Goal: Task Accomplishment & Management: Use online tool/utility

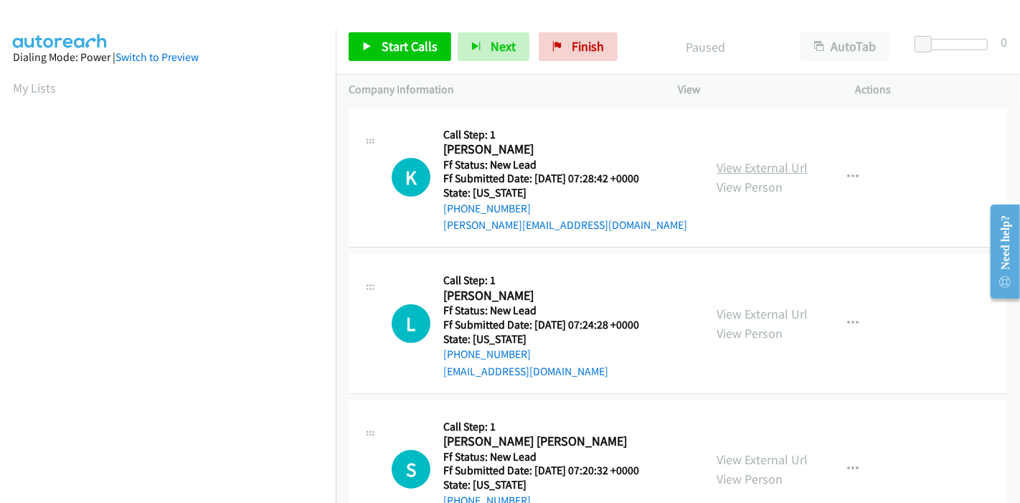
click at [729, 163] on link "View External Url" at bounding box center [761, 167] width 91 height 16
click at [736, 305] on link "View External Url" at bounding box center [761, 313] width 91 height 16
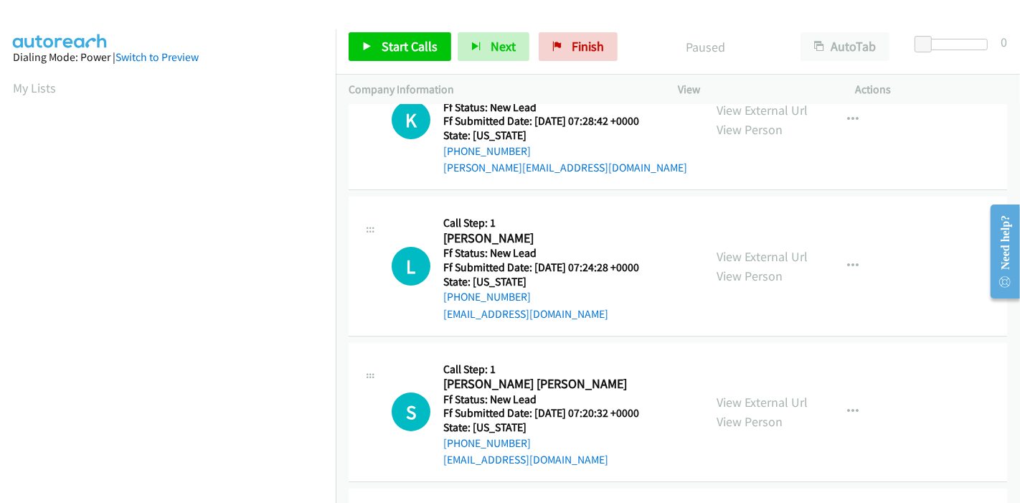
scroll to position [159, 0]
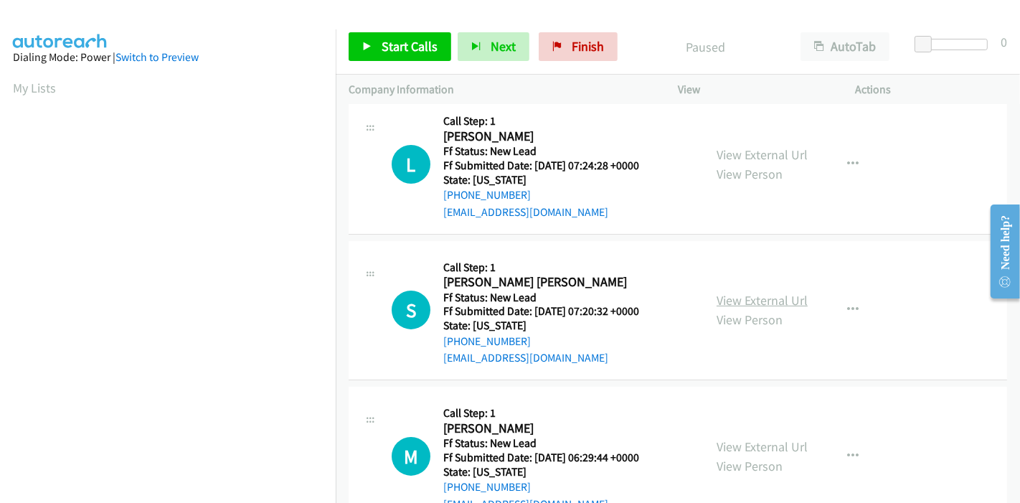
click at [729, 294] on link "View External Url" at bounding box center [761, 300] width 91 height 16
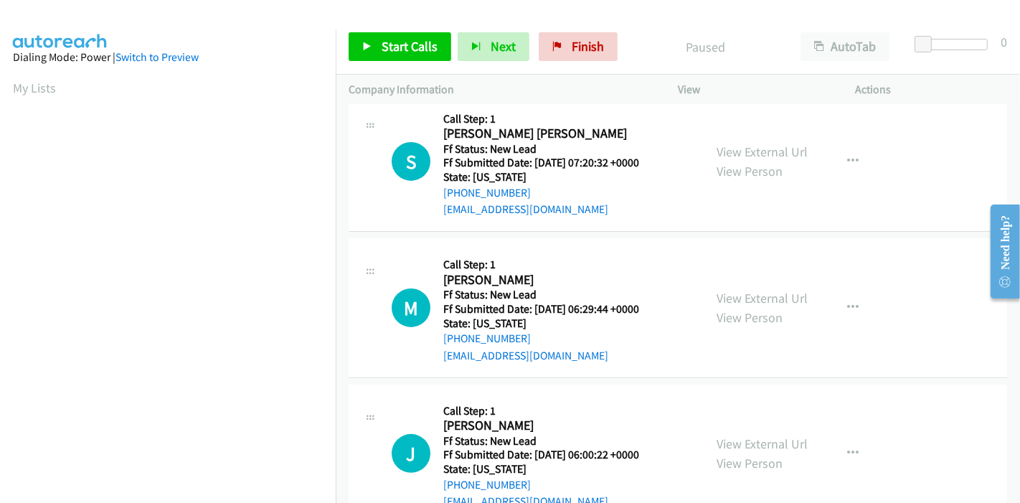
scroll to position [349, 0]
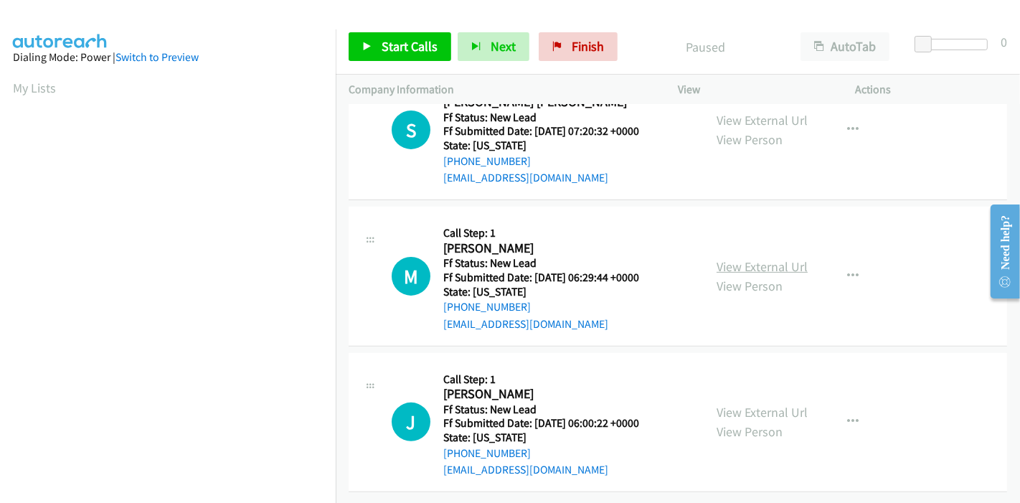
click at [742, 258] on link "View External Url" at bounding box center [761, 266] width 91 height 16
click at [729, 404] on link "View External Url" at bounding box center [761, 412] width 91 height 16
click at [402, 46] on span "Start Calls" at bounding box center [409, 46] width 56 height 16
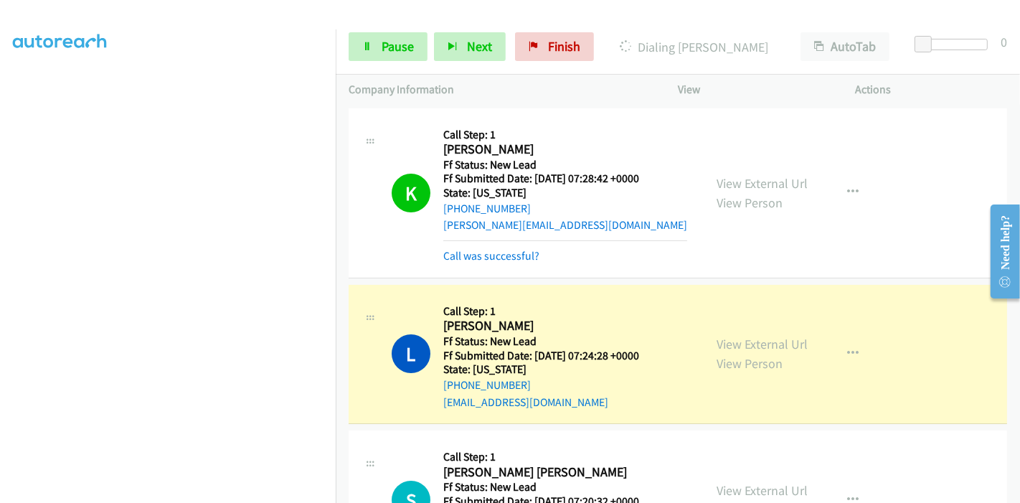
scroll to position [80, 0]
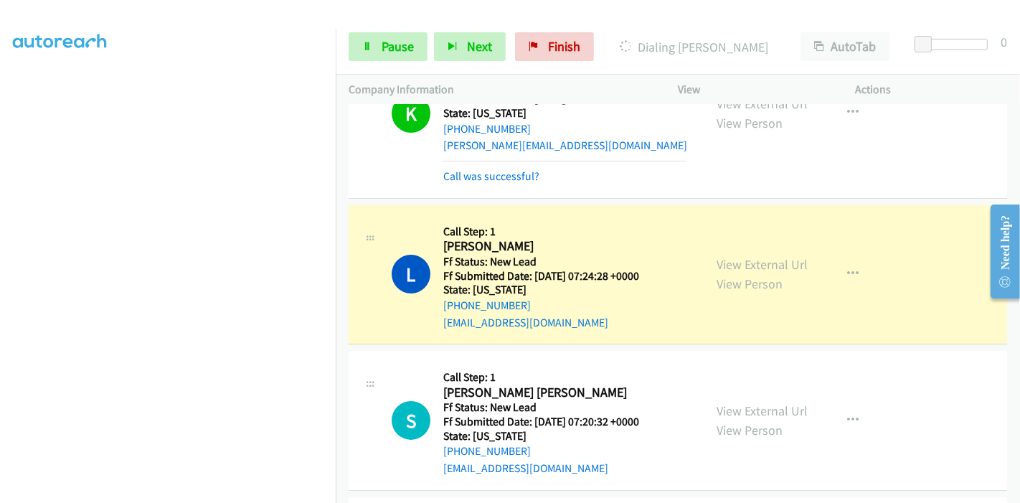
click at [493, 187] on div "K Callback Scheduled Call Step: 1 Kyle Taggart America/Denver Ff Status: New Le…" at bounding box center [678, 114] width 658 height 170
click at [498, 177] on link "Call was successful?" at bounding box center [491, 176] width 96 height 14
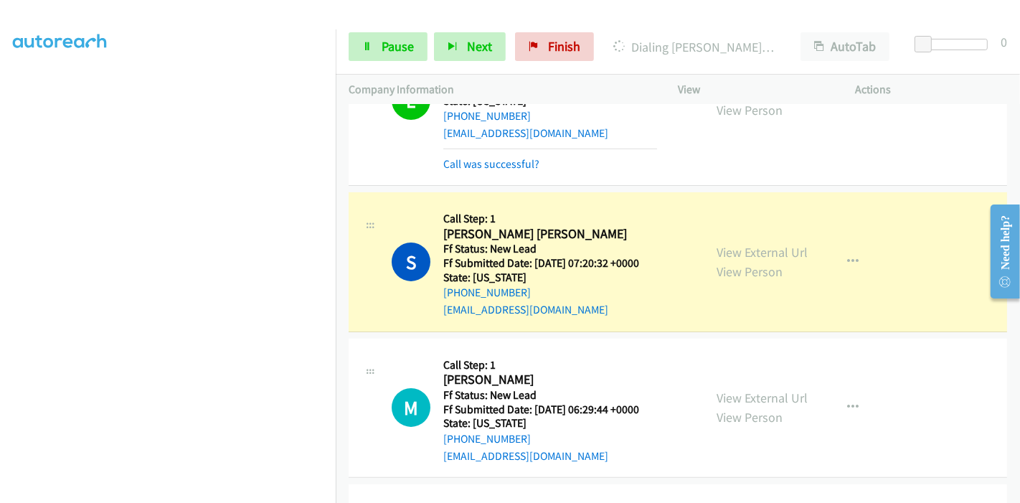
scroll to position [303, 0]
click at [476, 163] on link "Call was successful?" at bounding box center [491, 164] width 96 height 14
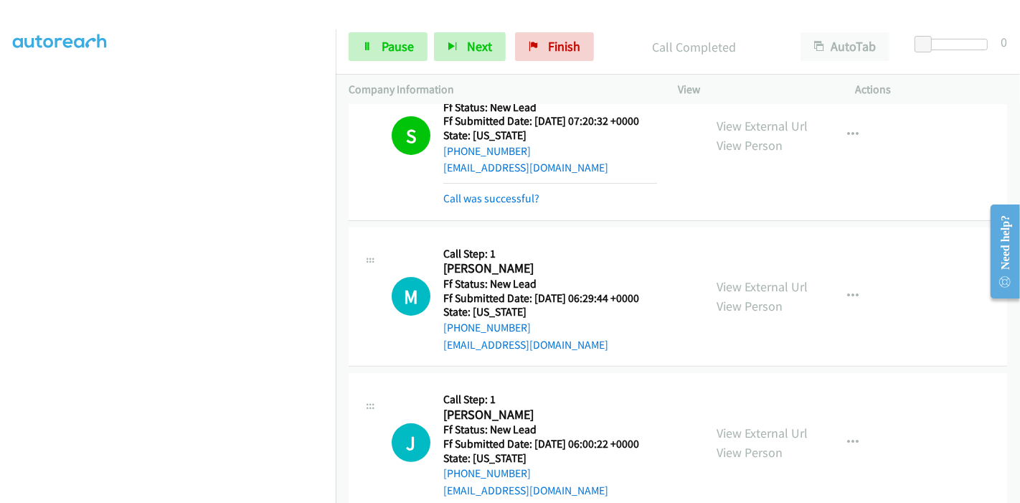
scroll to position [364, 0]
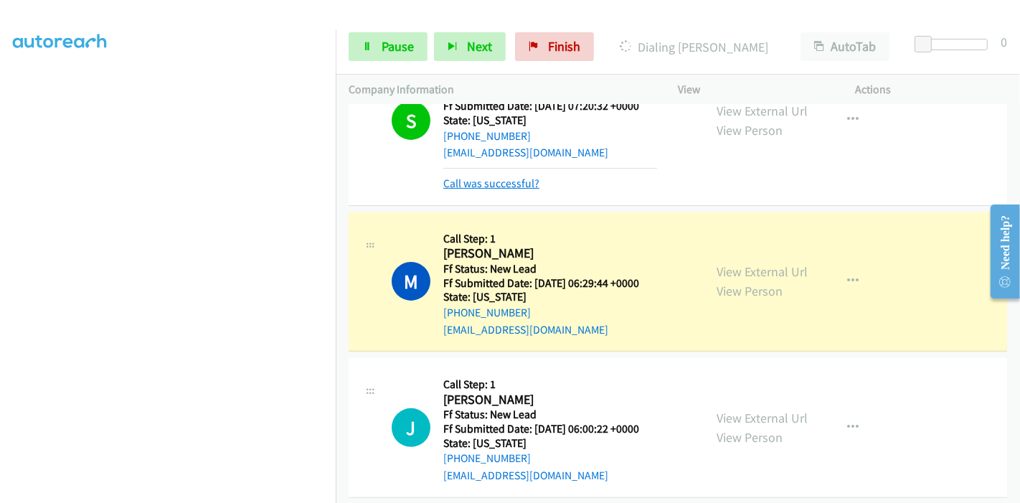
click at [490, 186] on link "Call was successful?" at bounding box center [491, 183] width 96 height 14
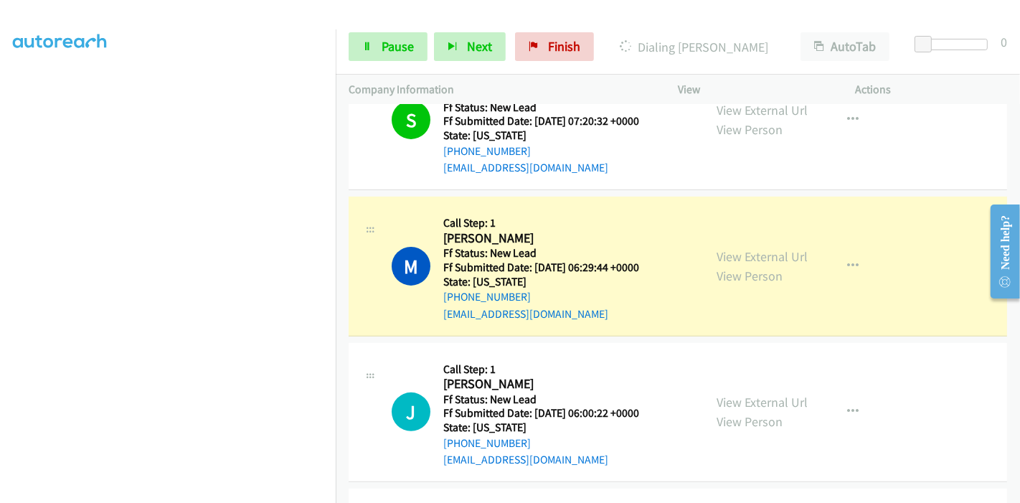
scroll to position [303, 0]
click at [374, 46] on link "Pause" at bounding box center [388, 46] width 79 height 29
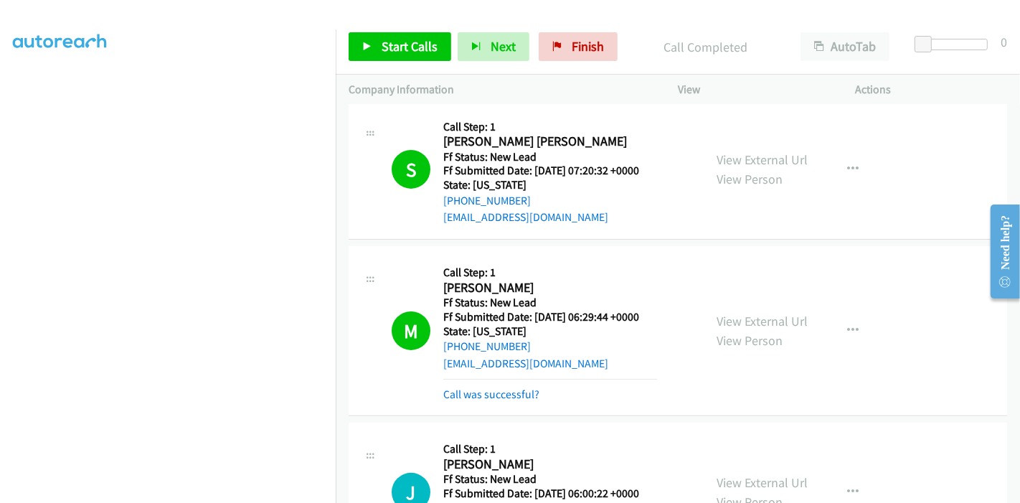
scroll to position [349, 0]
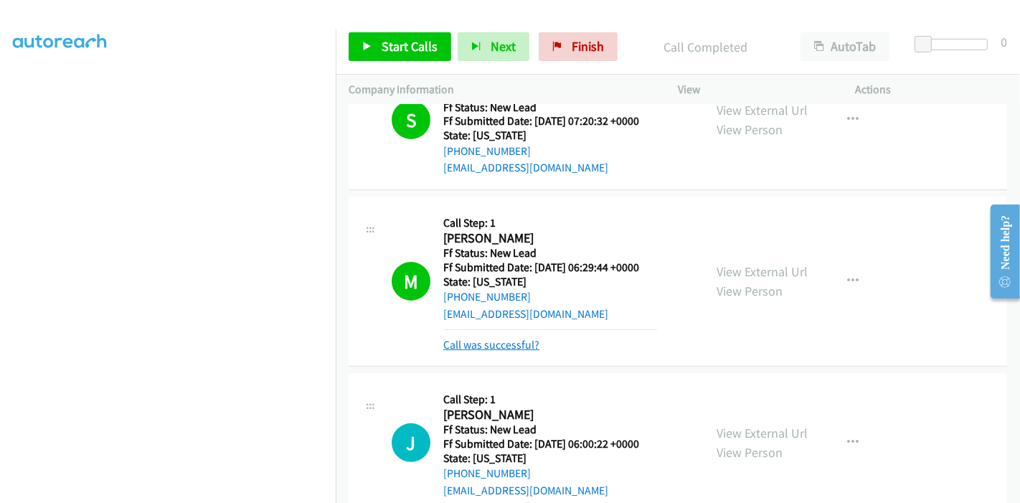
click at [475, 346] on link "Call was successful?" at bounding box center [491, 345] width 96 height 14
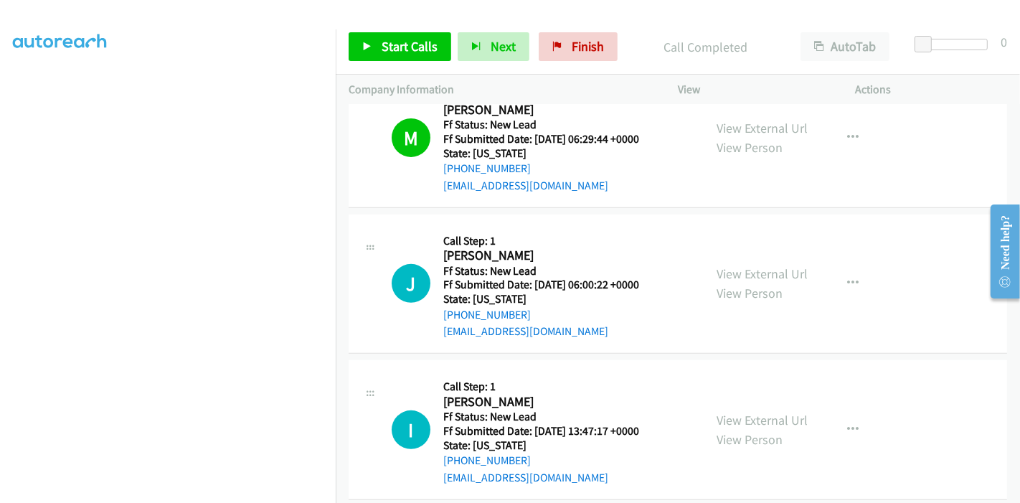
scroll to position [557, 0]
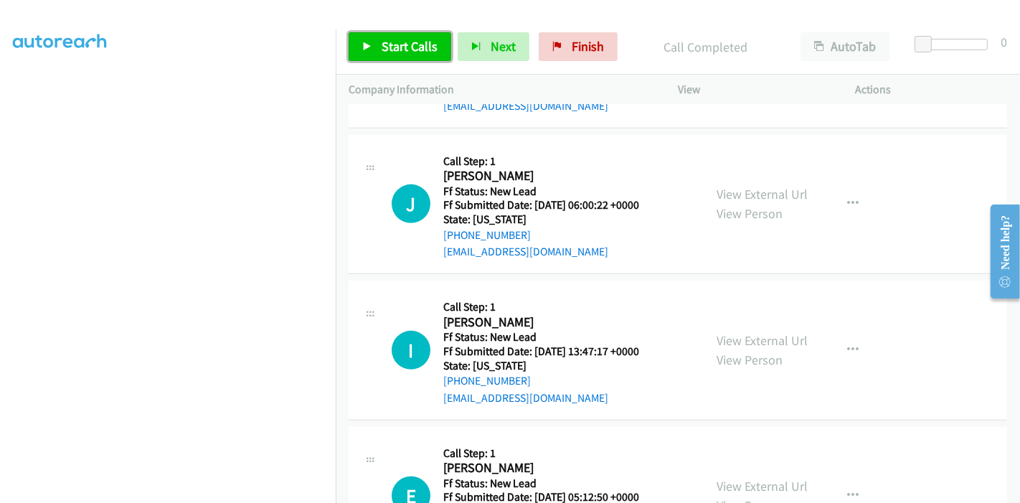
click at [400, 47] on span "Start Calls" at bounding box center [409, 46] width 56 height 16
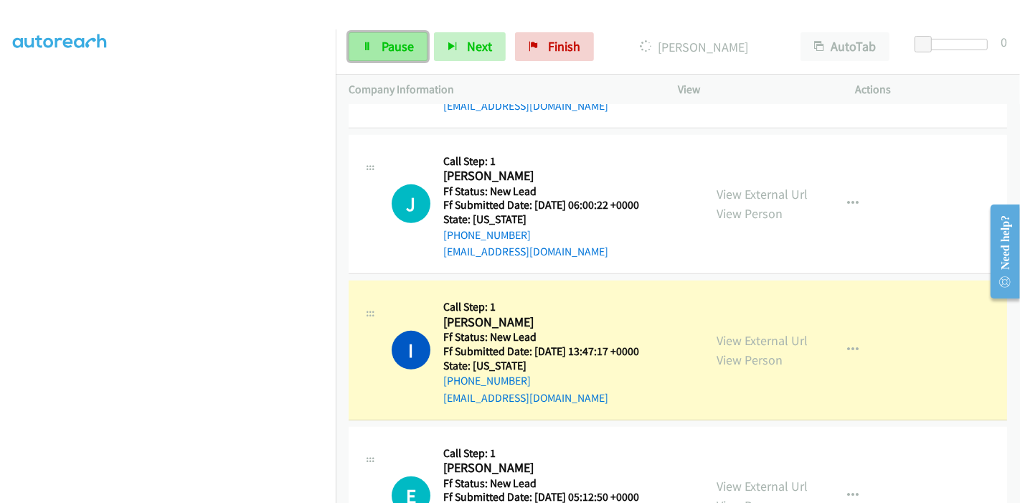
click at [383, 52] on span "Pause" at bounding box center [397, 46] width 32 height 16
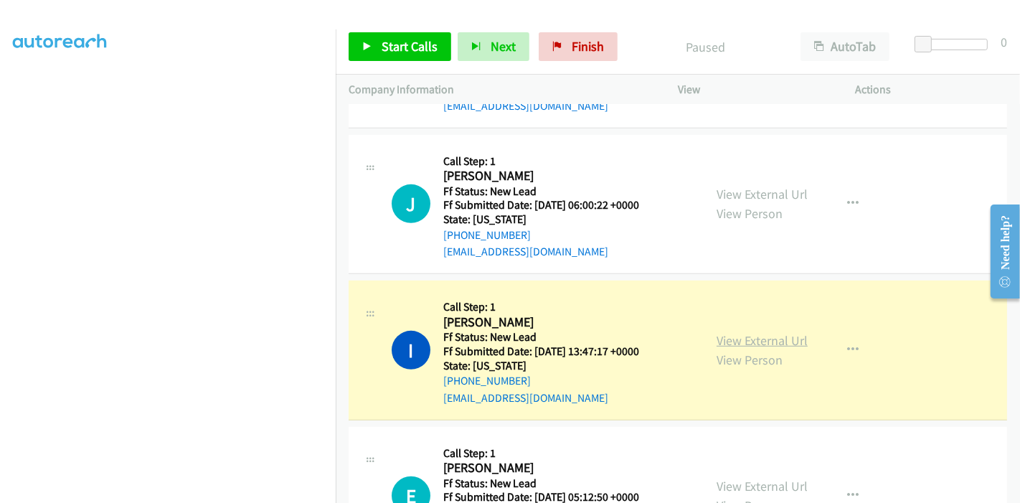
click at [739, 338] on link "View External Url" at bounding box center [761, 340] width 91 height 16
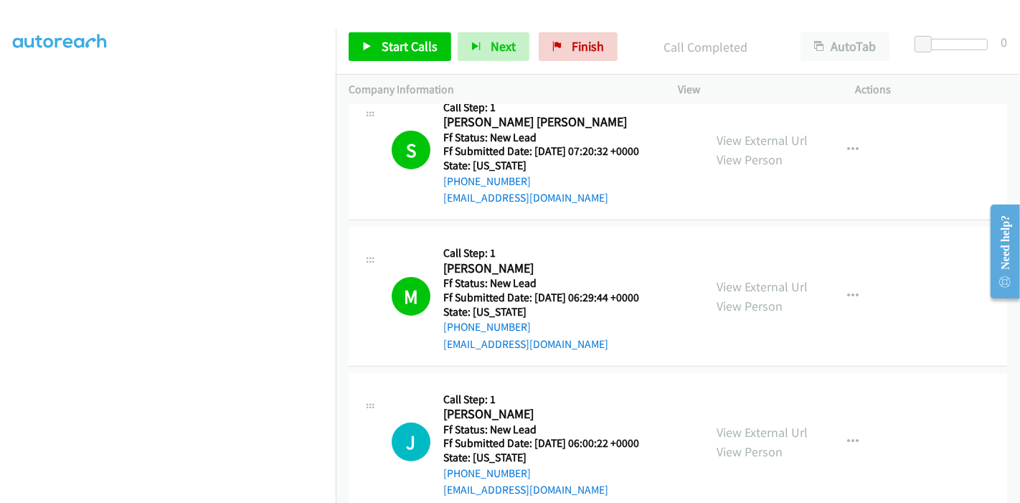
scroll to position [318, 0]
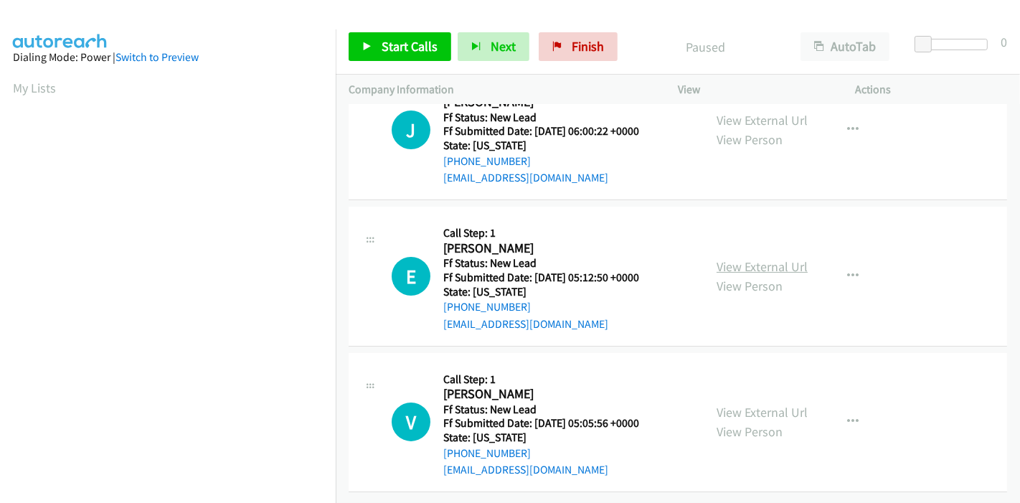
click at [756, 258] on link "View External Url" at bounding box center [761, 266] width 91 height 16
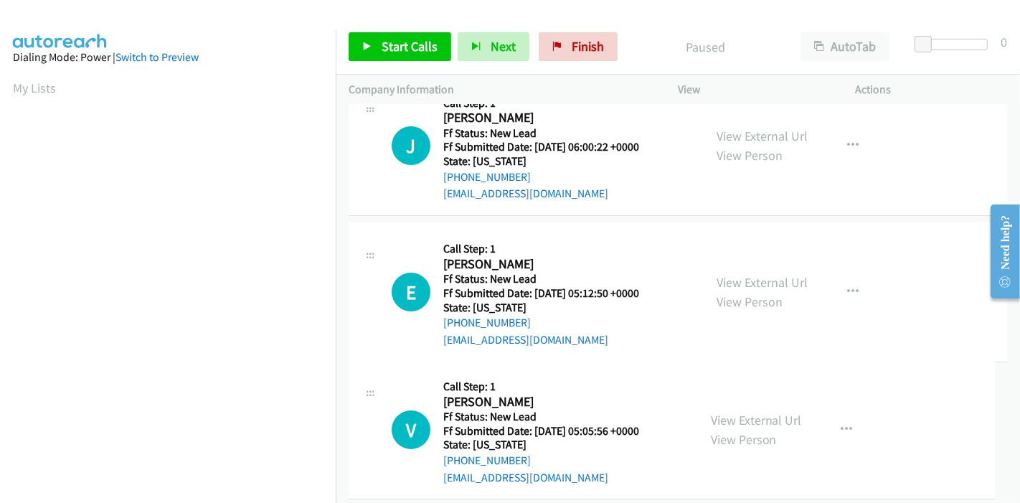
scroll to position [57, 0]
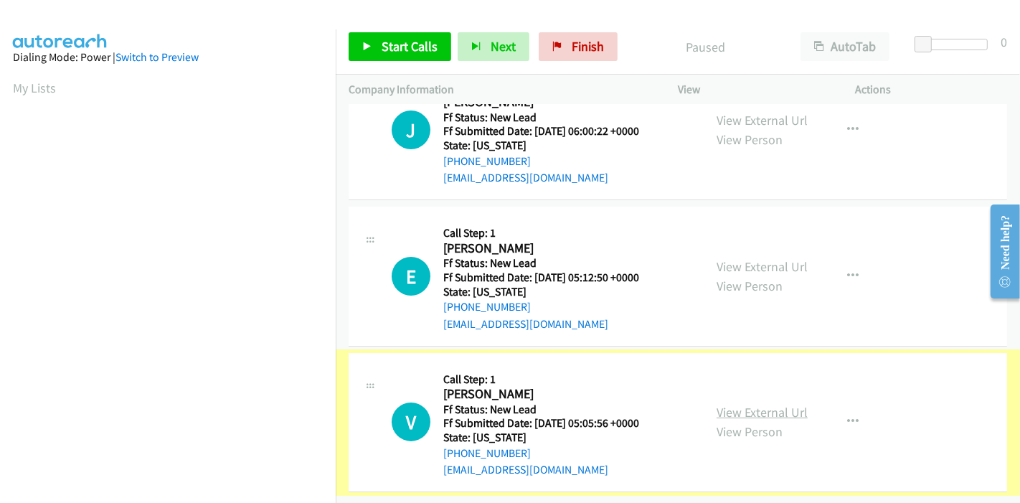
click at [749, 404] on link "View External Url" at bounding box center [761, 412] width 91 height 16
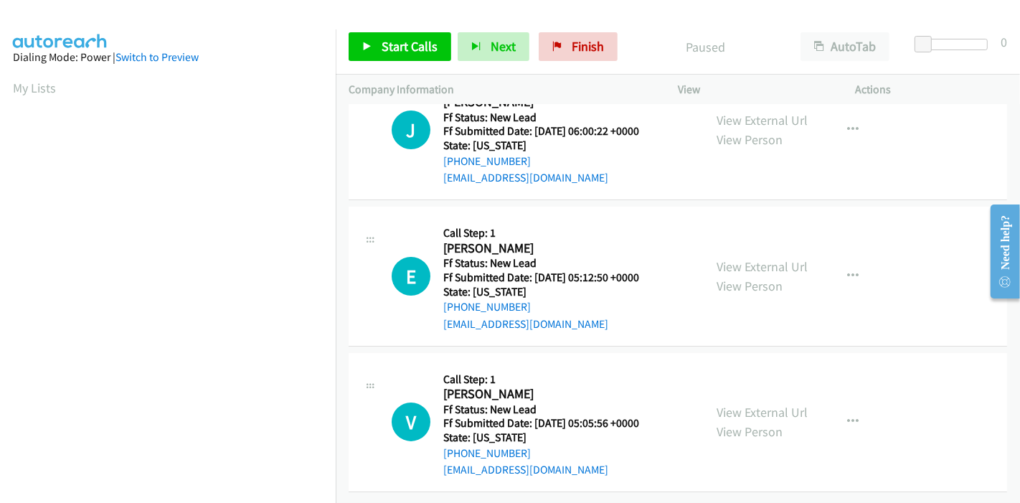
scroll to position [0, 0]
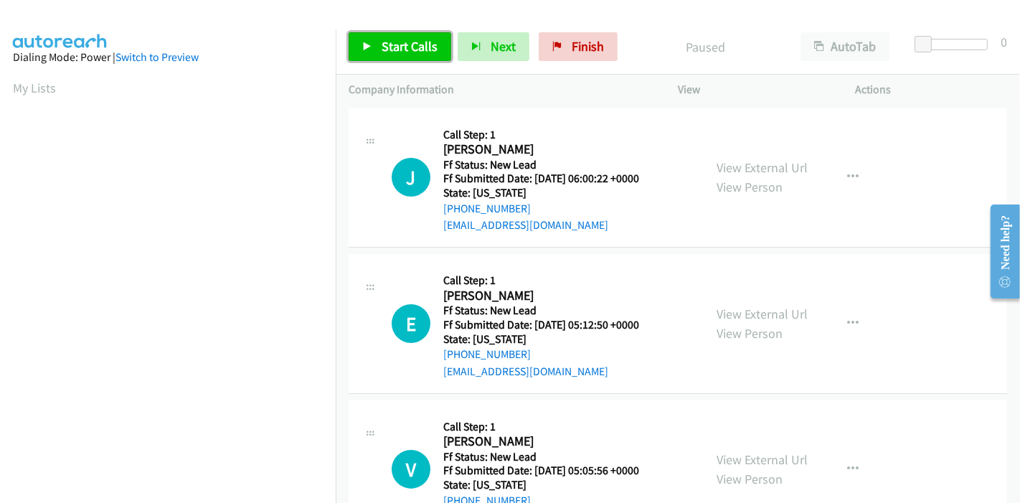
click at [402, 54] on link "Start Calls" at bounding box center [400, 46] width 103 height 29
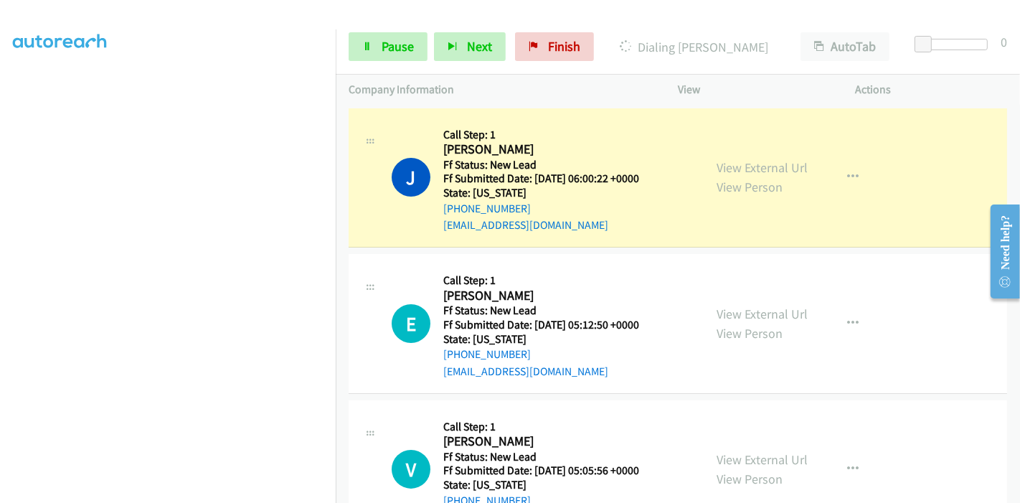
scroll to position [303, 0]
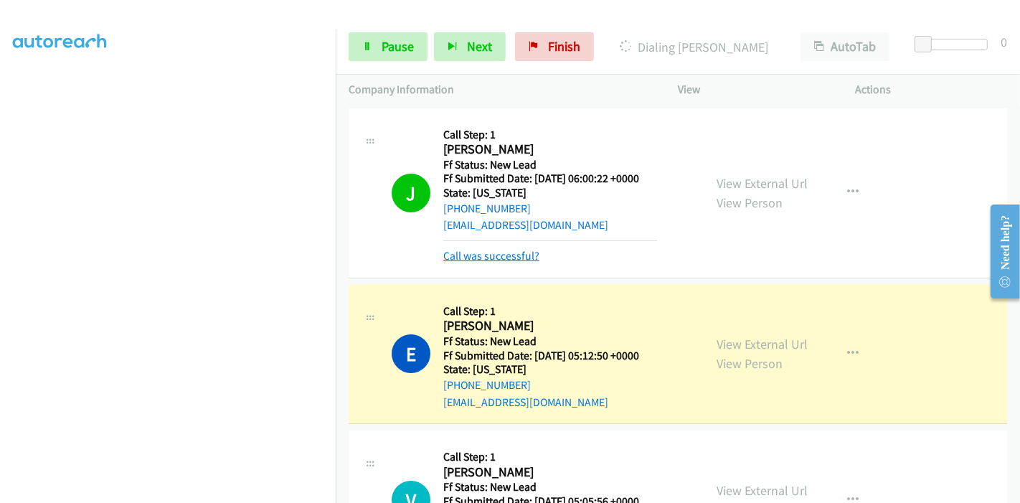
click at [511, 254] on link "Call was successful?" at bounding box center [491, 256] width 96 height 14
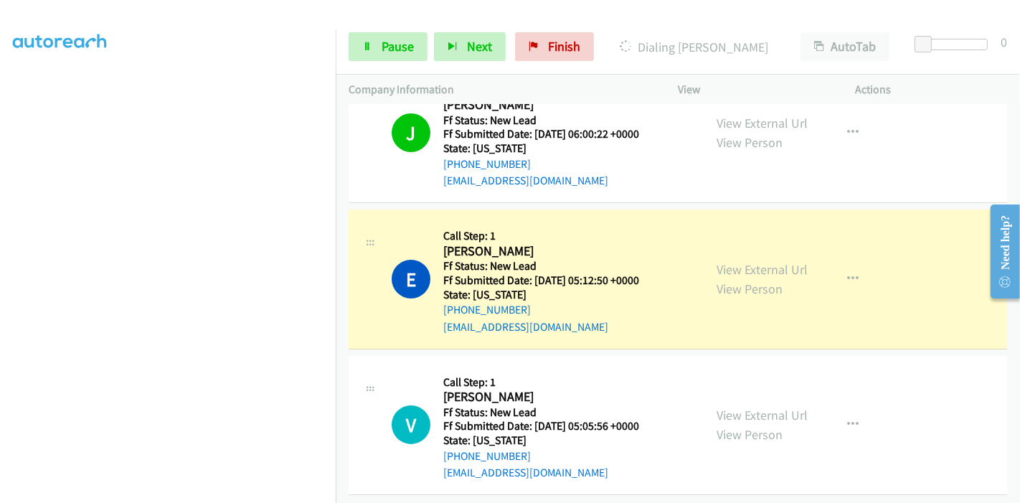
scroll to position [57, 0]
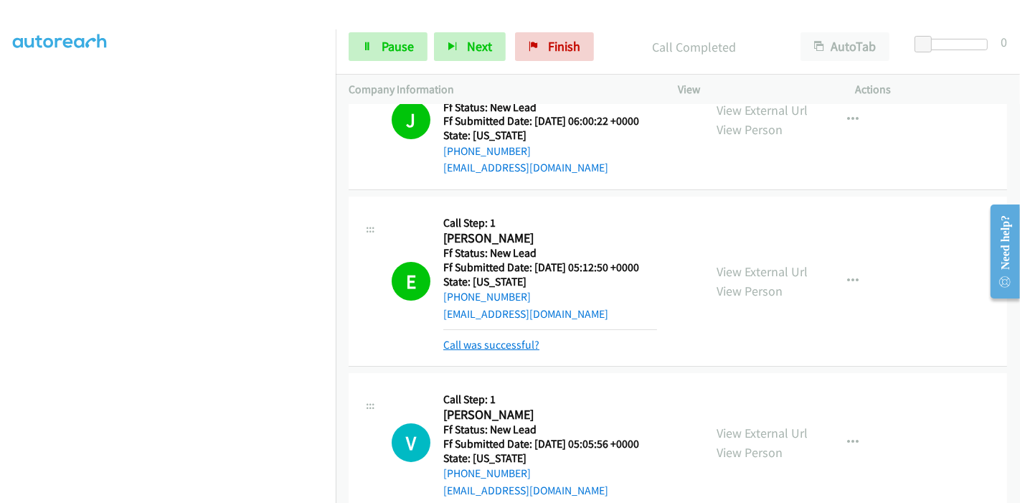
click at [484, 343] on link "Call was successful?" at bounding box center [491, 345] width 96 height 14
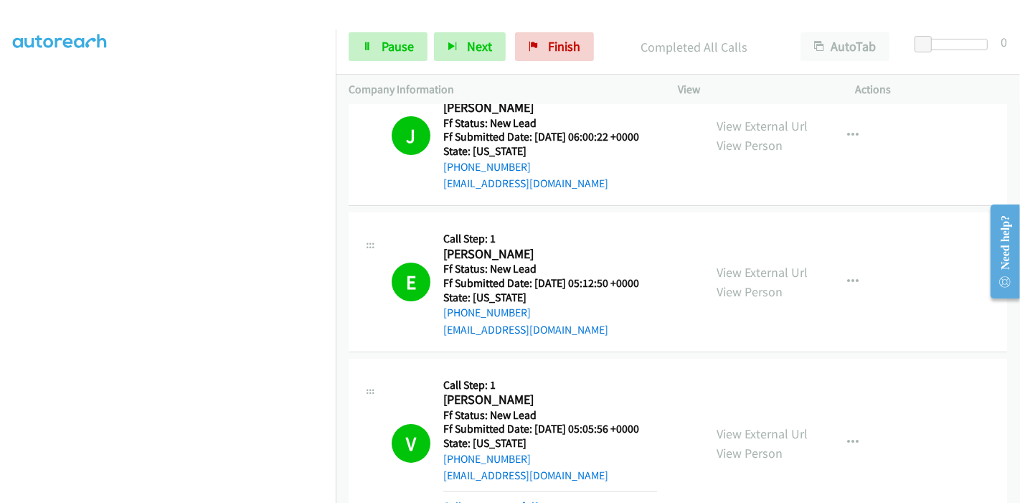
scroll to position [134, 0]
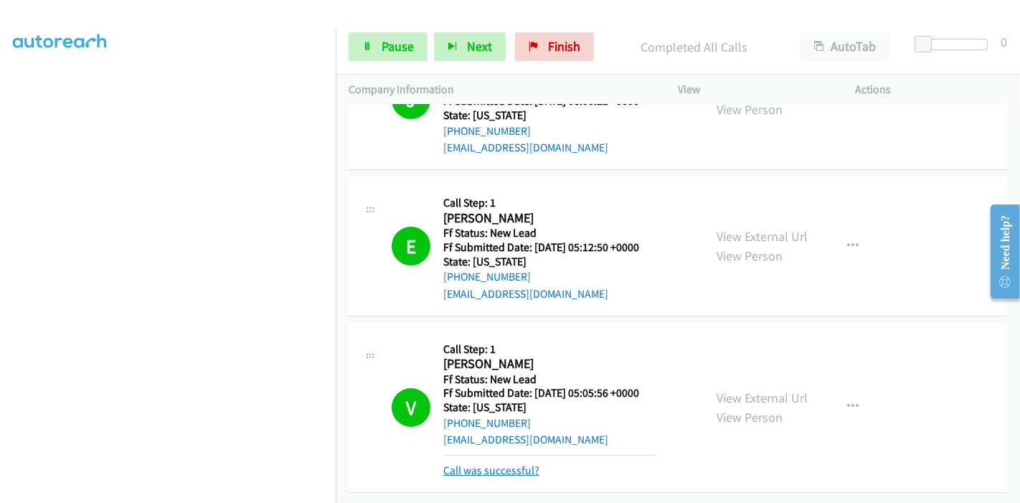
click at [478, 463] on link "Call was successful?" at bounding box center [491, 470] width 96 height 14
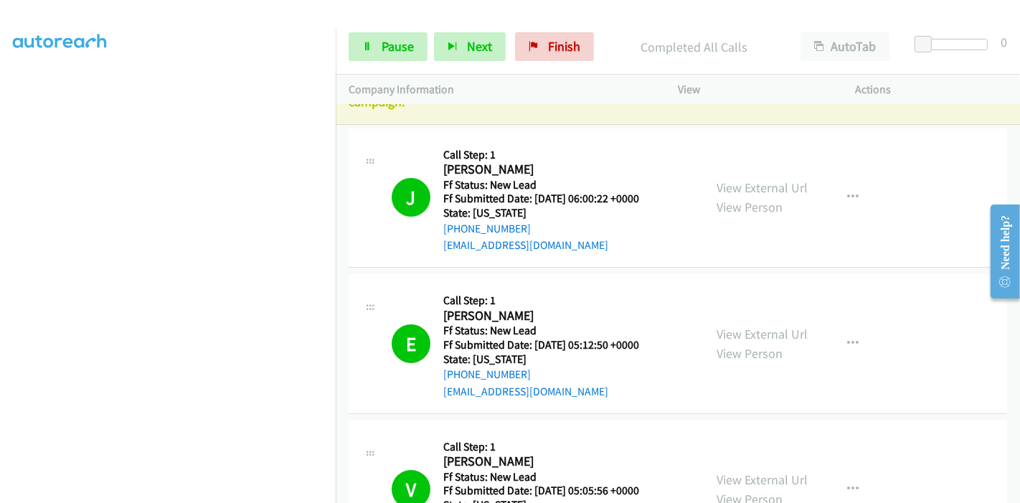
scroll to position [0, 0]
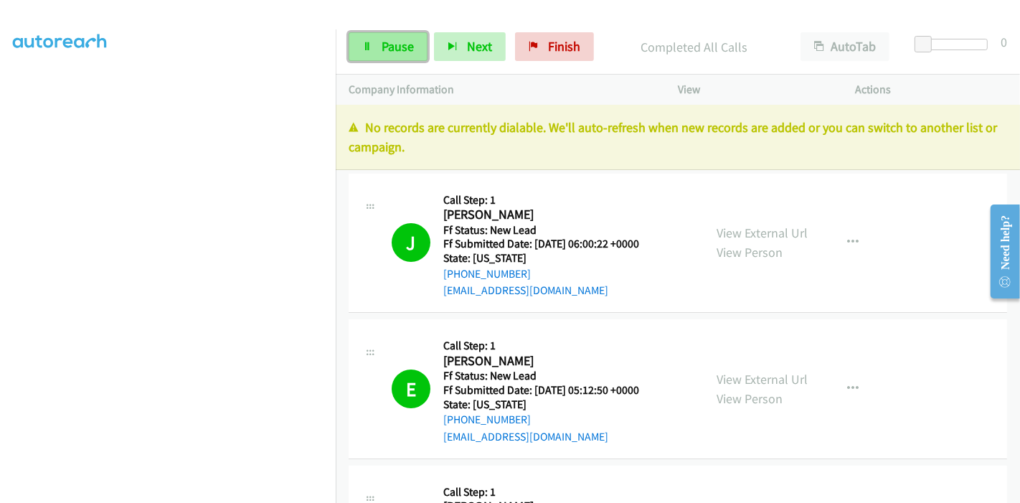
click at [394, 52] on span "Pause" at bounding box center [397, 46] width 32 height 16
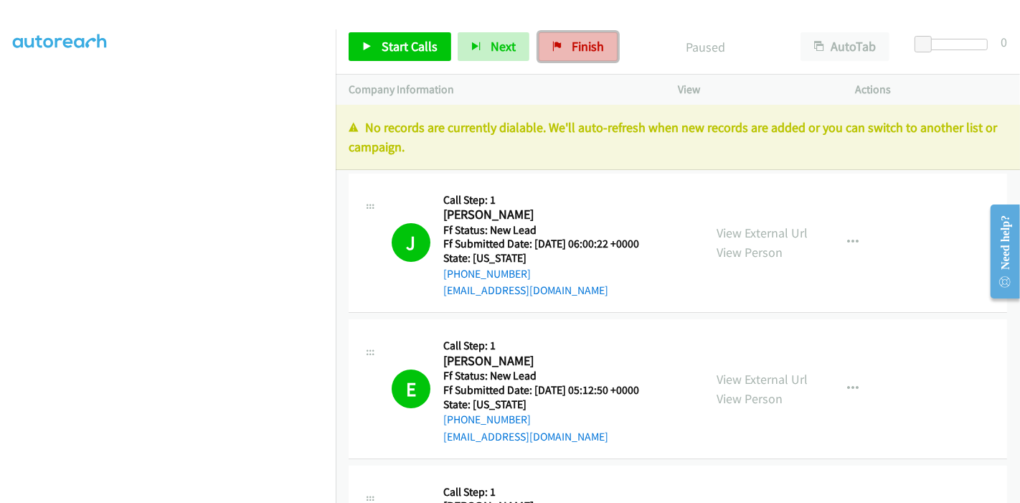
drag, startPoint x: 569, startPoint y: 46, endPoint x: 671, endPoint y: 11, distance: 107.7
click at [572, 46] on span "Finish" at bounding box center [588, 46] width 32 height 16
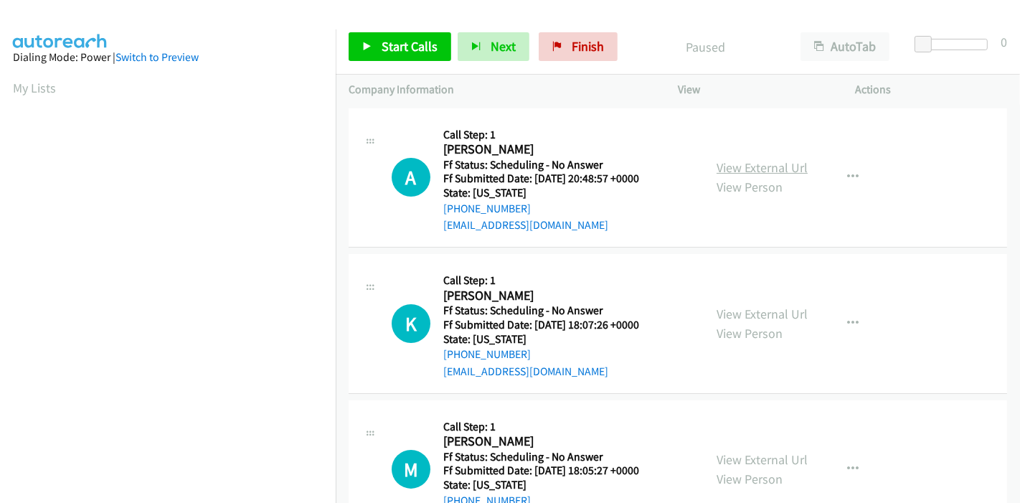
click at [744, 169] on link "View External Url" at bounding box center [761, 167] width 91 height 16
click at [729, 316] on link "View External Url" at bounding box center [761, 313] width 91 height 16
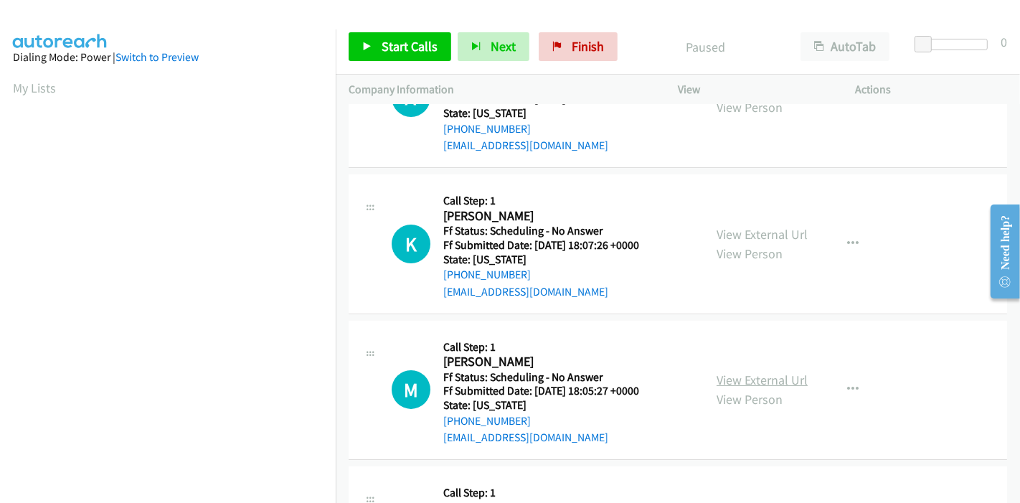
click at [736, 371] on link "View External Url" at bounding box center [761, 379] width 91 height 16
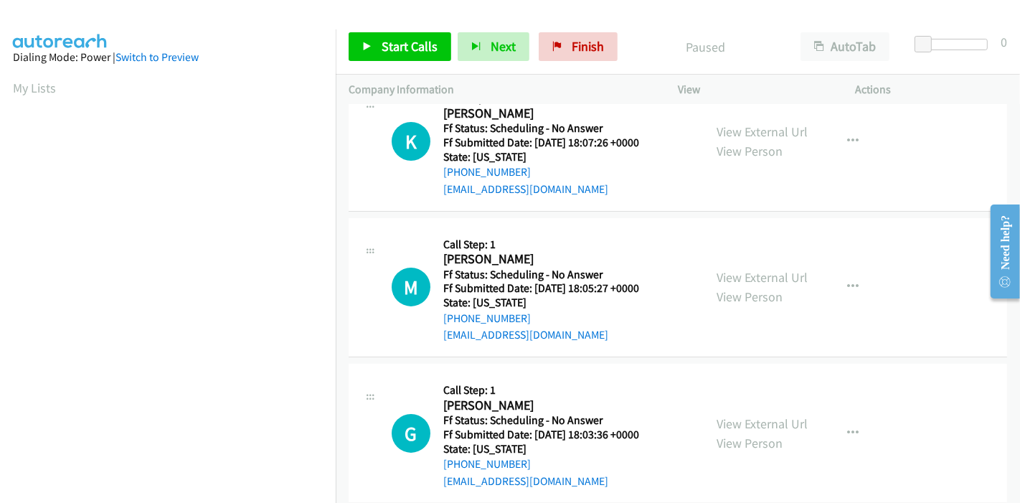
scroll to position [239, 0]
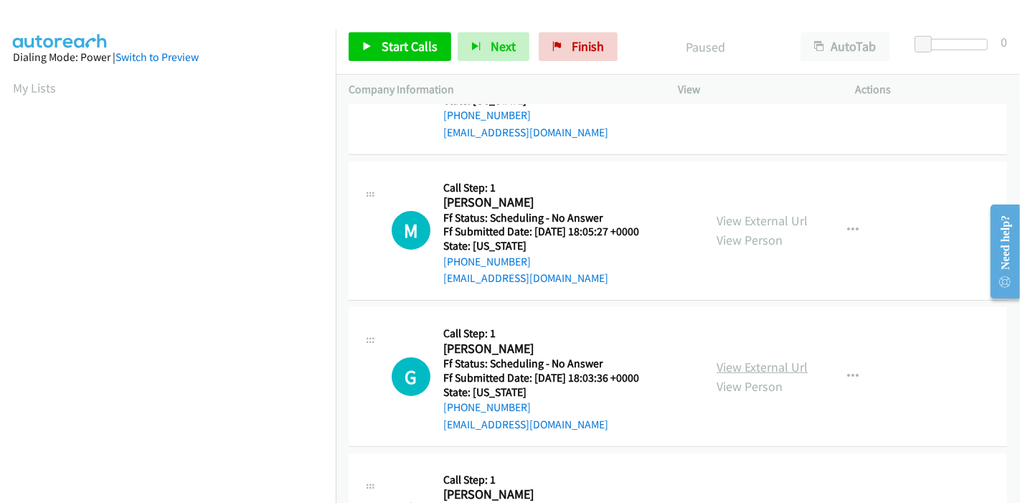
click at [741, 361] on link "View External Url" at bounding box center [761, 367] width 91 height 16
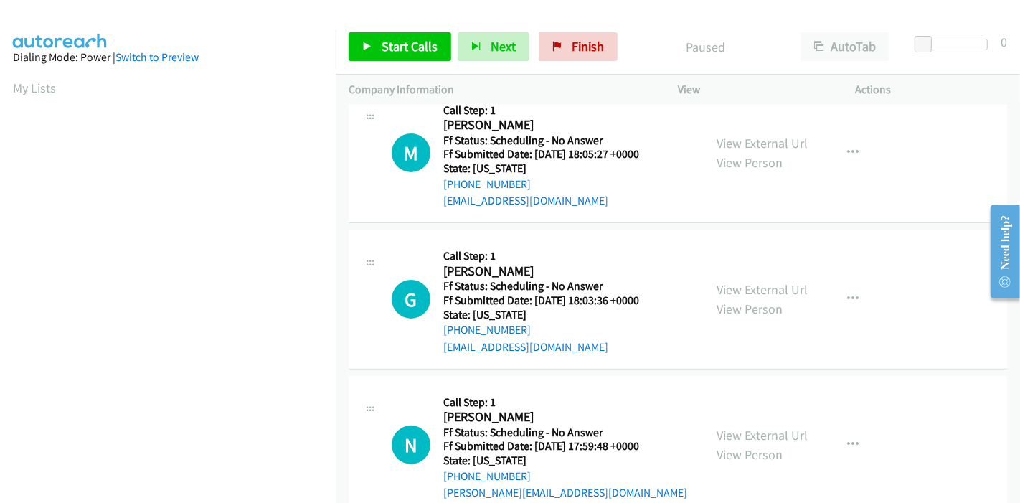
scroll to position [398, 0]
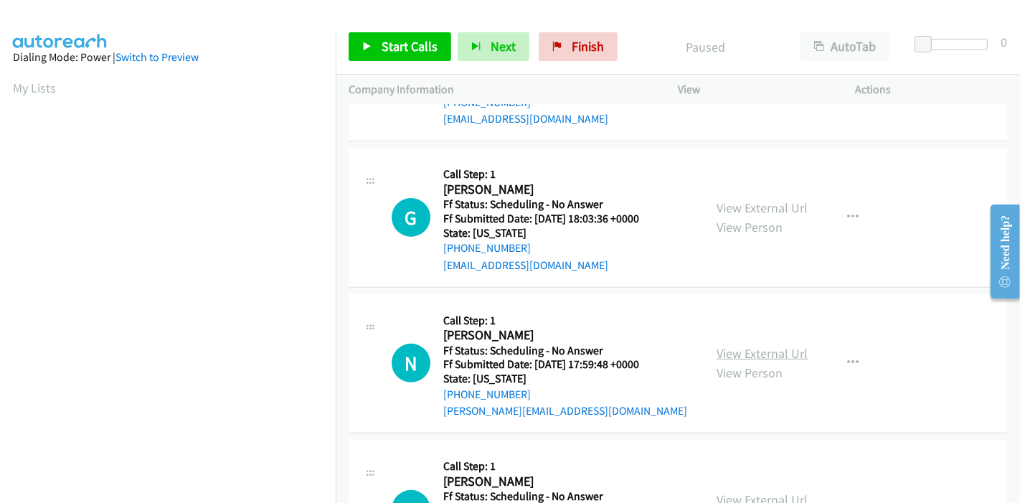
click at [733, 353] on link "View External Url" at bounding box center [761, 353] width 91 height 16
click at [395, 32] on link "Start Calls" at bounding box center [400, 46] width 103 height 29
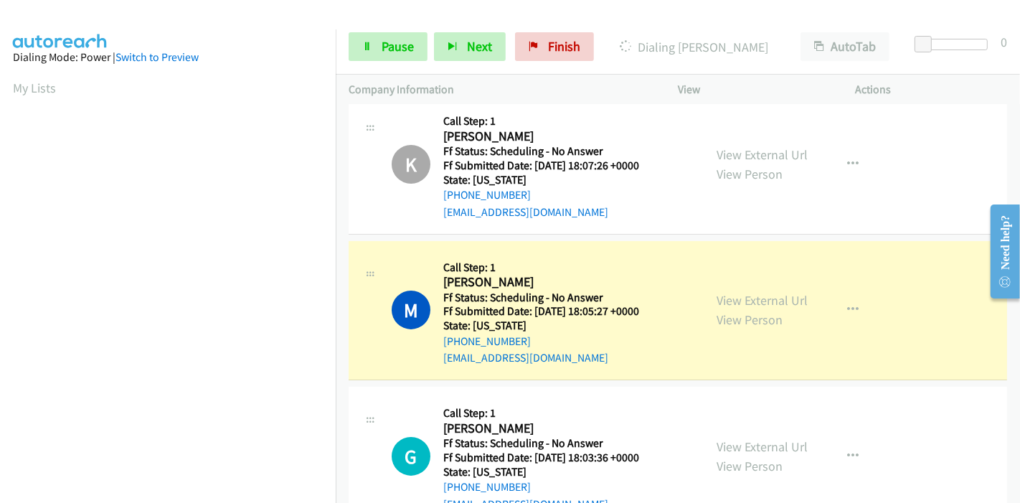
scroll to position [303, 0]
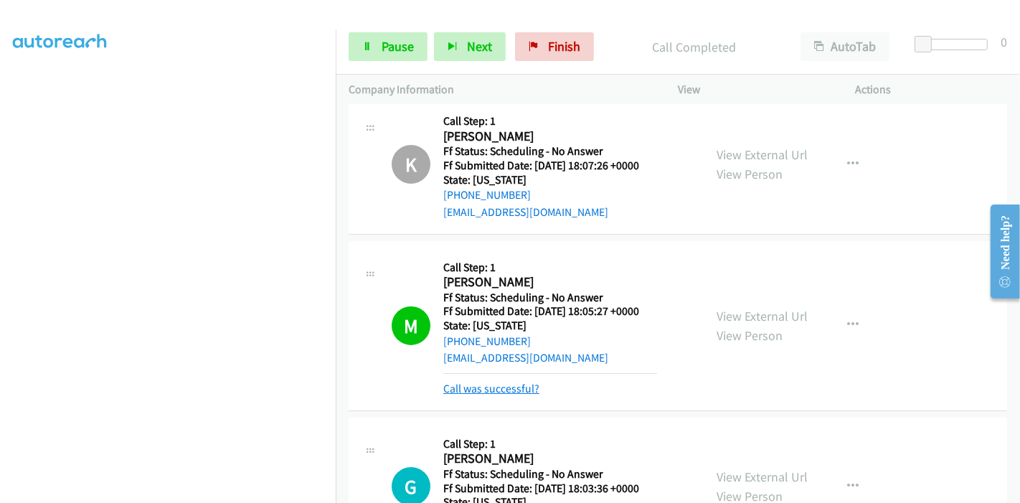
click at [500, 392] on link "Call was successful?" at bounding box center [491, 388] width 96 height 14
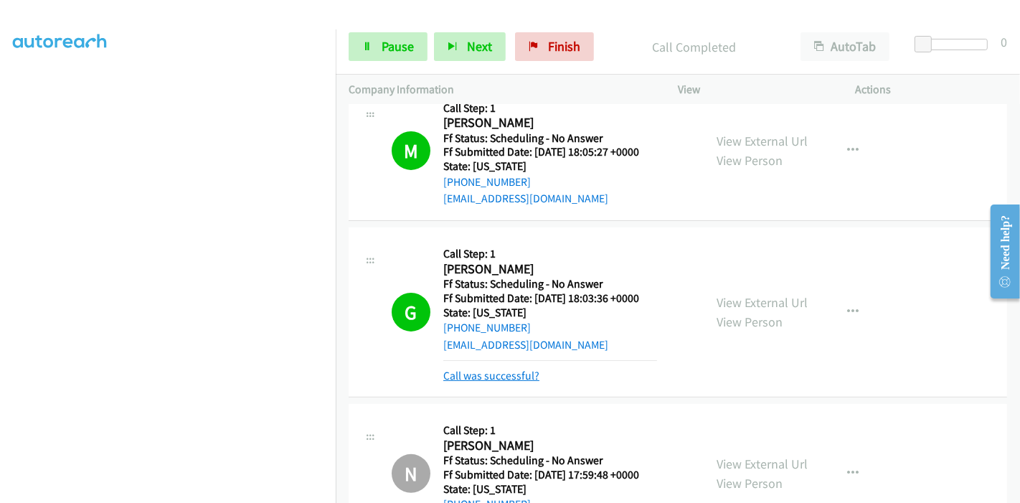
click at [517, 376] on link "Call was successful?" at bounding box center [491, 376] width 96 height 14
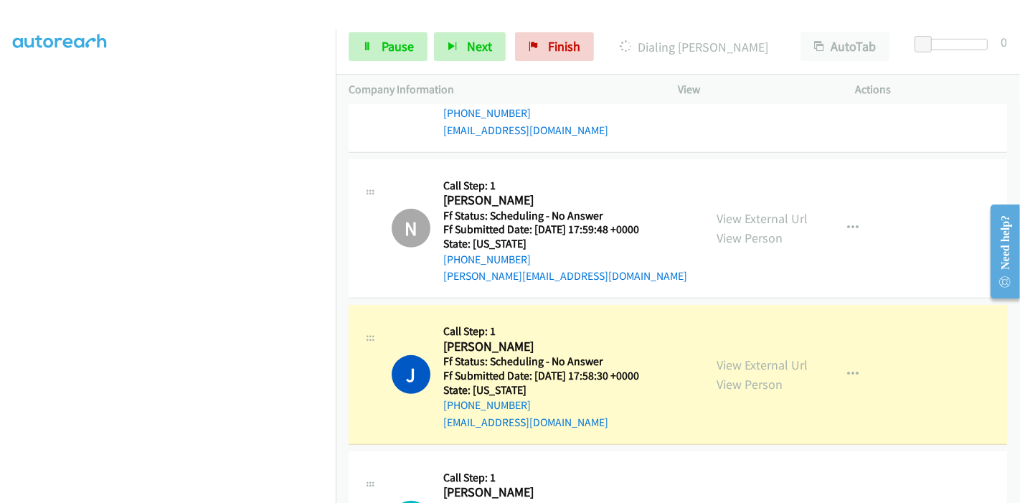
scroll to position [557, 0]
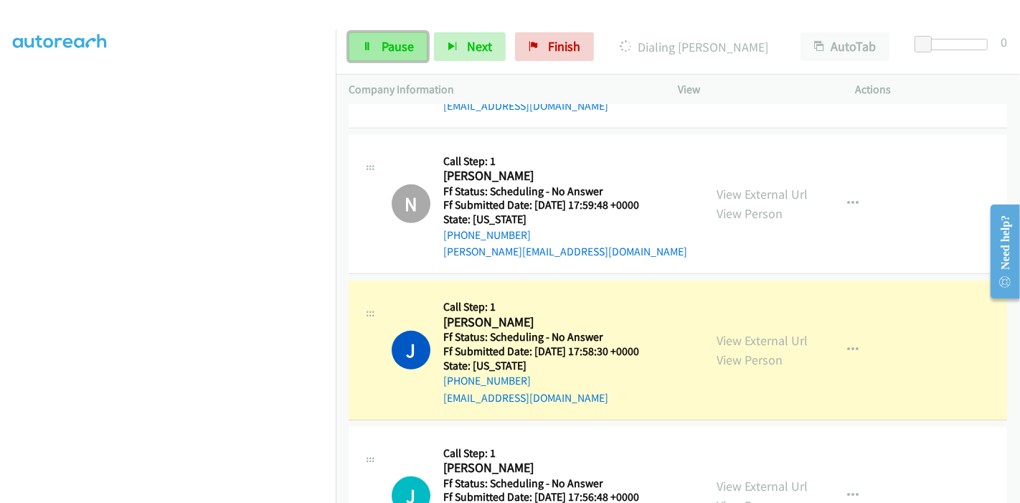
click at [394, 49] on span "Pause" at bounding box center [397, 46] width 32 height 16
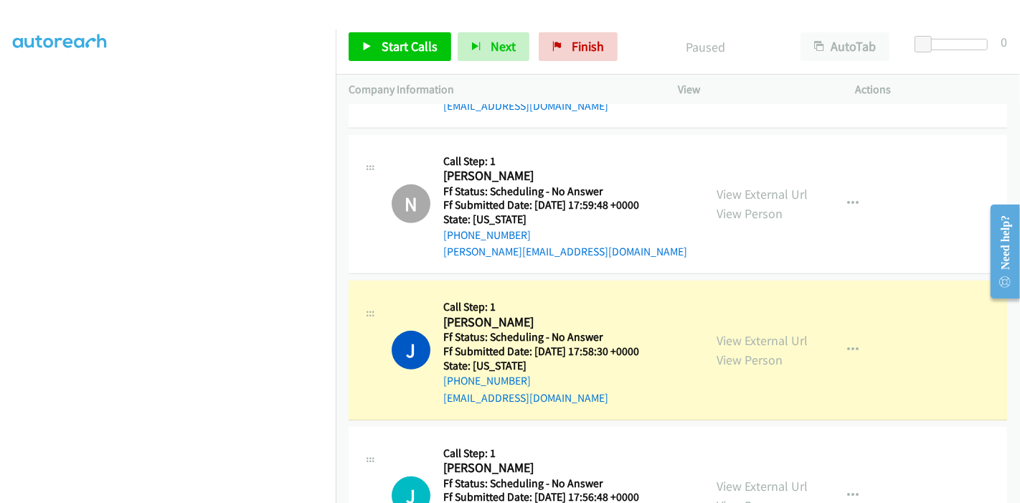
scroll to position [318, 0]
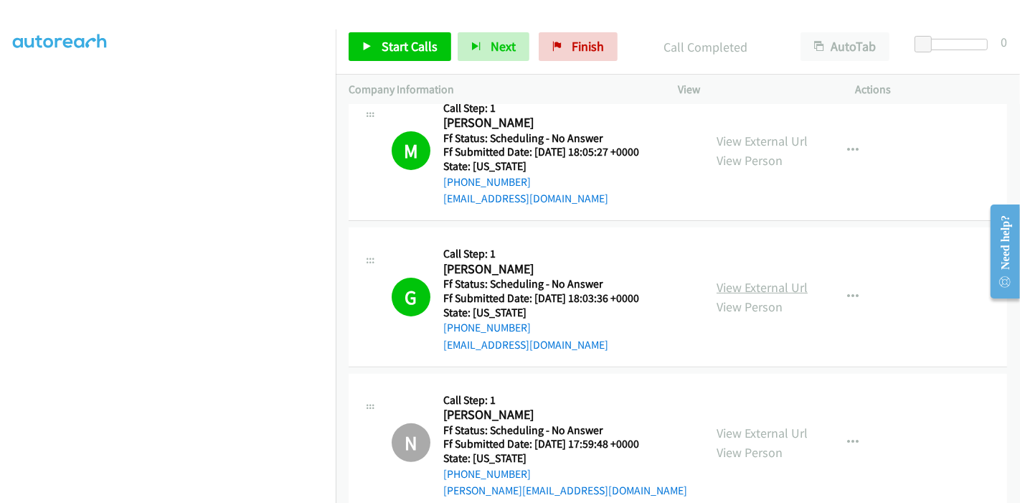
click at [737, 282] on link "View External Url" at bounding box center [761, 287] width 91 height 16
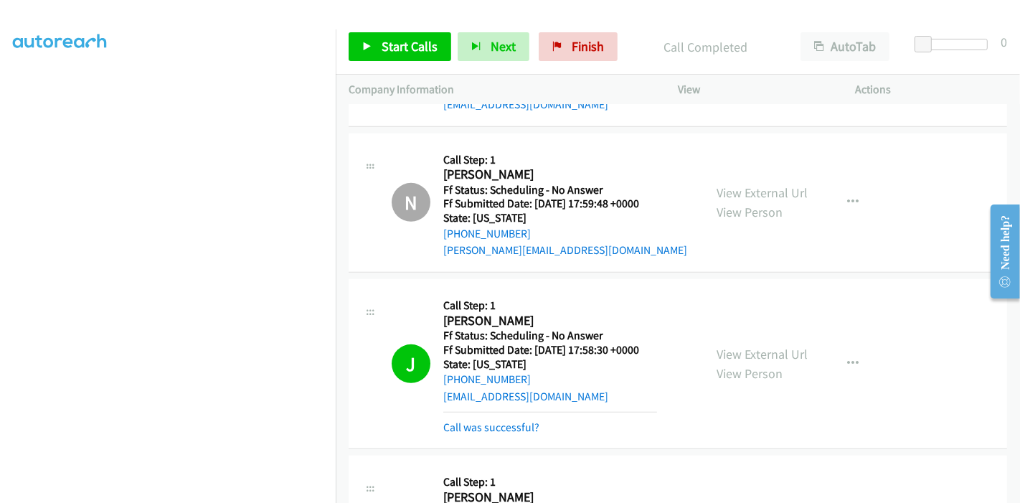
scroll to position [637, 0]
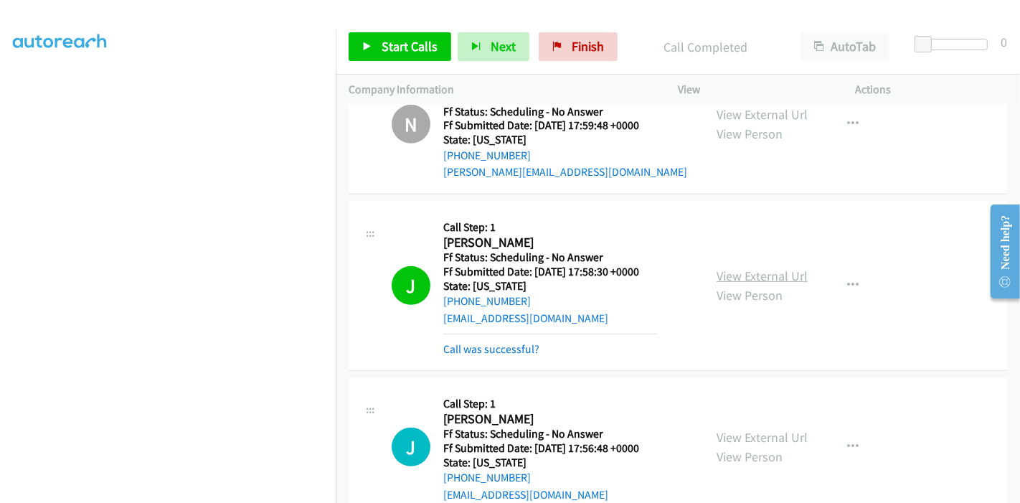
click at [760, 271] on link "View External Url" at bounding box center [761, 275] width 91 height 16
click at [493, 347] on link "Call was successful?" at bounding box center [491, 349] width 96 height 14
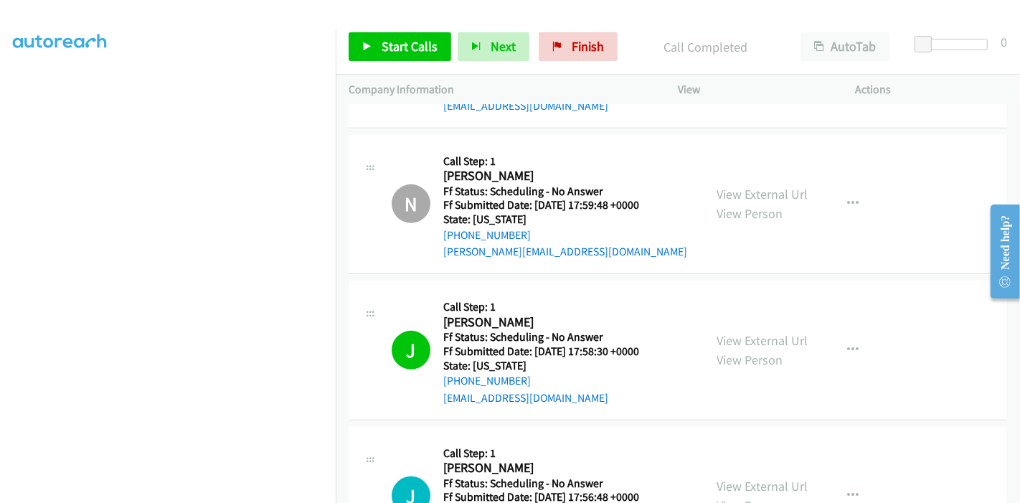
scroll to position [797, 0]
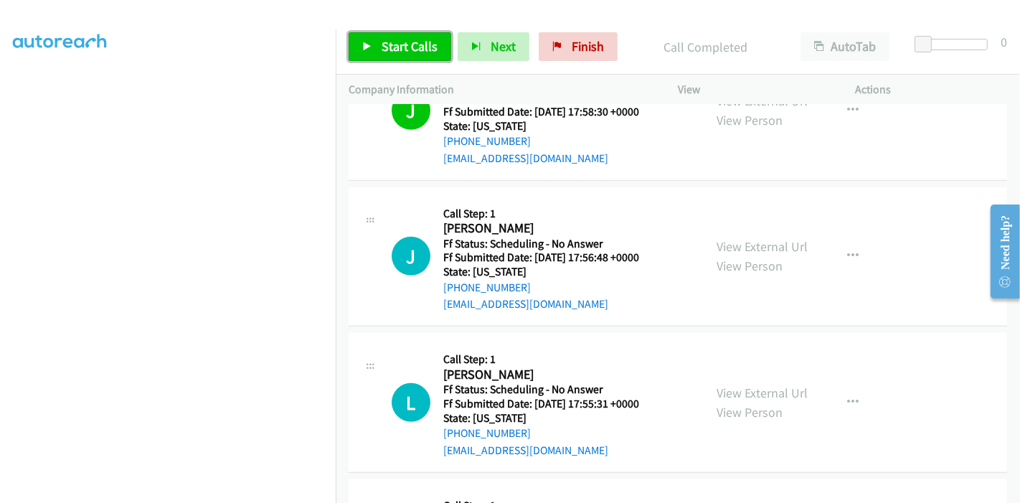
click at [387, 58] on link "Start Calls" at bounding box center [400, 46] width 103 height 29
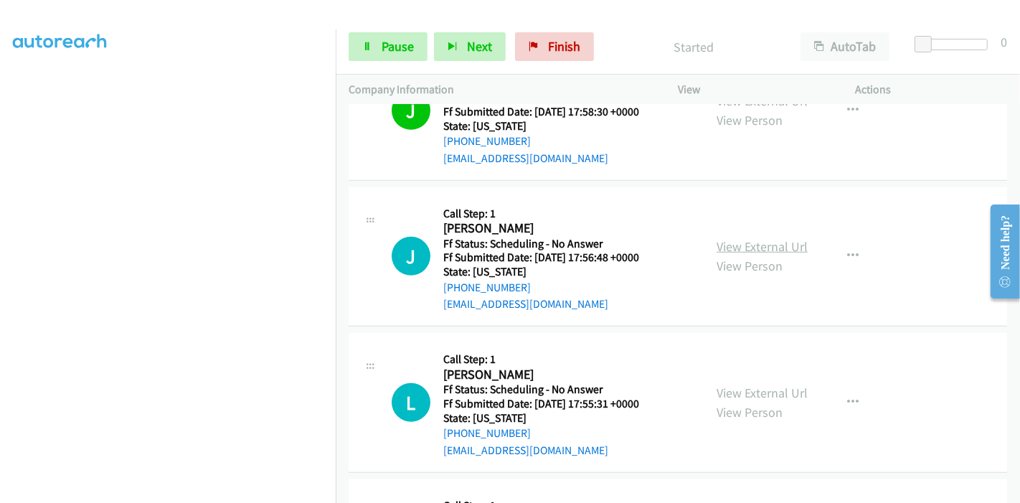
click at [750, 240] on link "View External Url" at bounding box center [761, 246] width 91 height 16
click at [723, 389] on link "View External Url" at bounding box center [761, 392] width 91 height 16
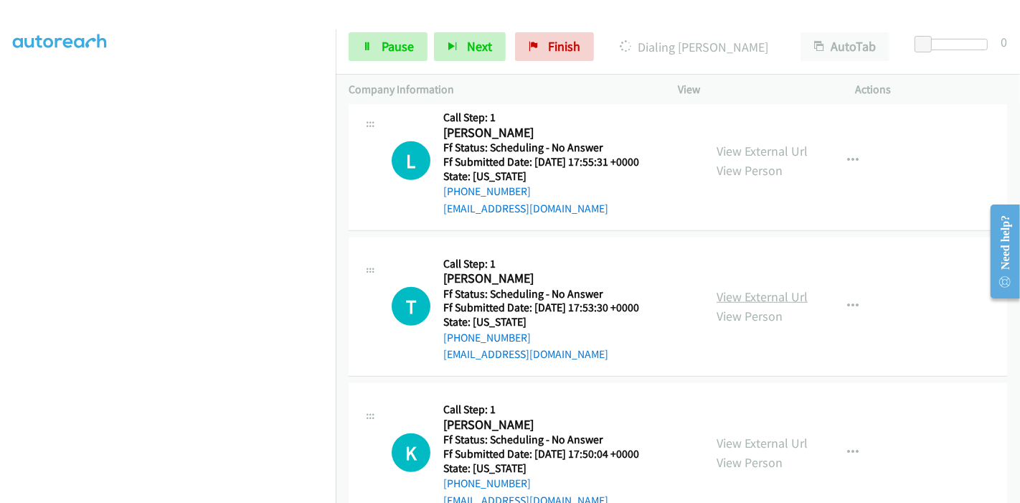
scroll to position [1115, 0]
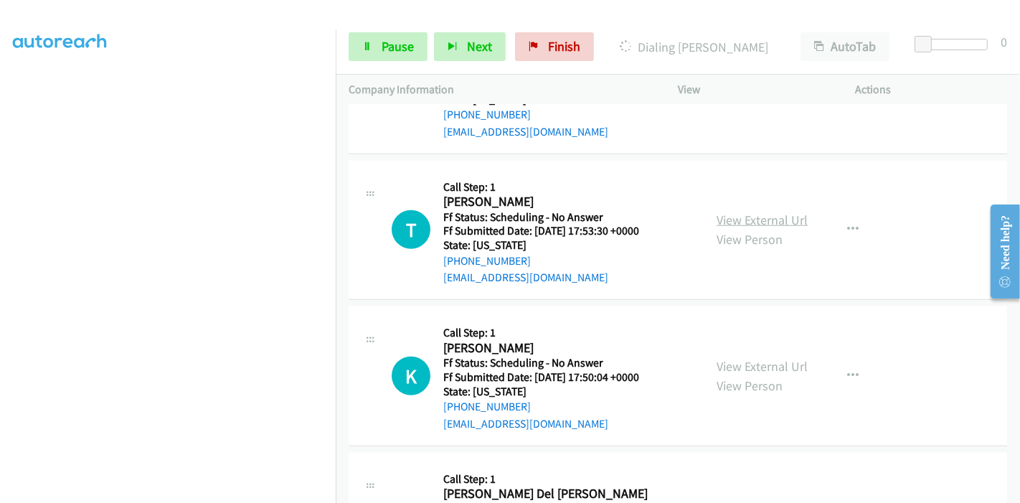
click at [748, 215] on link "View External Url" at bounding box center [761, 220] width 91 height 16
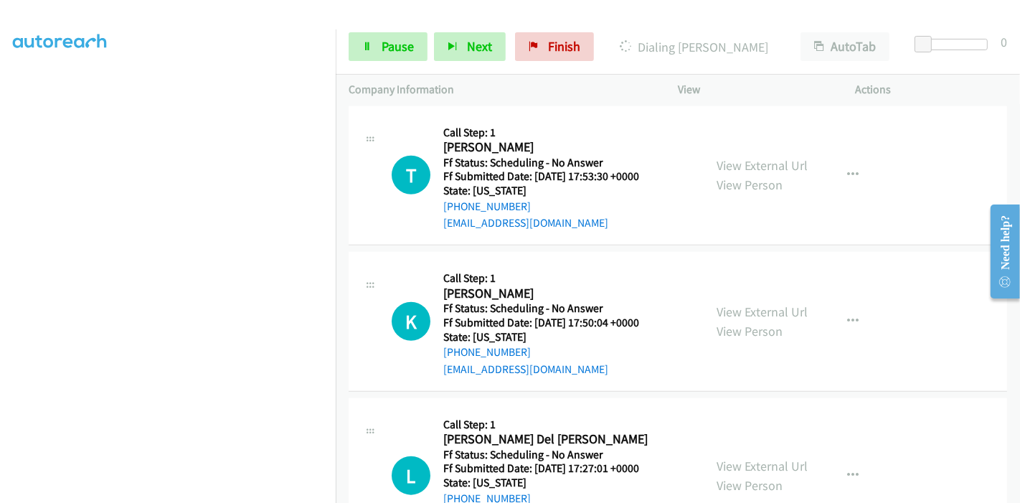
scroll to position [1195, 0]
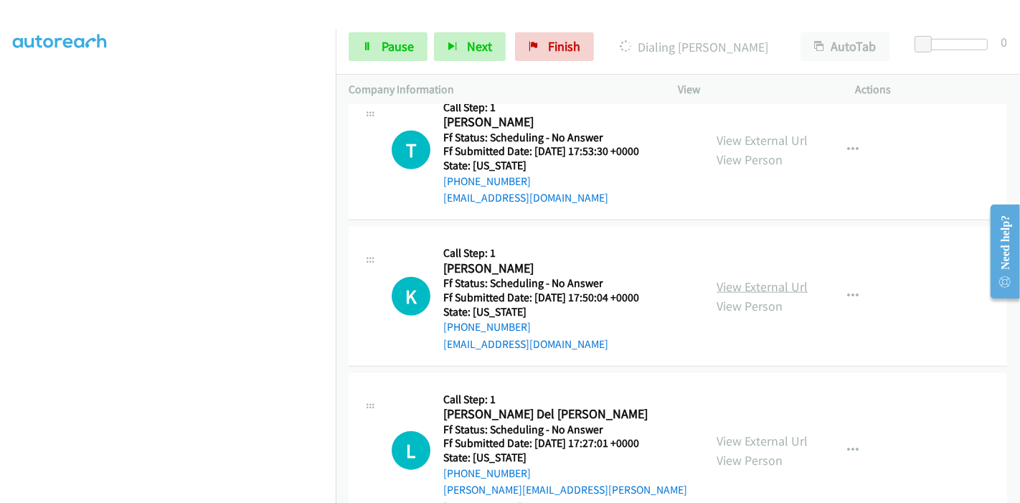
click at [747, 281] on link "View External Url" at bounding box center [761, 286] width 91 height 16
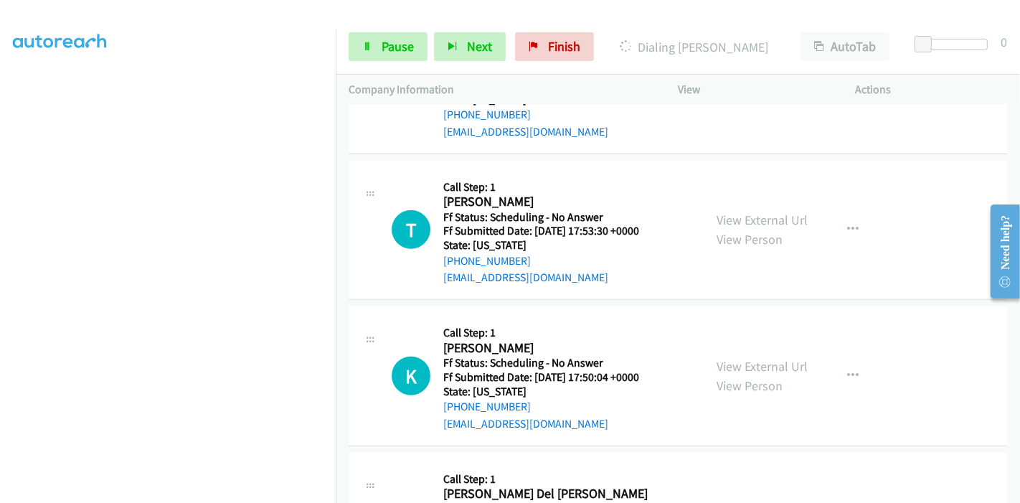
scroll to position [1274, 0]
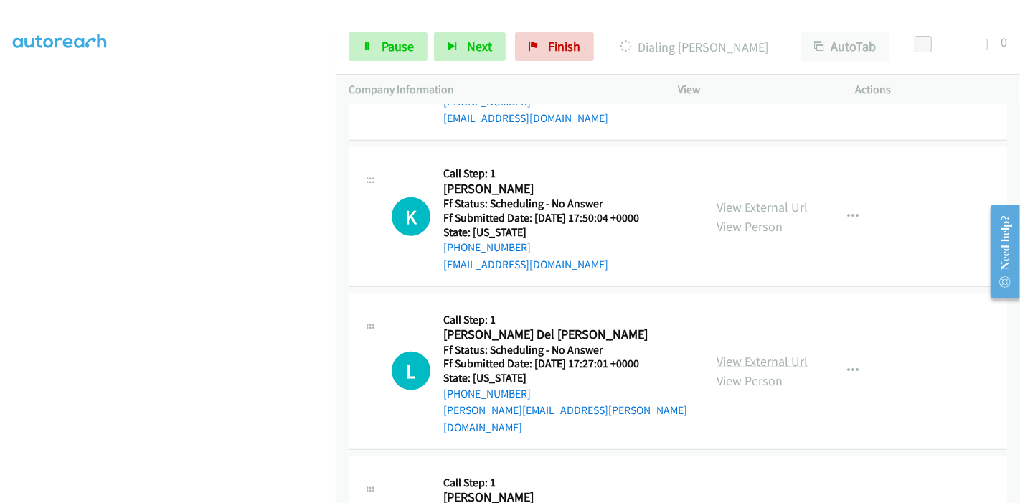
click at [735, 353] on link "View External Url" at bounding box center [761, 361] width 91 height 16
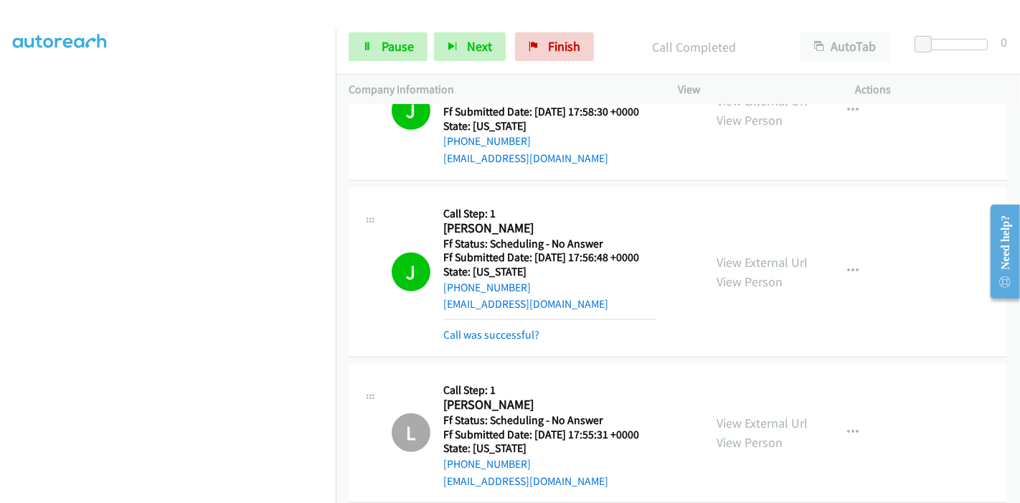
scroll to position [876, 0]
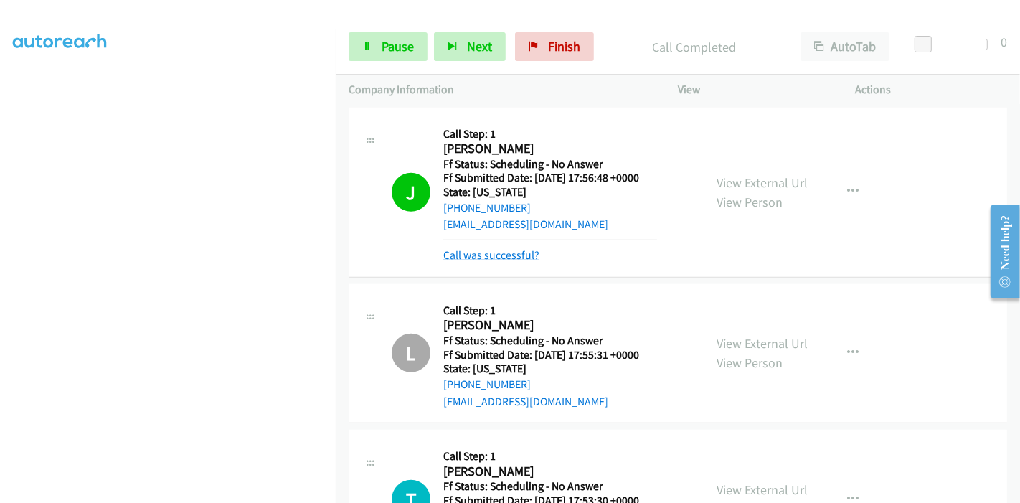
click at [496, 258] on link "Call was successful?" at bounding box center [491, 255] width 96 height 14
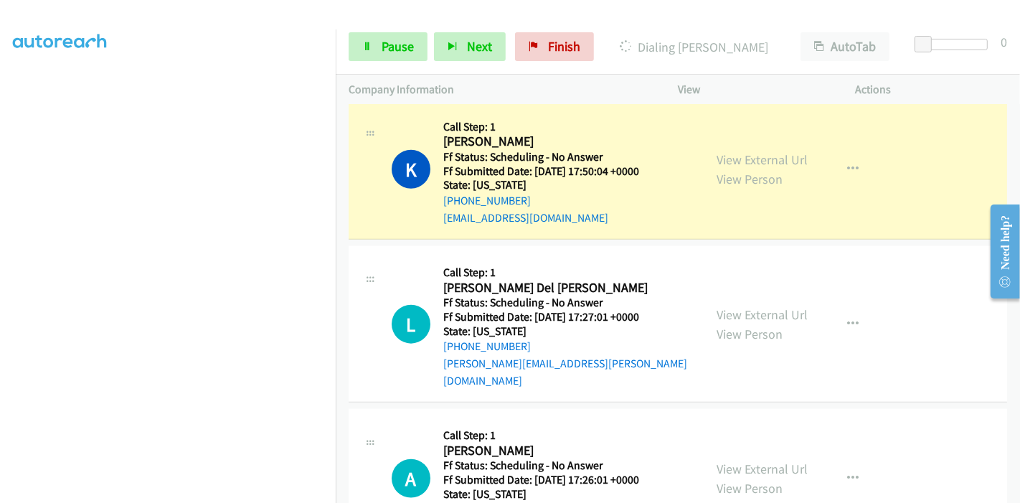
scroll to position [1354, 0]
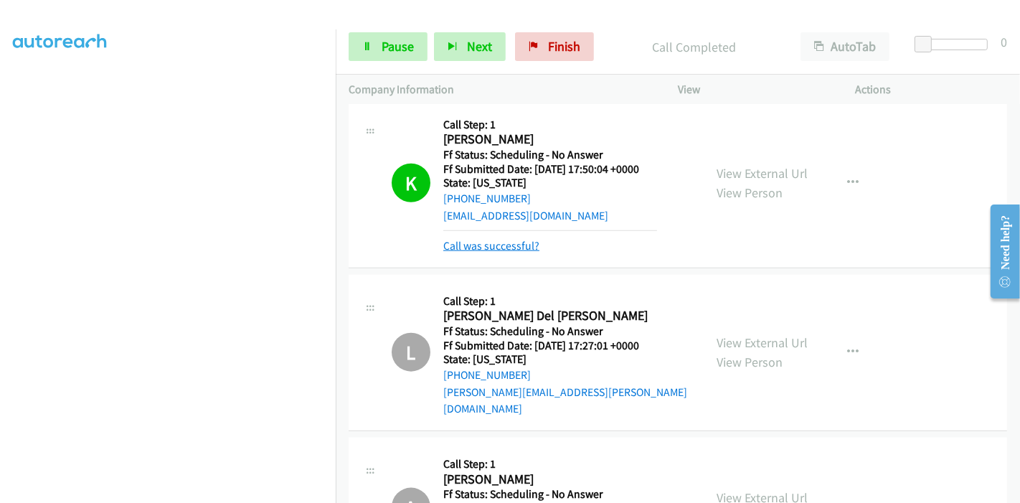
click at [485, 247] on link "Call was successful?" at bounding box center [491, 246] width 96 height 14
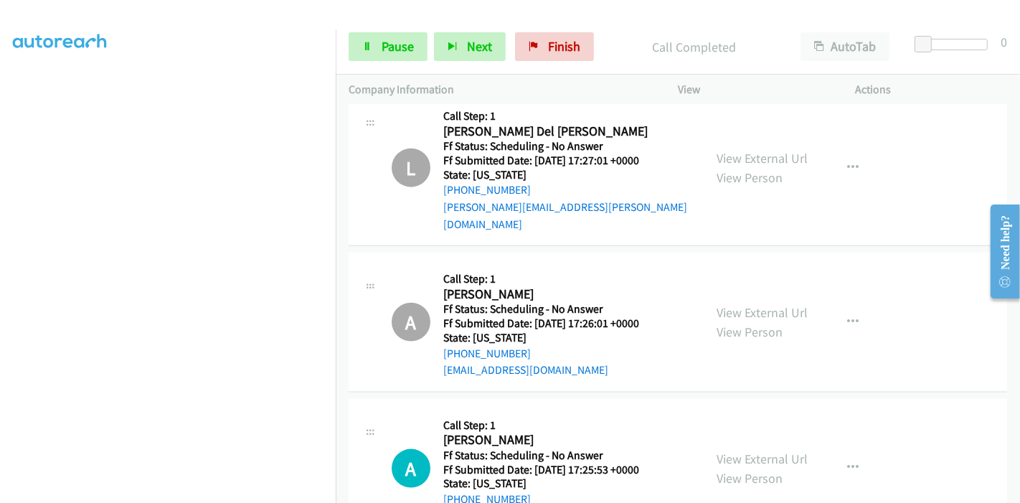
scroll to position [1514, 0]
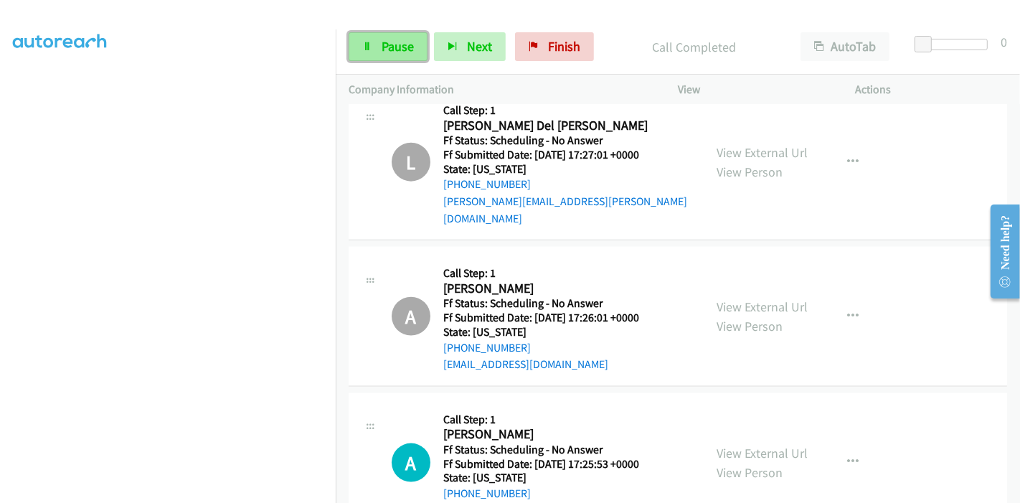
click at [403, 42] on span "Pause" at bounding box center [397, 46] width 32 height 16
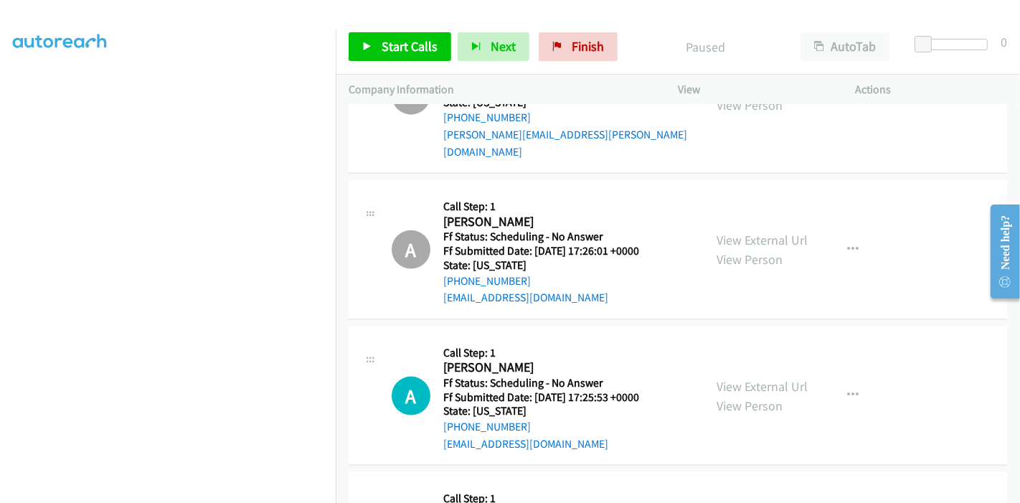
scroll to position [1673, 0]
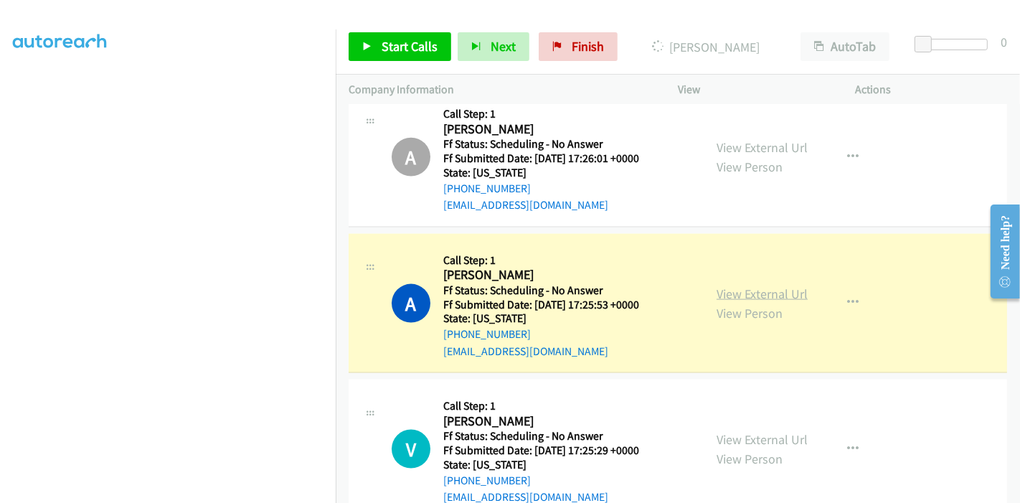
click at [754, 285] on link "View External Url" at bounding box center [761, 293] width 91 height 16
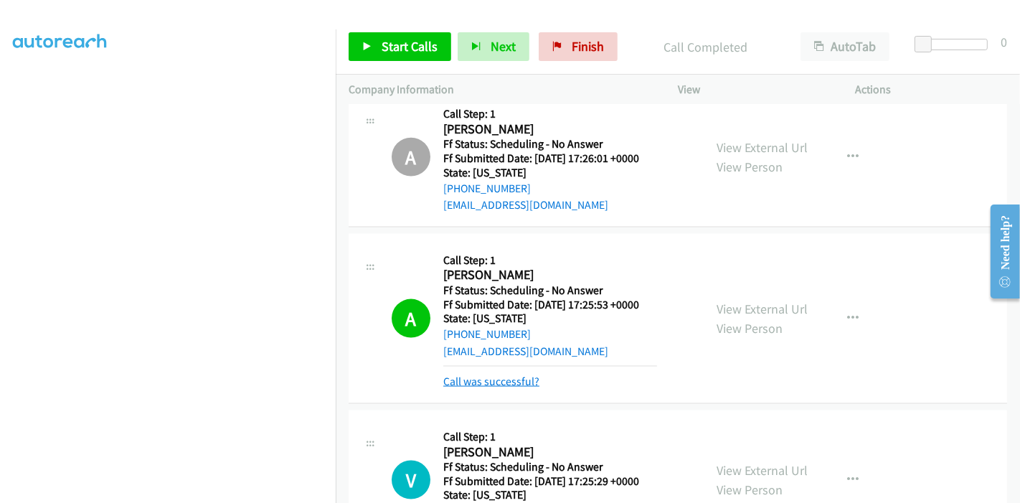
click at [488, 374] on link "Call was successful?" at bounding box center [491, 381] width 96 height 14
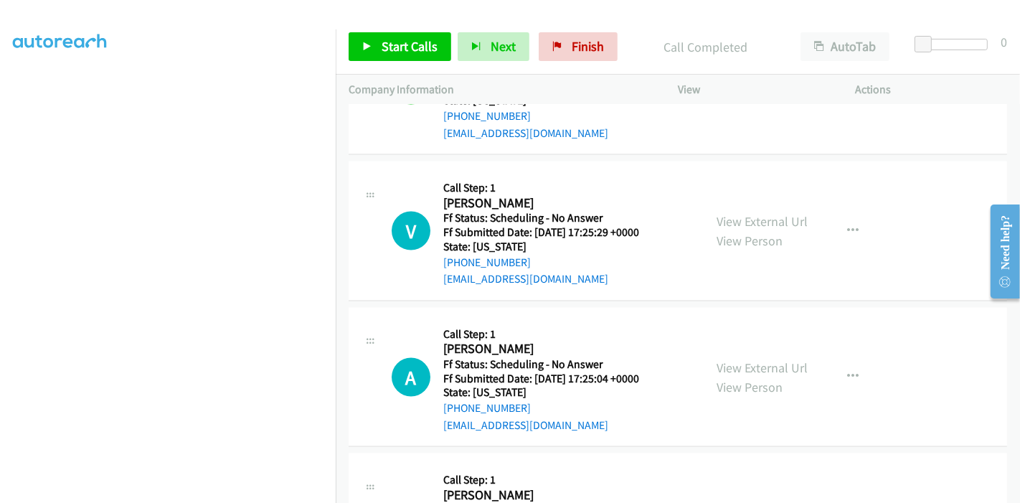
scroll to position [1912, 0]
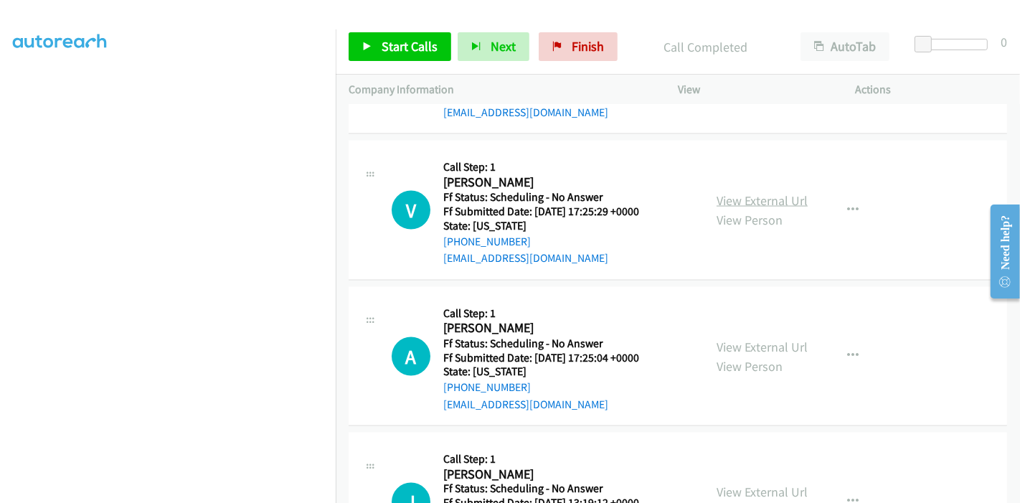
click at [769, 192] on link "View External Url" at bounding box center [761, 200] width 91 height 16
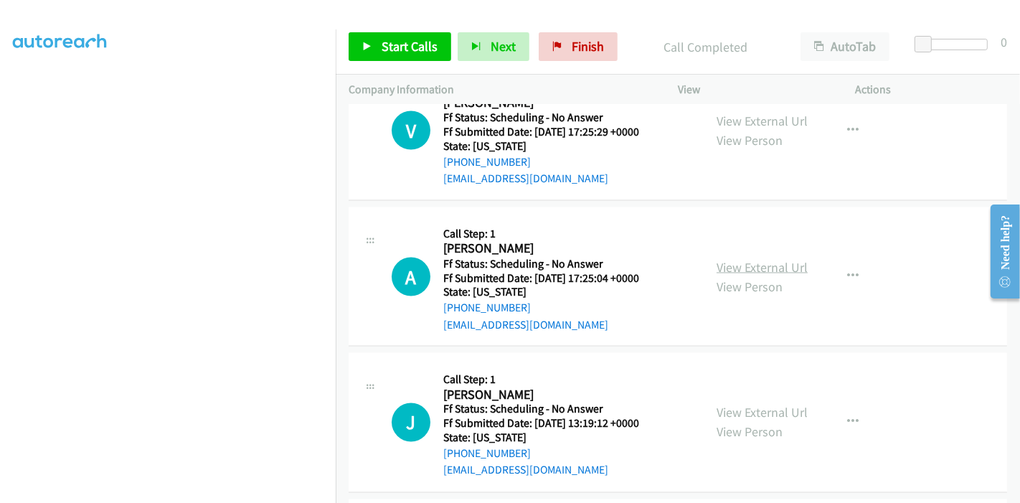
click at [768, 259] on link "View External Url" at bounding box center [761, 267] width 91 height 16
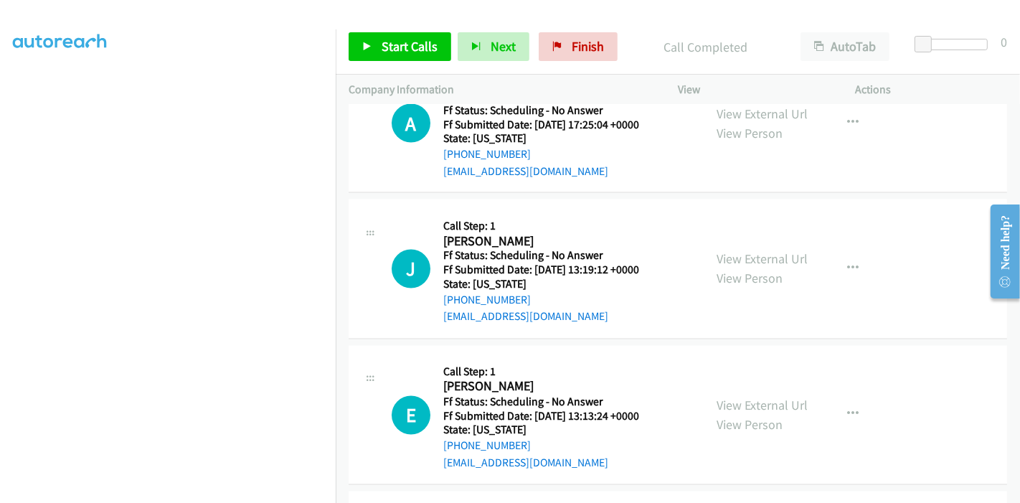
scroll to position [2151, 0]
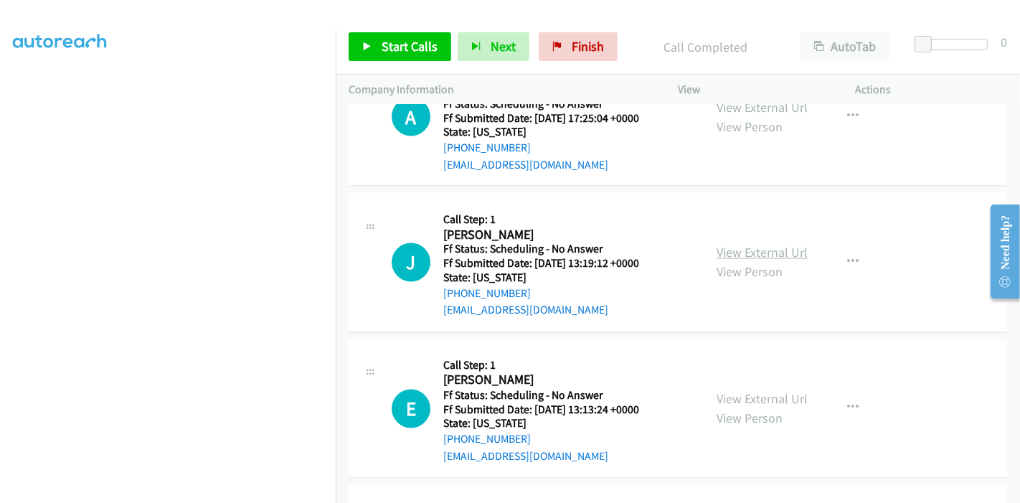
click at [762, 245] on link "View External Url" at bounding box center [761, 253] width 91 height 16
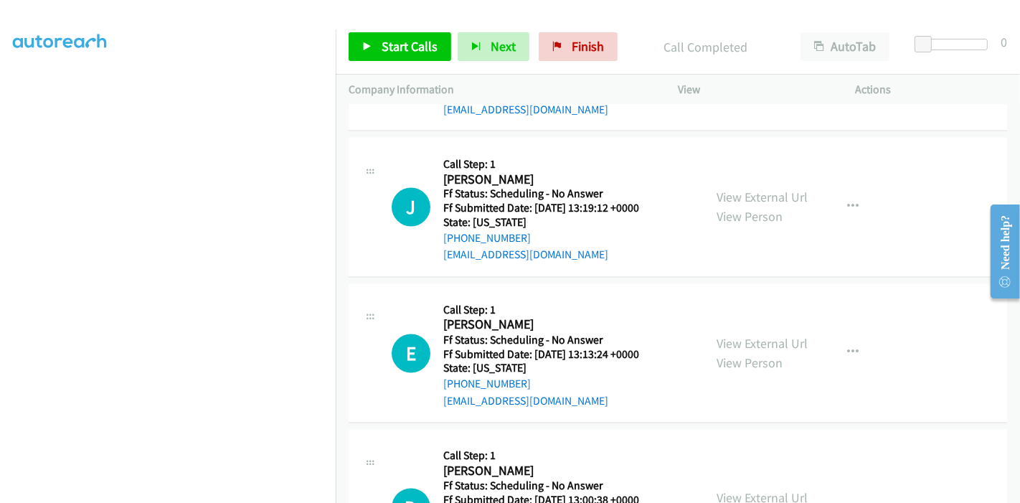
scroll to position [2231, 0]
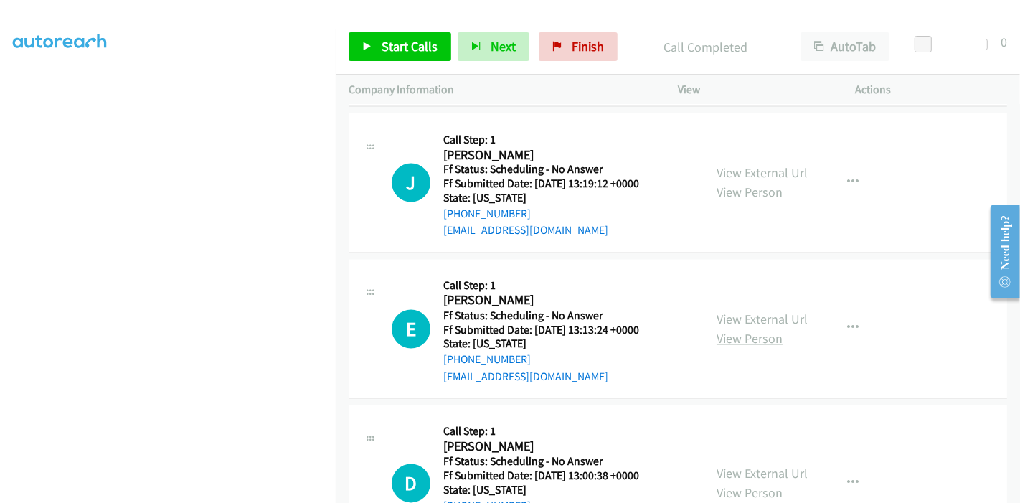
click at [726, 331] on link "View Person" at bounding box center [749, 339] width 66 height 16
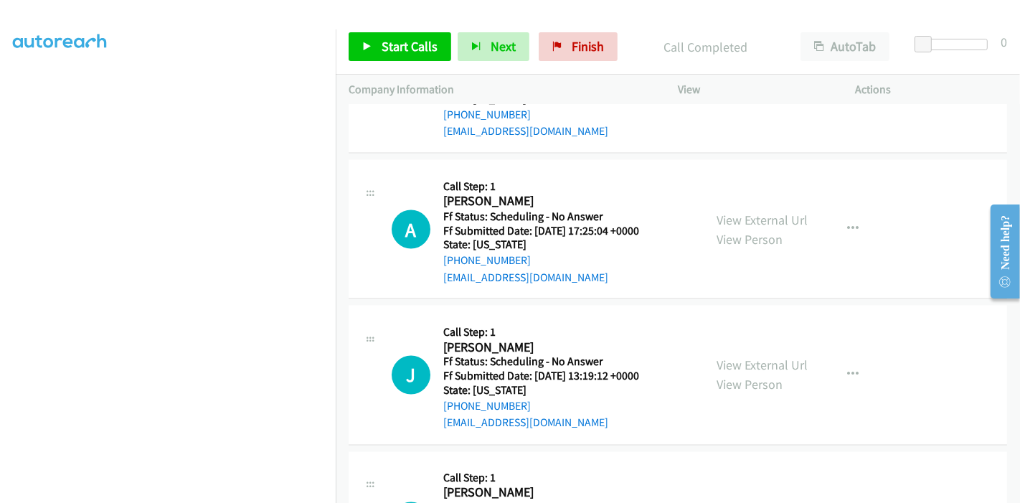
scroll to position [2151, 0]
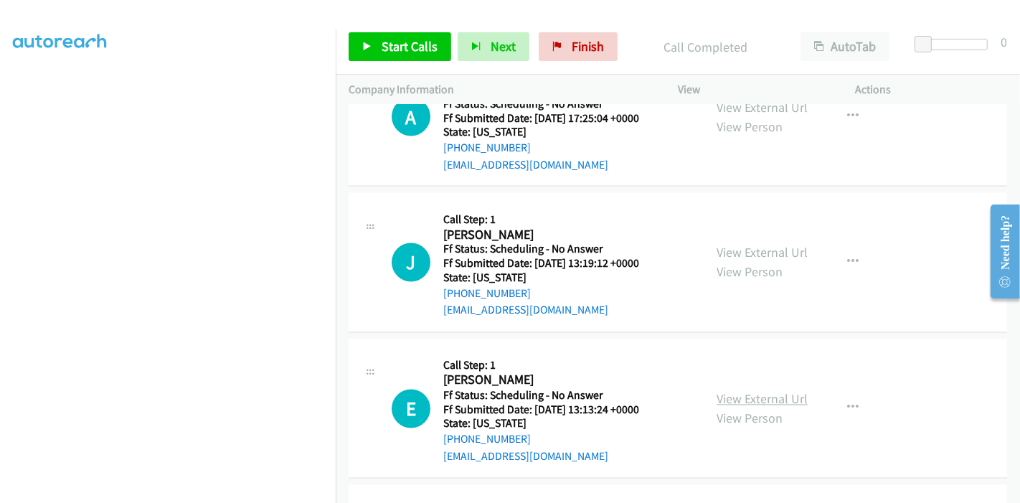
click at [731, 391] on link "View External Url" at bounding box center [761, 399] width 91 height 16
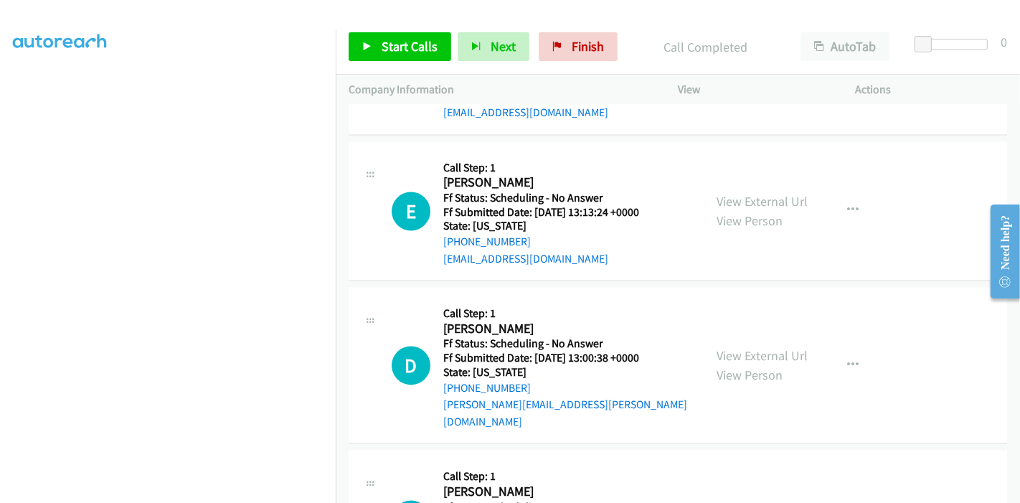
scroll to position [2390, 0]
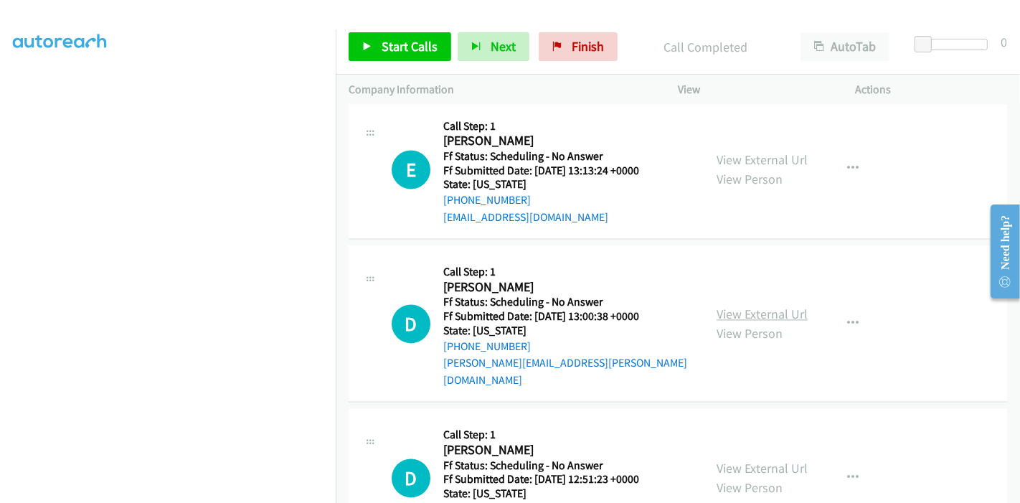
click at [725, 306] on link "View External Url" at bounding box center [761, 314] width 91 height 16
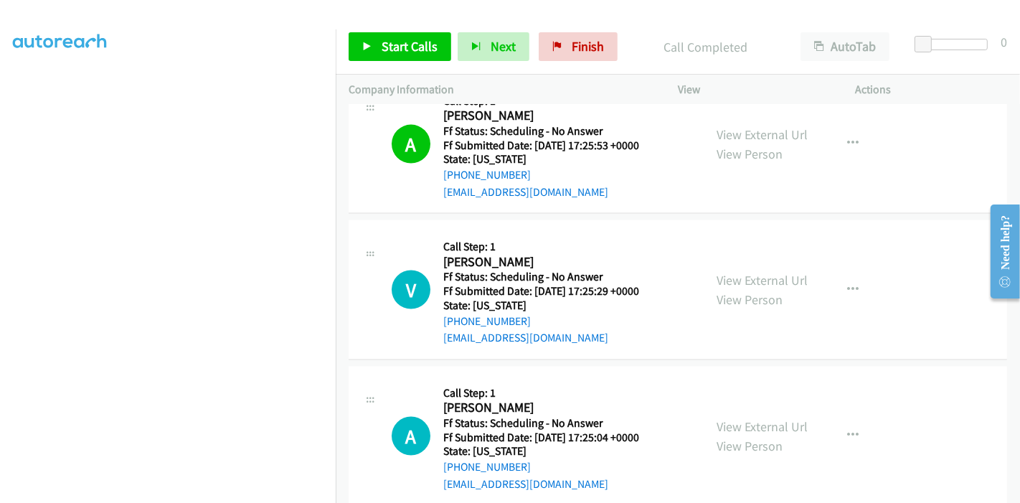
scroll to position [1912, 0]
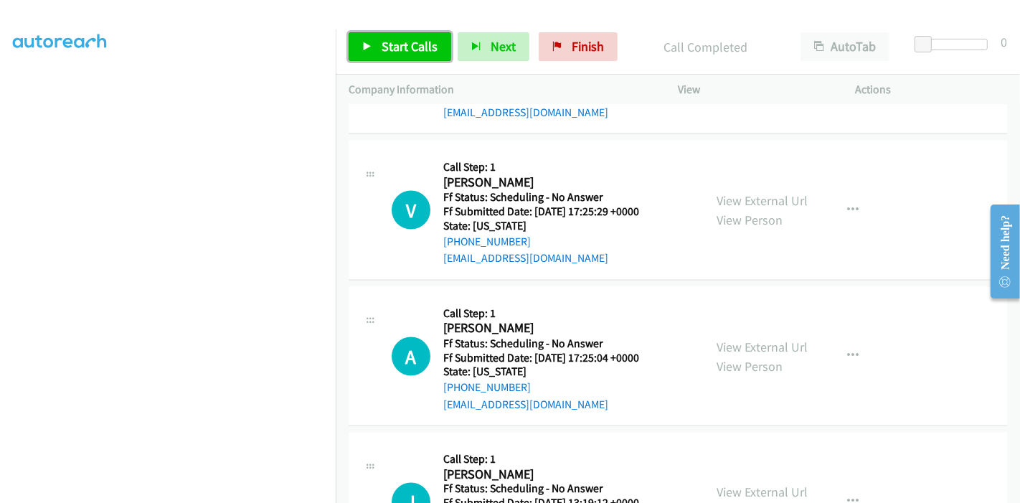
click at [385, 54] on span "Start Calls" at bounding box center [409, 46] width 56 height 16
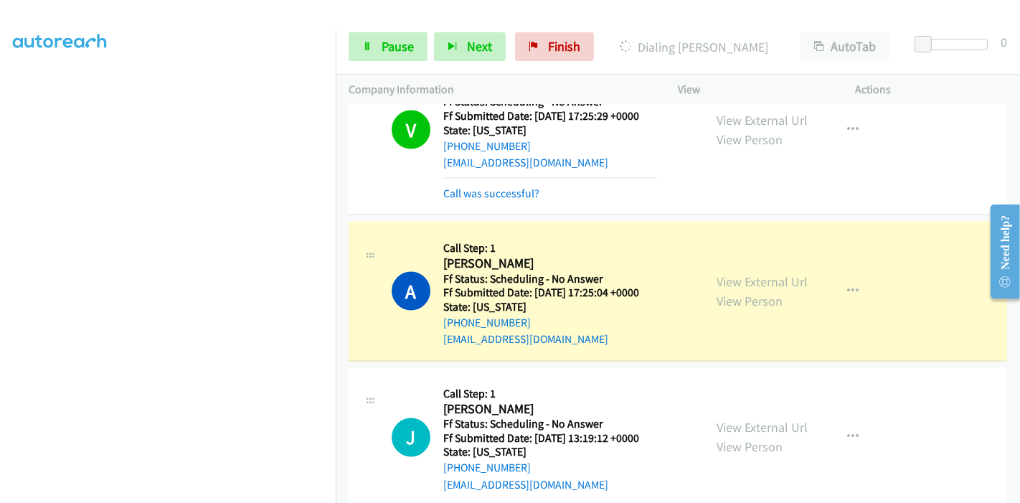
scroll to position [1928, 0]
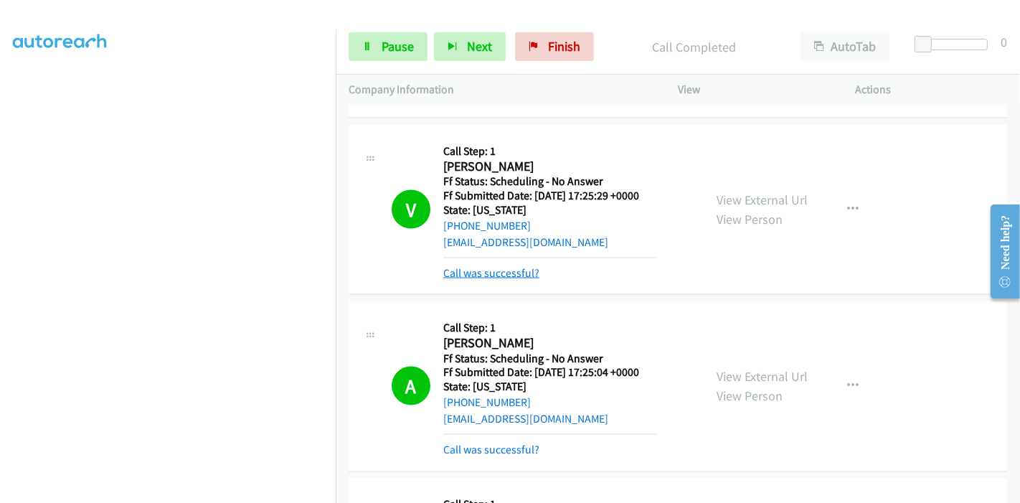
click at [511, 266] on link "Call was successful?" at bounding box center [491, 273] width 96 height 14
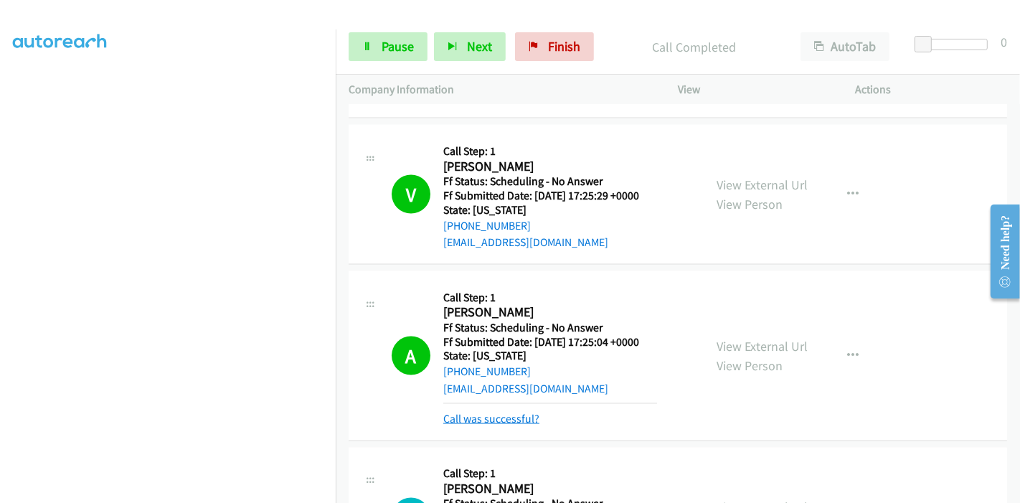
click at [480, 412] on link "Call was successful?" at bounding box center [491, 419] width 96 height 14
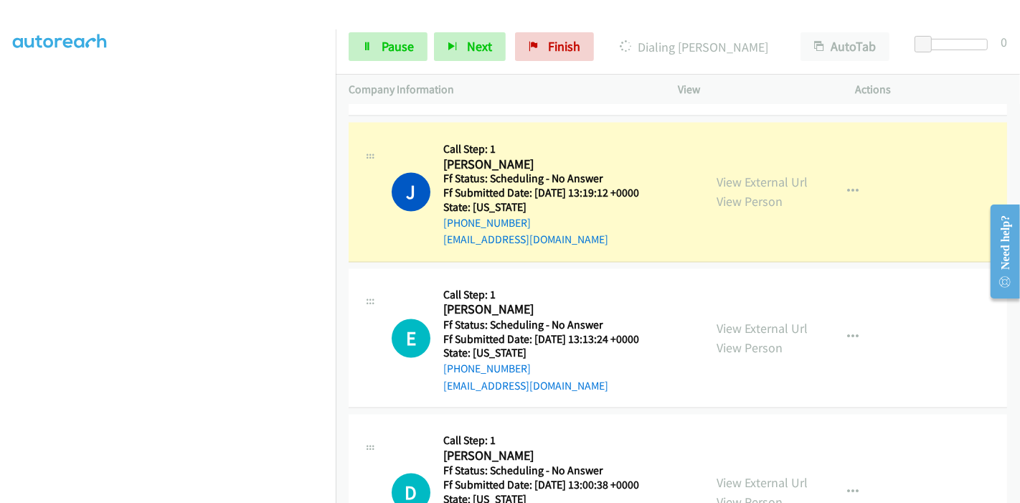
scroll to position [2246, 0]
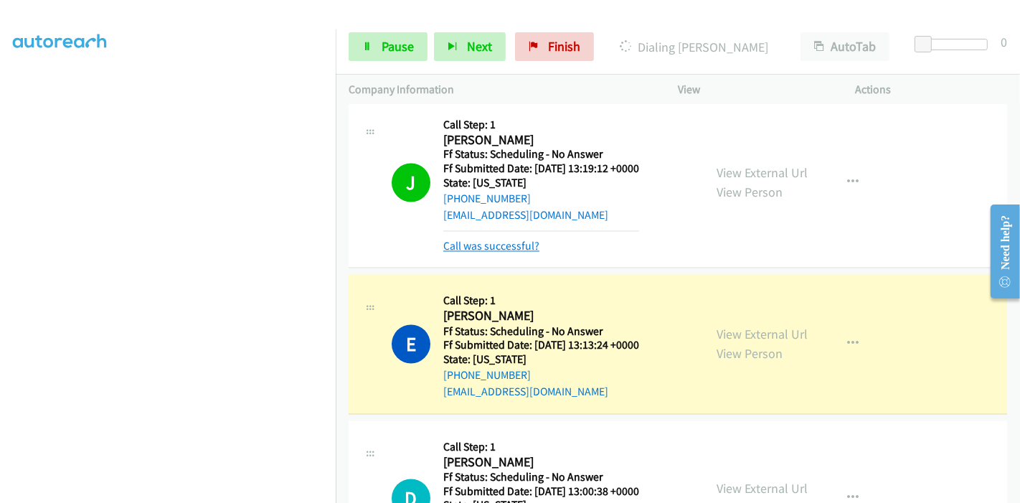
click at [515, 240] on link "Call was successful?" at bounding box center [491, 247] width 96 height 14
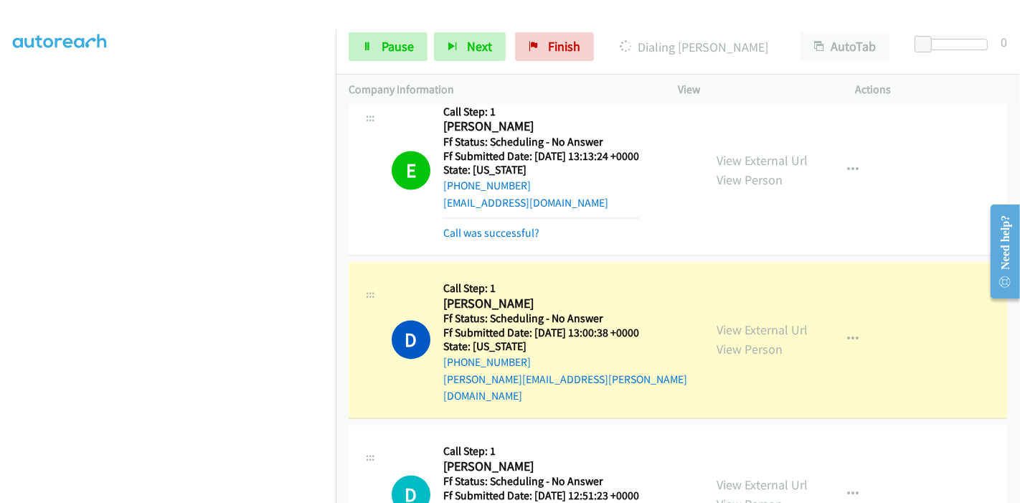
scroll to position [2325, 0]
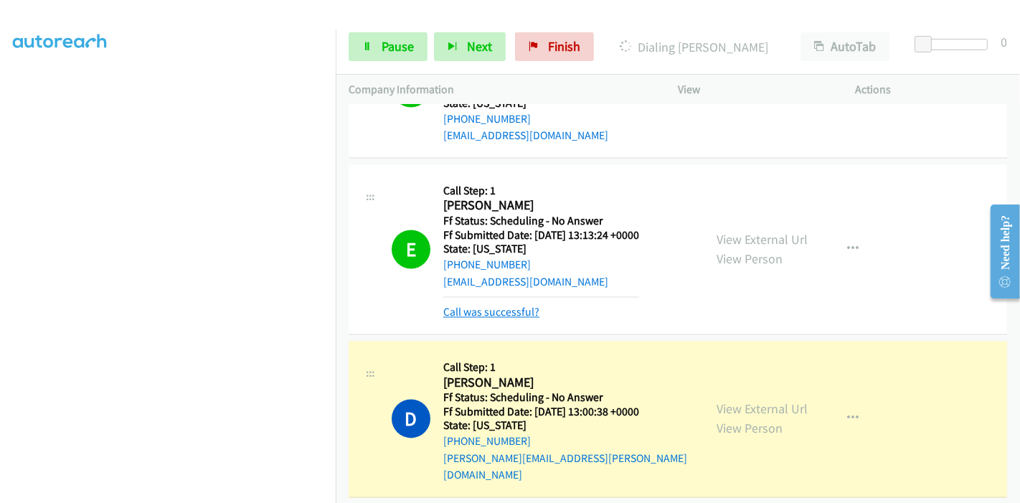
click at [493, 305] on link "Call was successful?" at bounding box center [491, 312] width 96 height 14
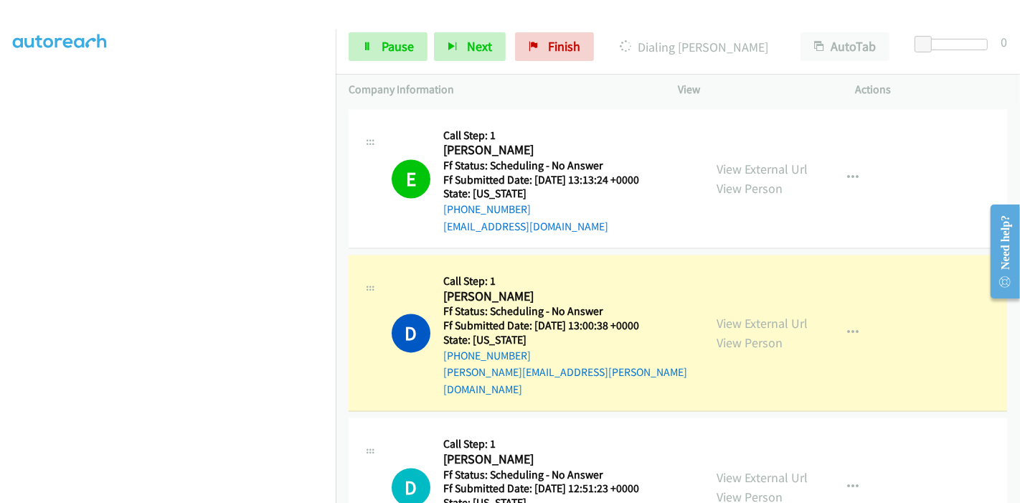
scroll to position [2405, 0]
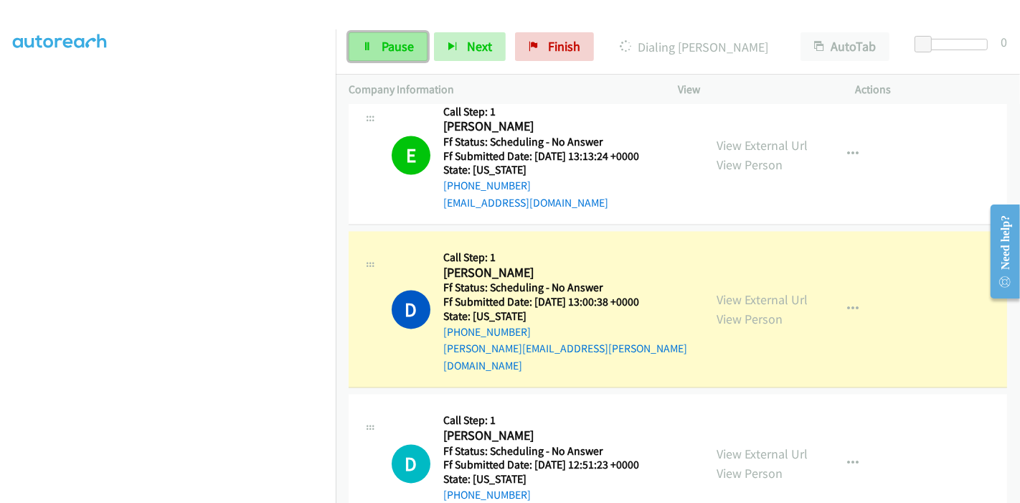
click at [398, 39] on span "Pause" at bounding box center [397, 46] width 32 height 16
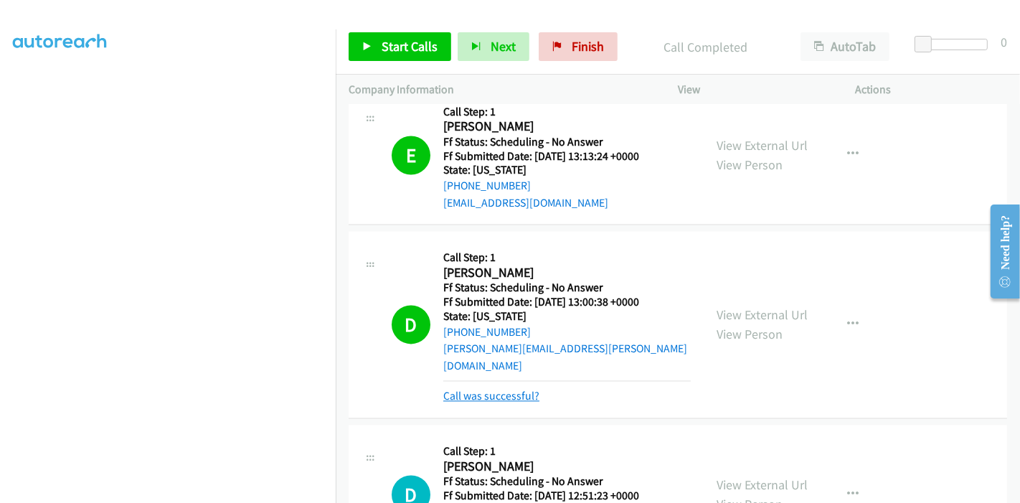
click at [494, 389] on link "Call was successful?" at bounding box center [491, 396] width 96 height 14
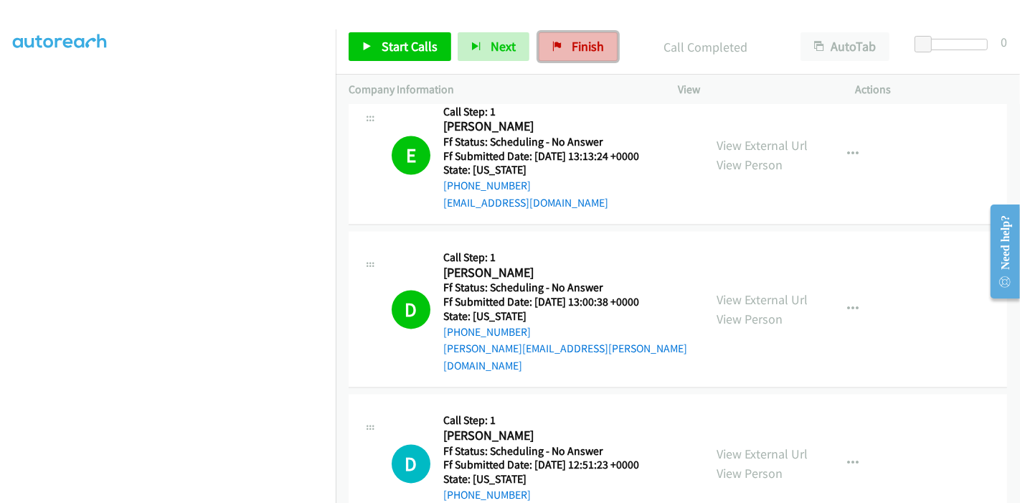
click at [569, 57] on link "Finish" at bounding box center [578, 46] width 79 height 29
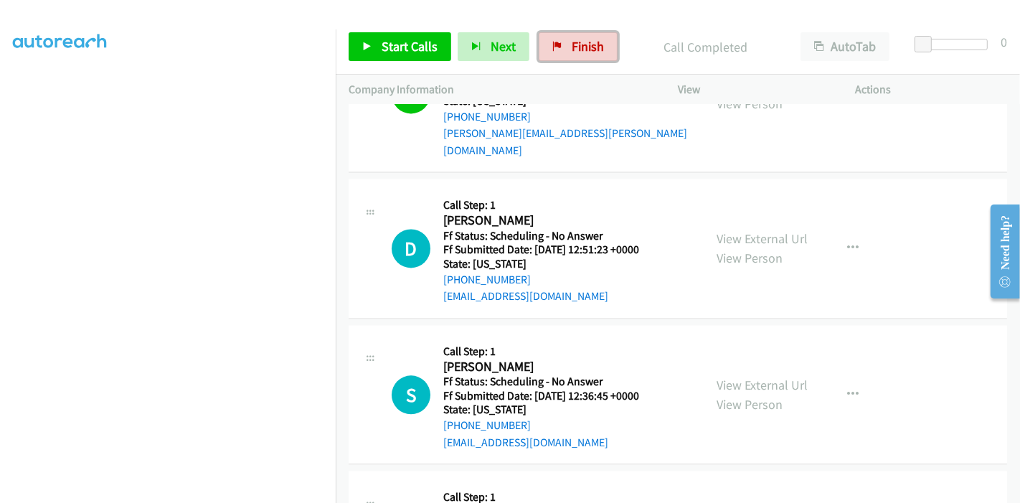
scroll to position [2645, 0]
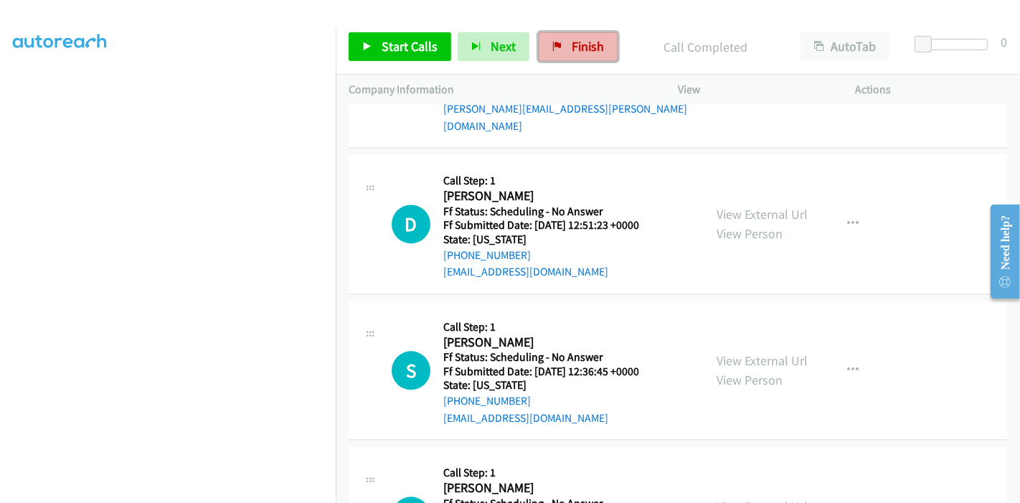
click at [592, 49] on span "Finish" at bounding box center [588, 46] width 32 height 16
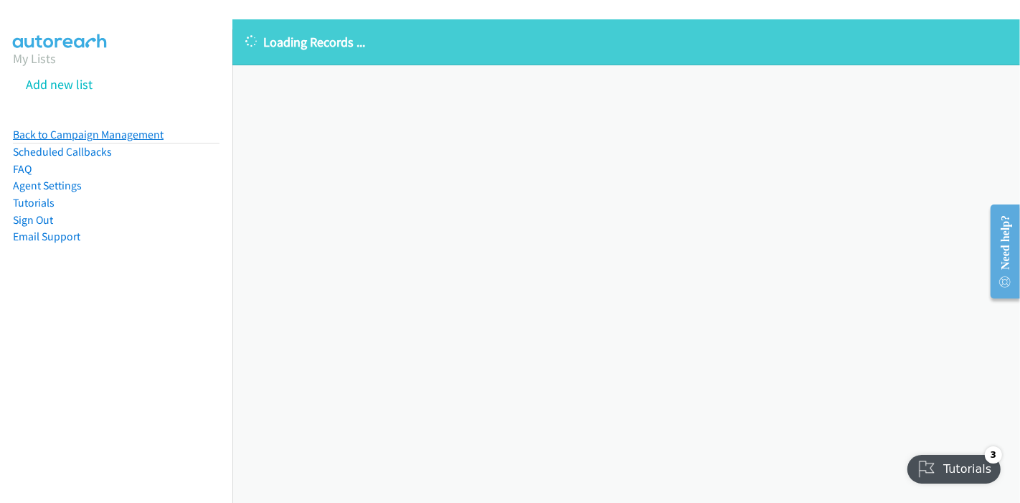
click at [113, 128] on link "Back to Campaign Management" at bounding box center [88, 135] width 151 height 14
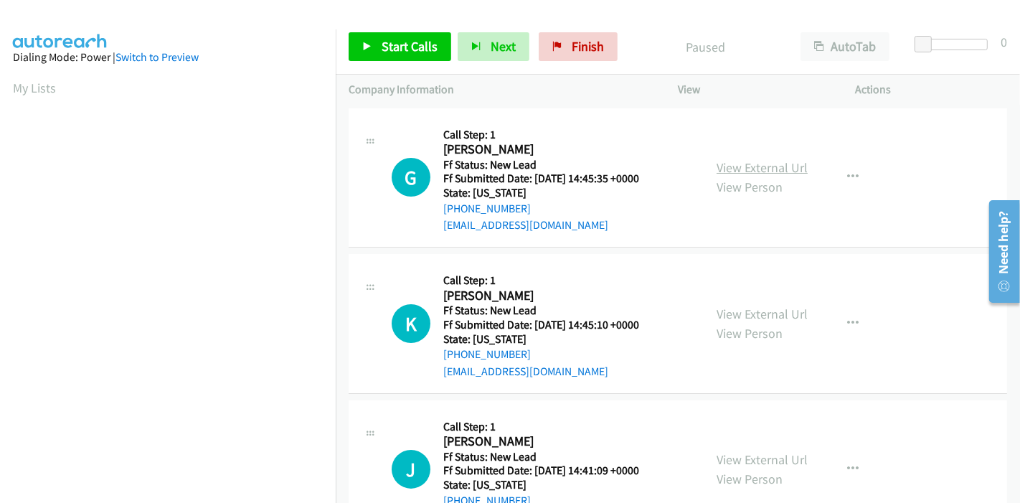
click at [762, 169] on link "View External Url" at bounding box center [761, 167] width 91 height 16
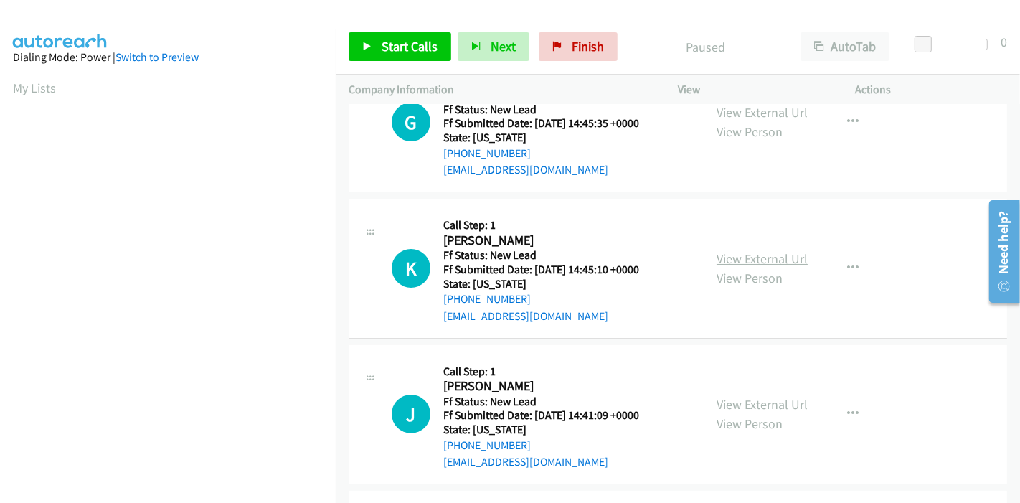
scroll to position [80, 0]
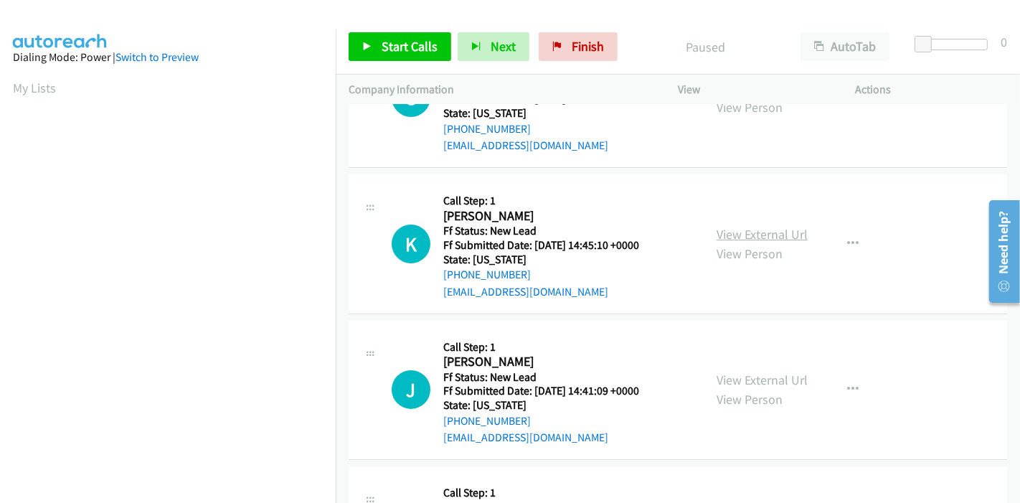
click at [754, 238] on link "View External Url" at bounding box center [761, 234] width 91 height 16
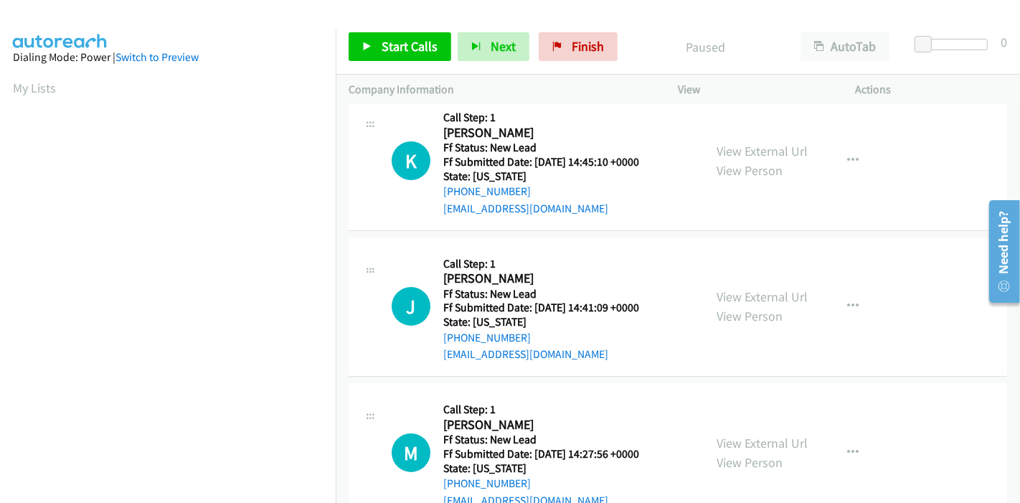
scroll to position [239, 0]
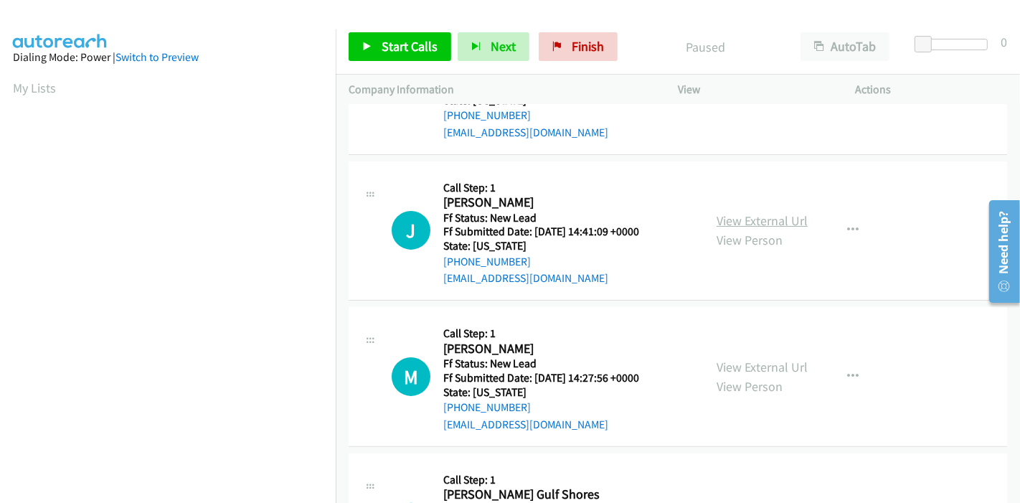
click at [736, 222] on link "View External Url" at bounding box center [761, 220] width 91 height 16
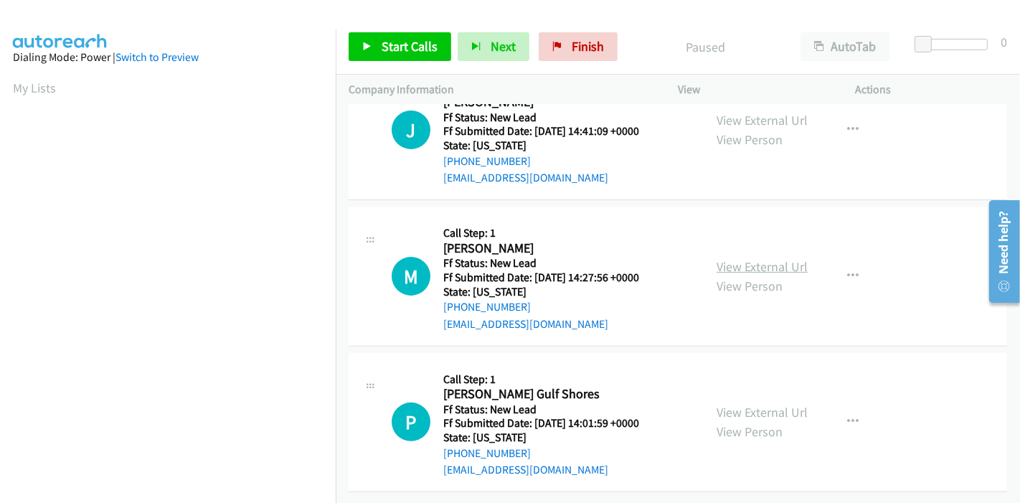
scroll to position [349, 0]
click at [730, 258] on link "View External Url" at bounding box center [761, 266] width 91 height 16
click at [739, 404] on link "View External Url" at bounding box center [761, 412] width 91 height 16
click at [379, 50] on link "Start Calls" at bounding box center [400, 46] width 103 height 29
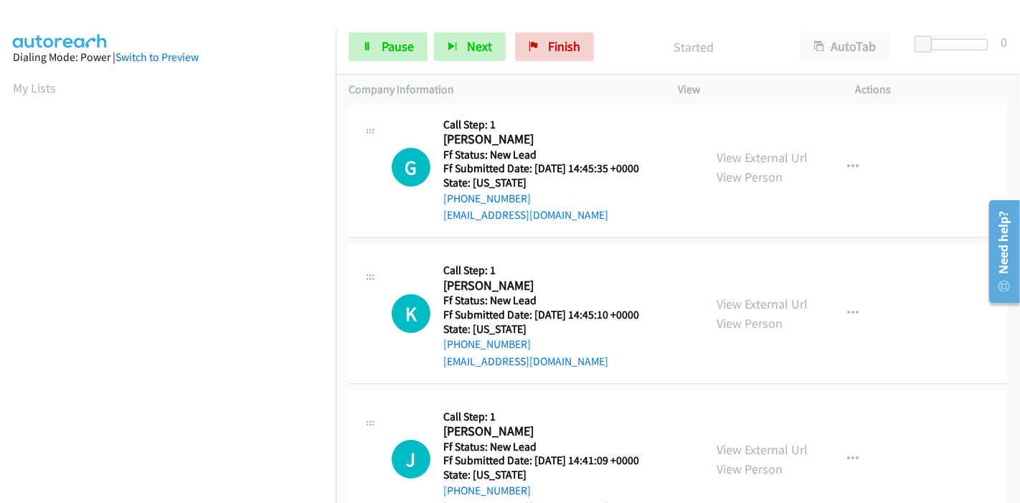
scroll to position [0, 0]
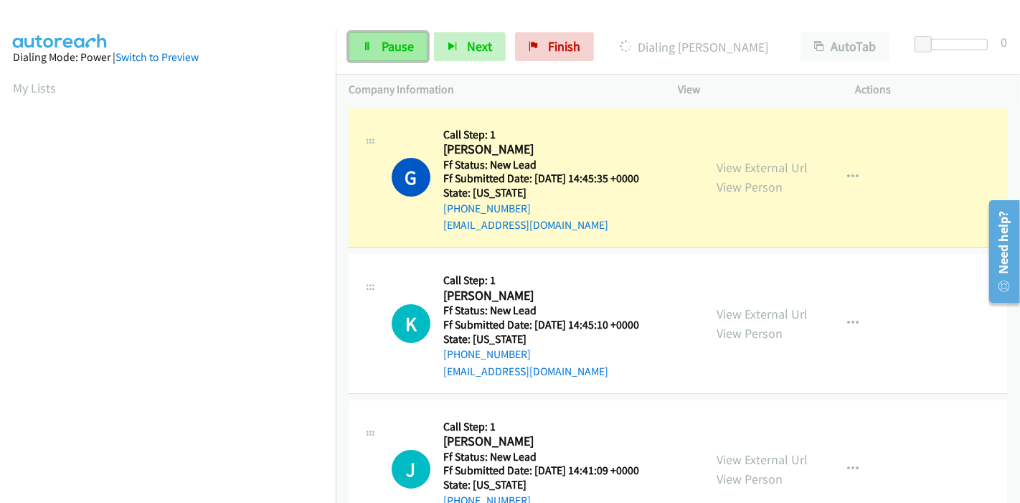
click at [369, 50] on icon at bounding box center [367, 47] width 10 height 10
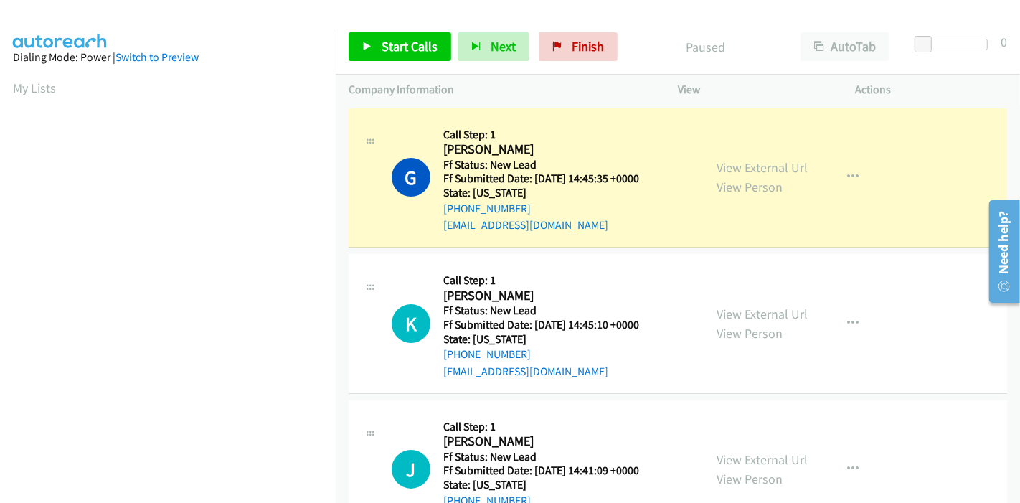
scroll to position [303, 0]
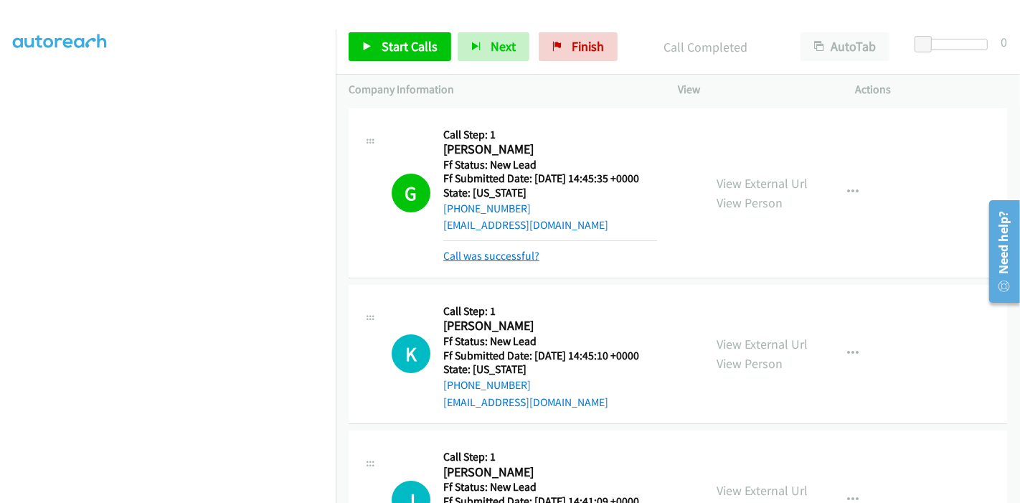
click at [520, 259] on link "Call was successful?" at bounding box center [491, 256] width 96 height 14
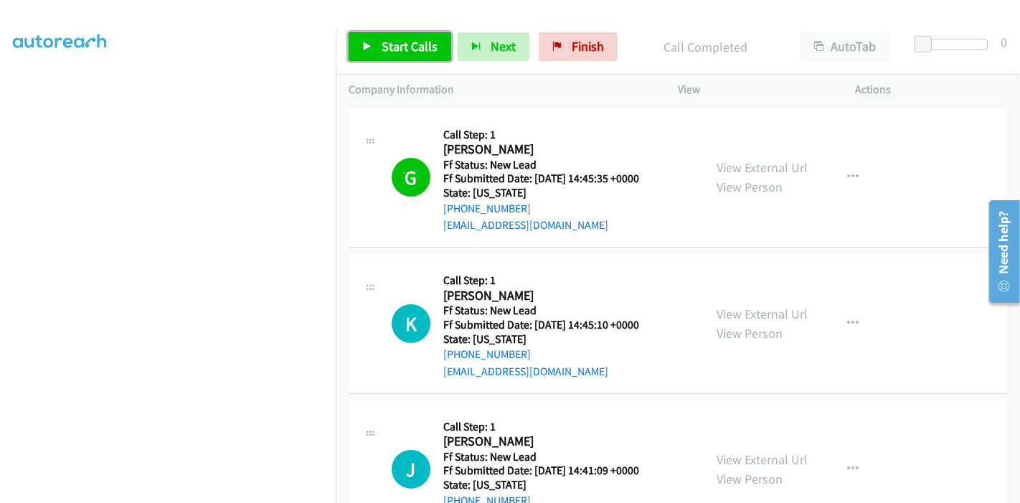
click at [392, 54] on span "Start Calls" at bounding box center [409, 46] width 56 height 16
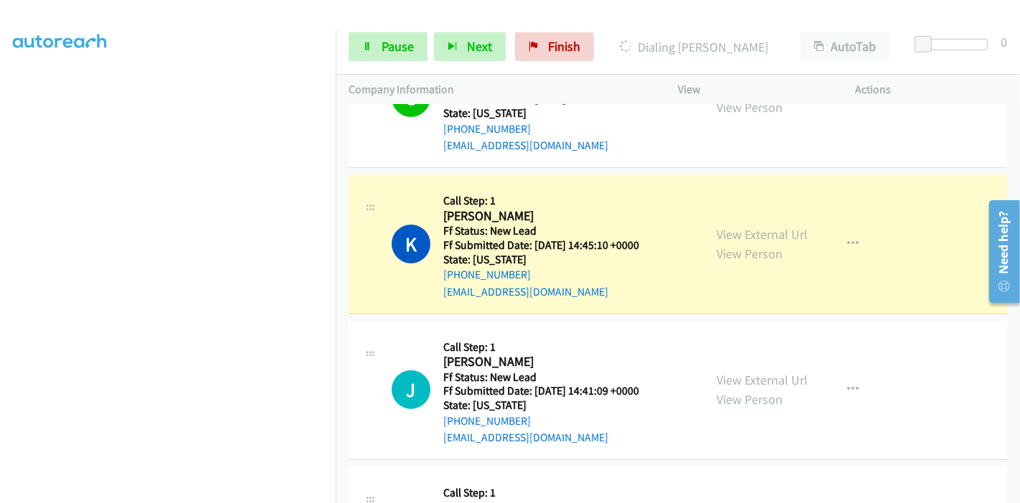
scroll to position [159, 0]
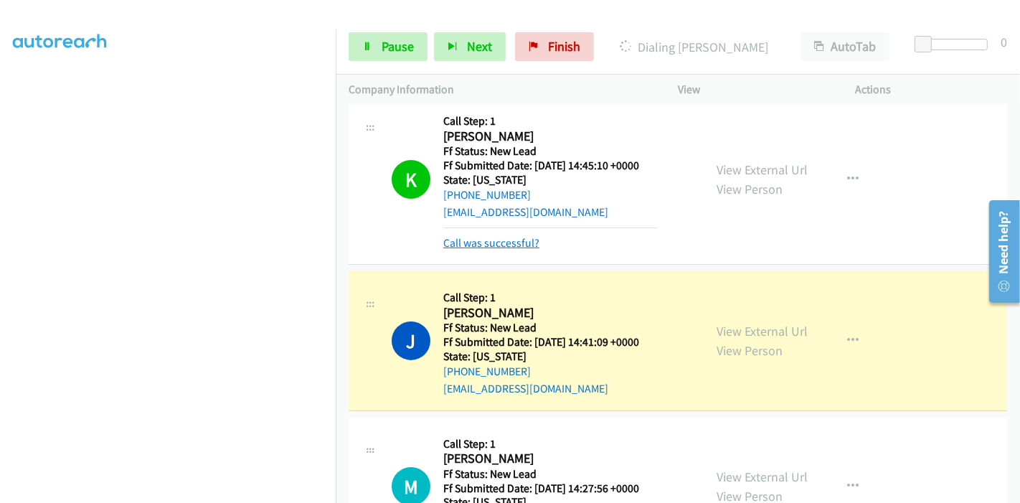
click at [506, 244] on link "Call was successful?" at bounding box center [491, 243] width 96 height 14
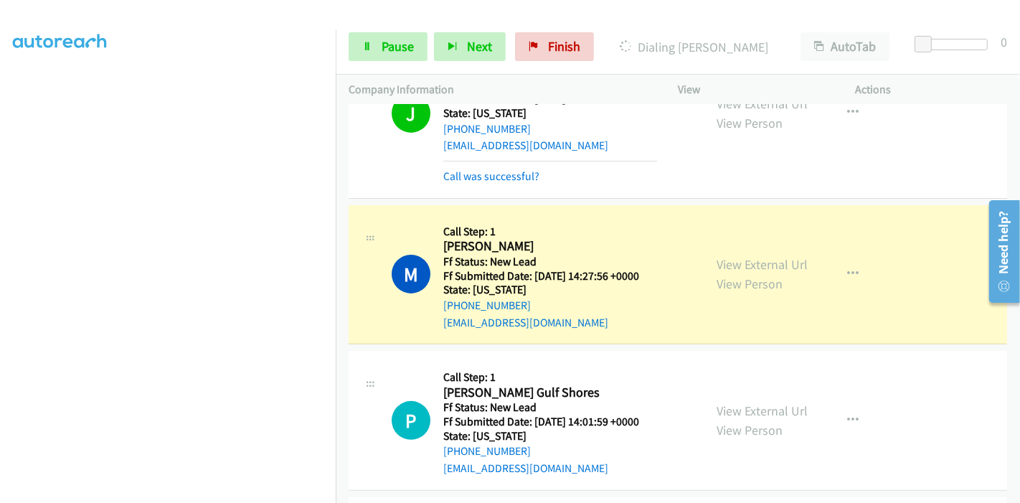
scroll to position [338, 0]
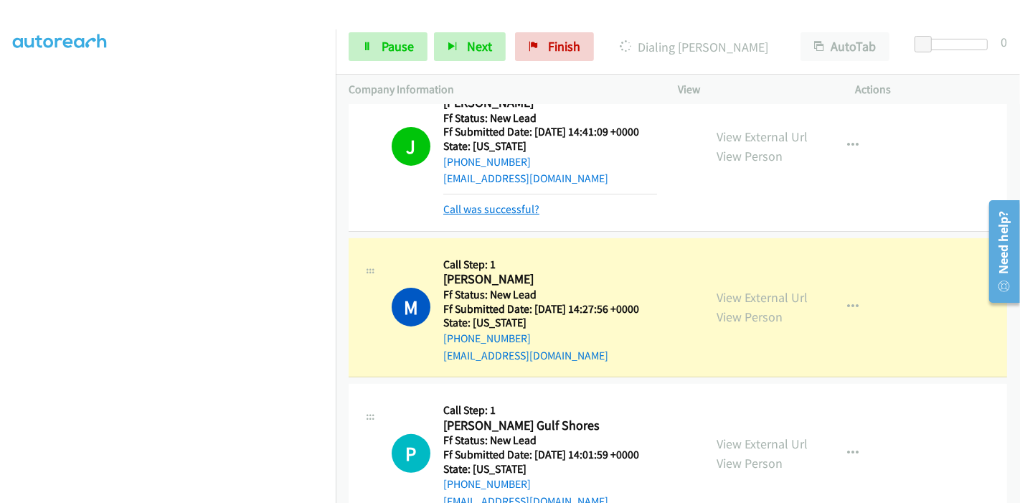
click at [503, 214] on link "Call was successful?" at bounding box center [491, 209] width 96 height 14
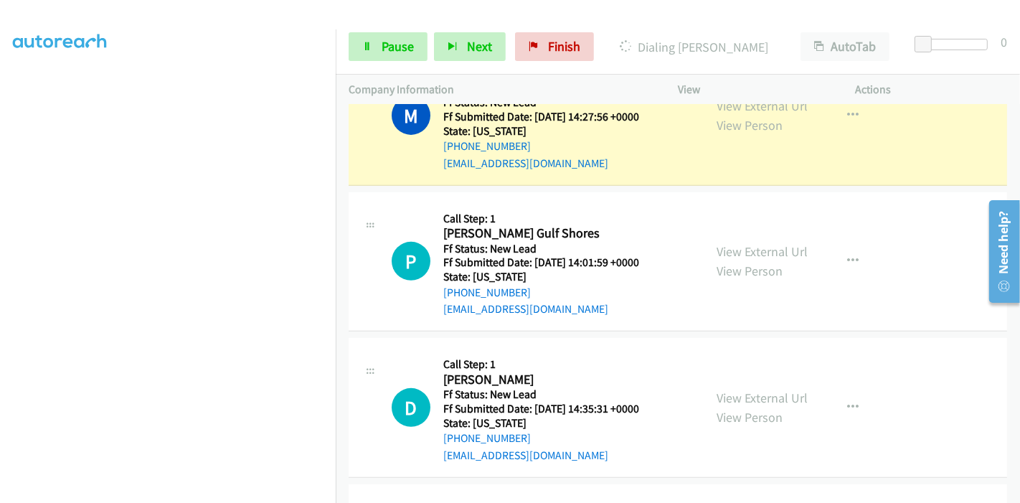
scroll to position [737, 0]
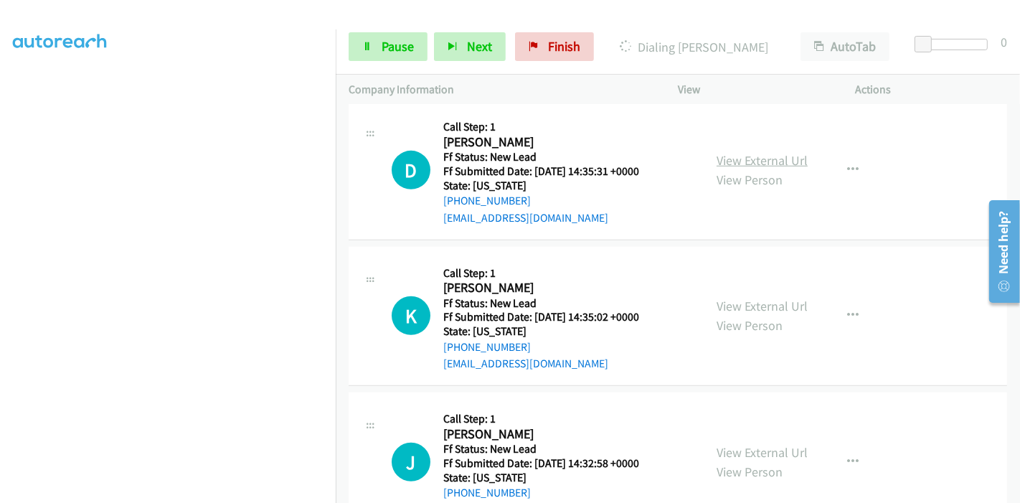
click at [774, 161] on link "View External Url" at bounding box center [761, 160] width 91 height 16
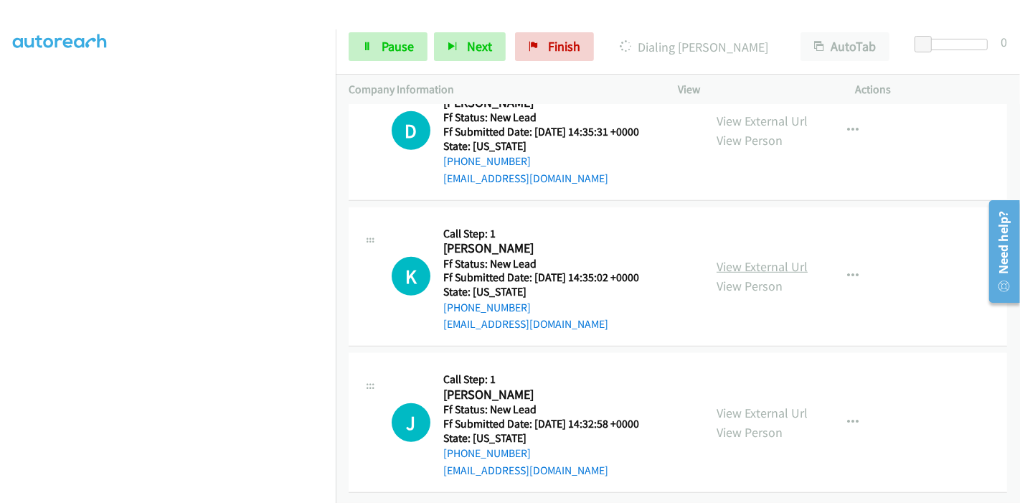
click at [725, 260] on link "View External Url" at bounding box center [761, 266] width 91 height 16
click at [736, 404] on link "View External Url" at bounding box center [761, 412] width 91 height 16
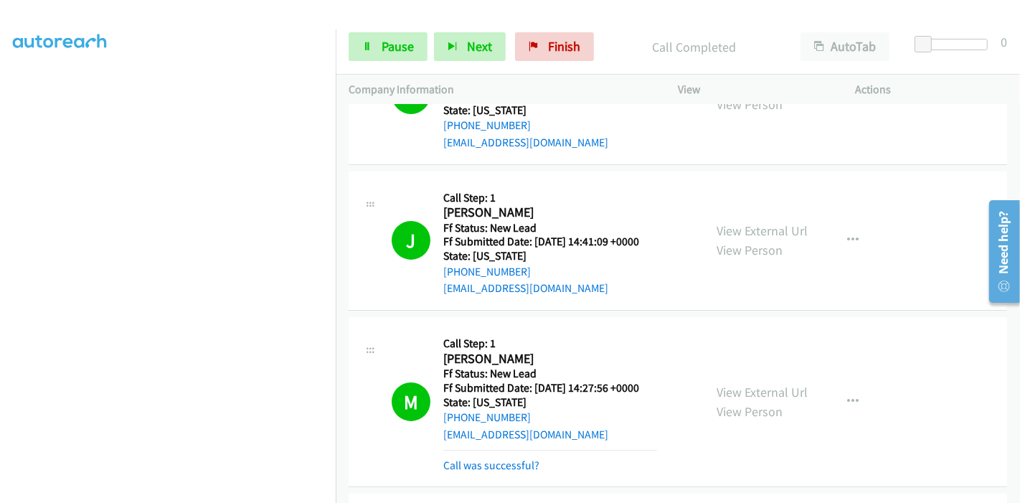
scroll to position [303, 0]
click at [383, 37] on link "Pause" at bounding box center [388, 46] width 79 height 29
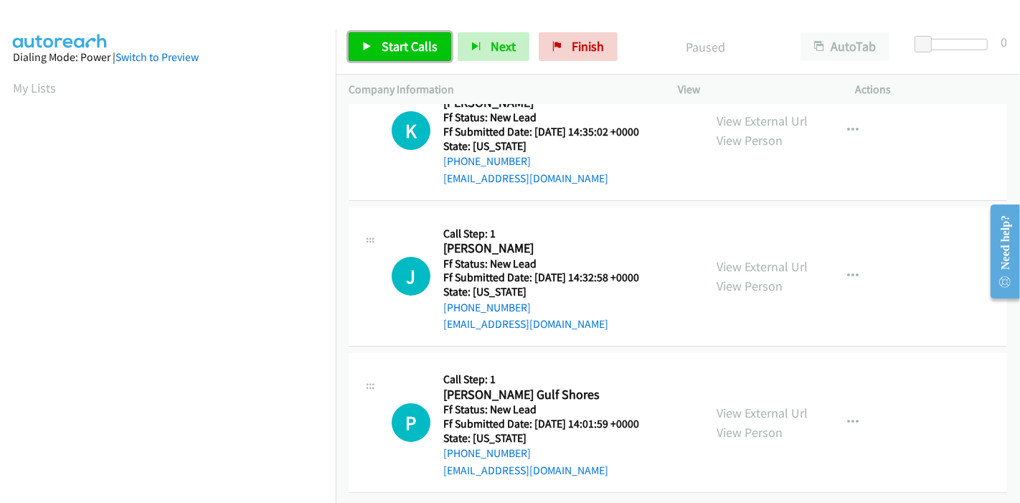
click at [393, 39] on span "Start Calls" at bounding box center [409, 46] width 56 height 16
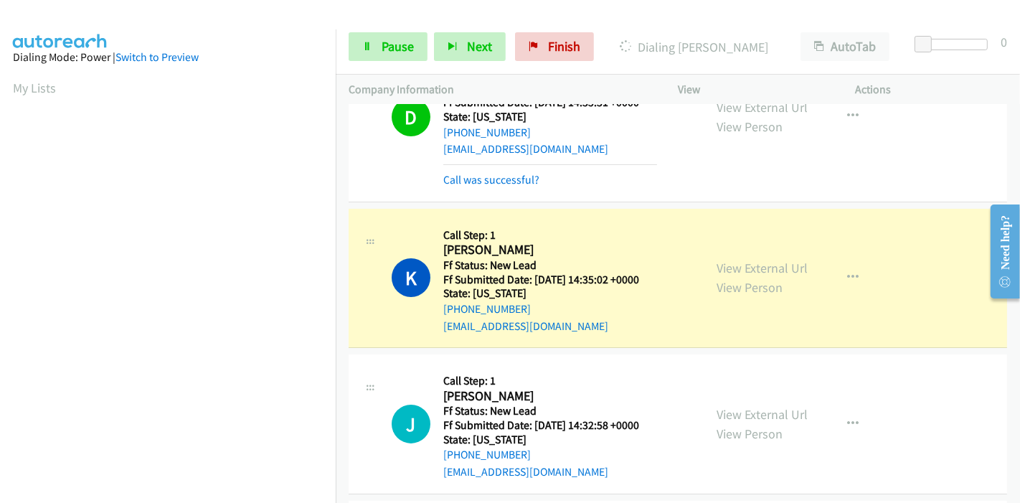
scroll to position [75, 0]
click at [511, 186] on link "Call was successful?" at bounding box center [491, 181] width 96 height 14
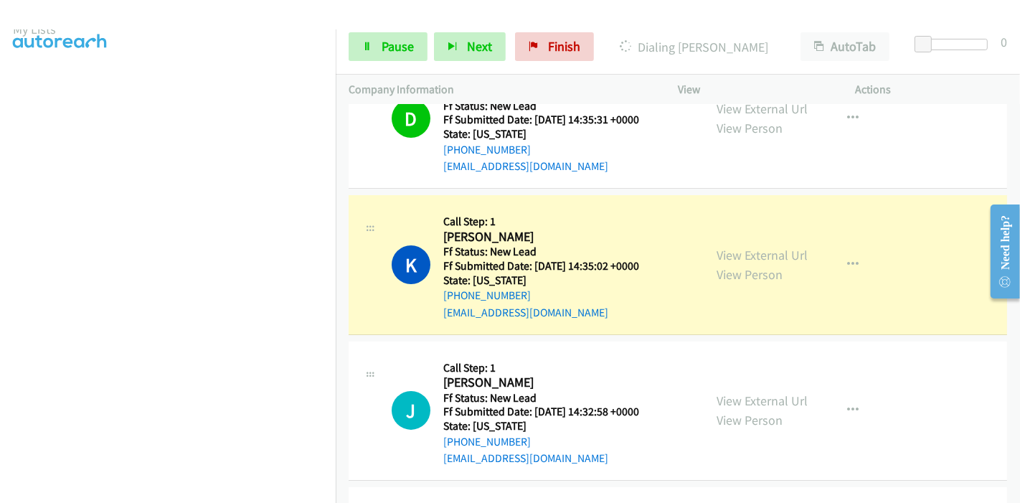
scroll to position [80, 0]
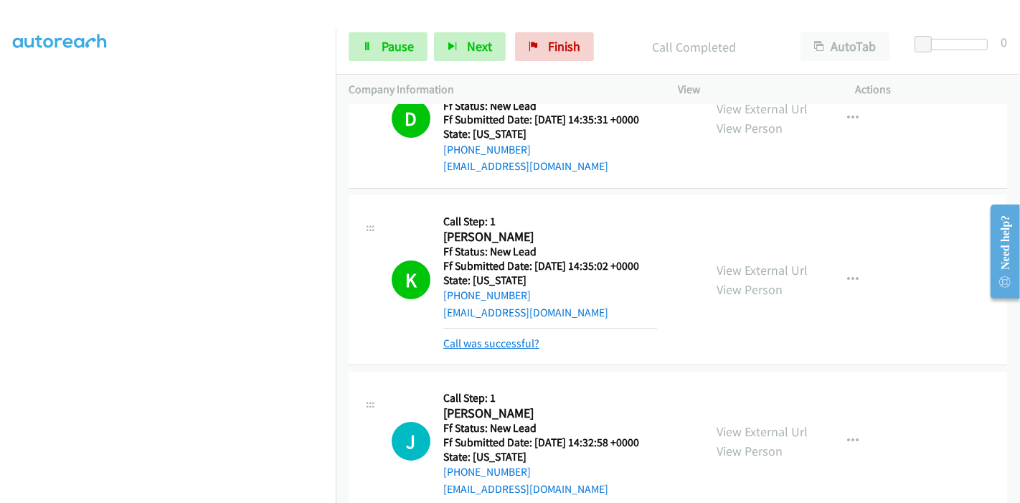
click at [501, 339] on link "Call was successful?" at bounding box center [491, 343] width 96 height 14
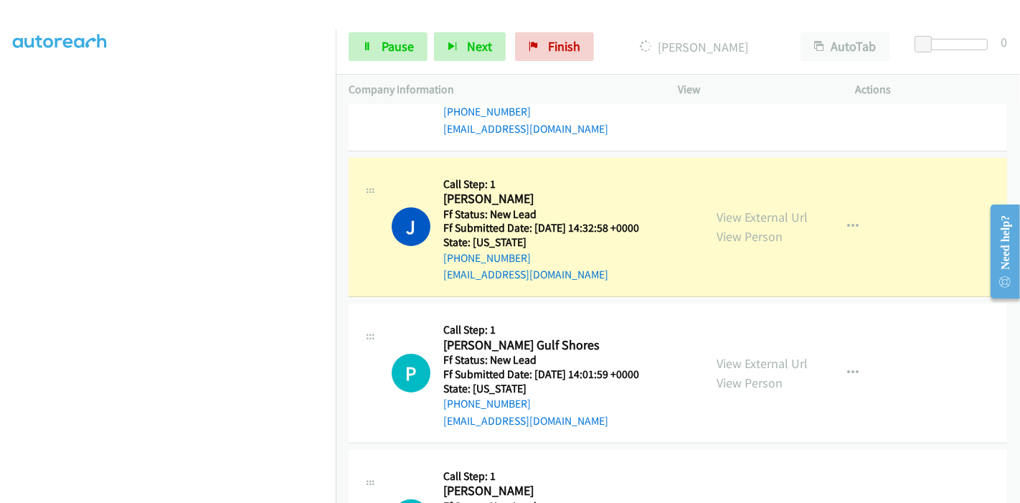
scroll to position [0, 0]
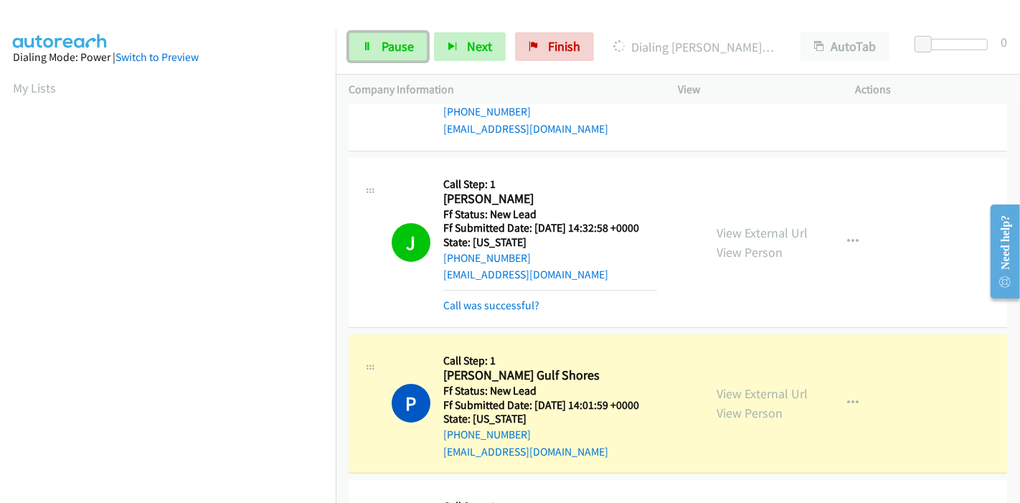
drag, startPoint x: 385, startPoint y: 42, endPoint x: 414, endPoint y: 97, distance: 62.2
click at [385, 42] on span "Pause" at bounding box center [397, 46] width 32 height 16
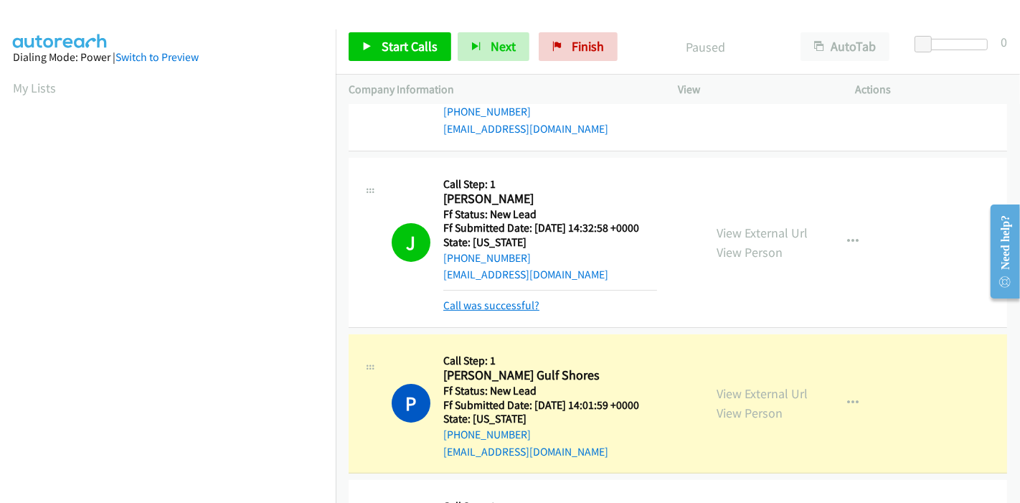
click at [480, 304] on link "Call was successful?" at bounding box center [491, 305] width 96 height 14
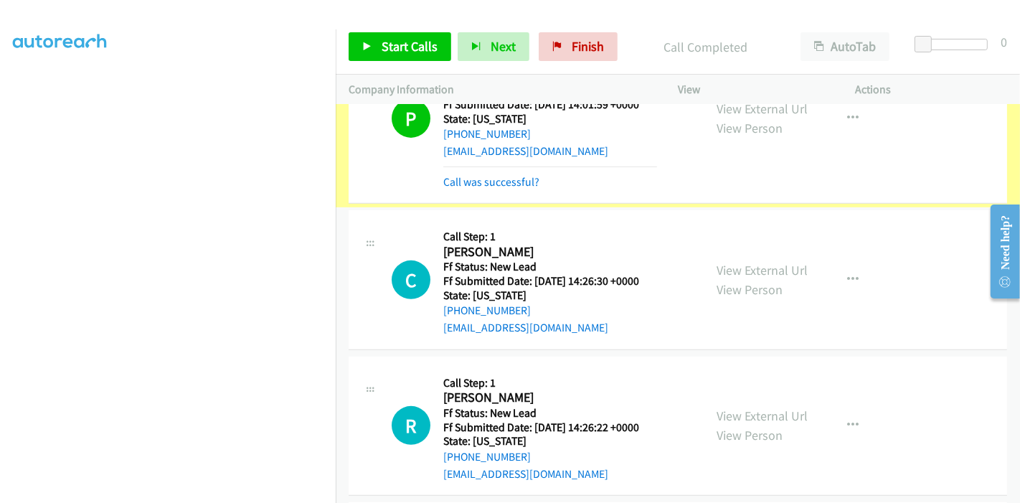
scroll to position [512, 0]
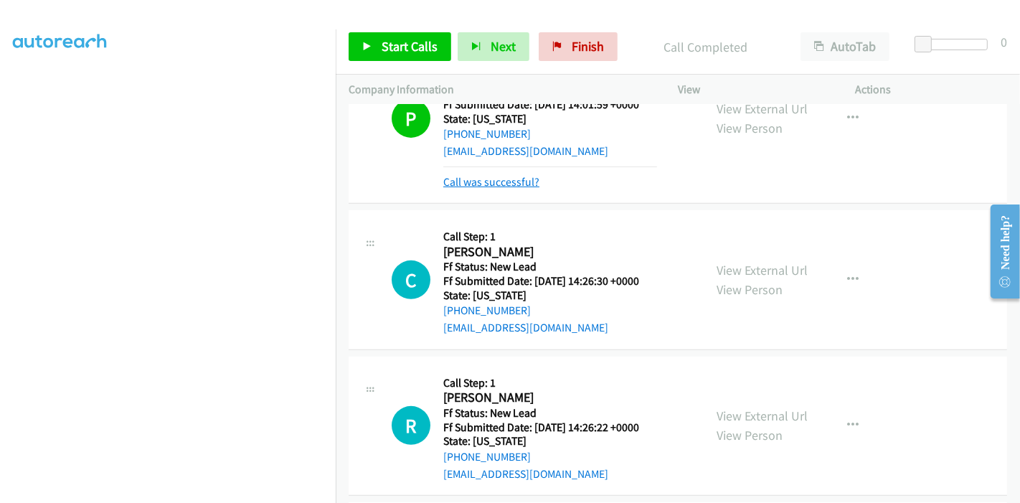
click at [499, 181] on link "Call was successful?" at bounding box center [491, 182] width 96 height 14
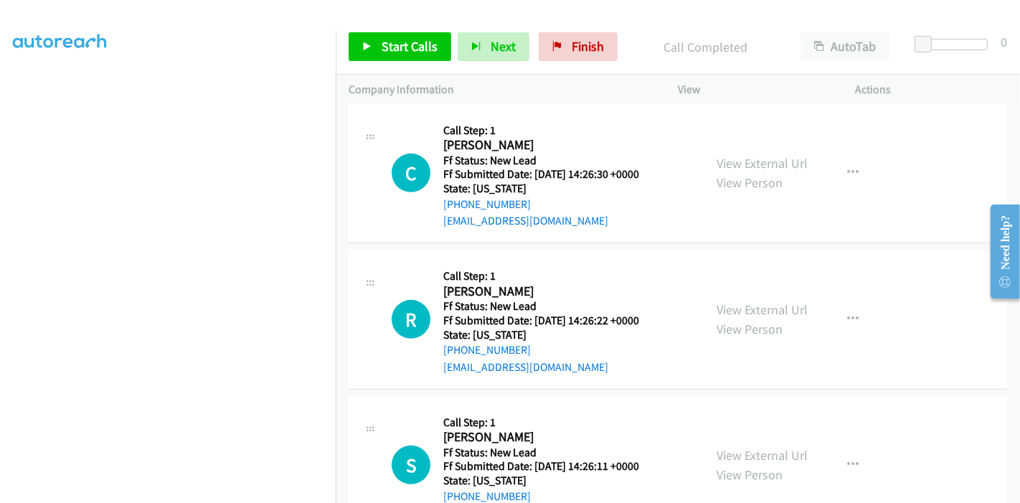
scroll to position [641, 0]
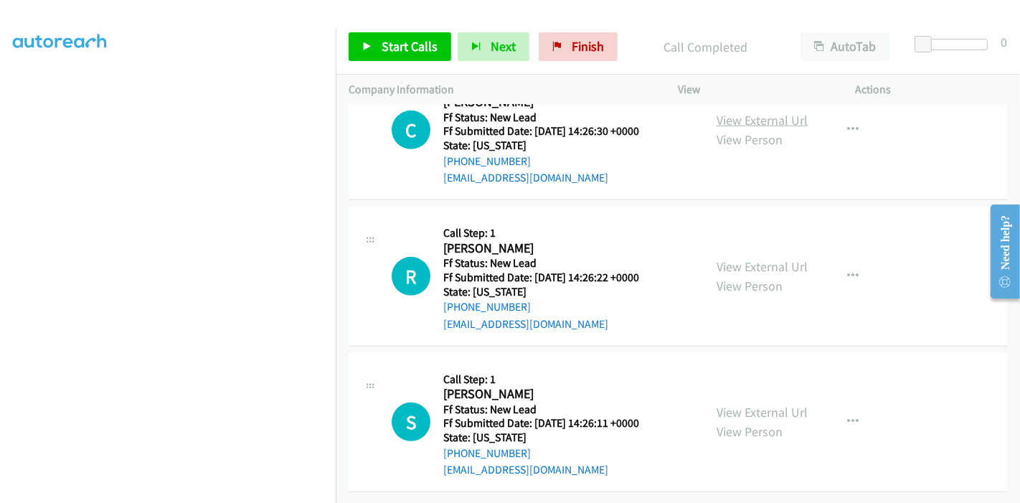
click at [767, 112] on link "View External Url" at bounding box center [761, 120] width 91 height 16
click at [764, 258] on link "View External Url" at bounding box center [761, 266] width 91 height 16
click at [776, 404] on link "View External Url" at bounding box center [761, 412] width 91 height 16
click at [376, 39] on link "Start Calls" at bounding box center [400, 46] width 103 height 29
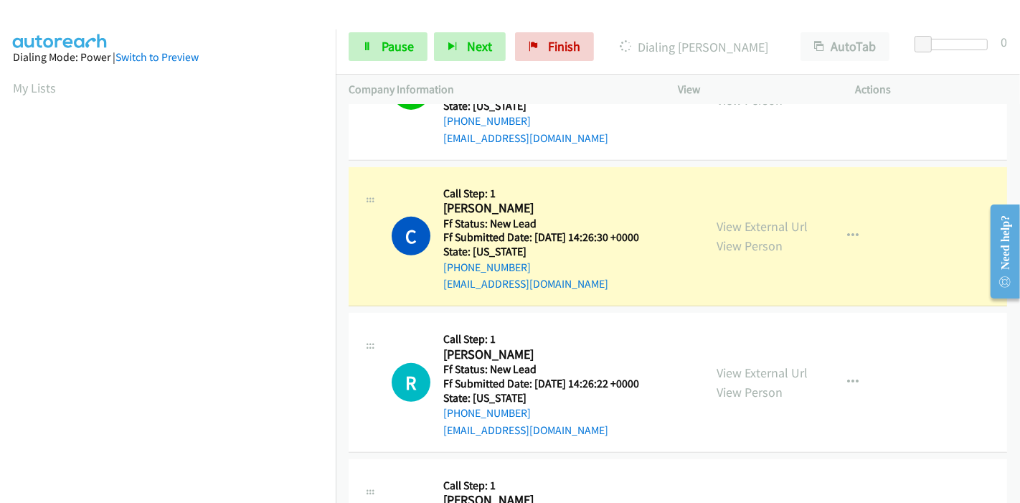
scroll to position [561, 0]
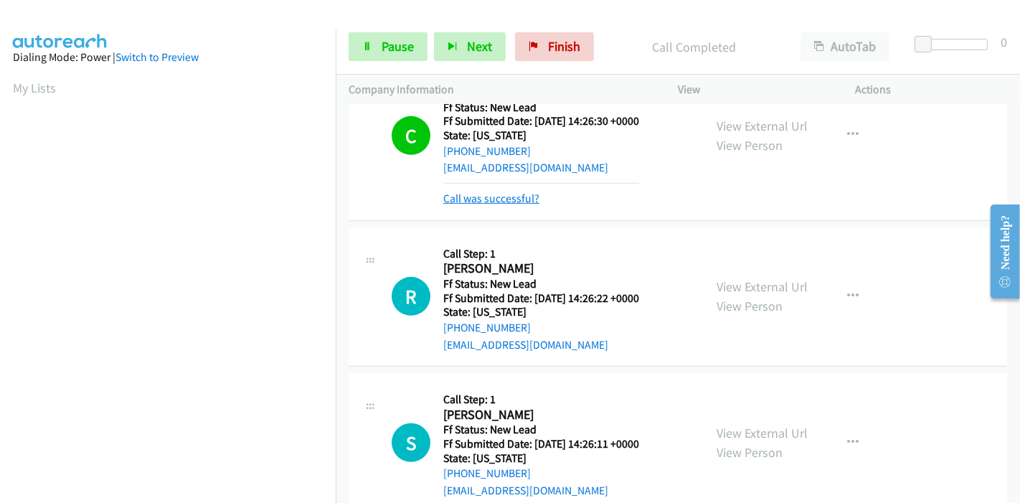
click at [519, 196] on link "Call was successful?" at bounding box center [491, 198] width 96 height 14
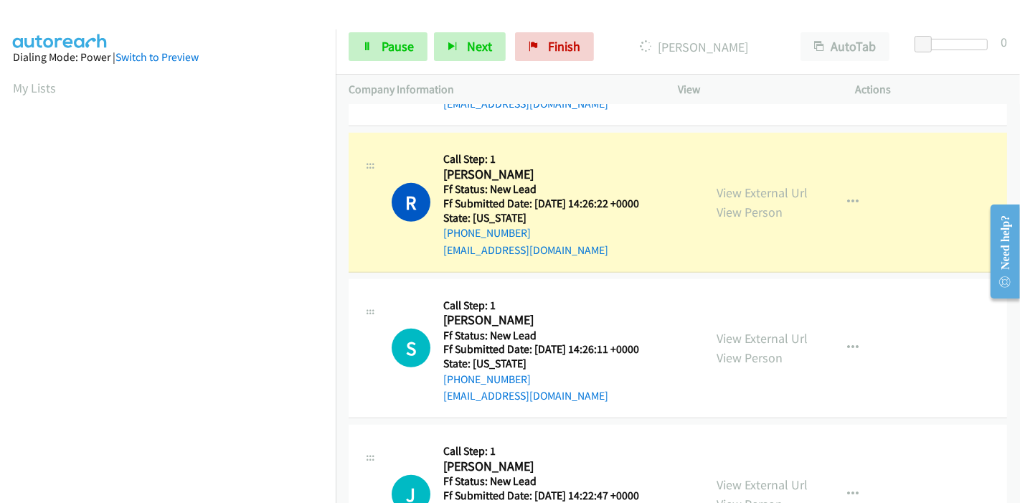
scroll to position [303, 0]
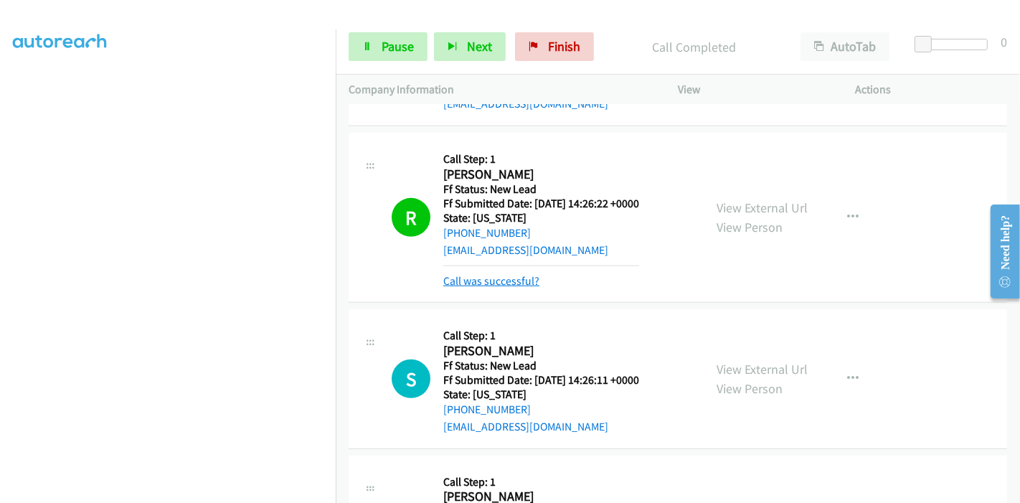
click at [475, 282] on link "Call was successful?" at bounding box center [491, 281] width 96 height 14
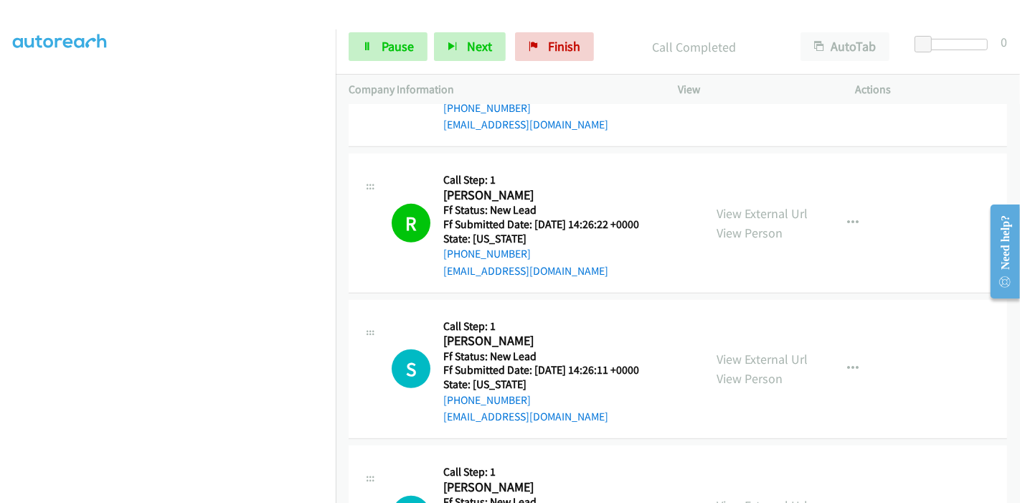
scroll to position [680, 0]
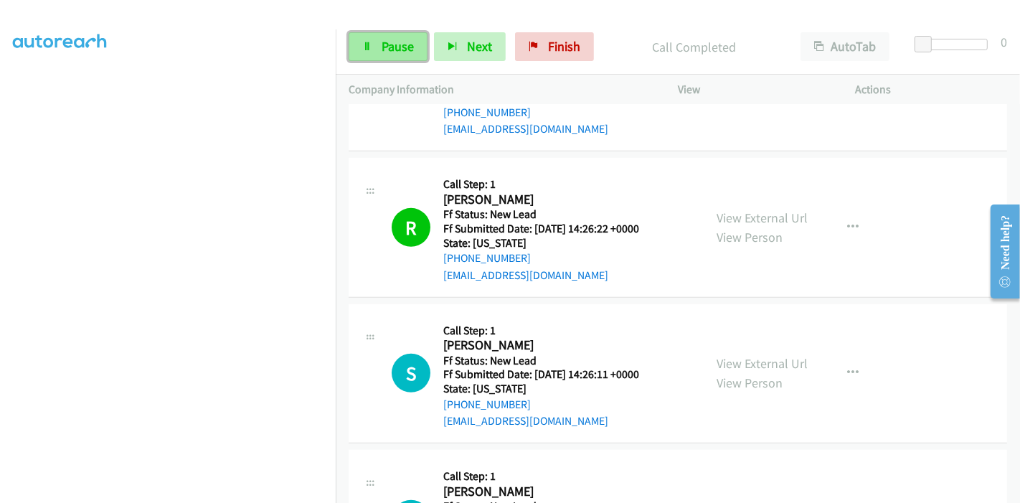
click at [379, 45] on link "Pause" at bounding box center [388, 46] width 79 height 29
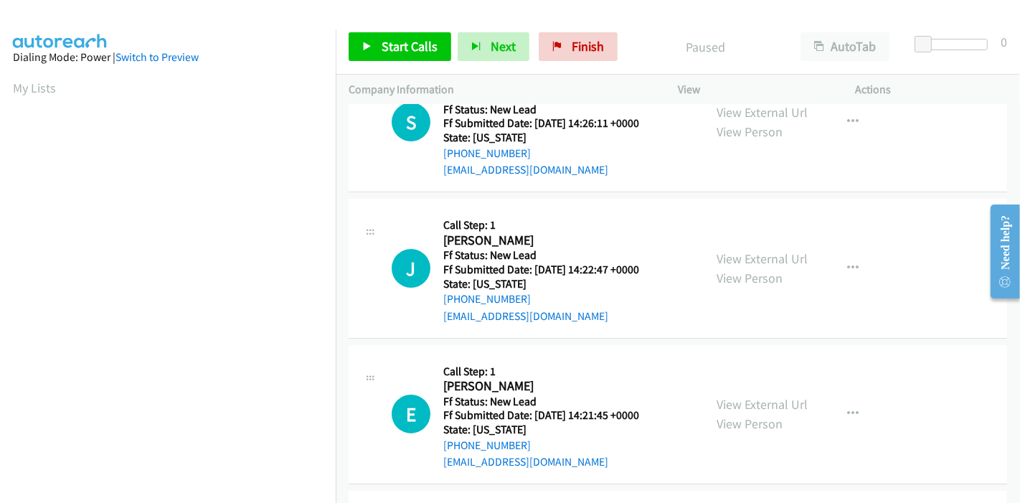
scroll to position [80, 0]
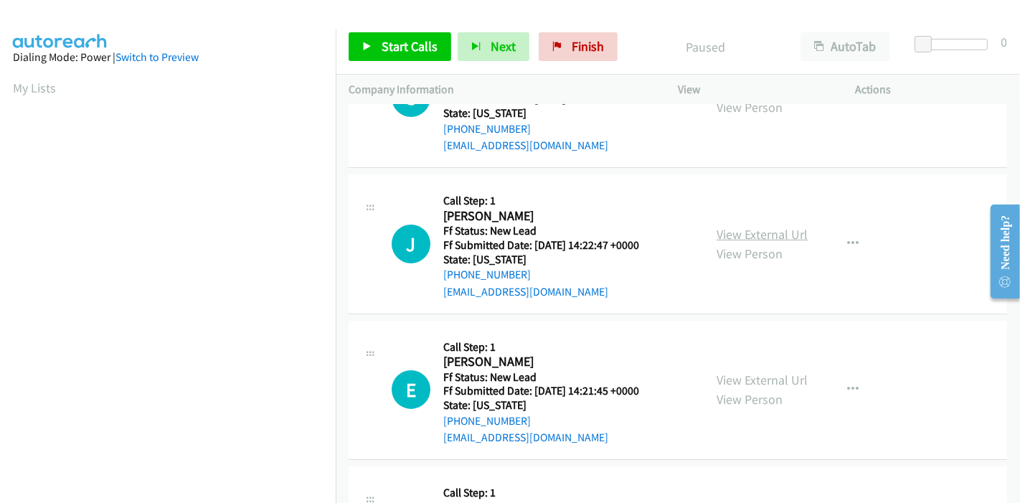
click at [755, 234] on link "View External Url" at bounding box center [761, 234] width 91 height 16
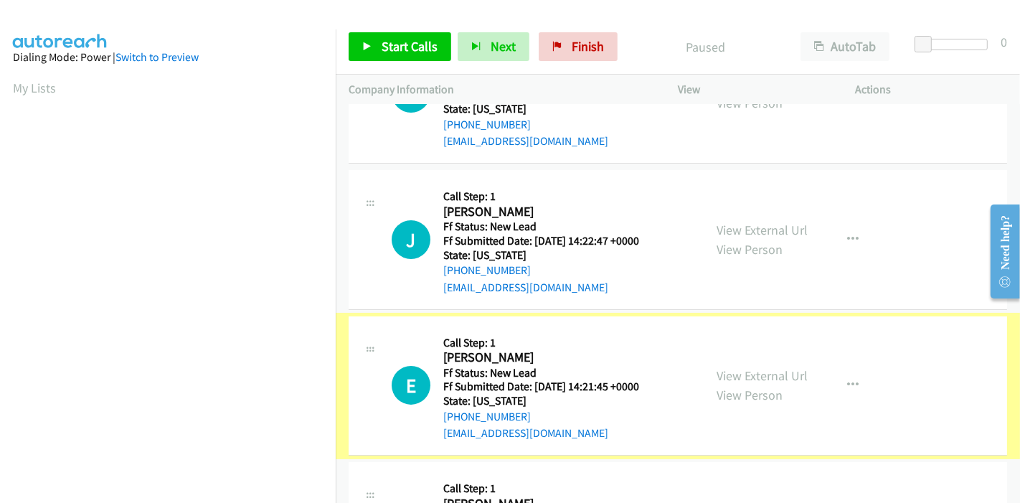
scroll to position [204, 0]
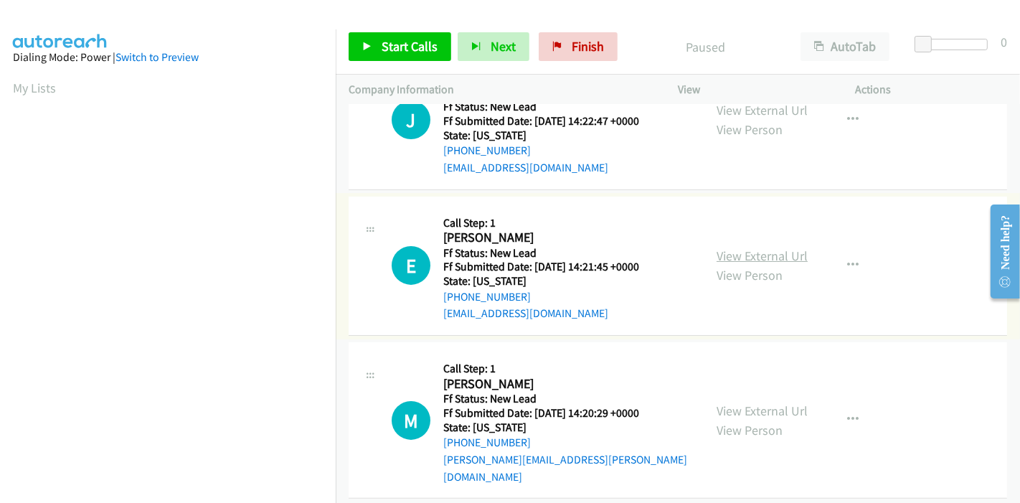
click at [757, 257] on link "View External Url" at bounding box center [761, 255] width 91 height 16
click at [740, 402] on link "View External Url" at bounding box center [761, 410] width 91 height 16
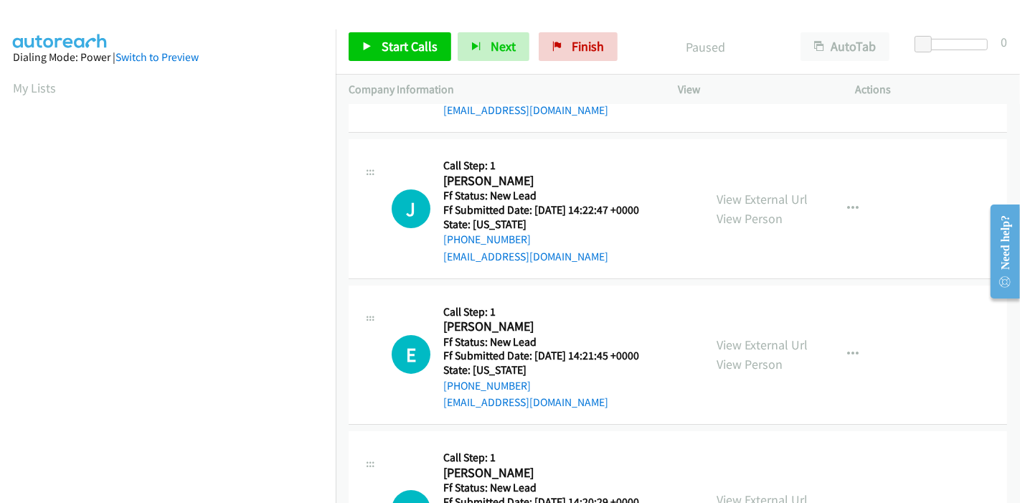
scroll to position [0, 0]
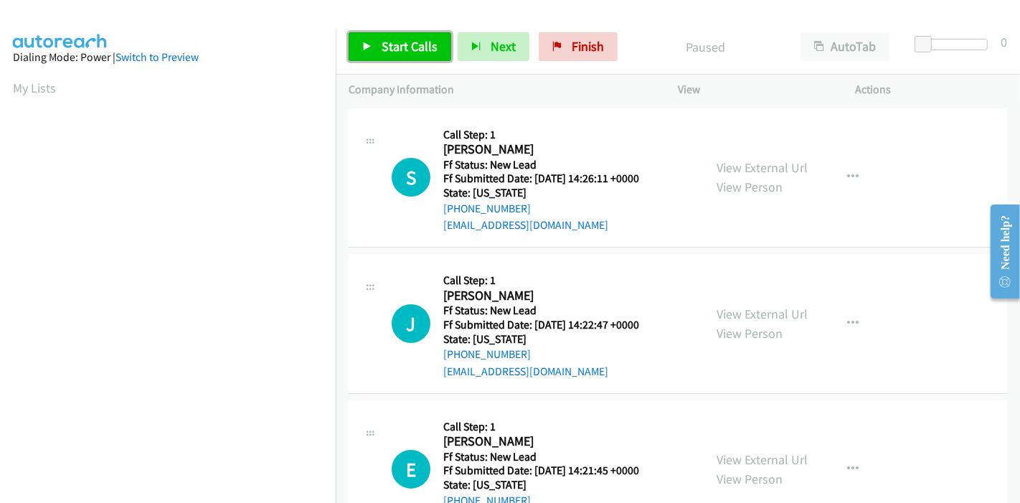
click at [392, 46] on span "Start Calls" at bounding box center [409, 46] width 56 height 16
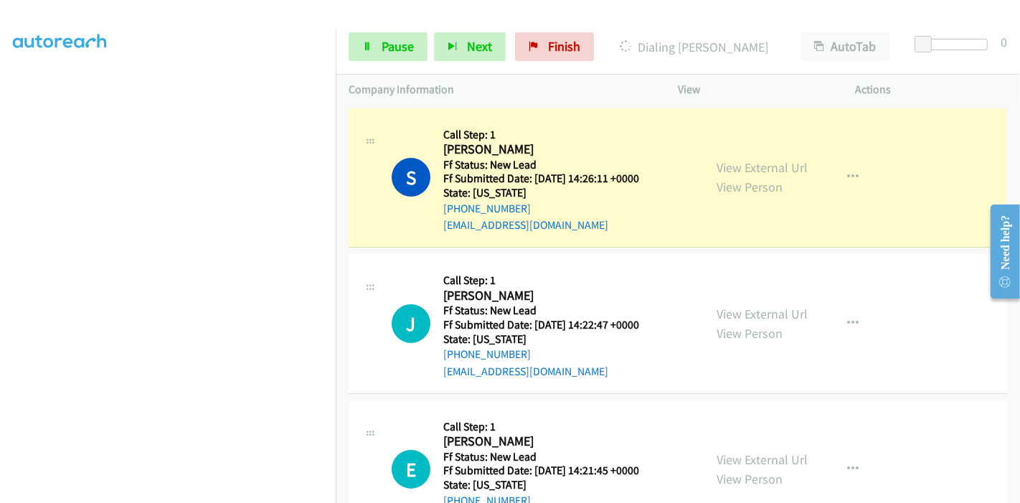
scroll to position [303, 0]
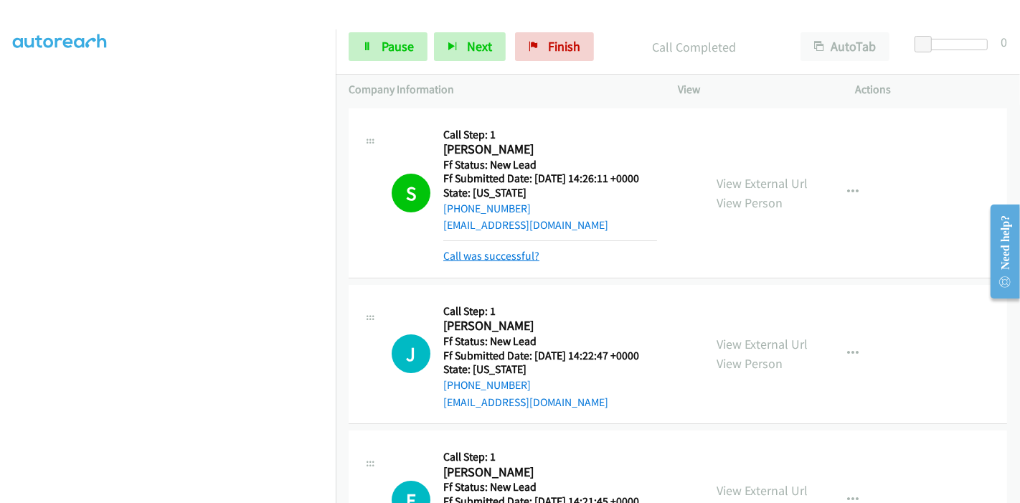
click at [496, 259] on link "Call was successful?" at bounding box center [491, 256] width 96 height 14
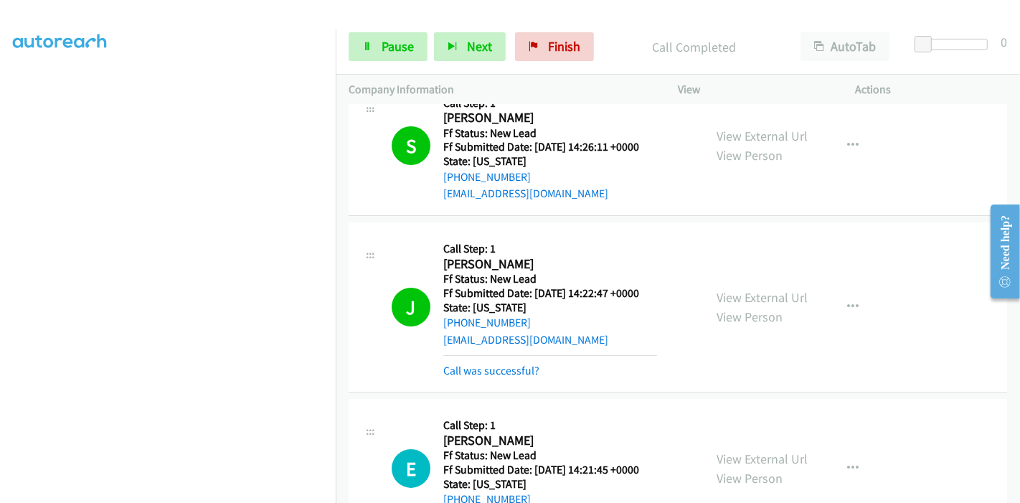
scroll to position [80, 0]
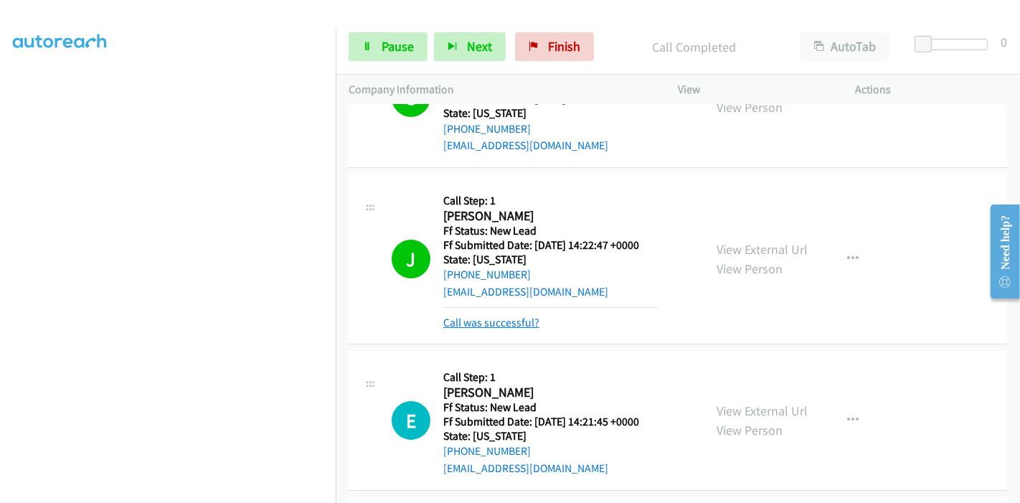
click at [501, 324] on link "Call was successful?" at bounding box center [491, 323] width 96 height 14
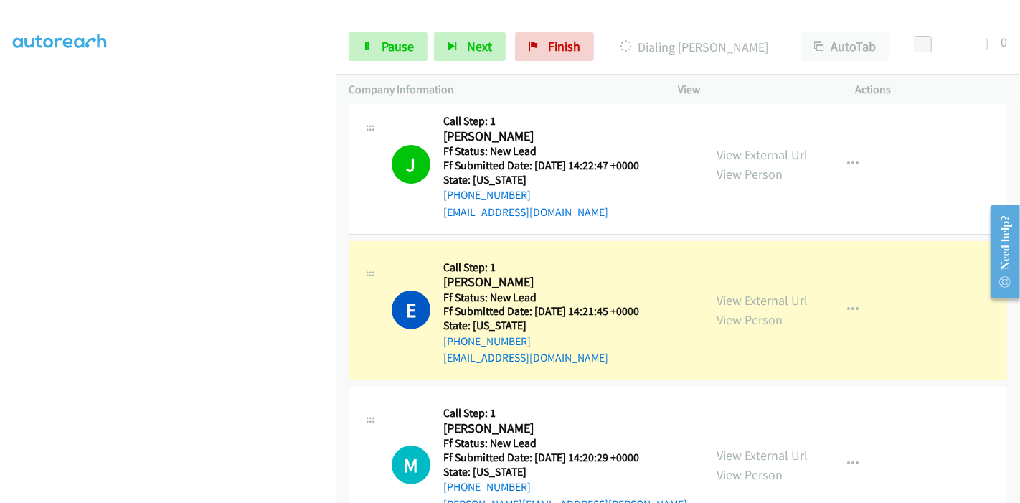
scroll to position [318, 0]
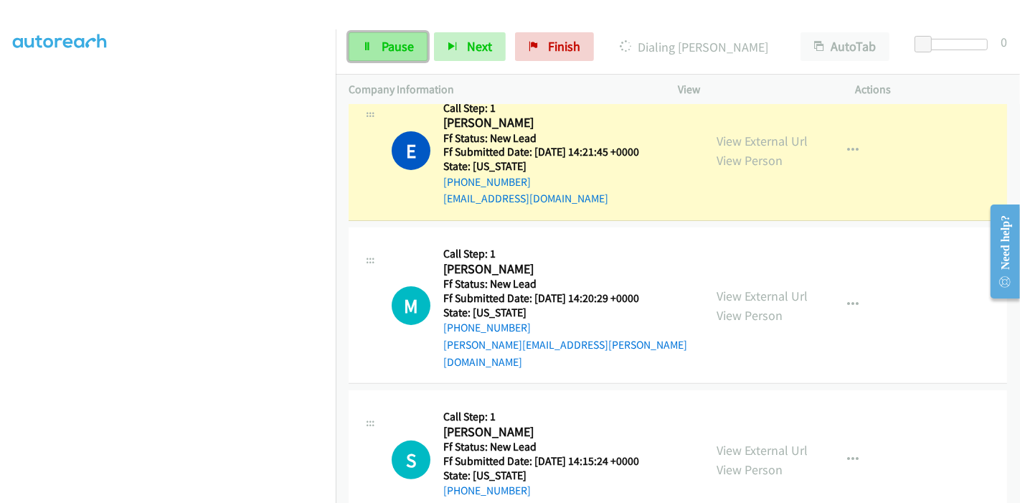
click at [404, 50] on span "Pause" at bounding box center [397, 46] width 32 height 16
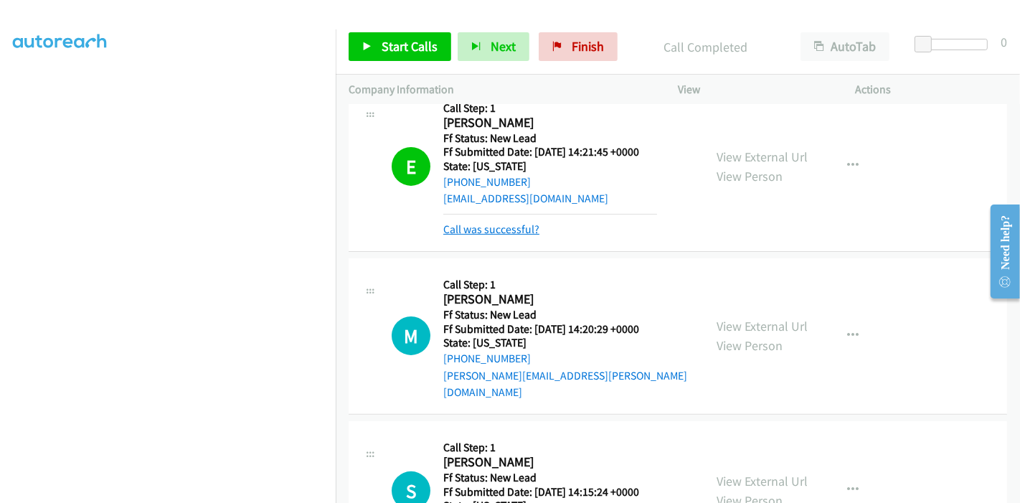
click at [503, 227] on link "Call was successful?" at bounding box center [491, 229] width 96 height 14
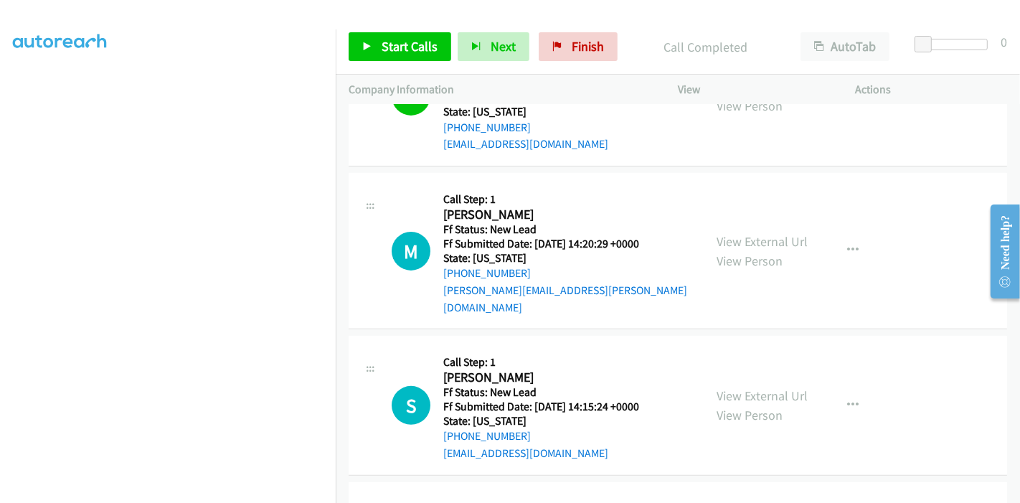
scroll to position [398, 0]
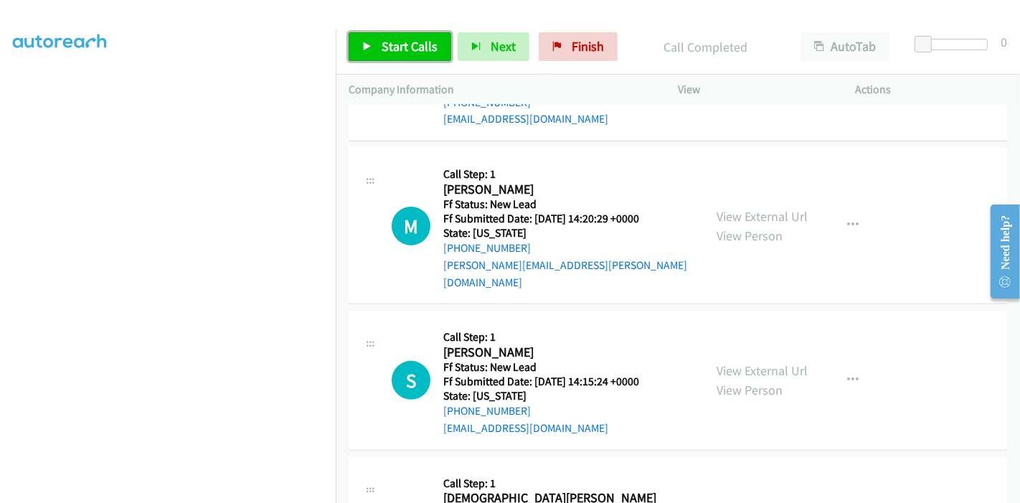
click at [394, 52] on span "Start Calls" at bounding box center [409, 46] width 56 height 16
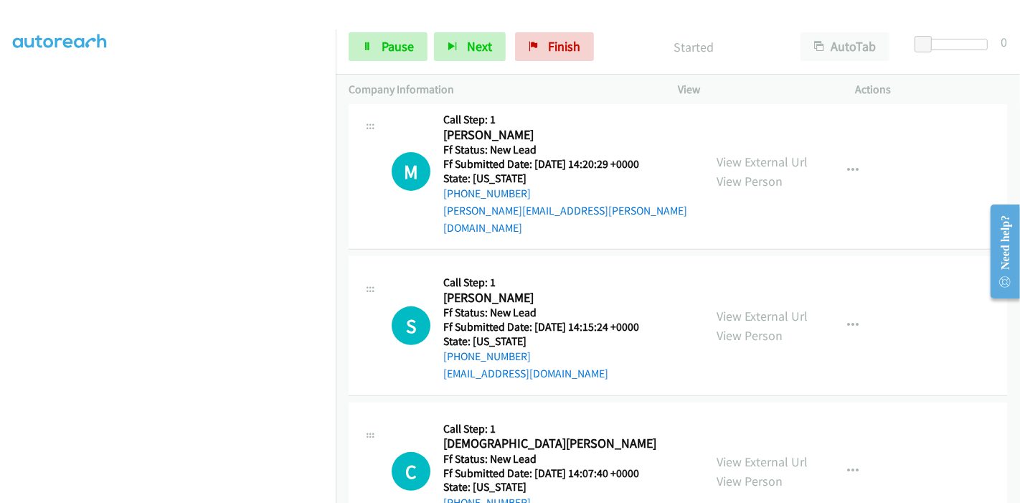
scroll to position [478, 0]
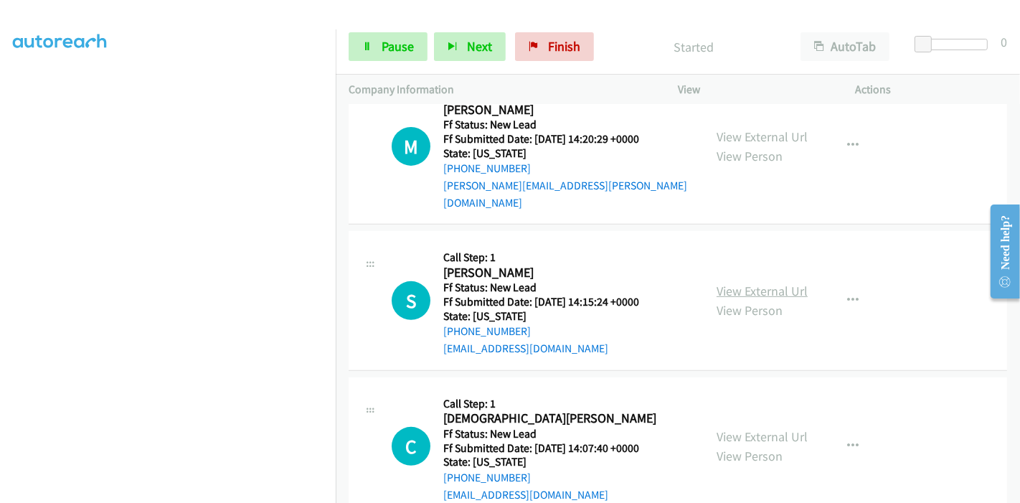
click at [731, 283] on link "View External Url" at bounding box center [761, 291] width 91 height 16
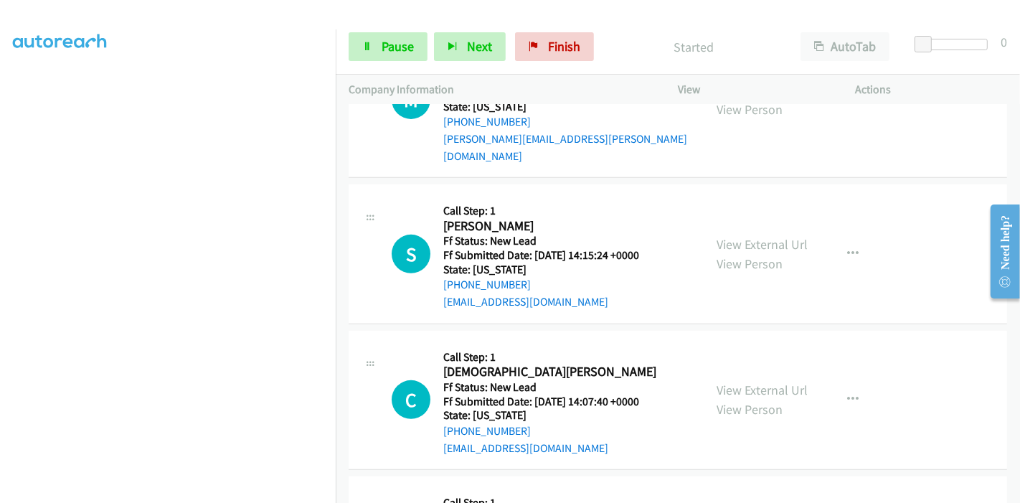
scroll to position [557, 0]
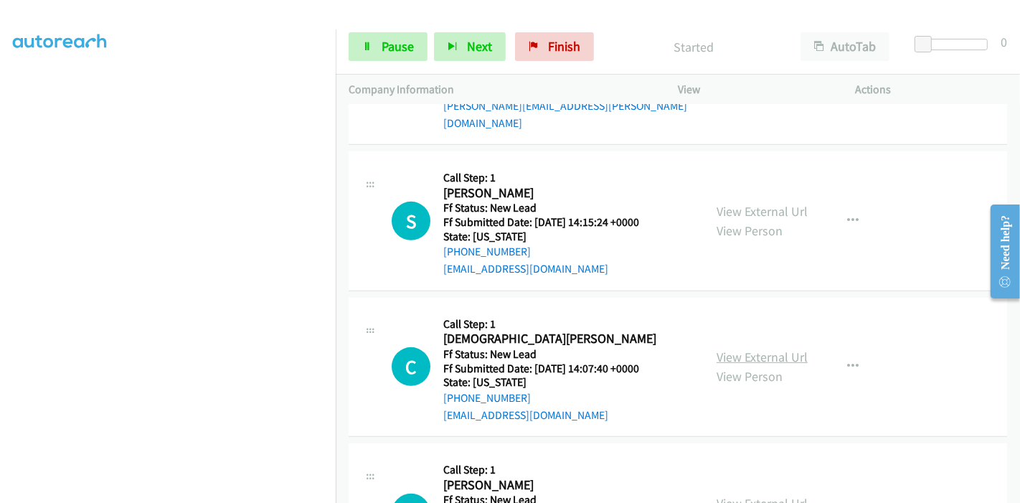
click at [724, 349] on link "View External Url" at bounding box center [761, 357] width 91 height 16
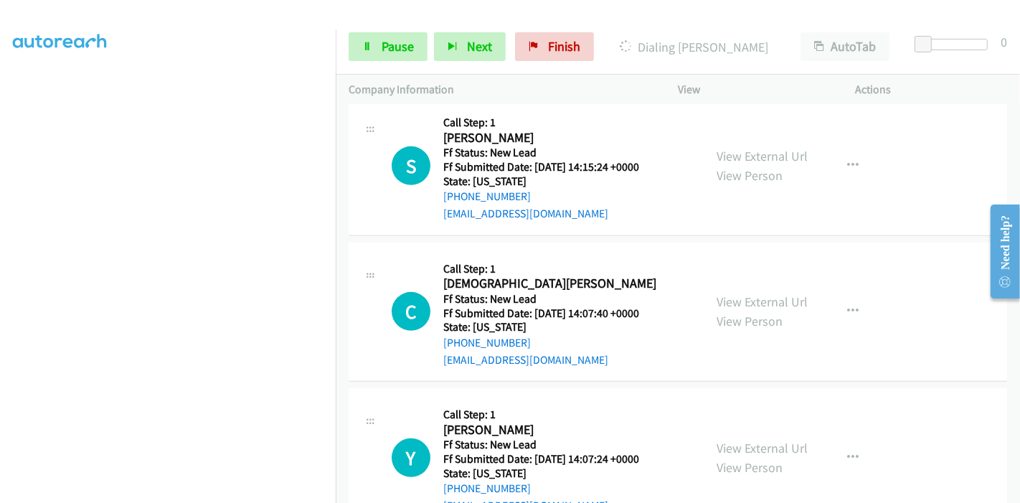
scroll to position [637, 0]
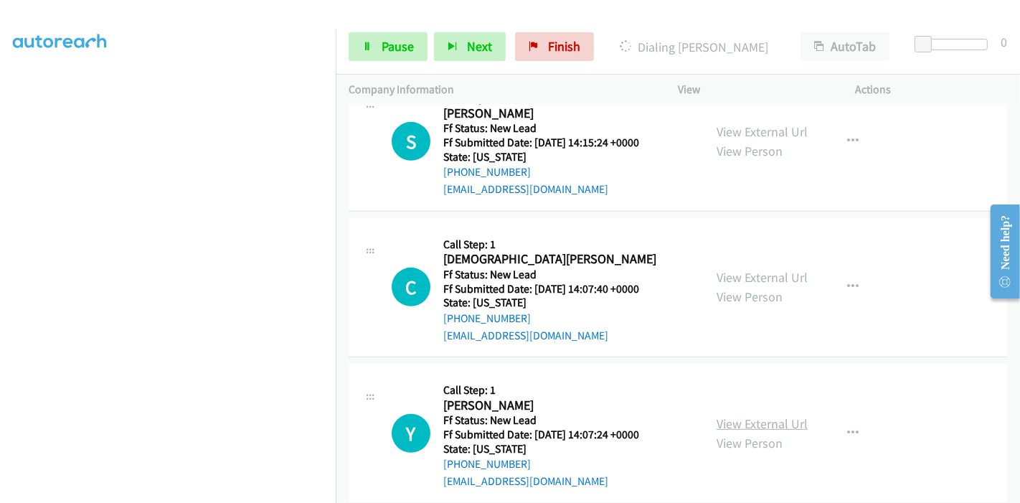
click at [746, 415] on link "View External Url" at bounding box center [761, 423] width 91 height 16
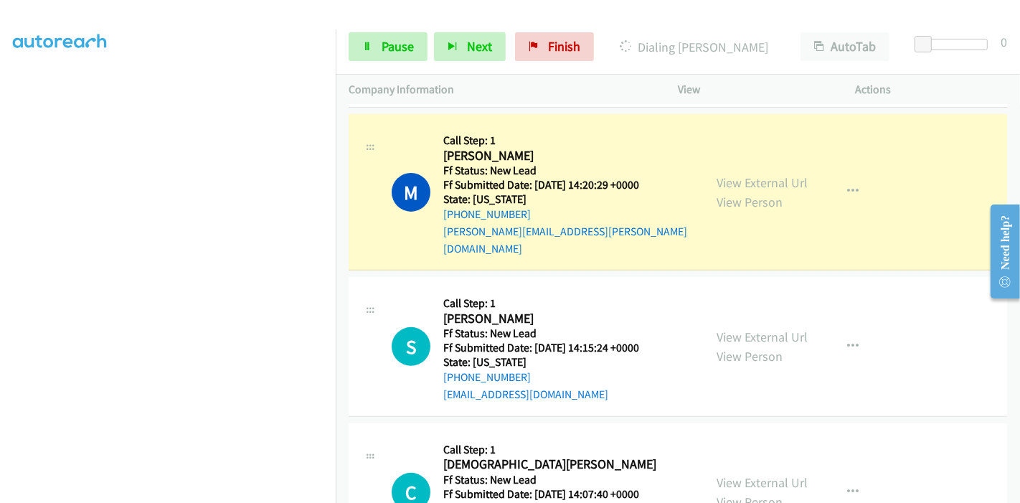
scroll to position [398, 0]
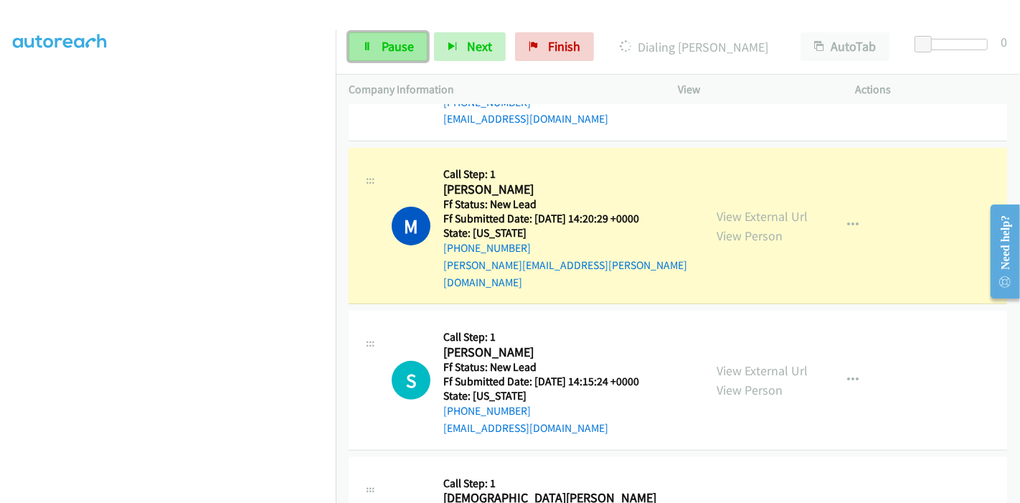
click at [384, 46] on span "Pause" at bounding box center [397, 46] width 32 height 16
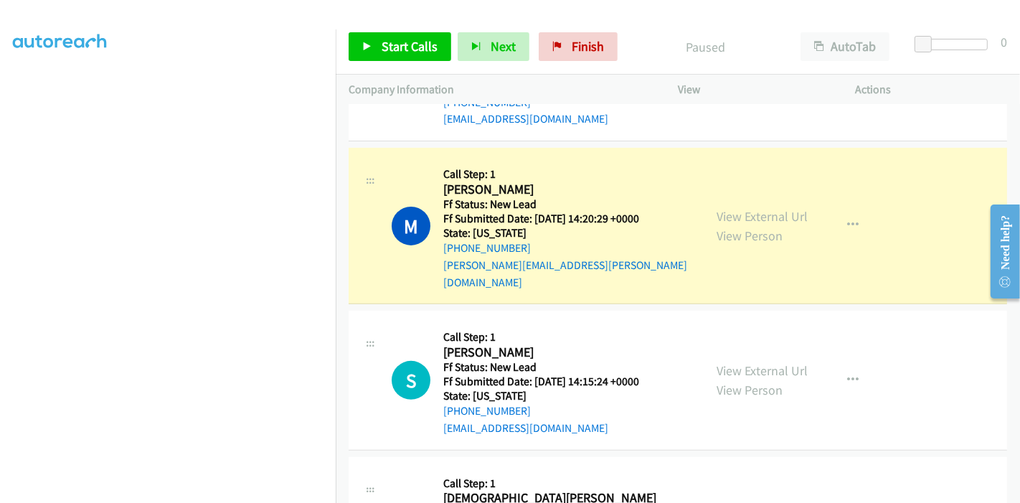
scroll to position [303, 0]
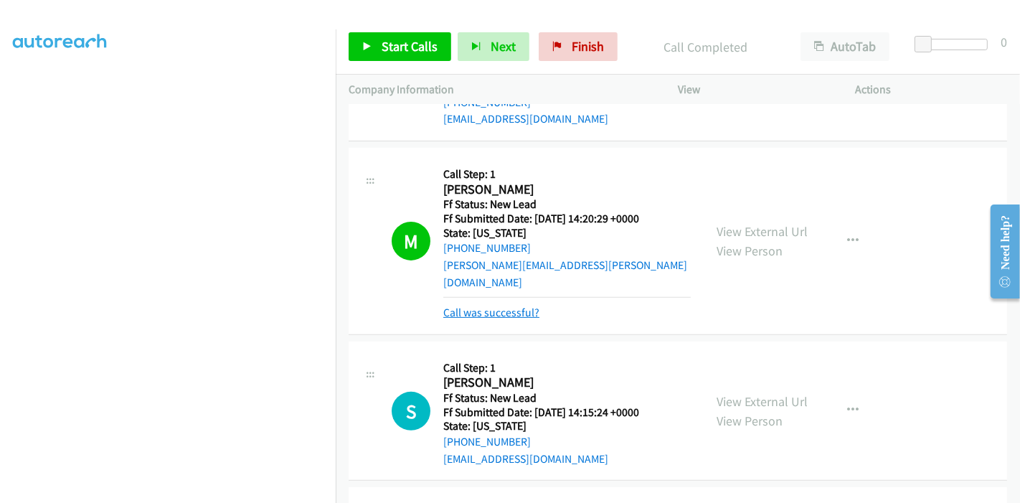
click at [508, 305] on link "Call was successful?" at bounding box center [491, 312] width 96 height 14
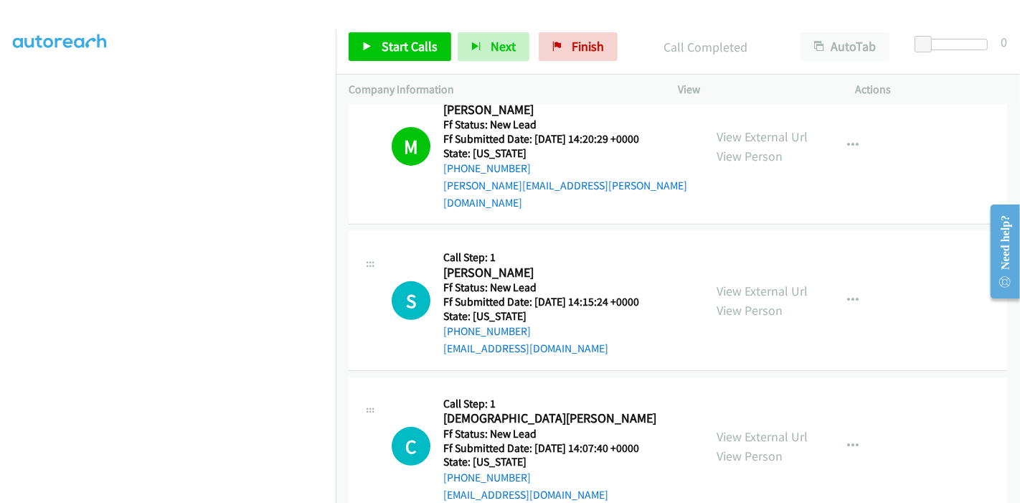
scroll to position [641, 0]
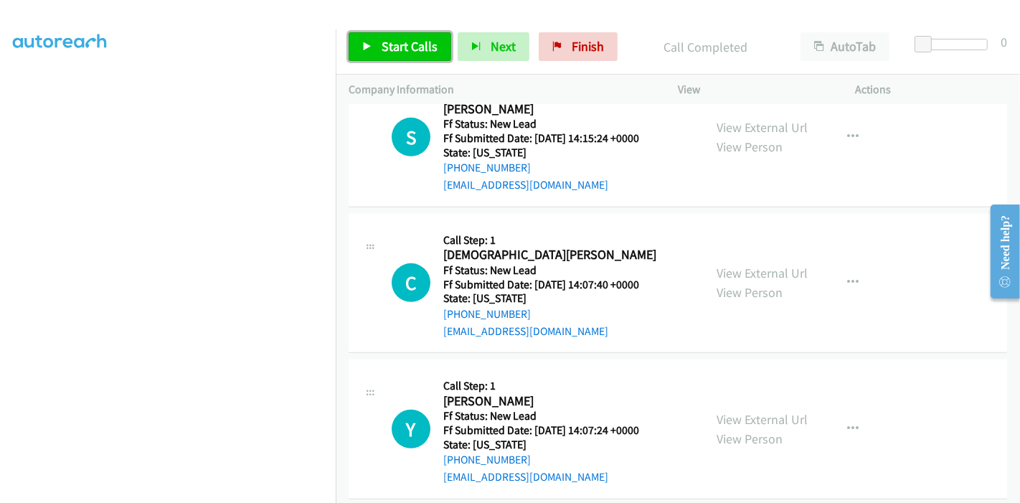
click at [387, 37] on link "Start Calls" at bounding box center [400, 46] width 103 height 29
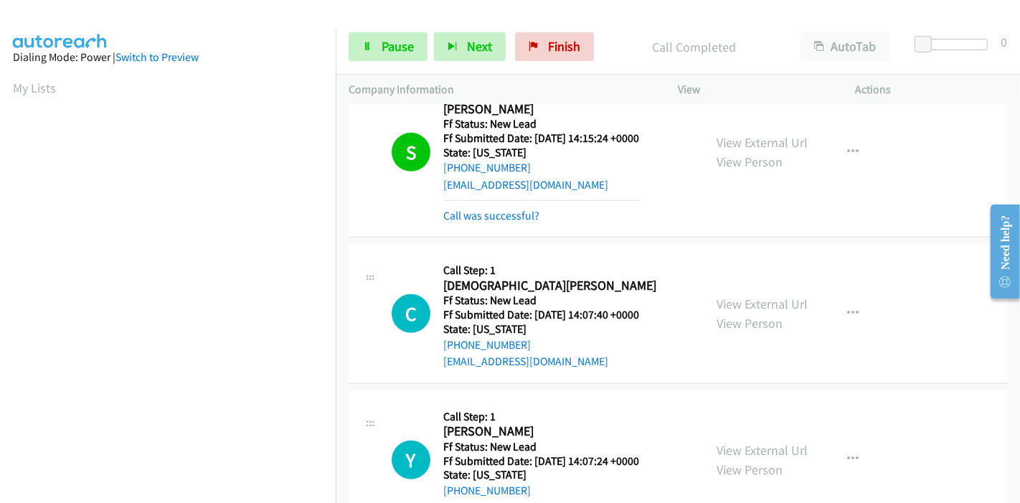
scroll to position [656, 0]
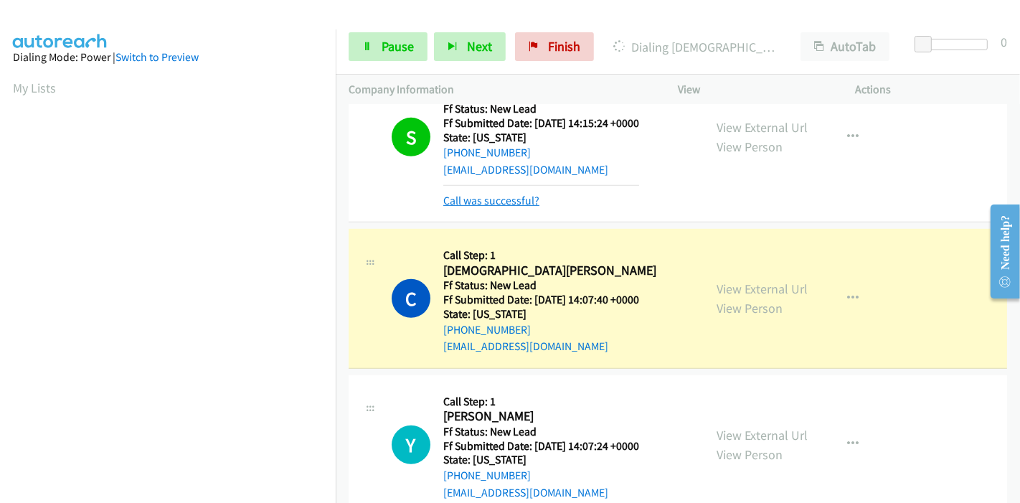
click at [488, 194] on link "Call was successful?" at bounding box center [491, 201] width 96 height 14
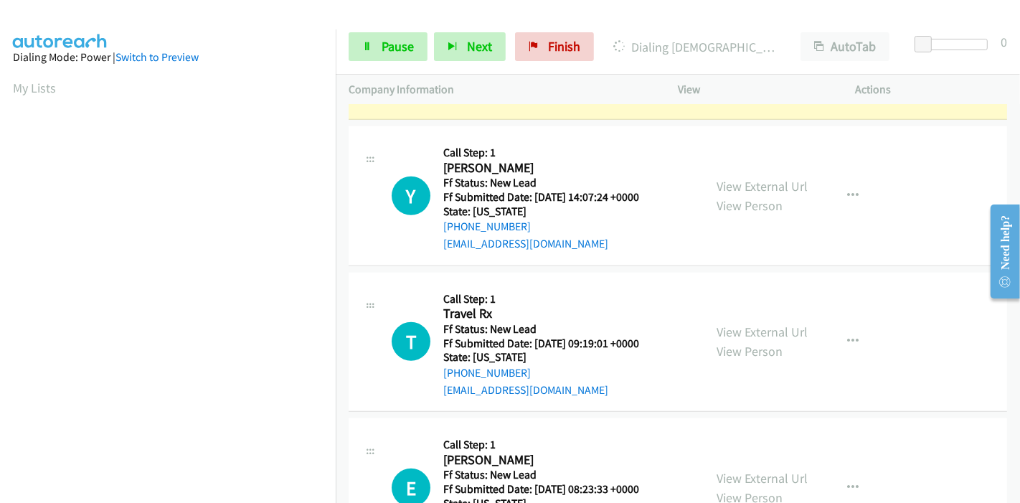
scroll to position [880, 0]
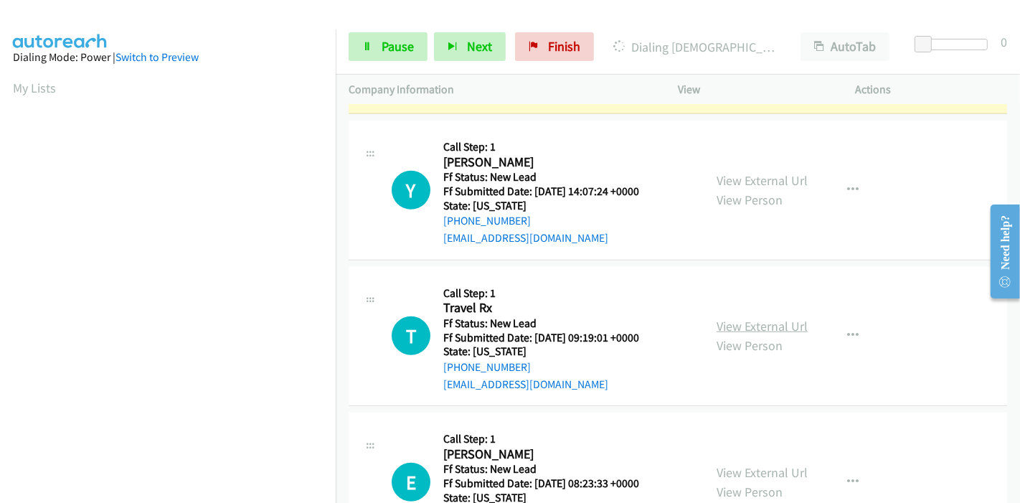
click at [729, 318] on link "View External Url" at bounding box center [761, 326] width 91 height 16
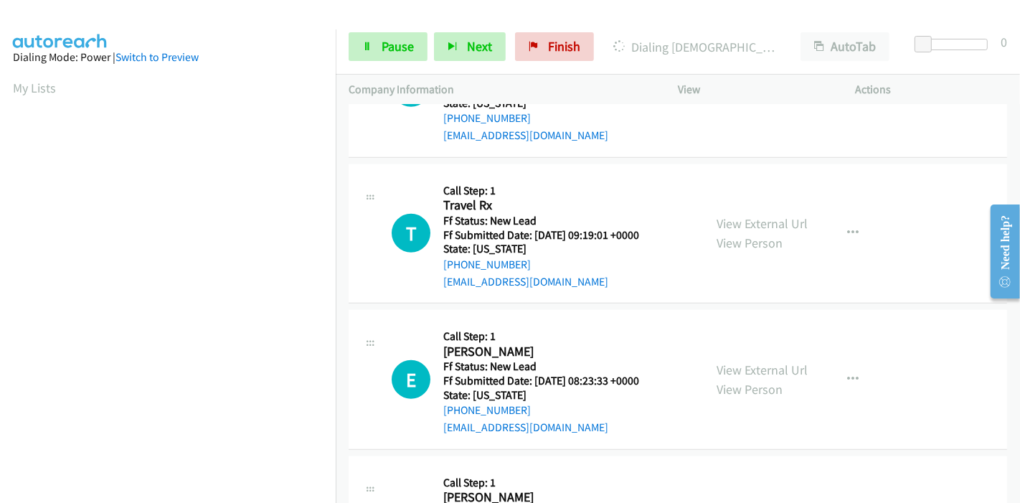
scroll to position [1039, 0]
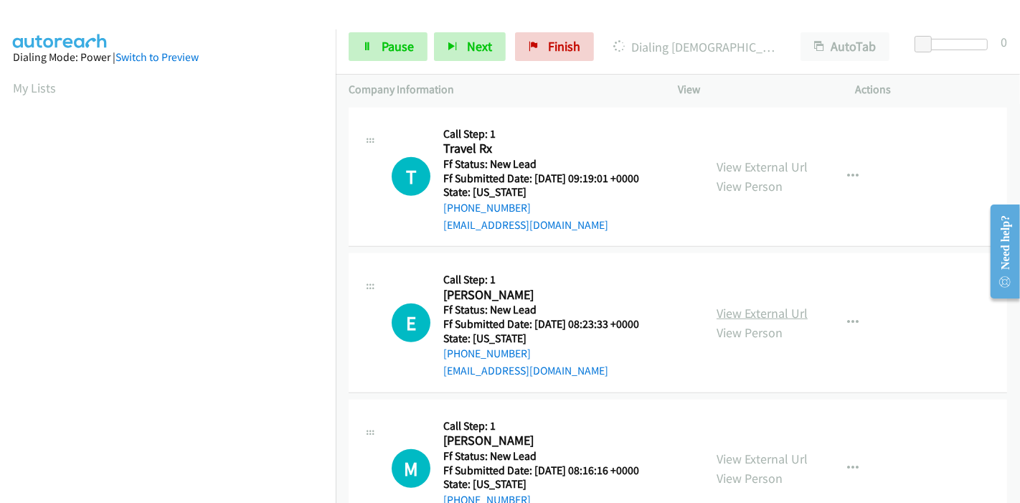
click at [754, 305] on link "View External Url" at bounding box center [761, 313] width 91 height 16
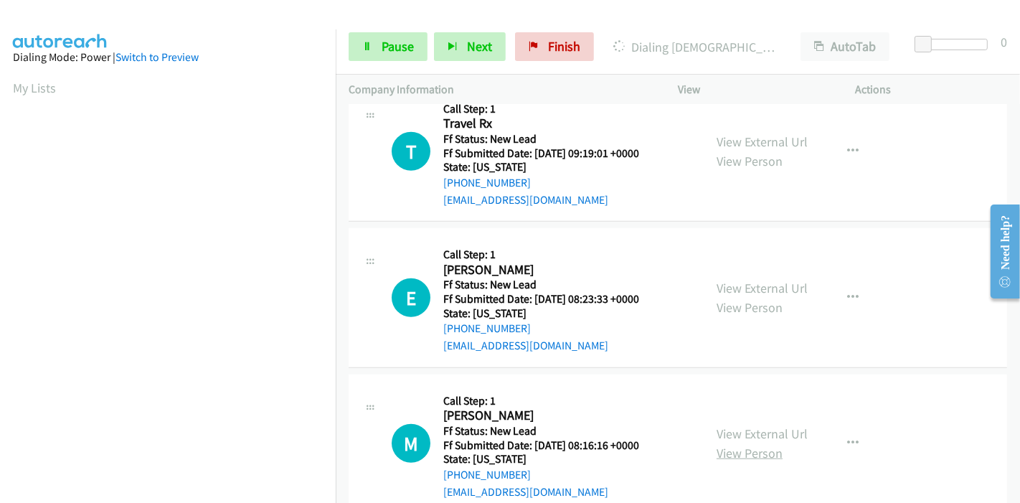
scroll to position [1078, 0]
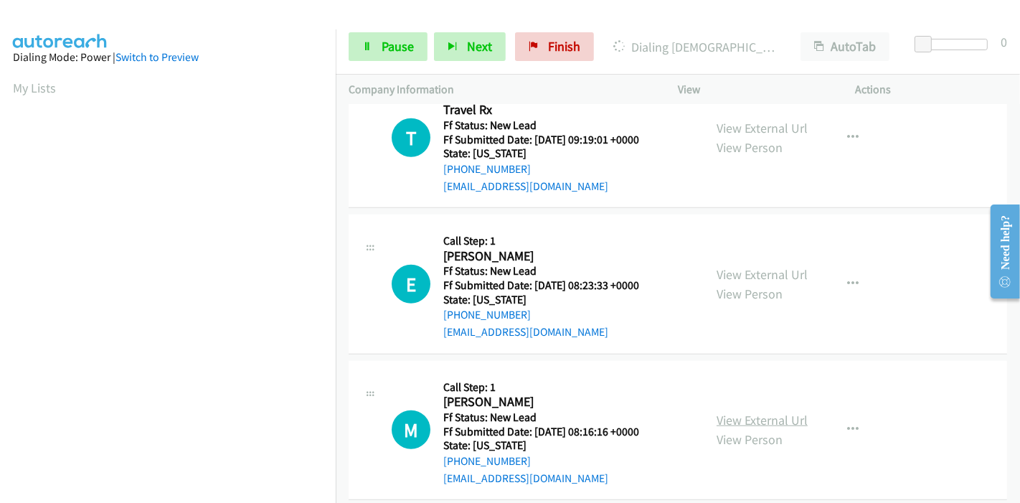
click at [756, 412] on link "View External Url" at bounding box center [761, 420] width 91 height 16
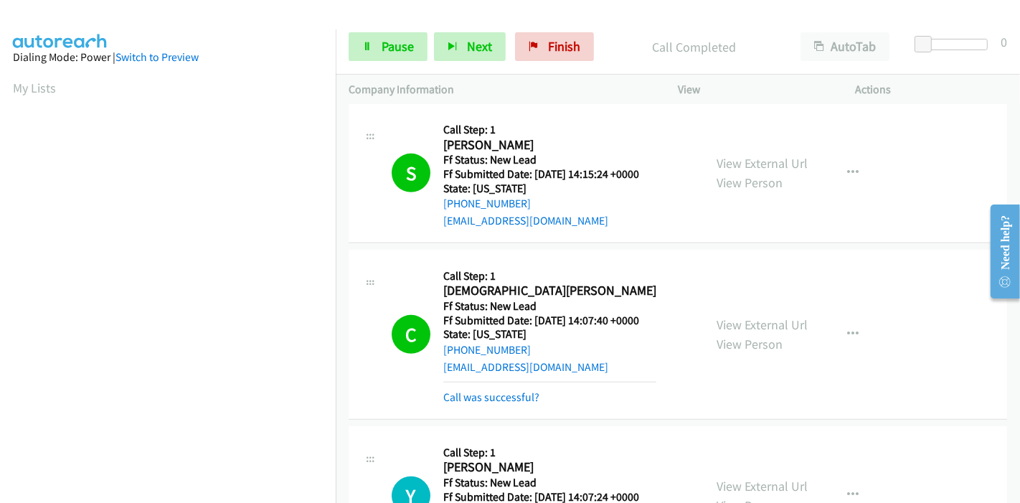
scroll to position [630, 0]
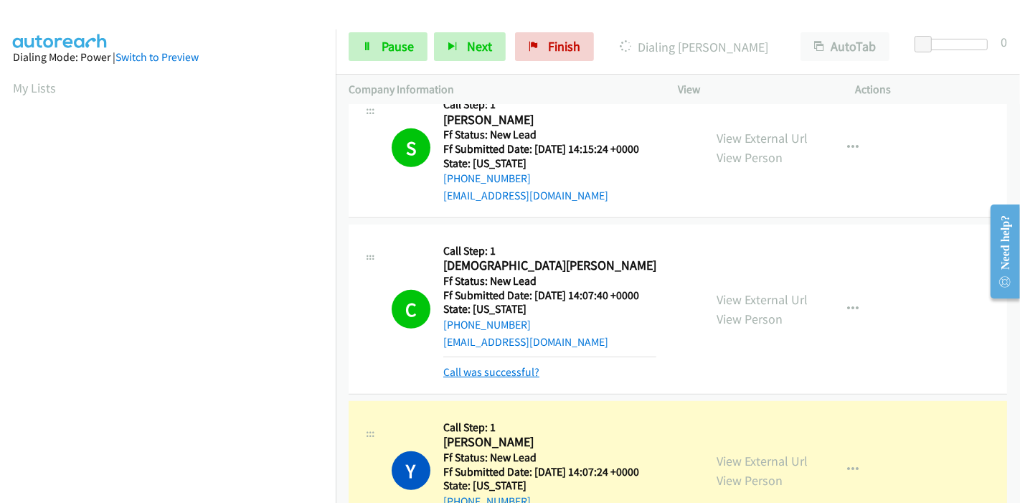
click at [500, 365] on link "Call was successful?" at bounding box center [491, 372] width 96 height 14
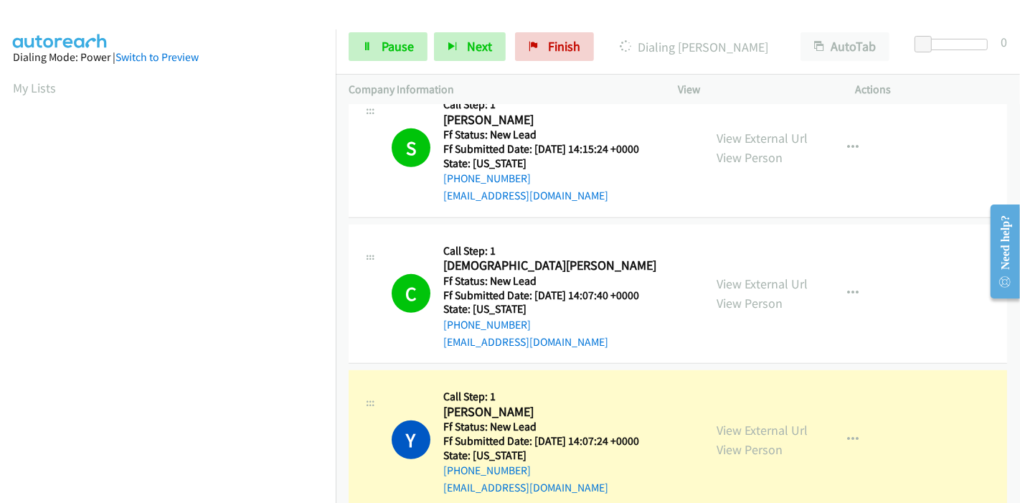
scroll to position [869, 0]
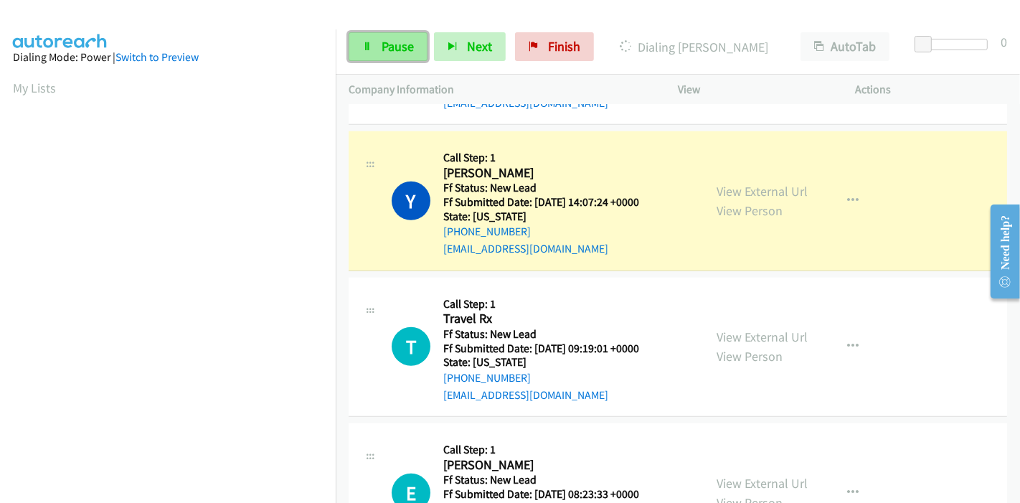
click at [363, 52] on link "Pause" at bounding box center [388, 46] width 79 height 29
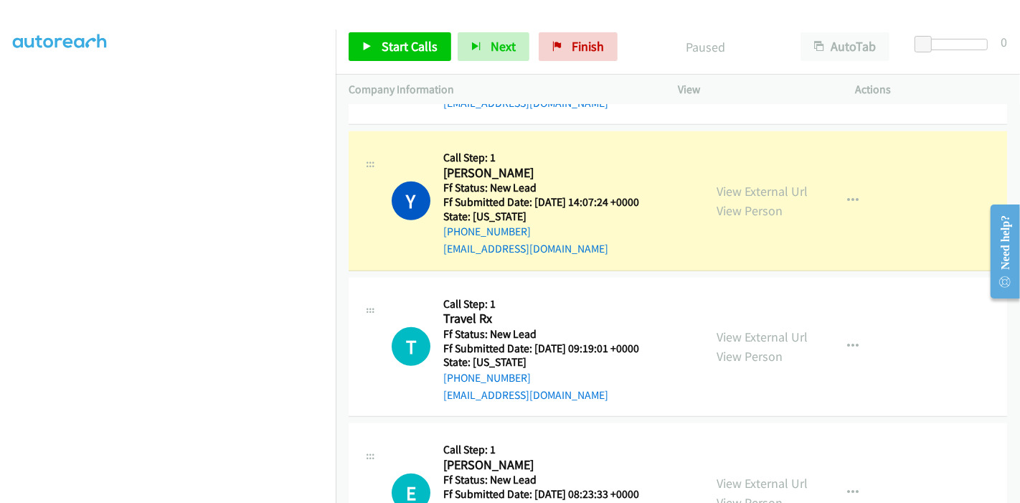
scroll to position [303, 0]
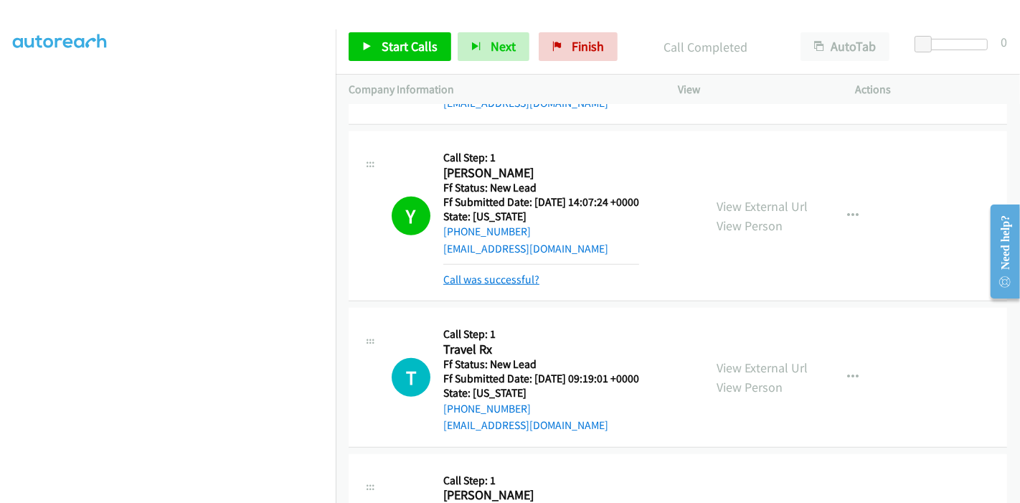
click at [499, 272] on link "Call was successful?" at bounding box center [491, 279] width 96 height 14
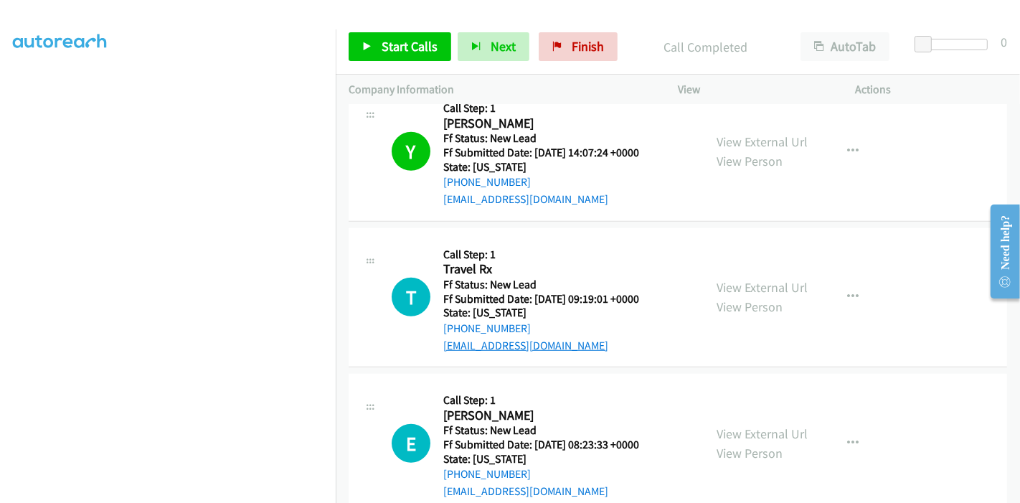
scroll to position [1078, 0]
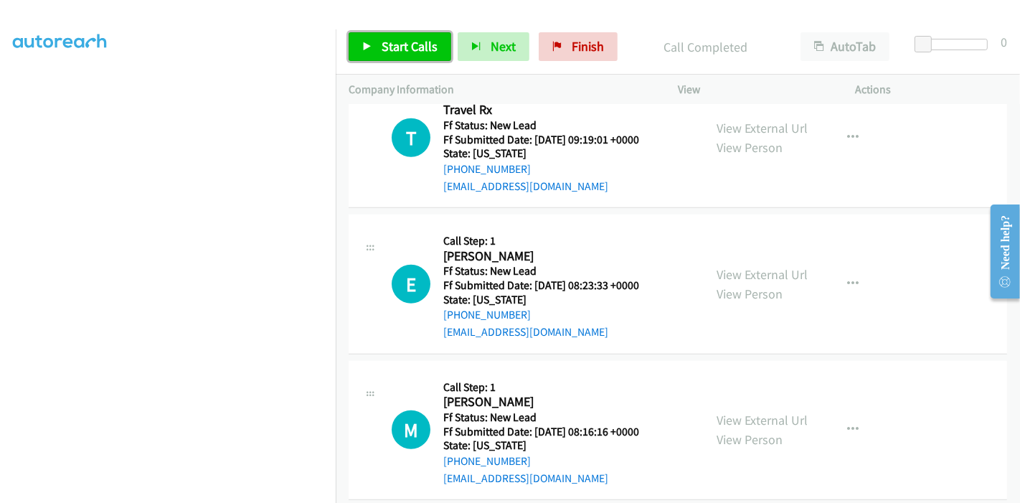
click at [409, 50] on span "Start Calls" at bounding box center [409, 46] width 56 height 16
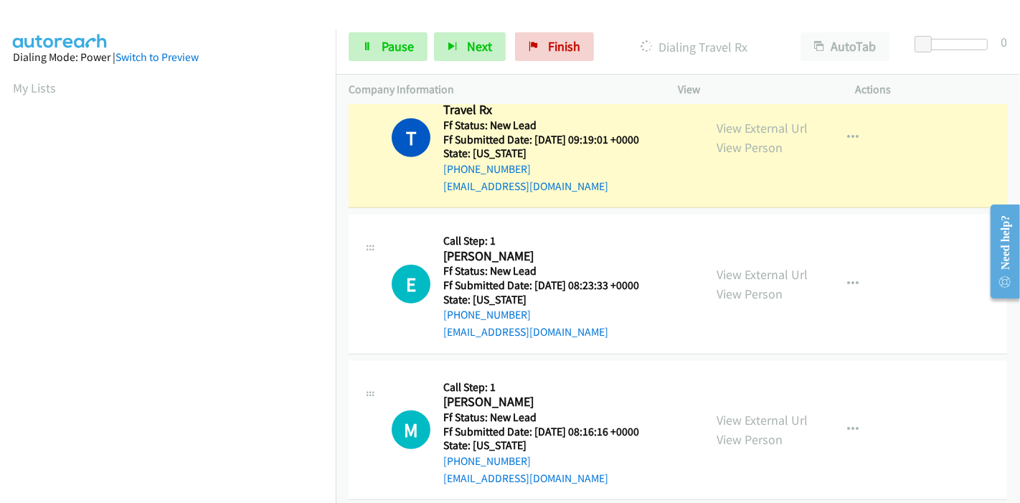
scroll to position [1094, 0]
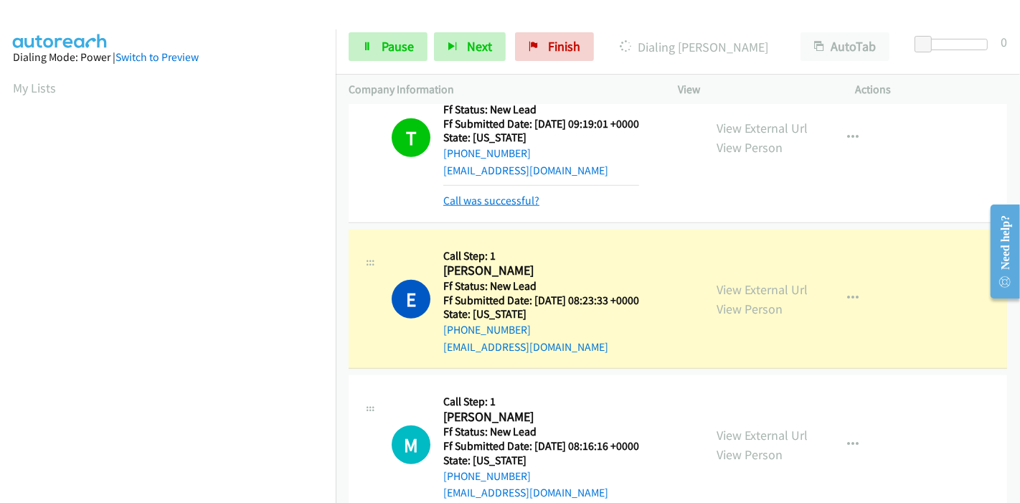
click at [485, 194] on link "Call was successful?" at bounding box center [491, 201] width 96 height 14
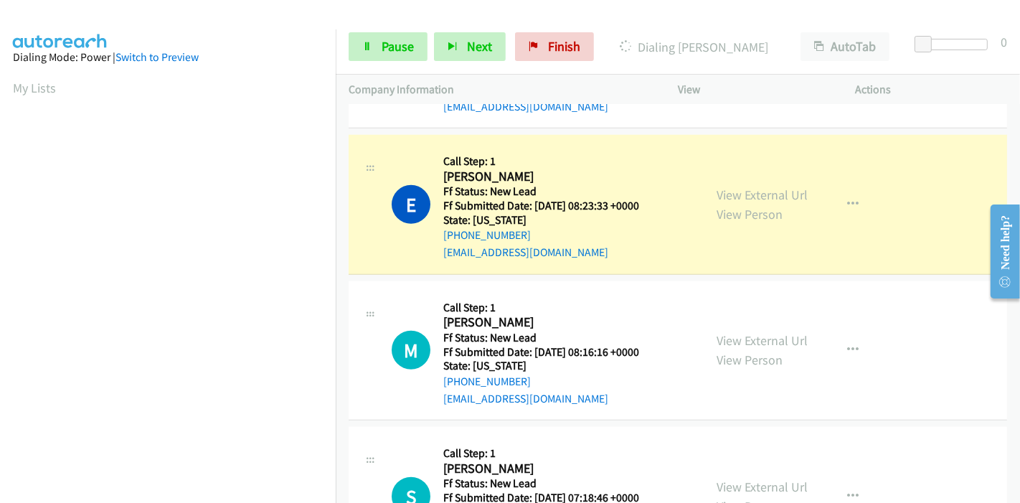
scroll to position [303, 0]
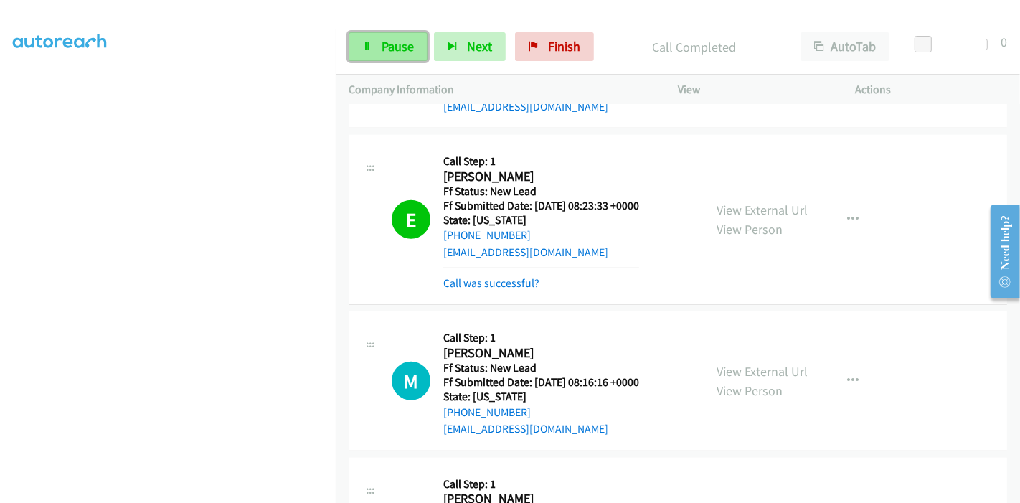
click at [381, 39] on span "Pause" at bounding box center [397, 46] width 32 height 16
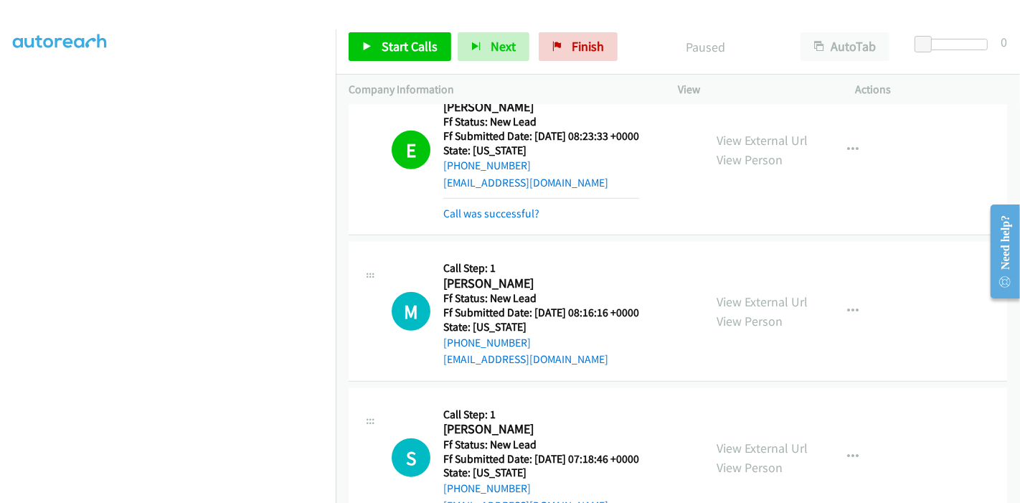
scroll to position [1307, 0]
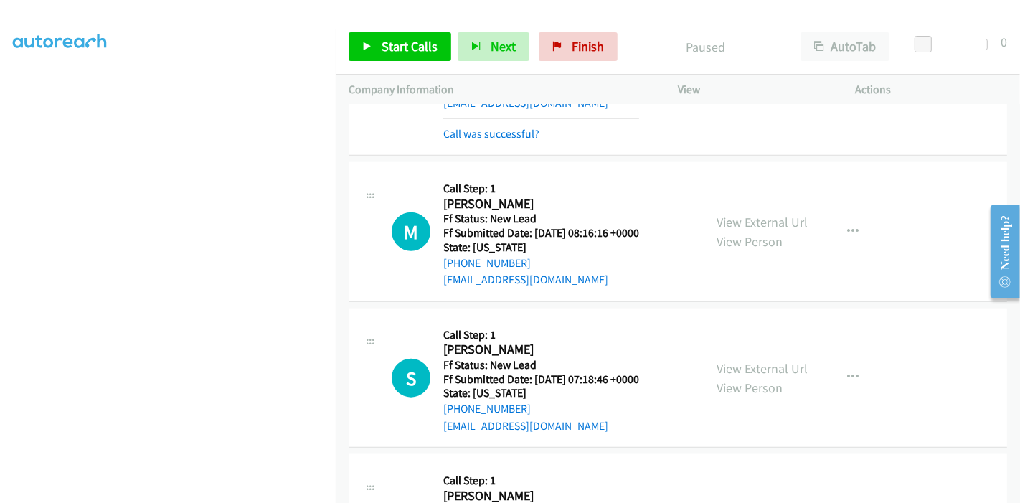
click at [746, 359] on div "View External Url View Person" at bounding box center [761, 378] width 91 height 39
click at [749, 360] on link "View External Url" at bounding box center [761, 368] width 91 height 16
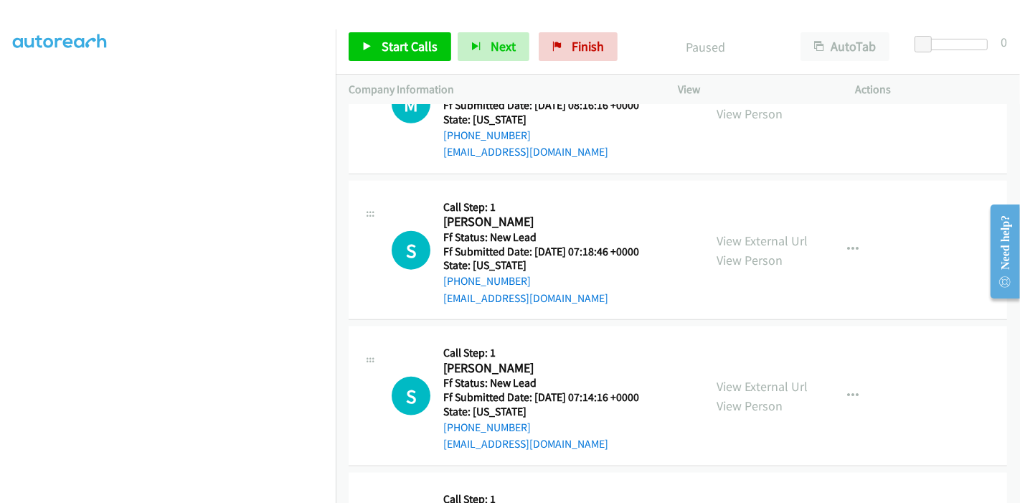
scroll to position [1466, 0]
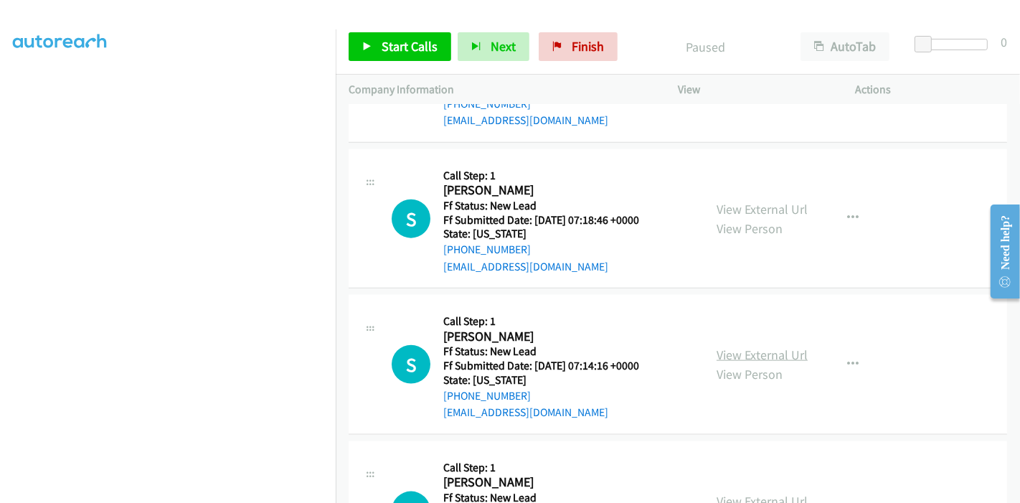
click at [749, 346] on link "View External Url" at bounding box center [761, 354] width 91 height 16
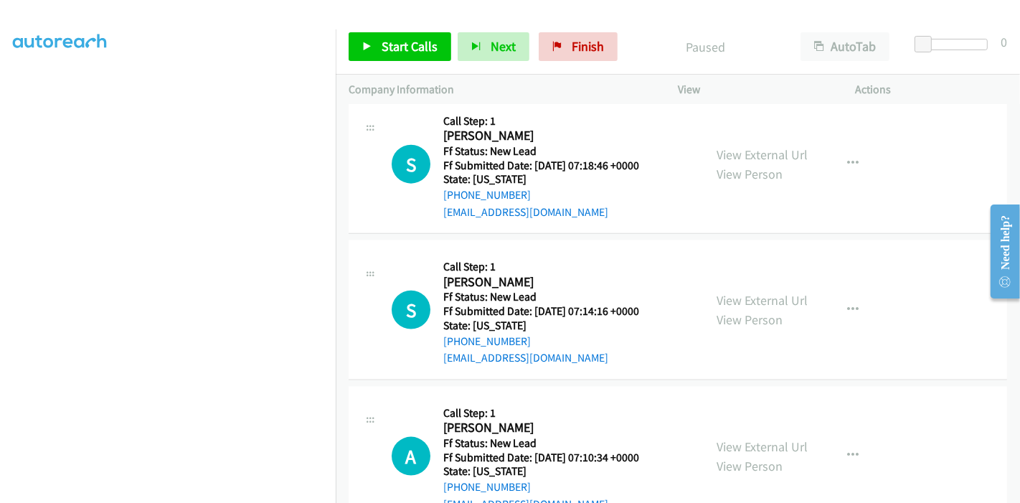
scroll to position [1545, 0]
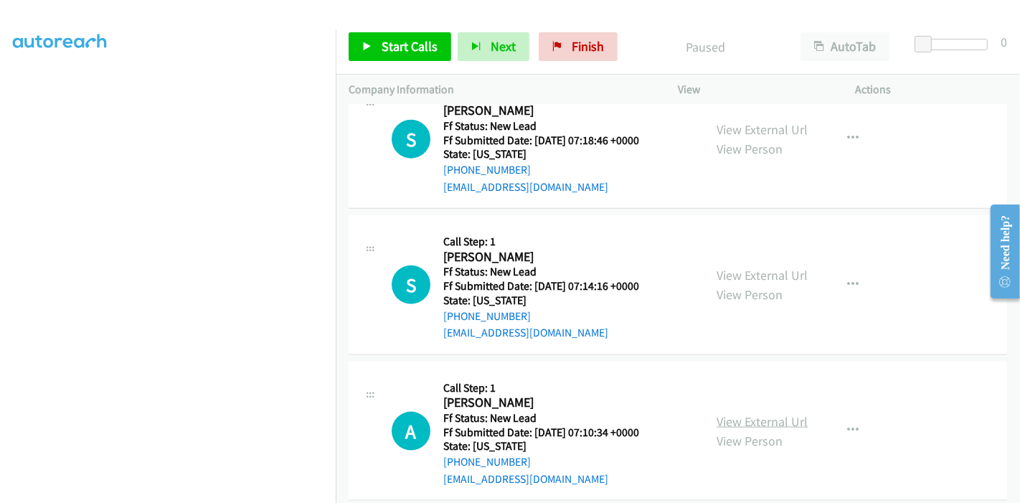
click at [746, 413] on link "View External Url" at bounding box center [761, 421] width 91 height 16
click at [398, 45] on span "Start Calls" at bounding box center [409, 46] width 56 height 16
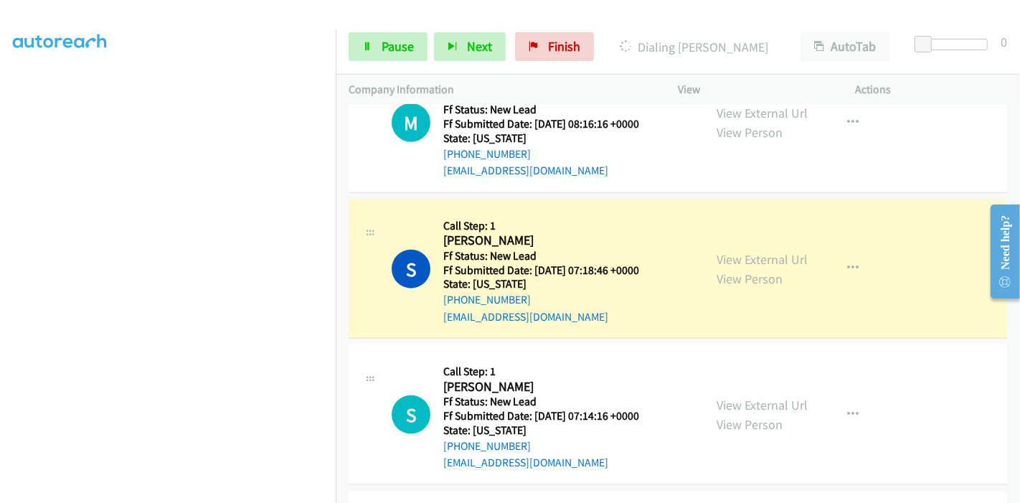
scroll to position [1466, 0]
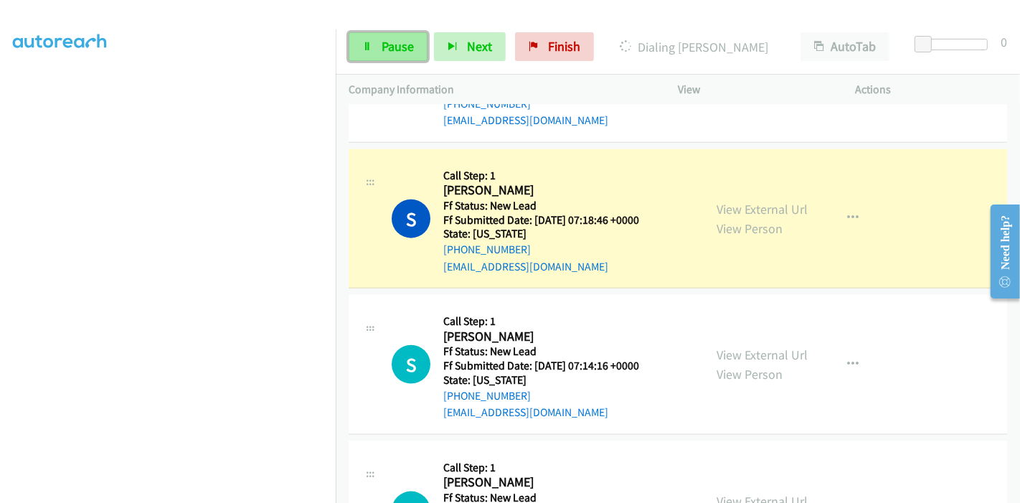
click at [366, 50] on icon at bounding box center [367, 47] width 10 height 10
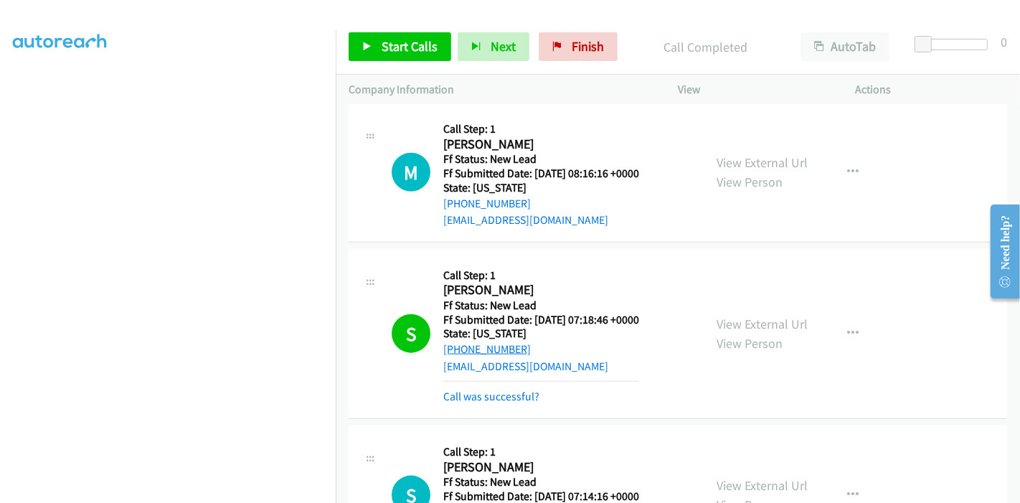
scroll to position [1386, 0]
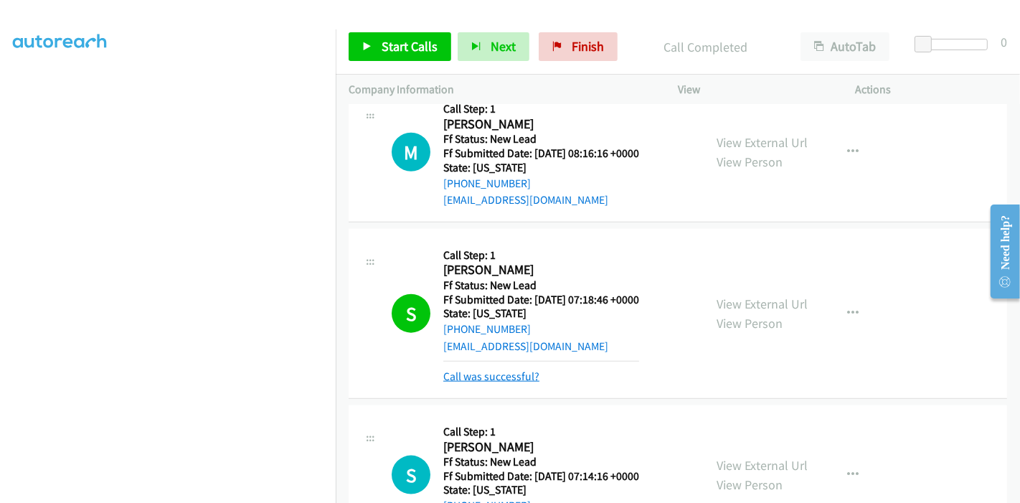
click at [506, 369] on link "Call was successful?" at bounding box center [491, 376] width 96 height 14
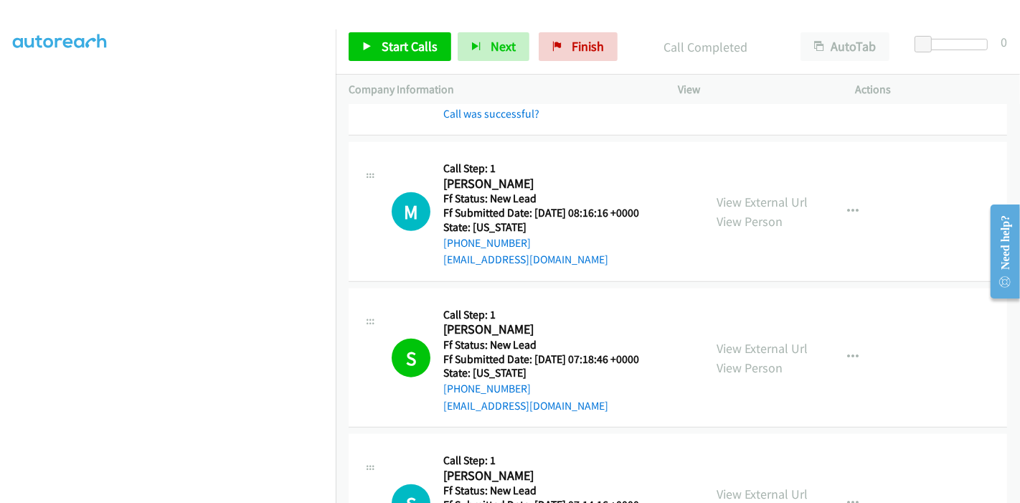
scroll to position [1227, 0]
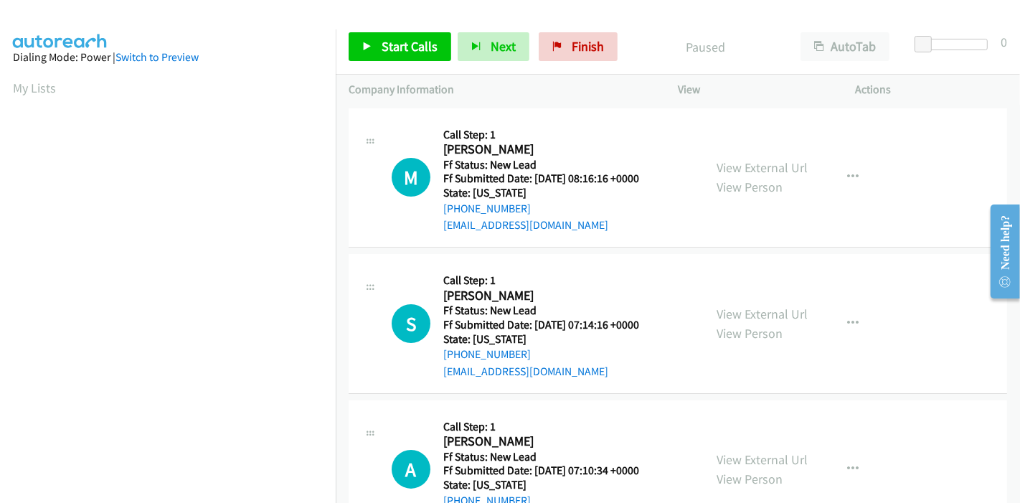
scroll to position [57, 0]
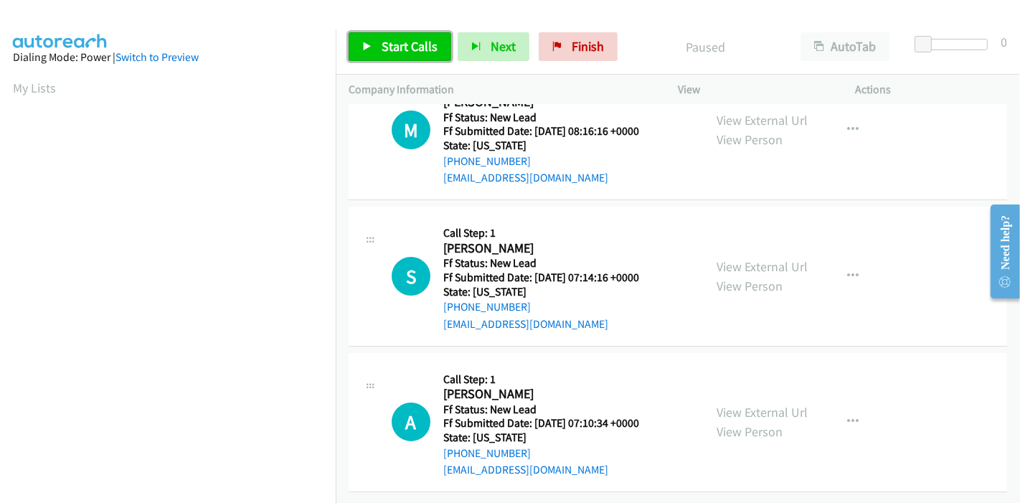
click at [402, 51] on span "Start Calls" at bounding box center [409, 46] width 56 height 16
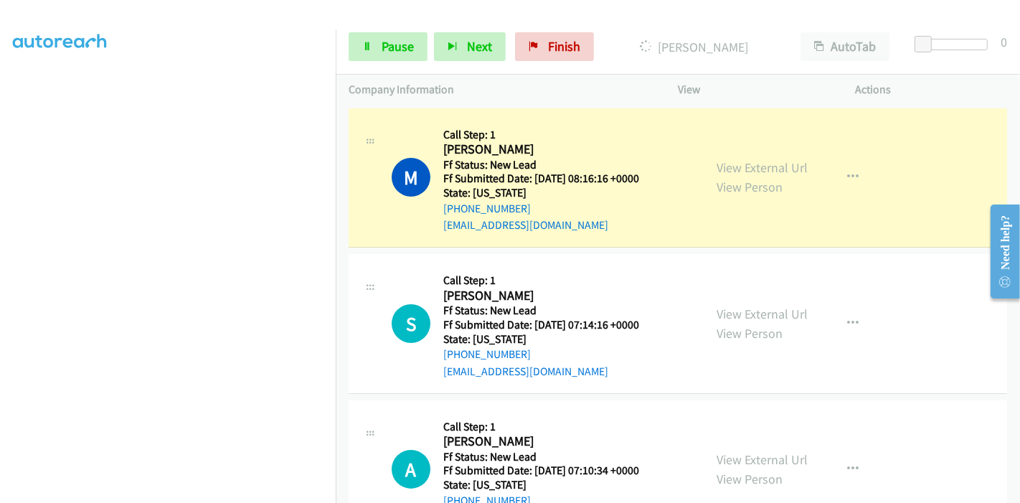
scroll to position [0, 0]
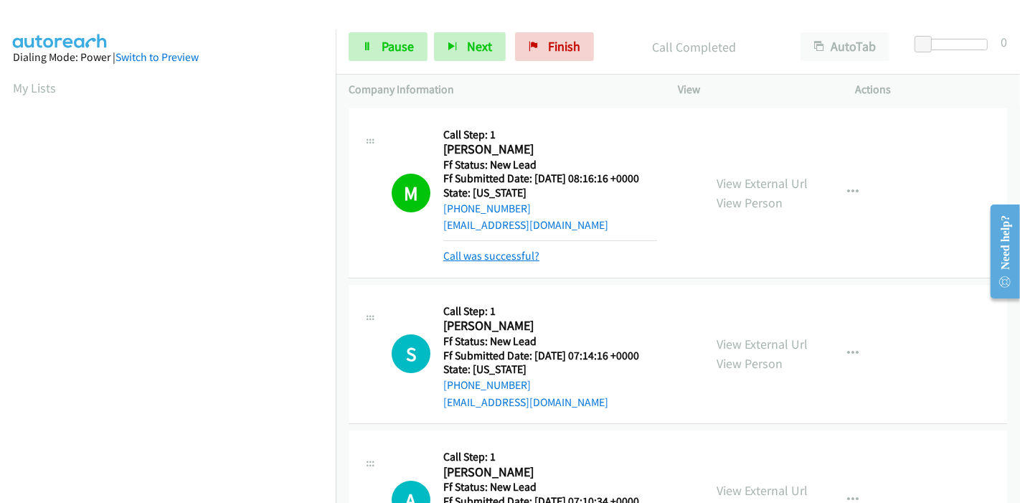
click at [503, 251] on link "Call was successful?" at bounding box center [491, 256] width 96 height 14
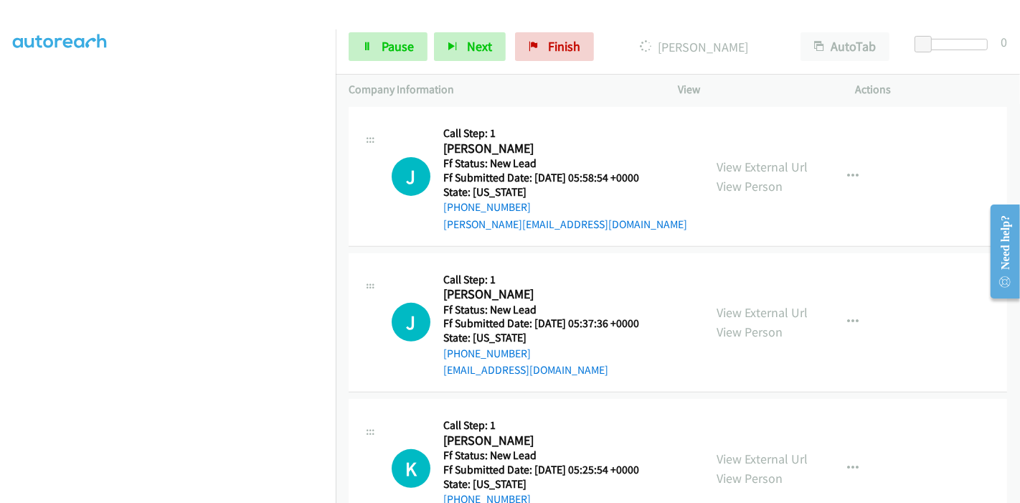
scroll to position [478, 0]
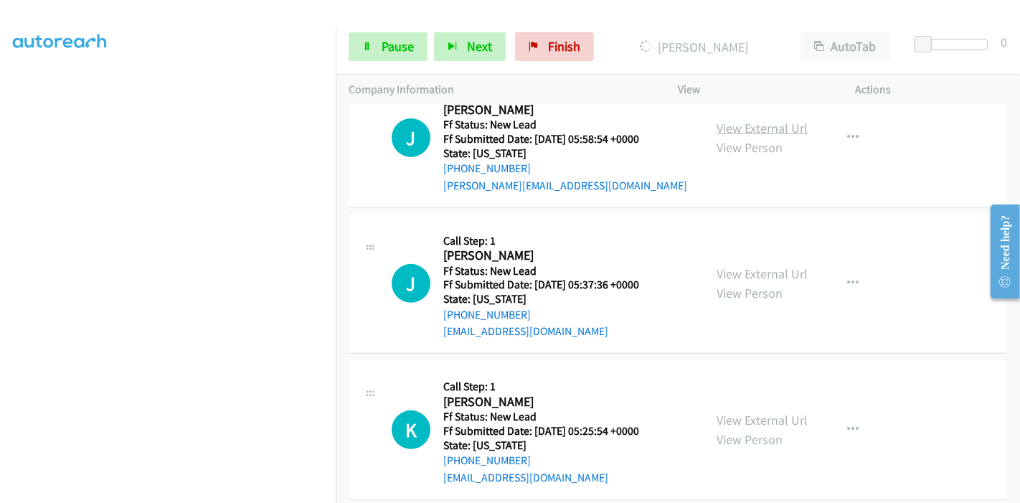
click at [750, 128] on link "View External Url" at bounding box center [761, 128] width 91 height 16
click at [733, 270] on link "View External Url" at bounding box center [761, 273] width 91 height 16
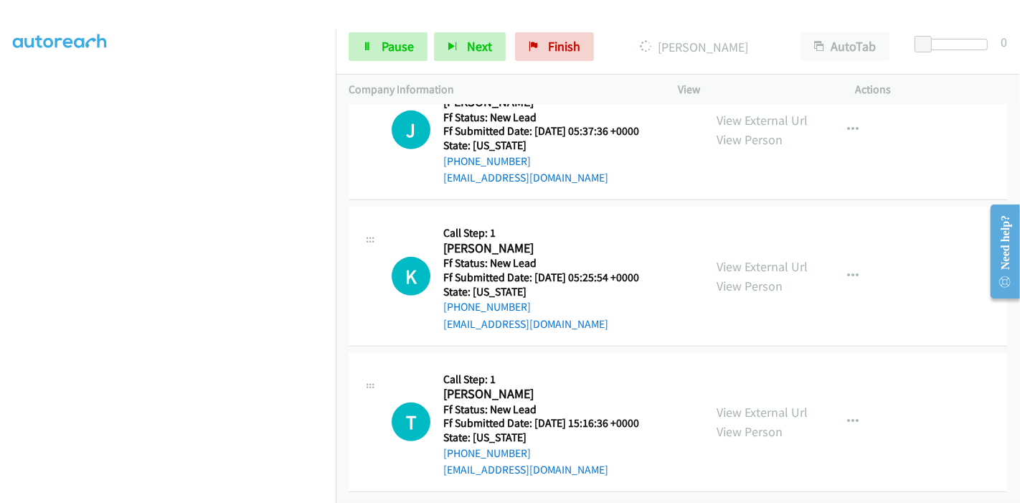
scroll to position [637, 0]
click at [760, 261] on link "View External Url" at bounding box center [761, 266] width 91 height 16
click at [371, 57] on link "Pause" at bounding box center [388, 46] width 79 height 29
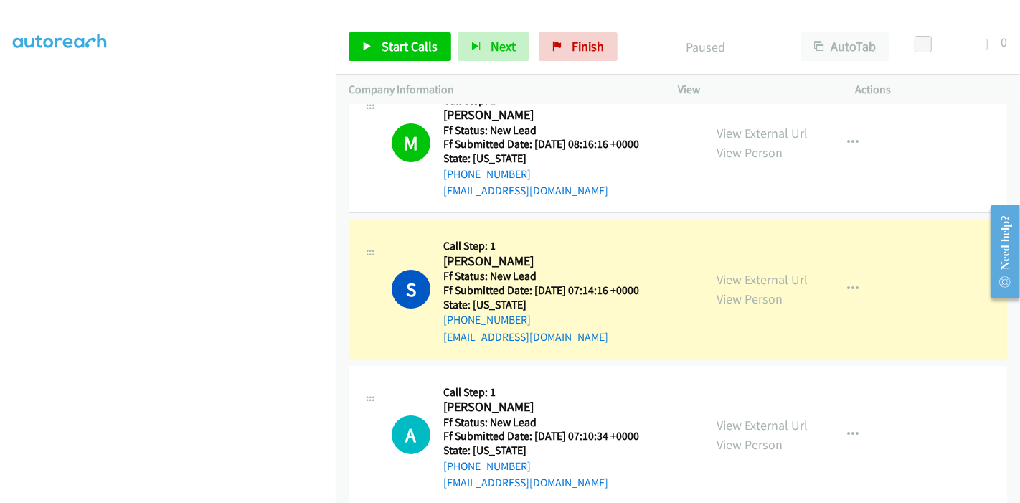
scroll to position [80, 0]
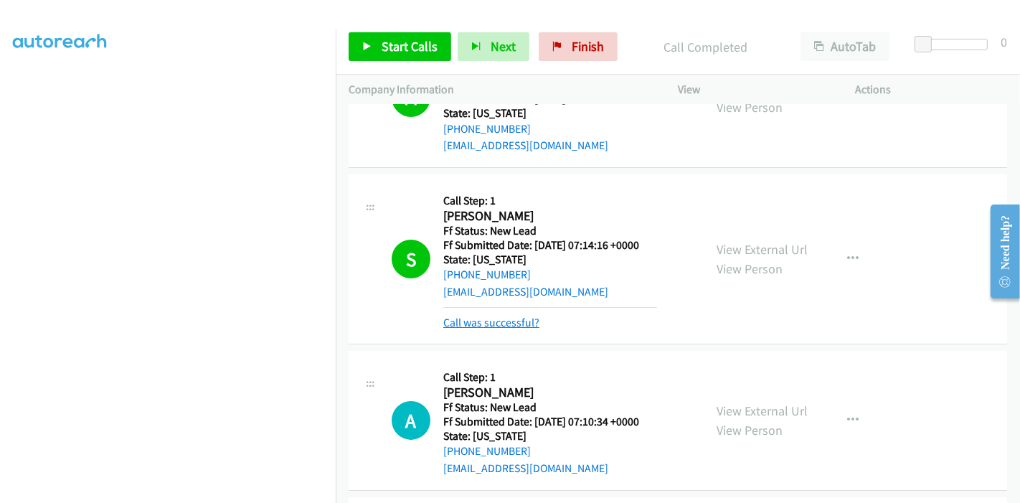
click at [489, 319] on link "Call was successful?" at bounding box center [491, 323] width 96 height 14
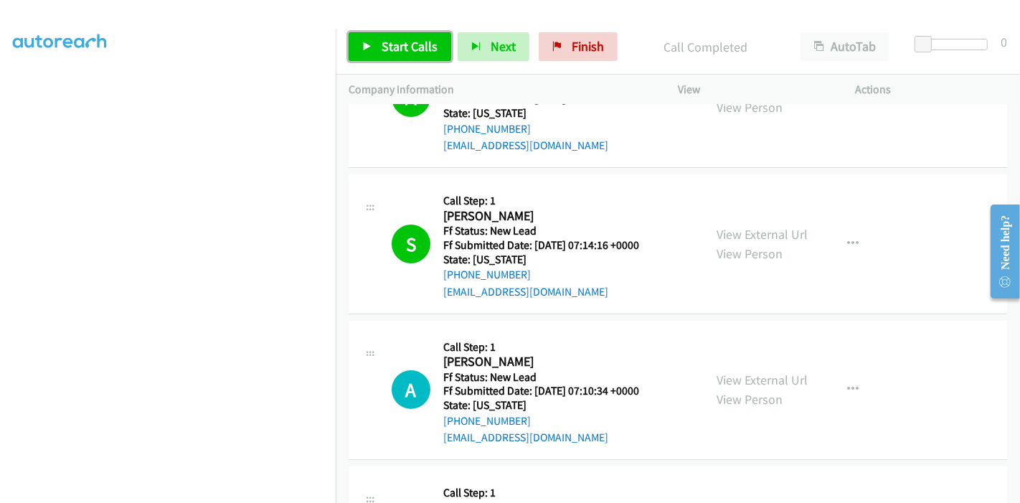
click at [376, 51] on link "Start Calls" at bounding box center [400, 46] width 103 height 29
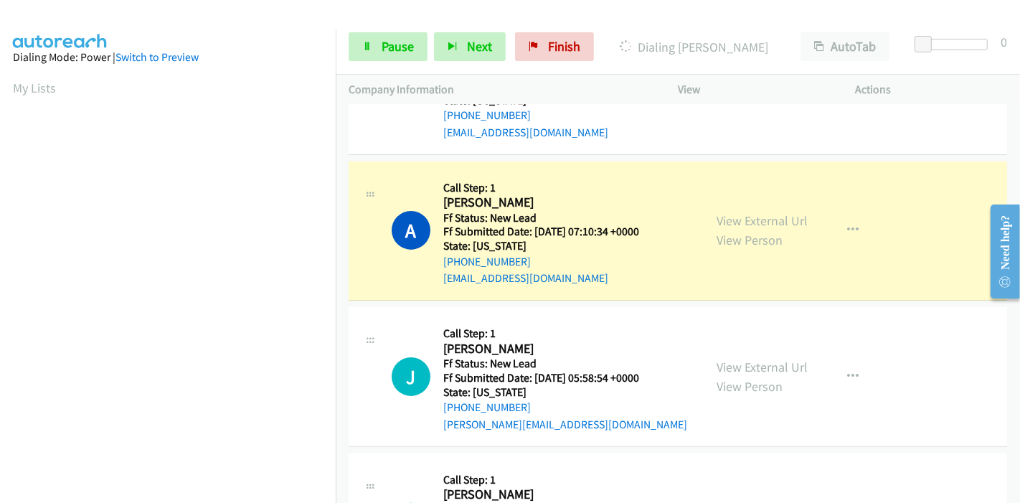
scroll to position [303, 0]
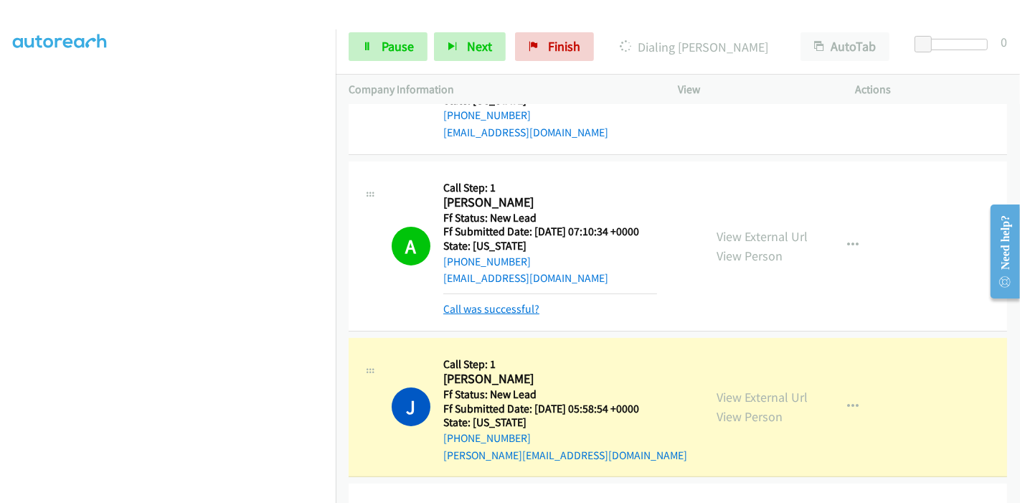
click at [501, 303] on link "Call was successful?" at bounding box center [491, 309] width 96 height 14
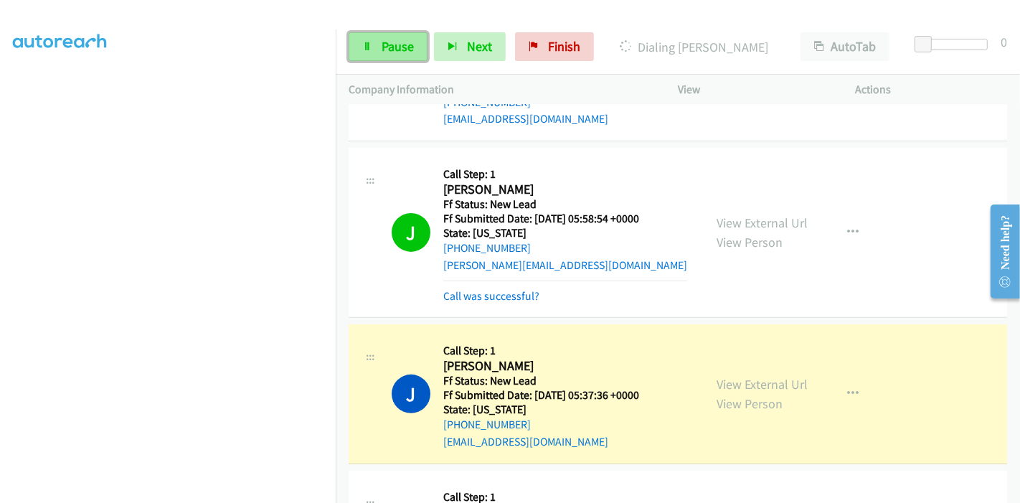
click at [397, 52] on span "Pause" at bounding box center [397, 46] width 32 height 16
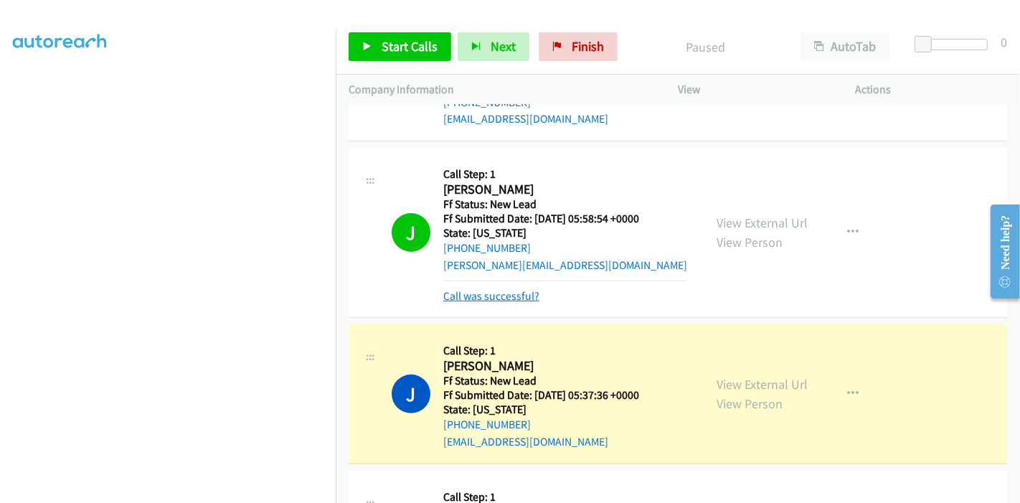
click at [518, 297] on link "Call was successful?" at bounding box center [491, 296] width 96 height 14
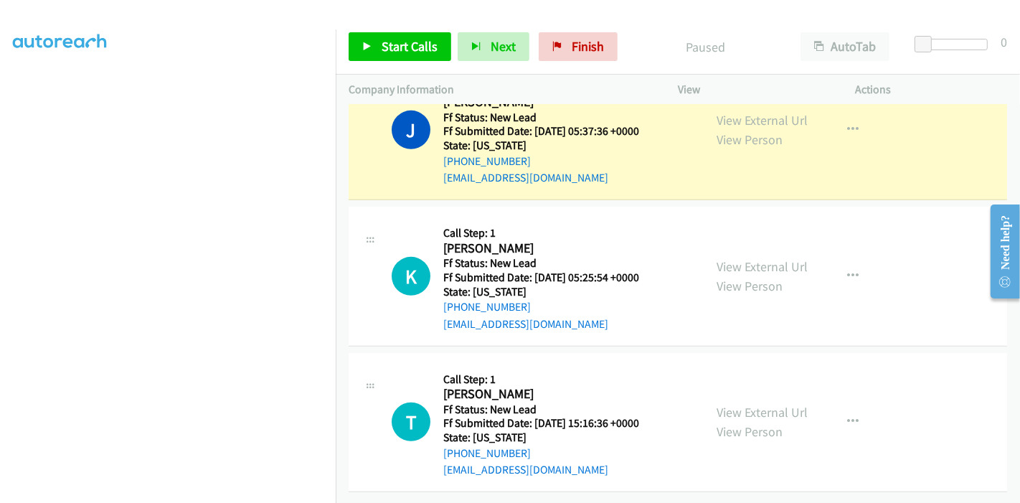
scroll to position [641, 0]
click at [734, 404] on link "View External Url" at bounding box center [761, 412] width 91 height 16
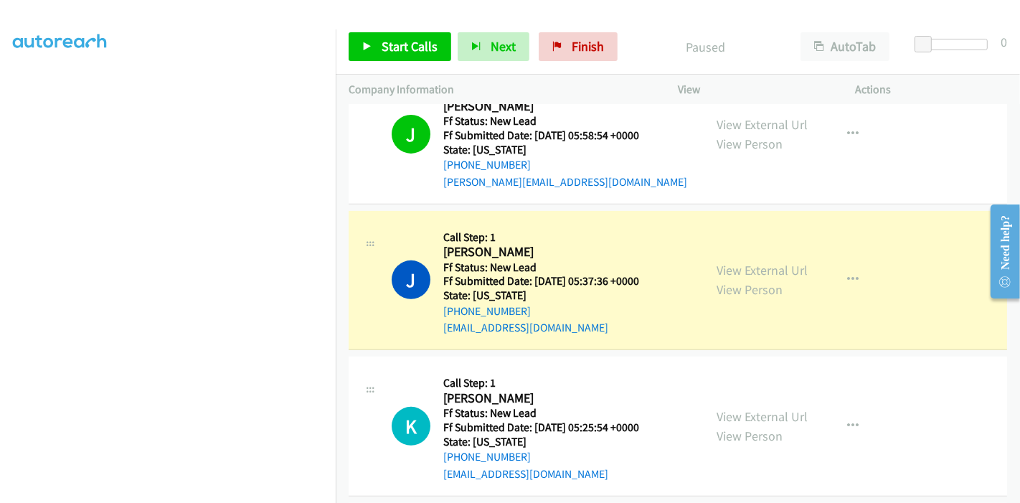
scroll to position [402, 0]
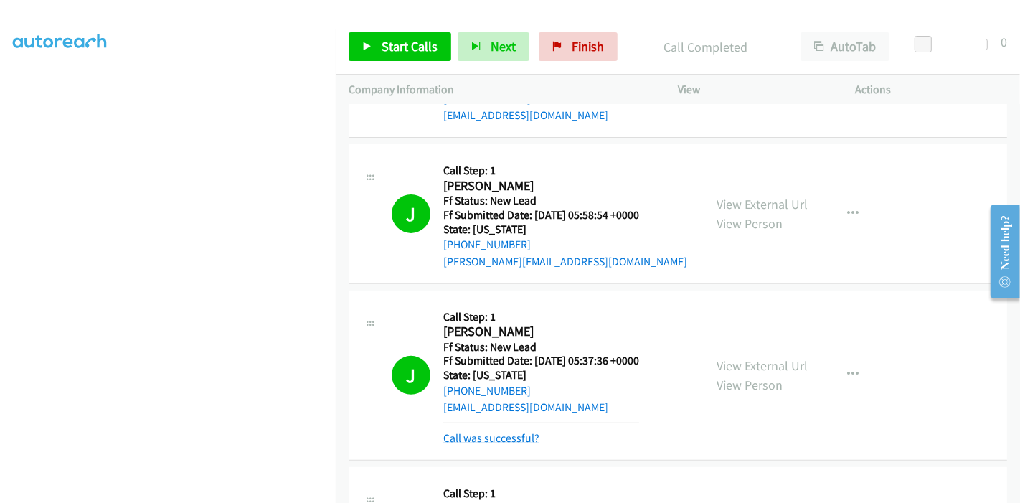
click at [523, 435] on link "Call was successful?" at bounding box center [491, 438] width 96 height 14
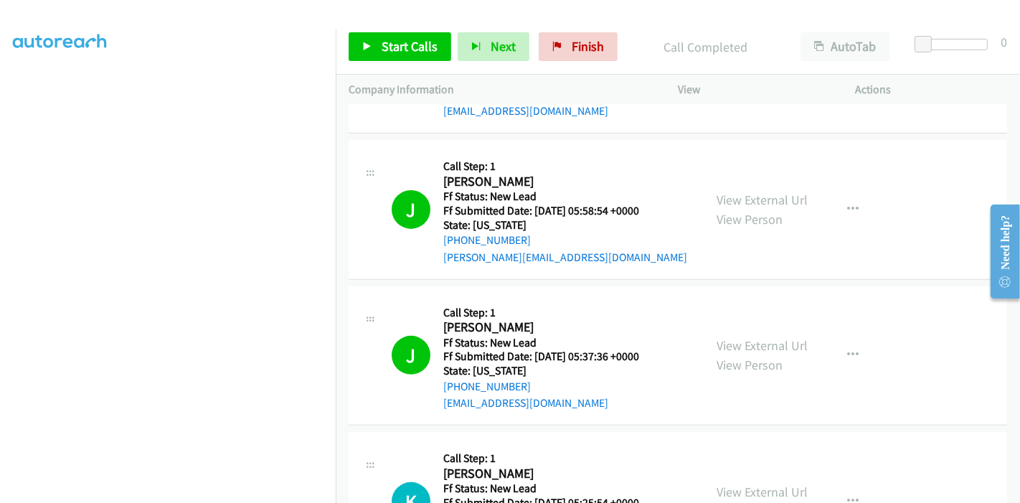
scroll to position [520, 0]
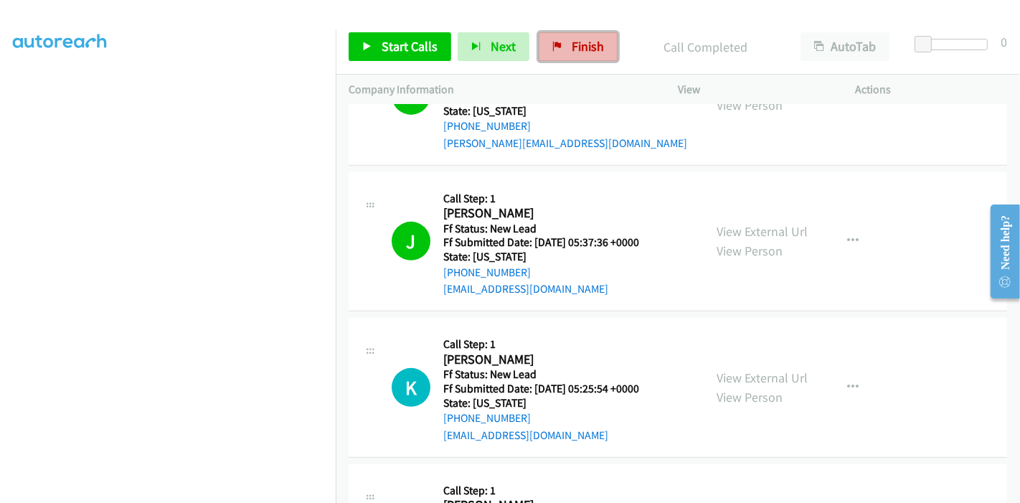
drag, startPoint x: 574, startPoint y: 34, endPoint x: 592, endPoint y: 51, distance: 23.8
click at [574, 34] on link "Finish" at bounding box center [578, 46] width 79 height 29
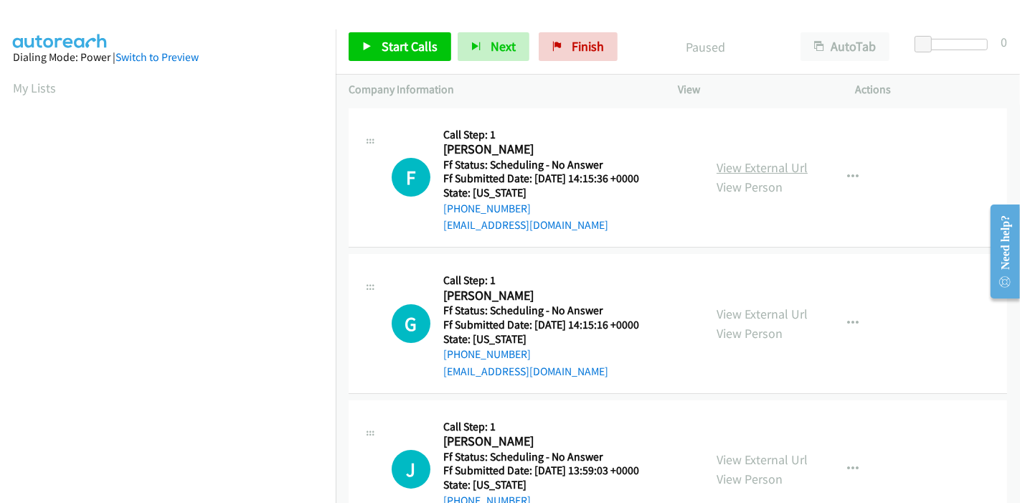
click at [765, 172] on link "View External Url" at bounding box center [761, 167] width 91 height 16
click at [760, 314] on link "View External Url" at bounding box center [761, 313] width 91 height 16
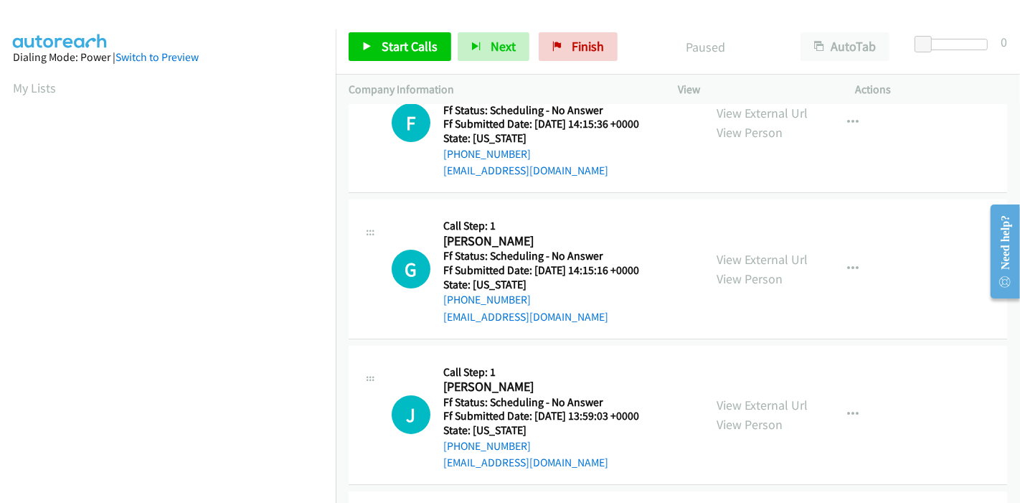
scroll to position [80, 0]
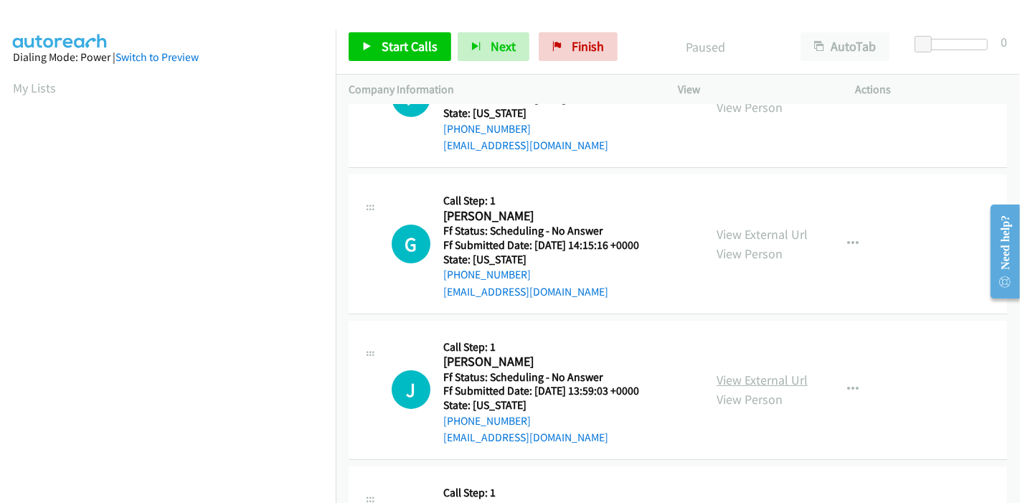
click at [745, 376] on link "View External Url" at bounding box center [761, 379] width 91 height 16
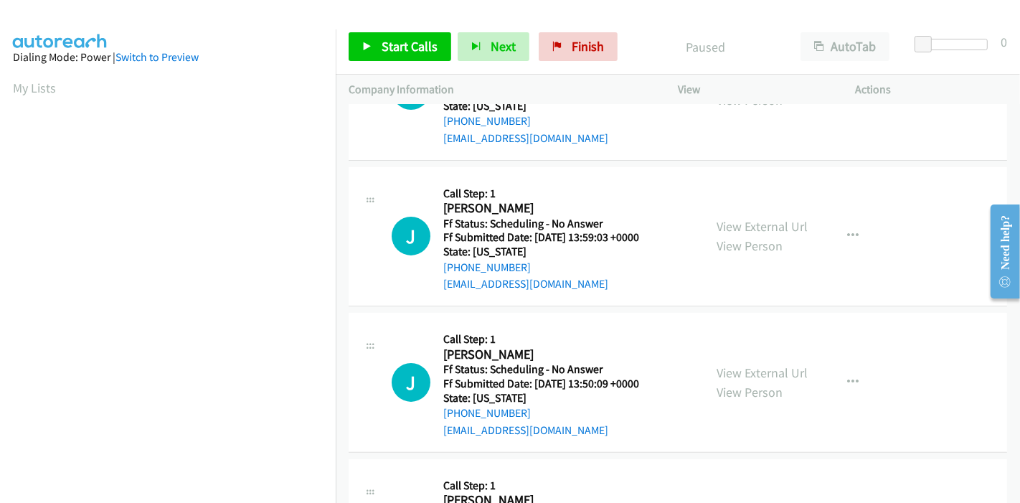
scroll to position [239, 0]
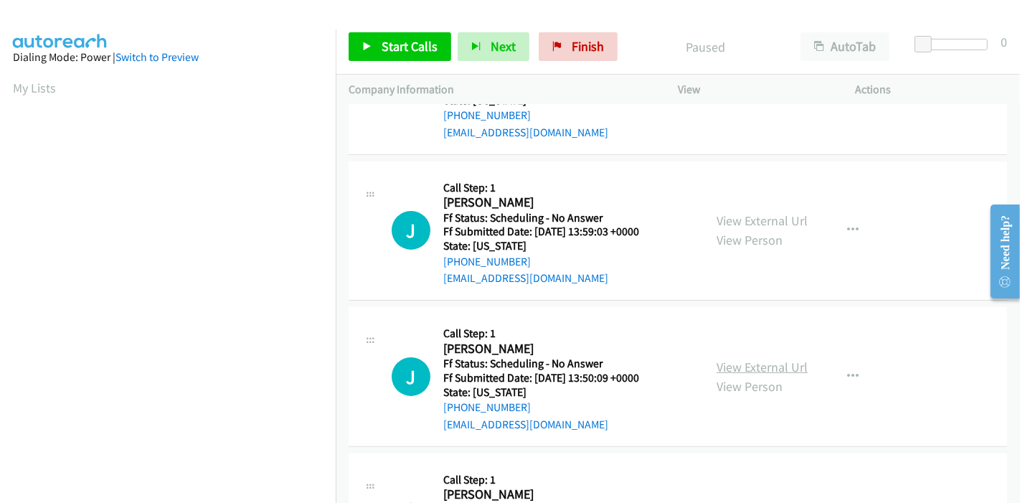
click at [737, 366] on link "View External Url" at bounding box center [761, 367] width 91 height 16
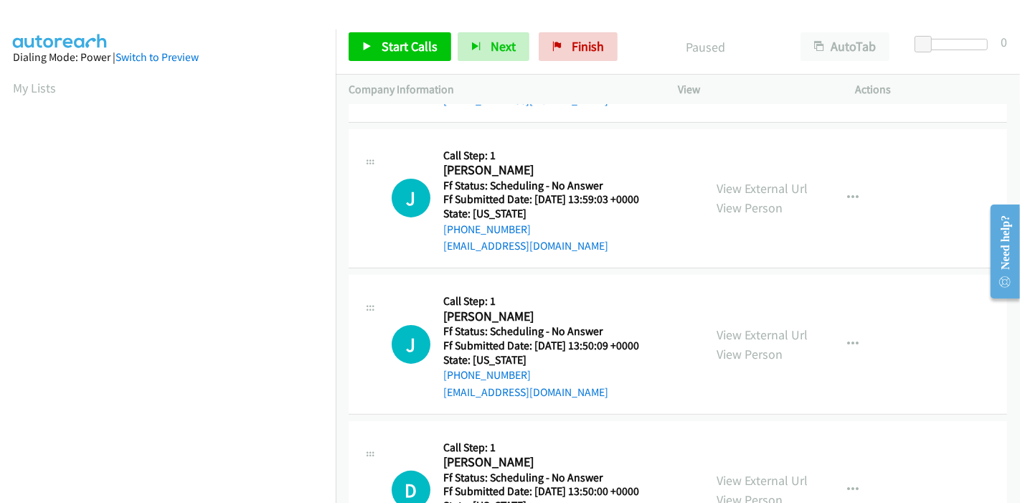
scroll to position [318, 0]
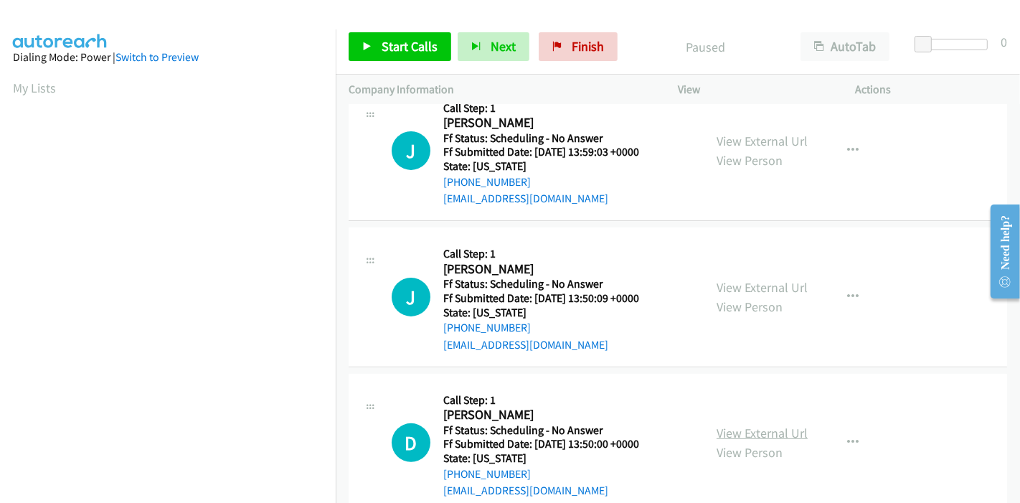
click at [716, 425] on link "View External Url" at bounding box center [761, 433] width 91 height 16
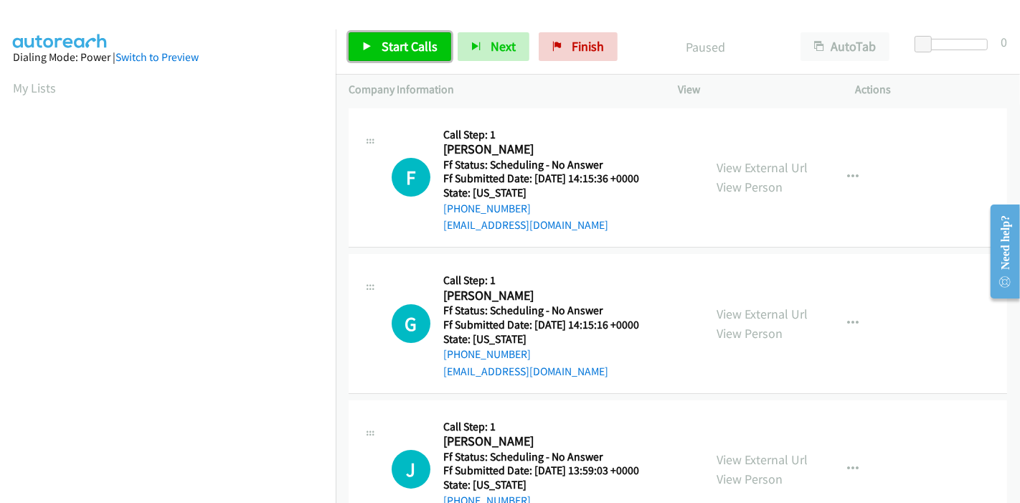
click at [384, 44] on span "Start Calls" at bounding box center [409, 46] width 56 height 16
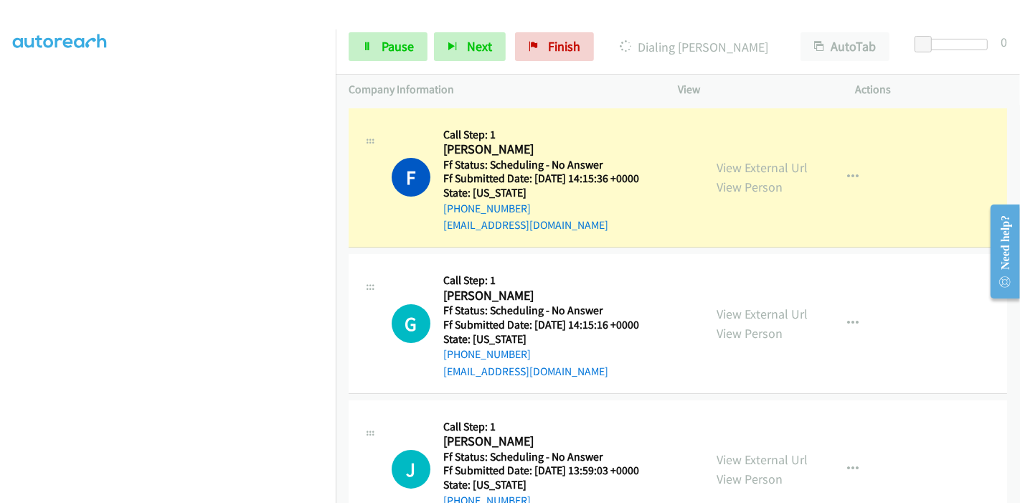
scroll to position [303, 0]
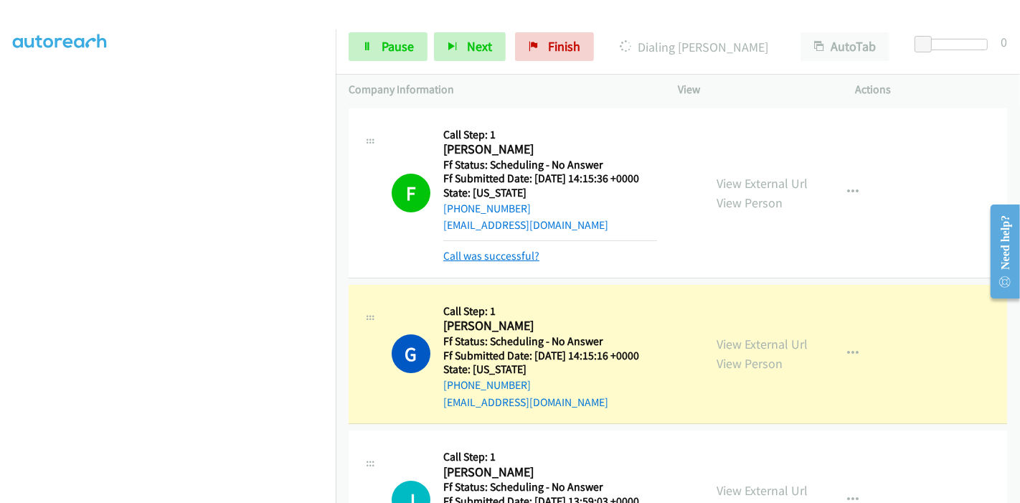
click at [503, 250] on link "Call was successful?" at bounding box center [491, 256] width 96 height 14
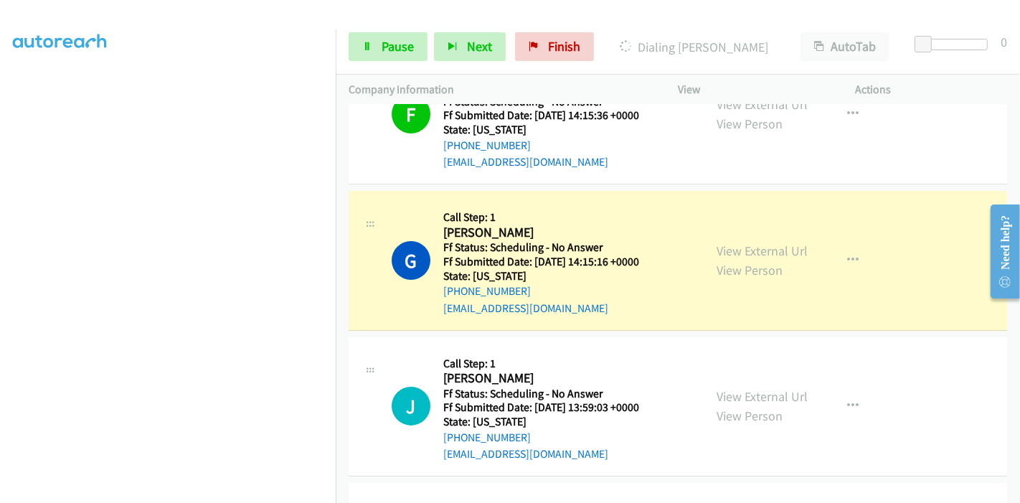
scroll to position [159, 0]
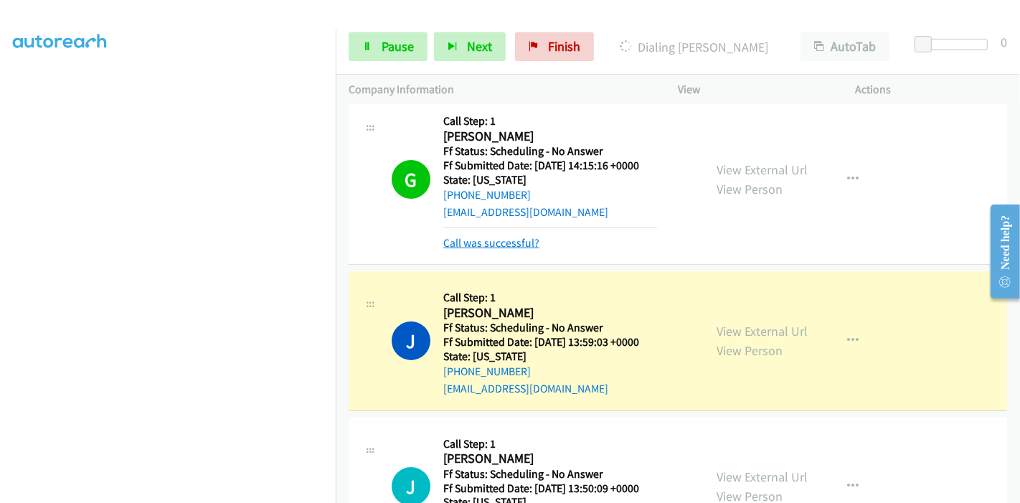
click at [515, 239] on link "Call was successful?" at bounding box center [491, 243] width 96 height 14
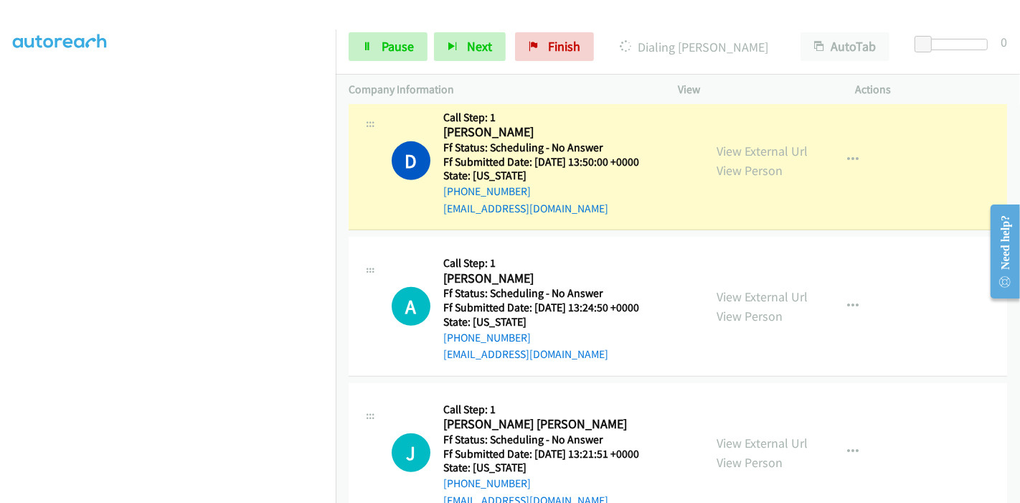
scroll to position [668, 0]
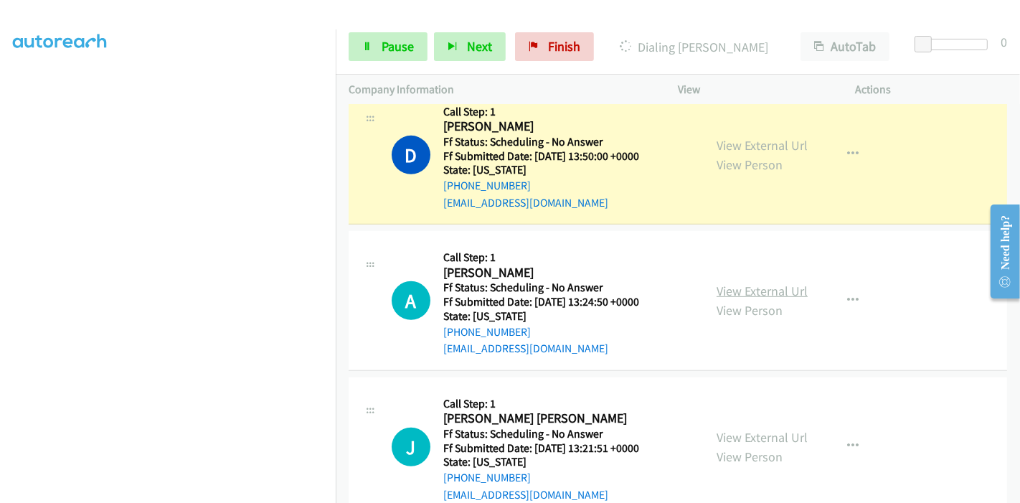
click at [730, 294] on link "View External Url" at bounding box center [761, 291] width 91 height 16
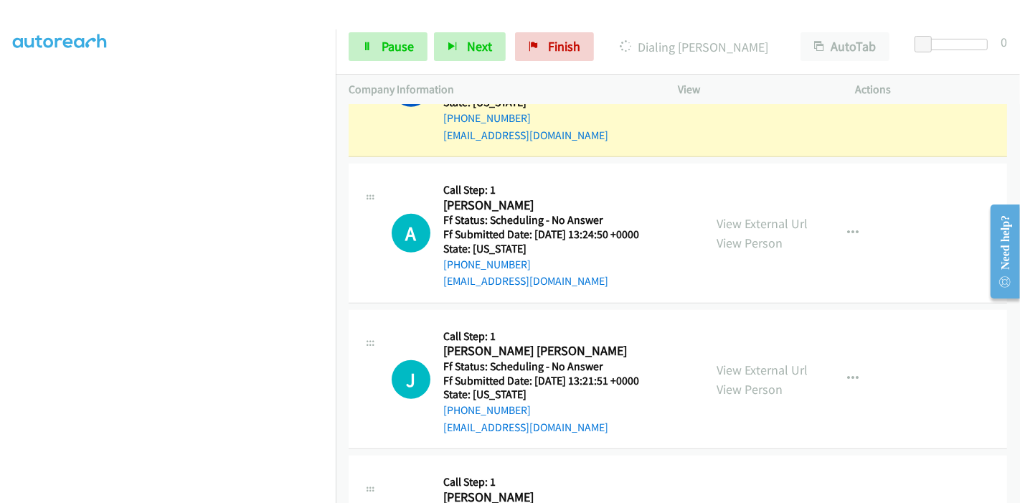
scroll to position [827, 0]
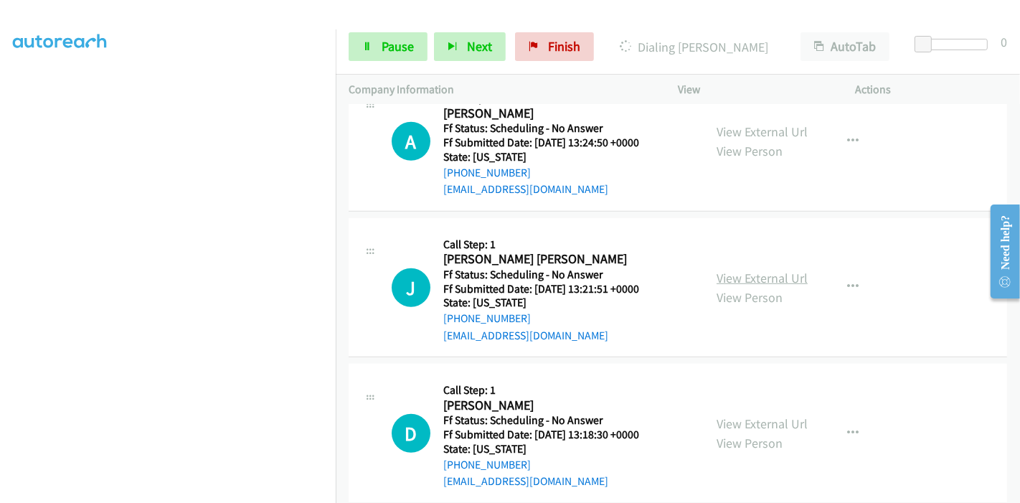
click at [757, 279] on link "View External Url" at bounding box center [761, 278] width 91 height 16
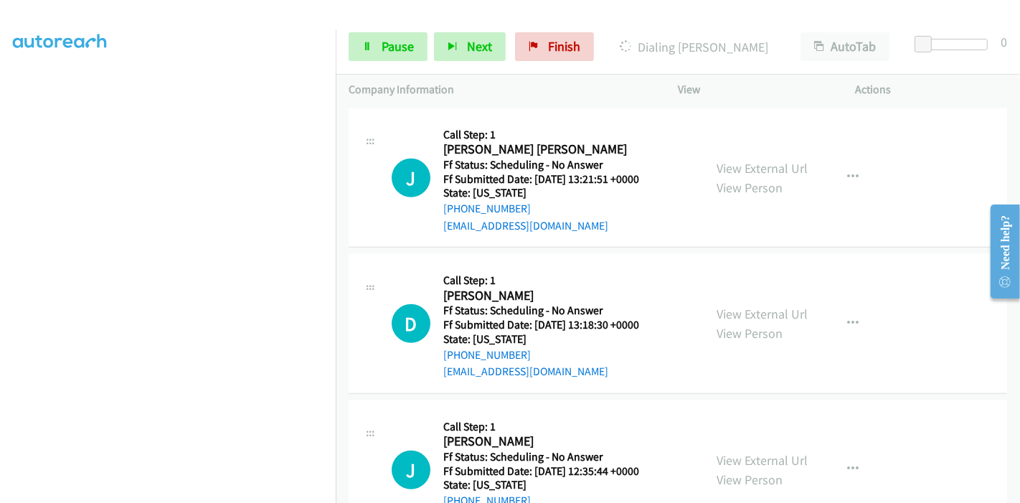
scroll to position [986, 0]
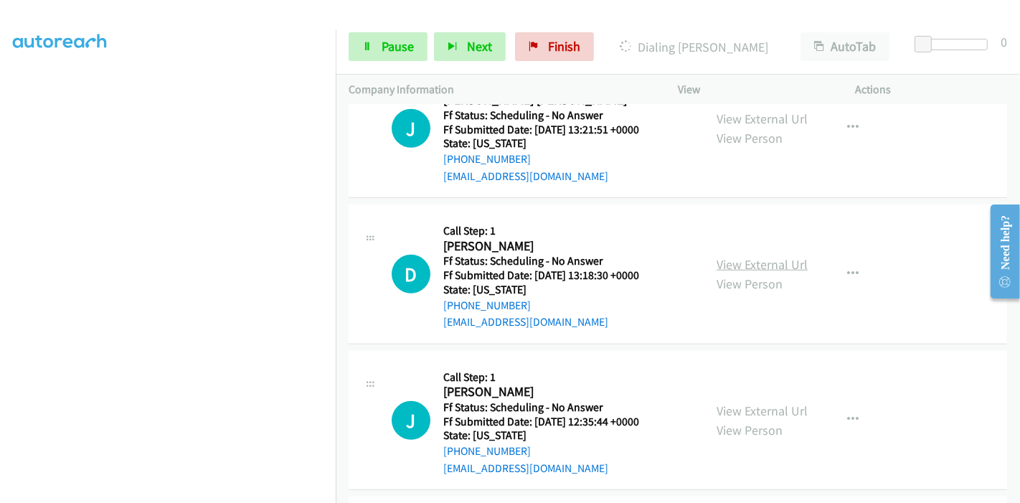
click at [762, 261] on link "View External Url" at bounding box center [761, 264] width 91 height 16
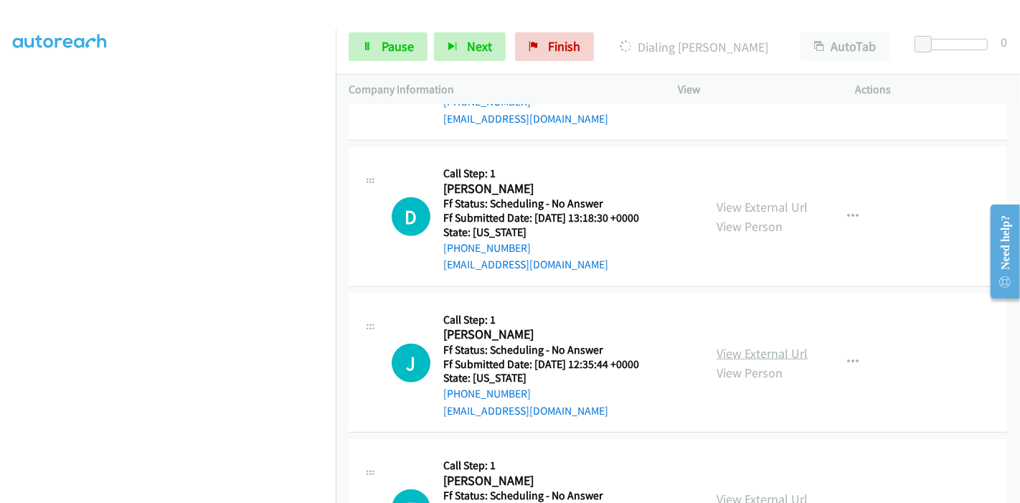
scroll to position [1066, 0]
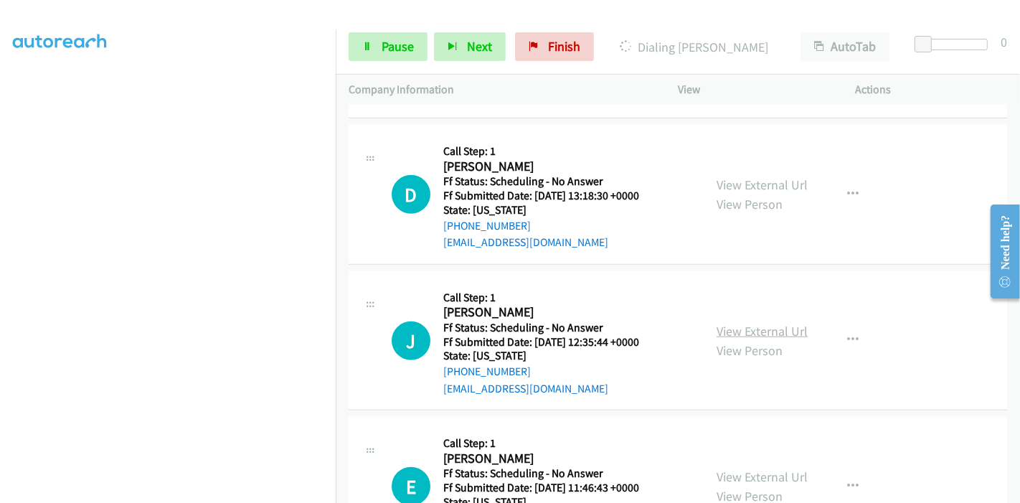
click at [760, 331] on link "View External Url" at bounding box center [761, 331] width 91 height 16
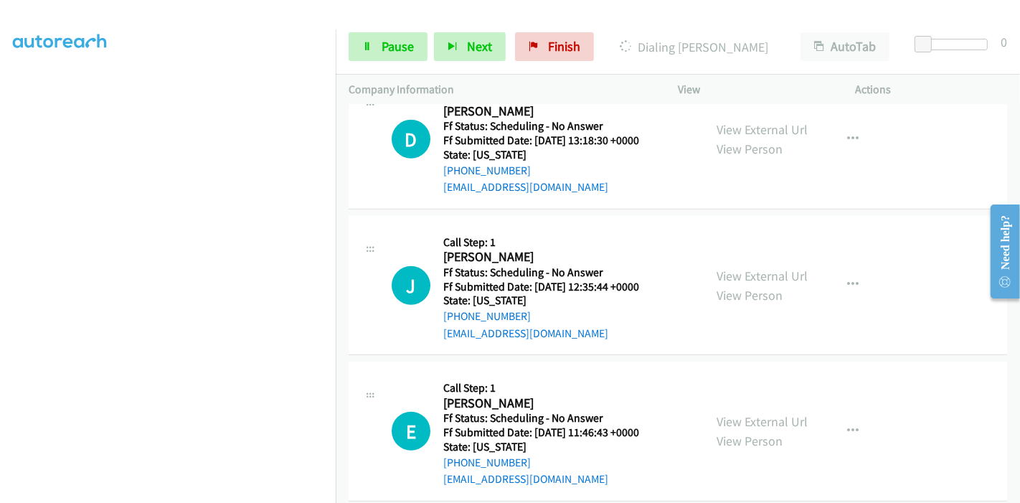
scroll to position [1145, 0]
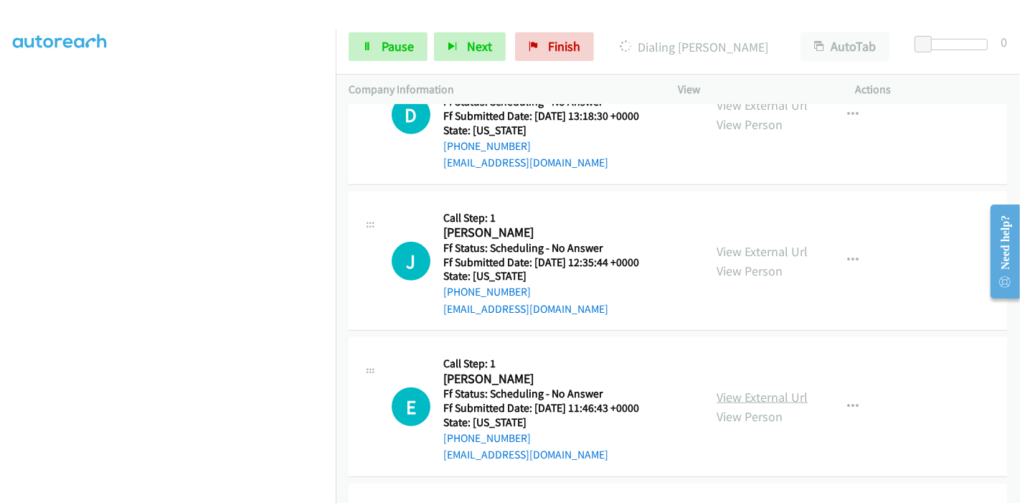
click at [731, 389] on link "View External Url" at bounding box center [761, 397] width 91 height 16
click at [388, 47] on span "Pause" at bounding box center [397, 46] width 32 height 16
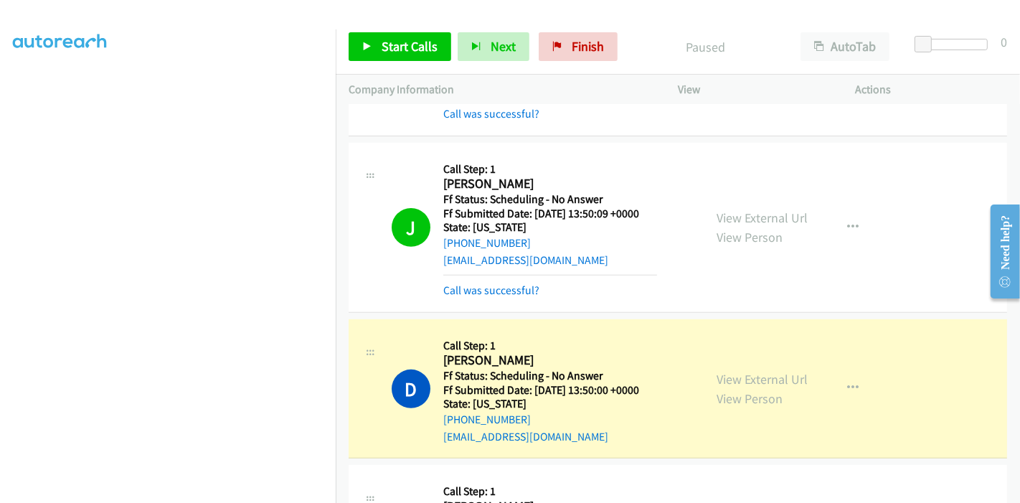
scroll to position [428, 0]
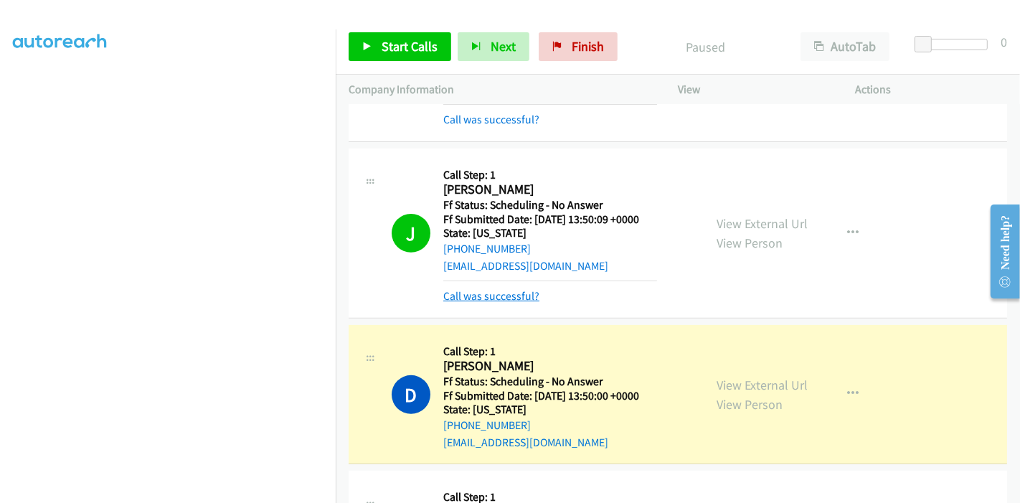
click at [480, 298] on link "Call was successful?" at bounding box center [491, 296] width 96 height 14
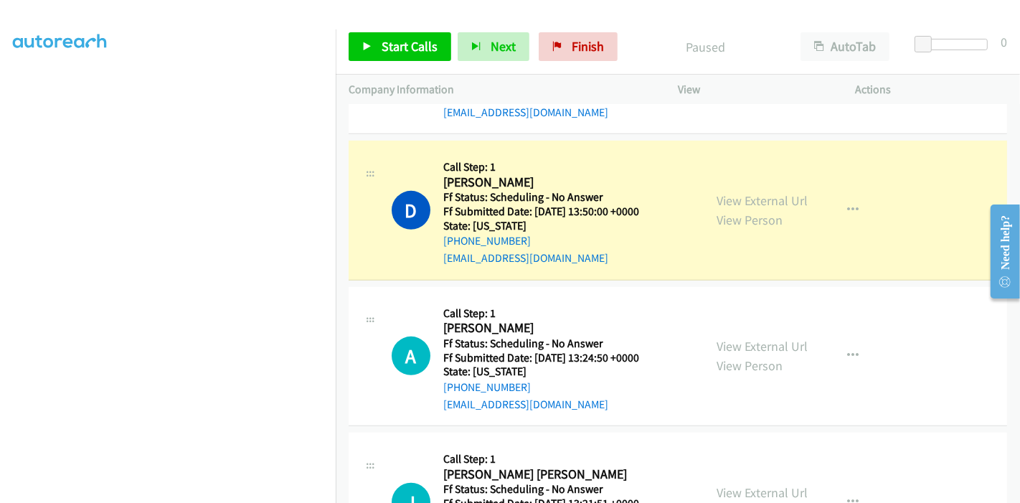
scroll to position [588, 0]
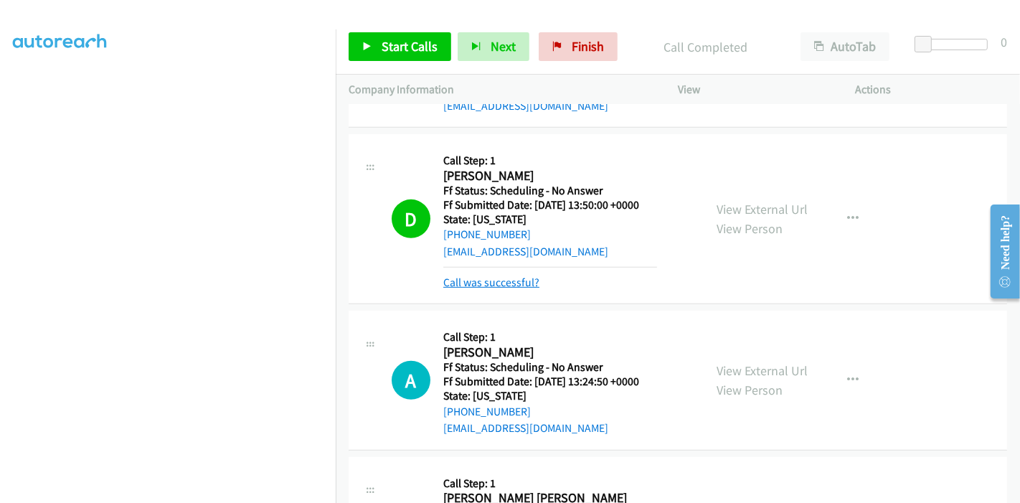
click at [488, 280] on link "Call was successful?" at bounding box center [491, 282] width 96 height 14
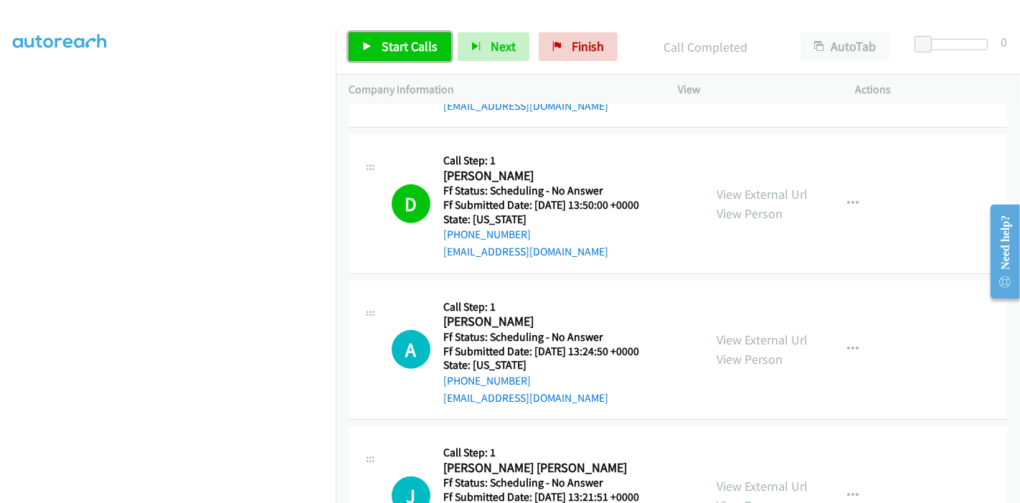
click at [381, 40] on span "Start Calls" at bounding box center [409, 46] width 56 height 16
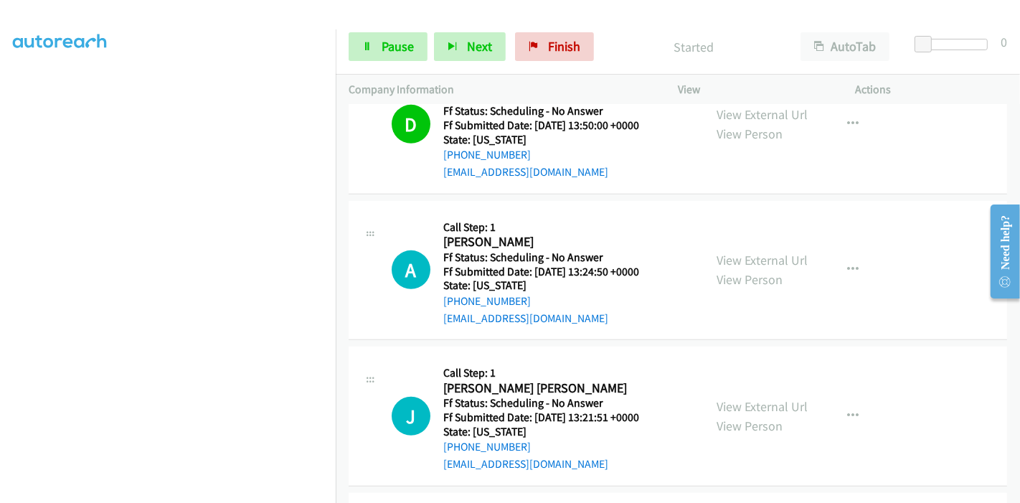
scroll to position [223, 0]
click at [383, 42] on span "Pause" at bounding box center [397, 46] width 32 height 16
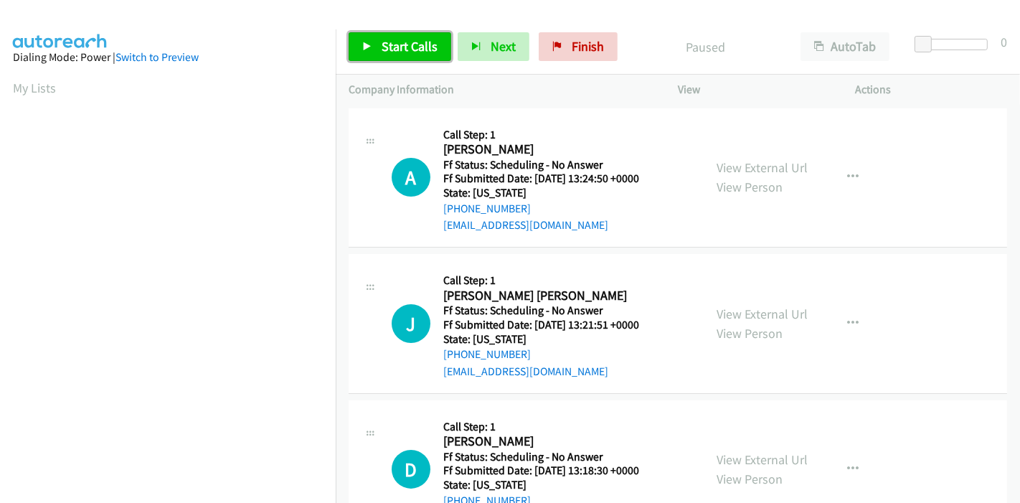
click at [419, 42] on span "Start Calls" at bounding box center [409, 46] width 56 height 16
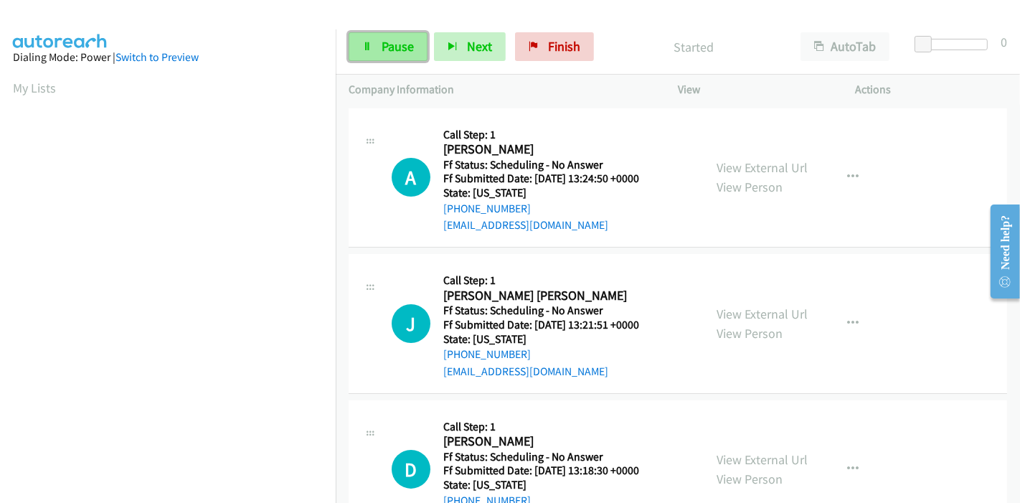
click at [386, 47] on span "Pause" at bounding box center [397, 46] width 32 height 16
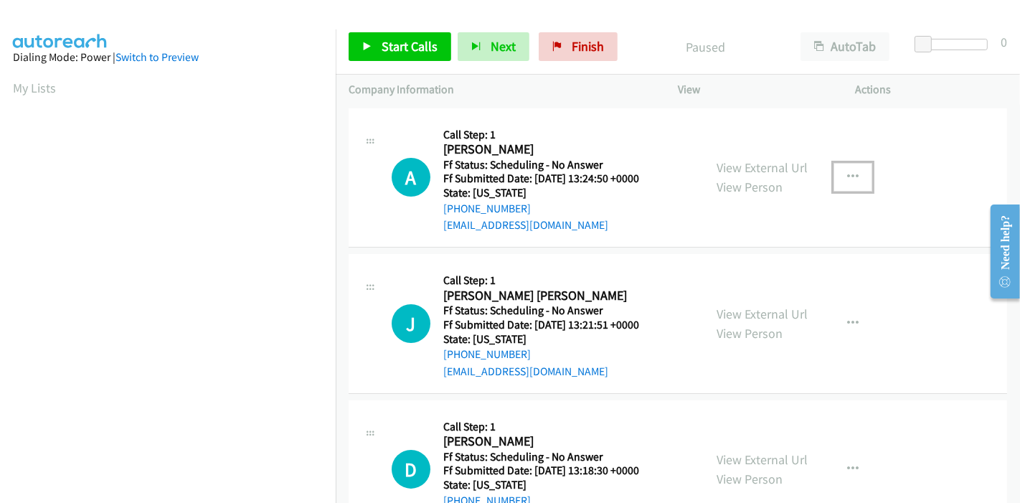
click at [835, 177] on button "button" at bounding box center [852, 177] width 39 height 29
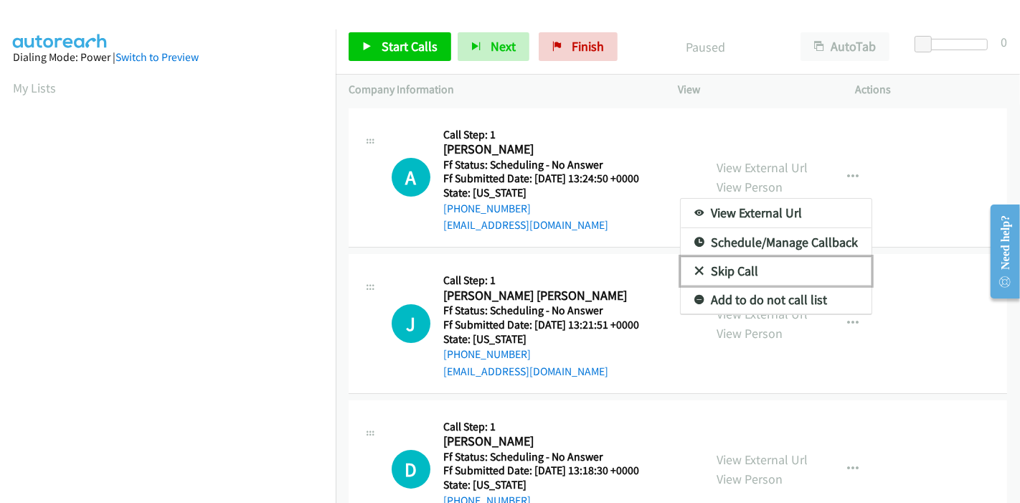
click at [711, 270] on link "Skip Call" at bounding box center [776, 271] width 191 height 29
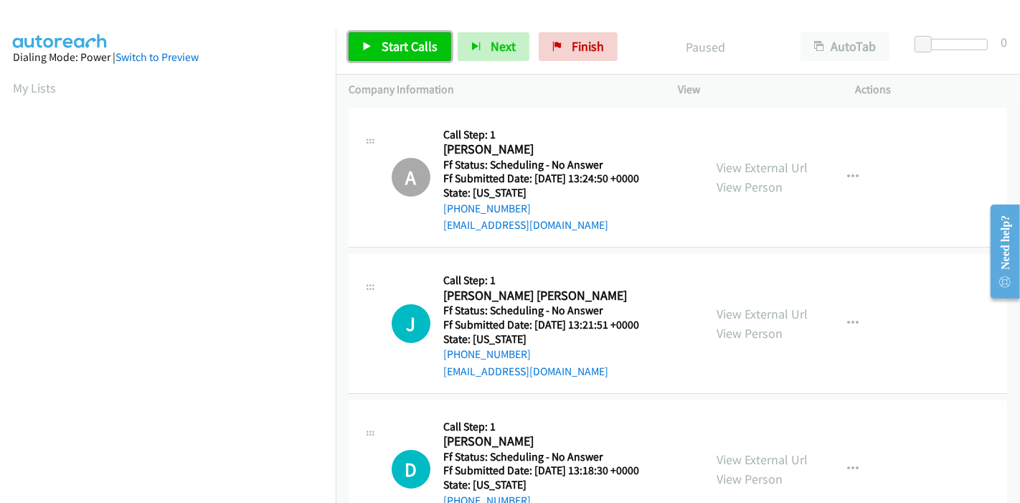
click at [382, 44] on span "Start Calls" at bounding box center [409, 46] width 56 height 16
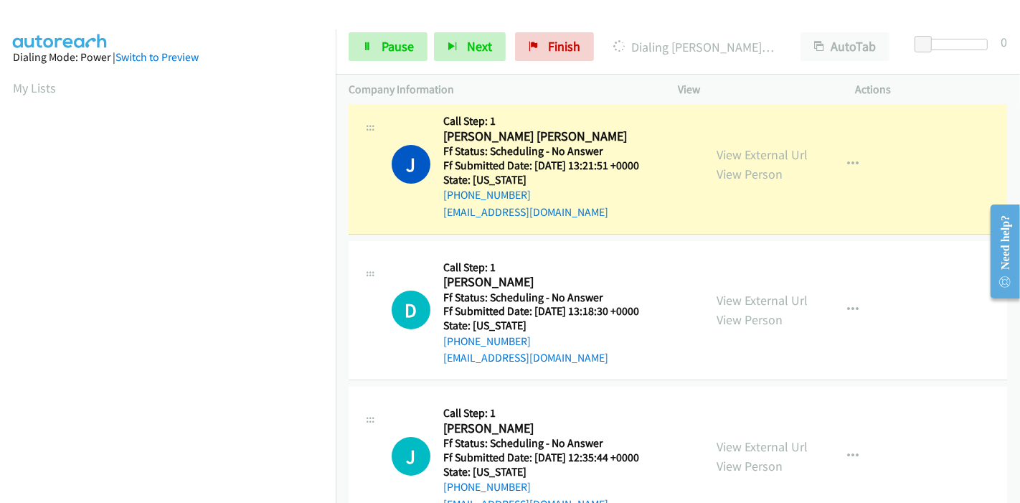
scroll to position [80, 0]
click at [379, 47] on link "Pause" at bounding box center [388, 46] width 79 height 29
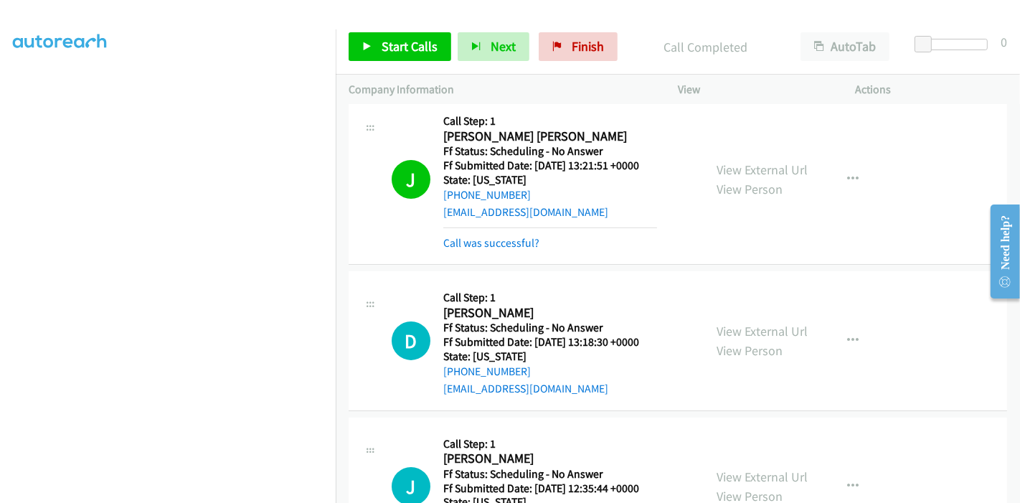
scroll to position [303, 0]
click at [486, 244] on link "Call was successful?" at bounding box center [491, 243] width 96 height 14
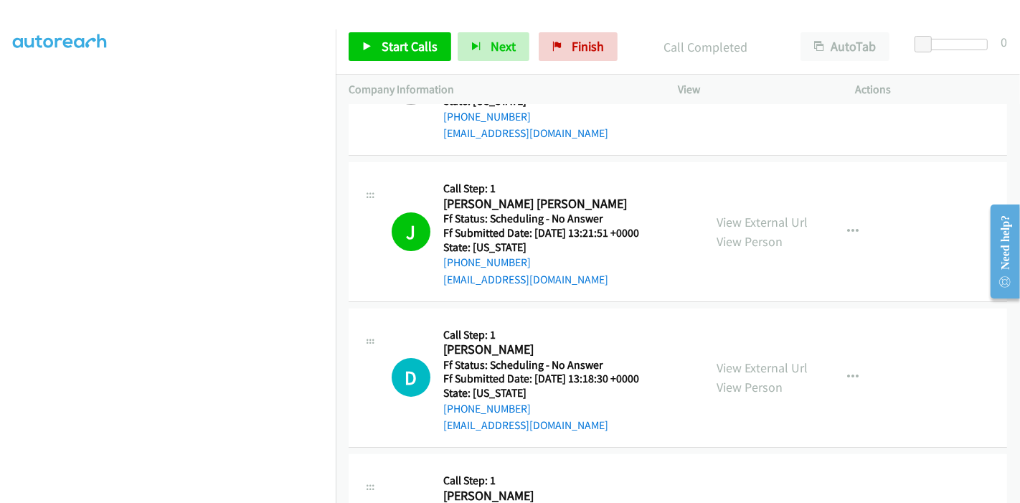
scroll to position [239, 0]
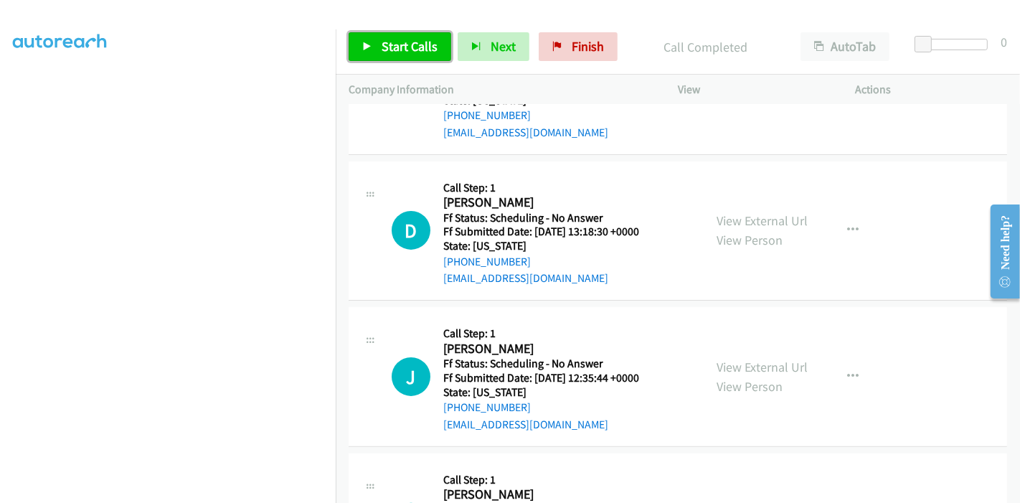
drag, startPoint x: 399, startPoint y: 35, endPoint x: 397, endPoint y: 46, distance: 11.0
click at [399, 35] on link "Start Calls" at bounding box center [400, 46] width 103 height 29
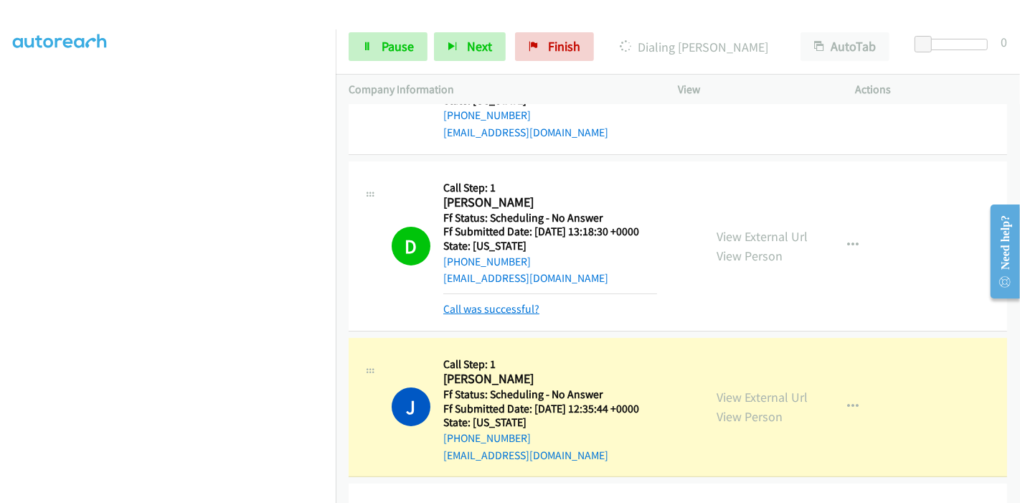
click at [494, 305] on link "Call was successful?" at bounding box center [491, 309] width 96 height 14
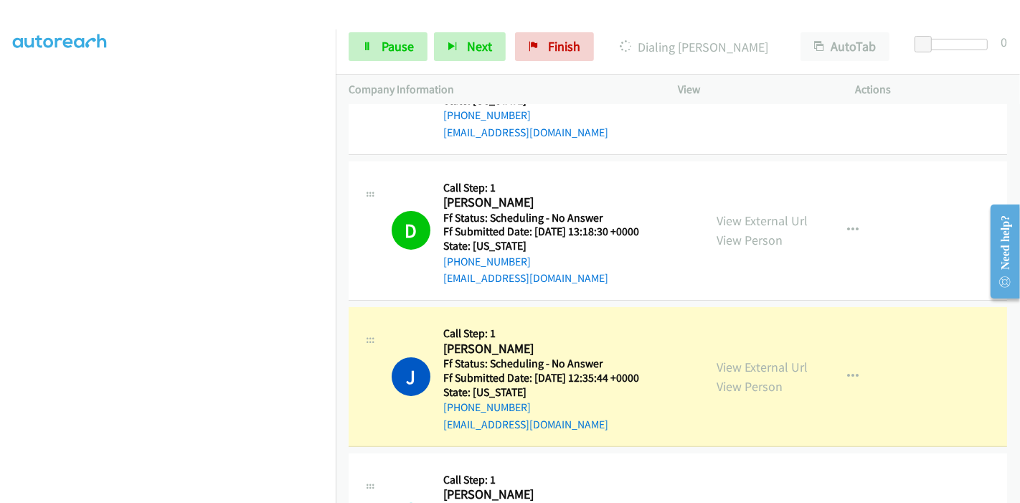
scroll to position [398, 0]
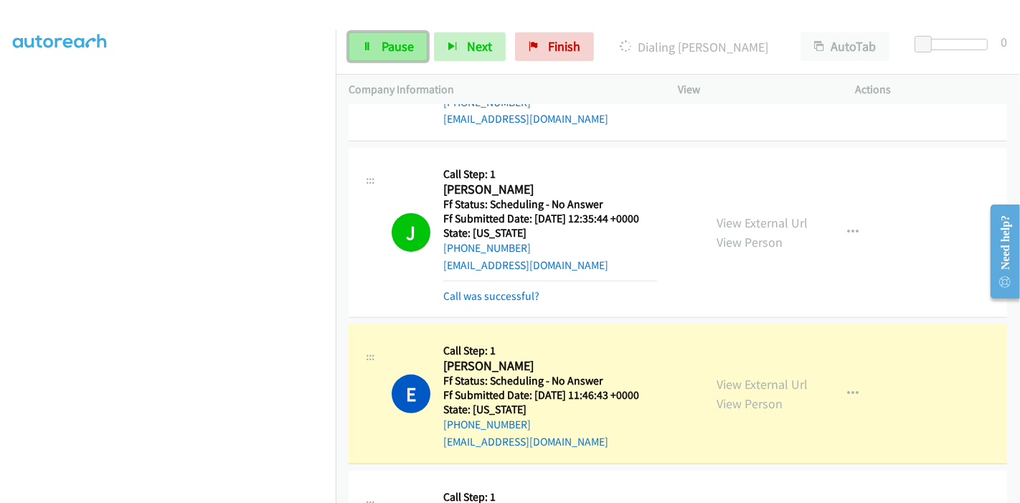
click at [403, 50] on span "Pause" at bounding box center [397, 46] width 32 height 16
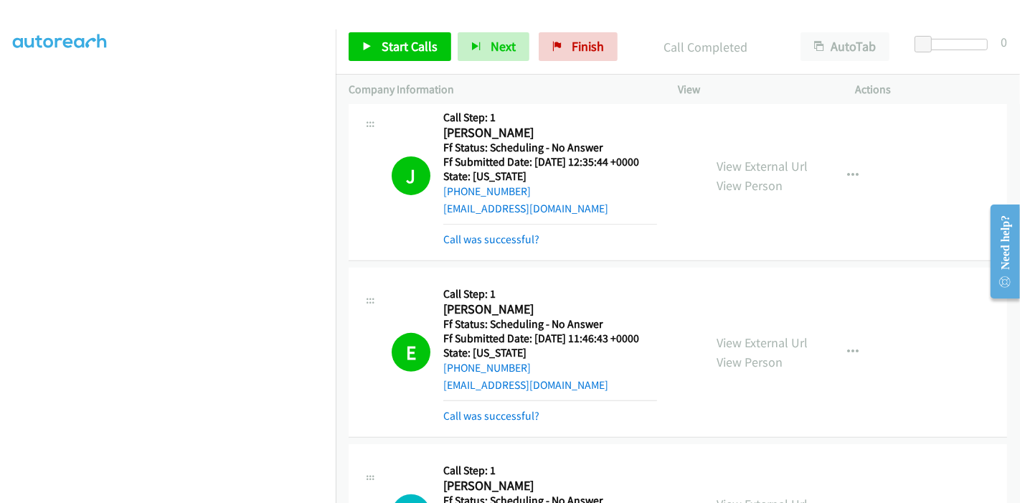
scroll to position [478, 0]
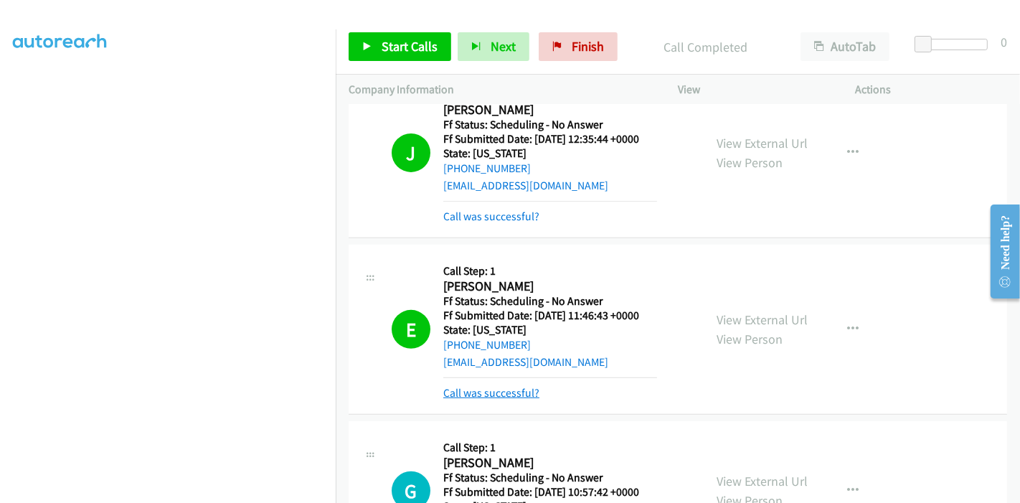
click at [477, 392] on link "Call was successful?" at bounding box center [491, 393] width 96 height 14
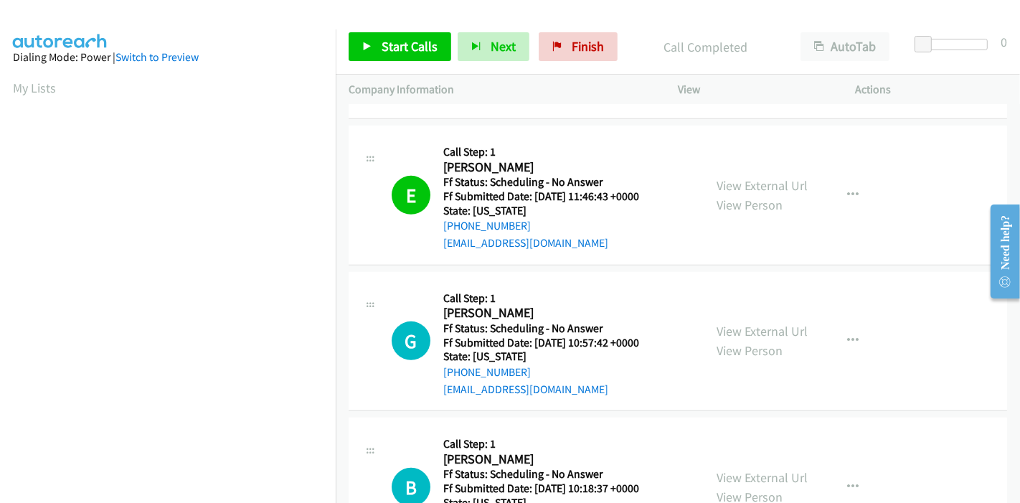
scroll to position [637, 0]
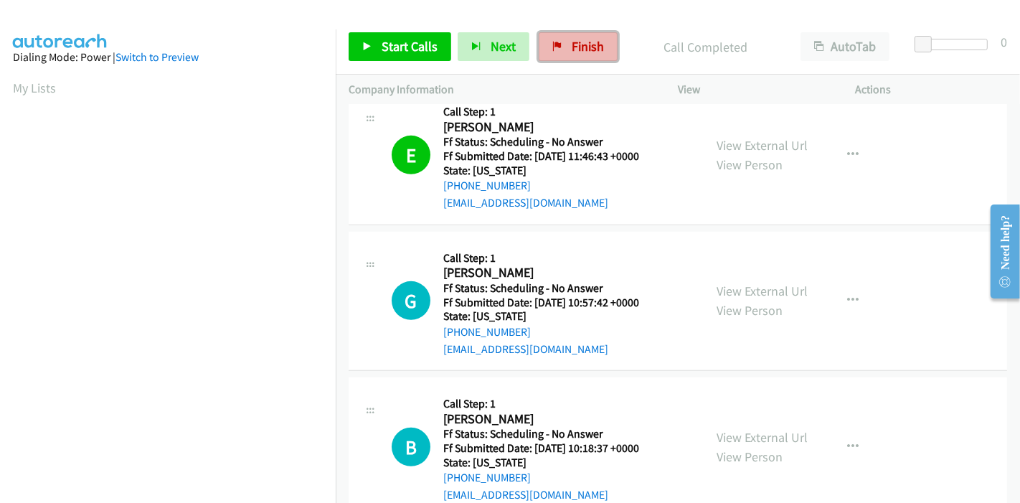
click at [565, 54] on link "Finish" at bounding box center [578, 46] width 79 height 29
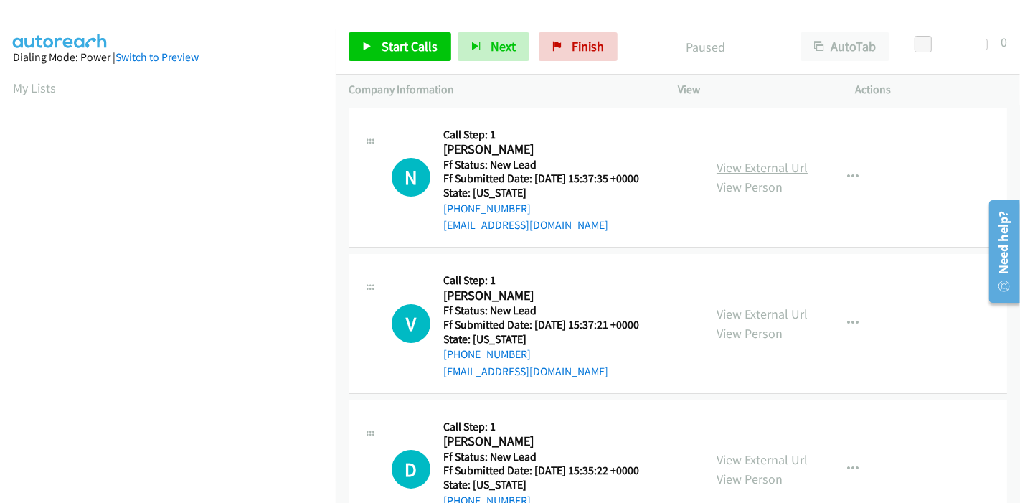
click at [754, 171] on link "View External Url" at bounding box center [761, 167] width 91 height 16
click at [716, 311] on link "View External Url" at bounding box center [761, 313] width 91 height 16
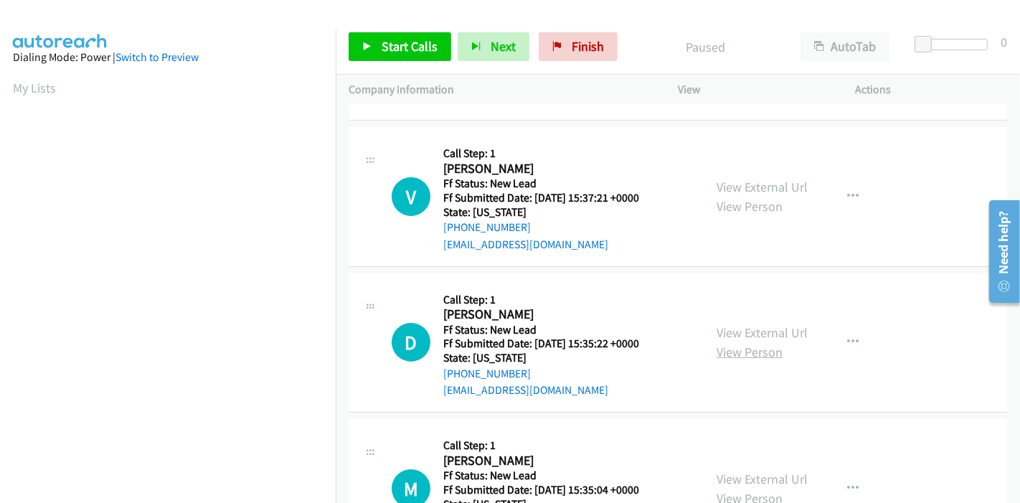
scroll to position [159, 0]
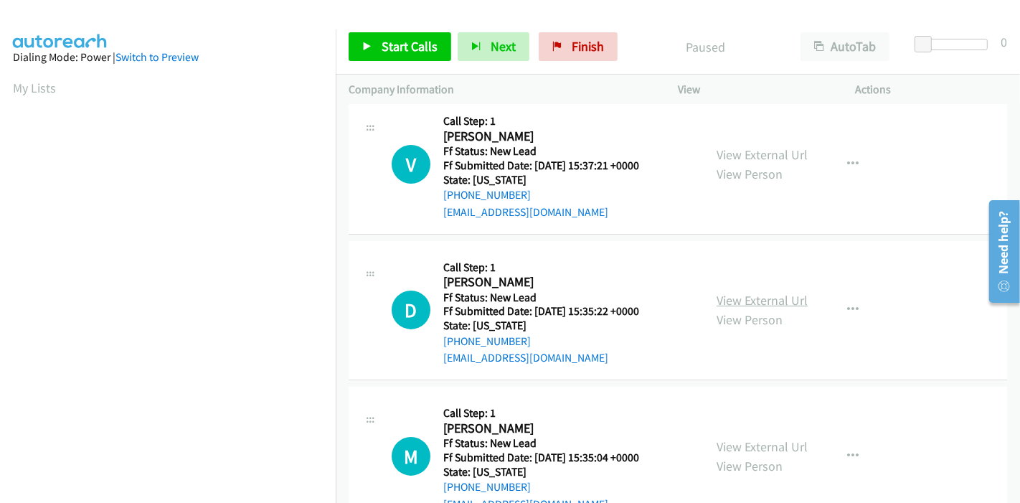
click at [739, 300] on link "View External Url" at bounding box center [761, 300] width 91 height 16
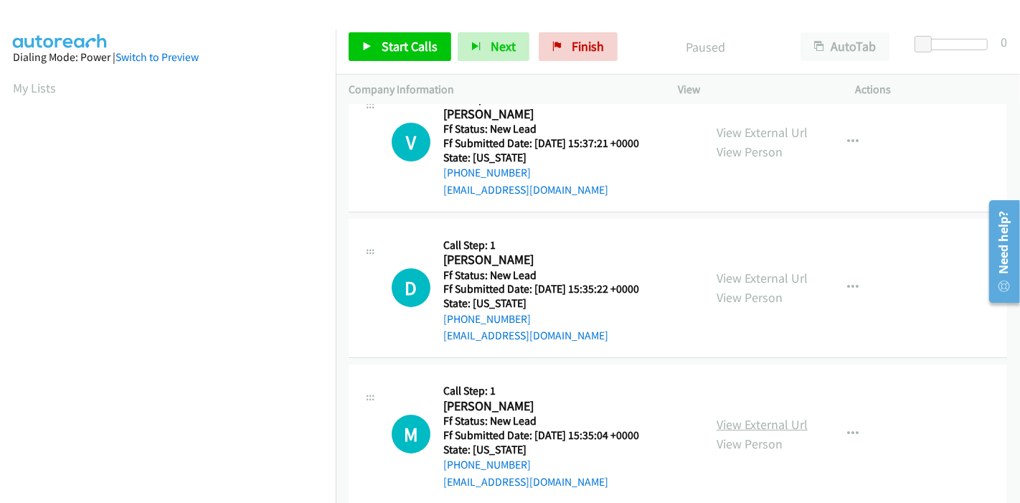
scroll to position [239, 0]
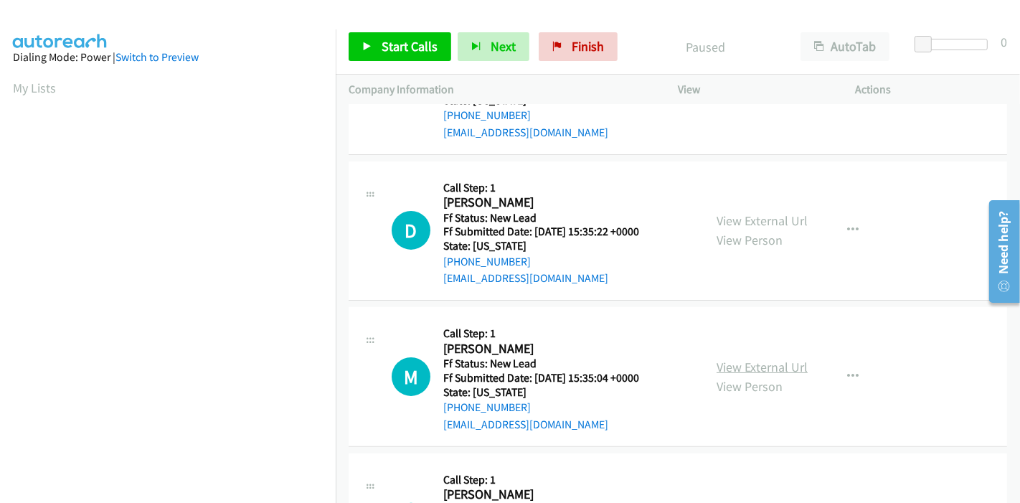
click at [739, 361] on link "View External Url" at bounding box center [761, 367] width 91 height 16
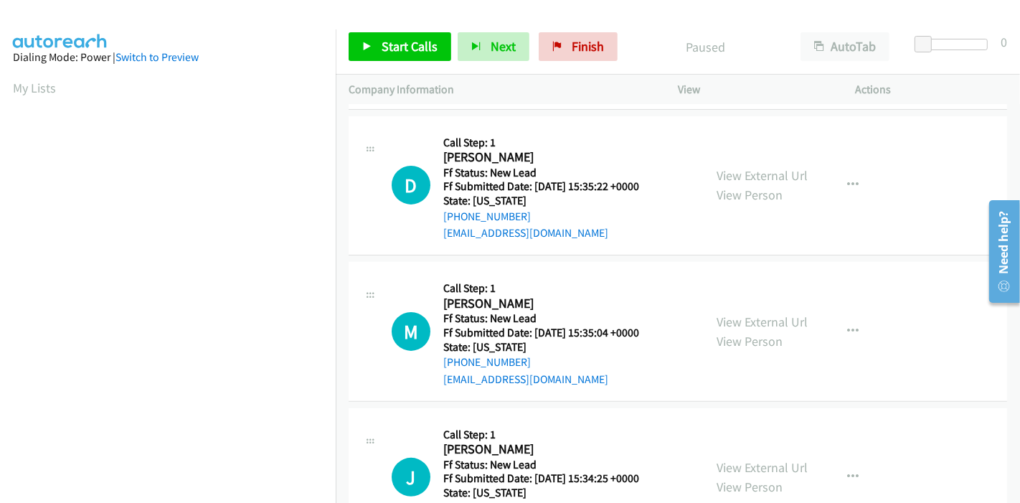
scroll to position [318, 0]
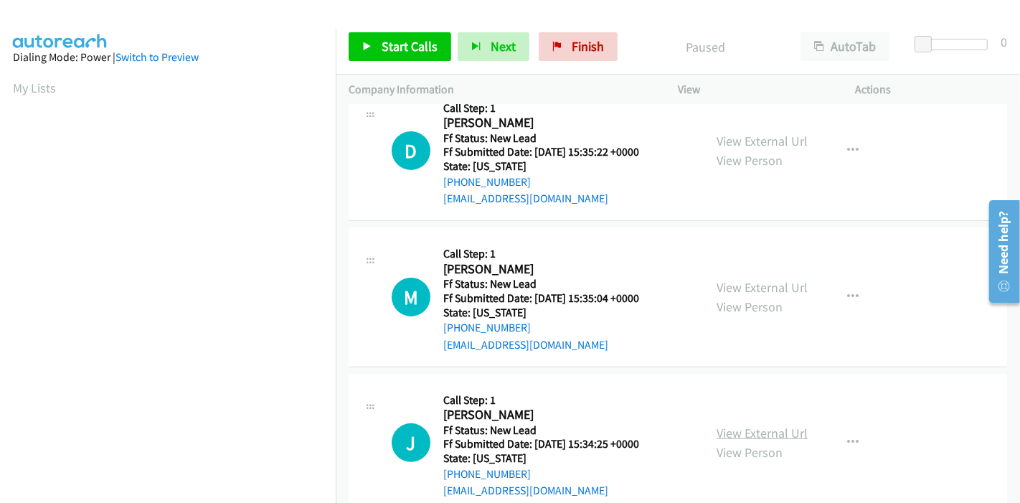
click at [737, 435] on link "View External Url" at bounding box center [761, 433] width 91 height 16
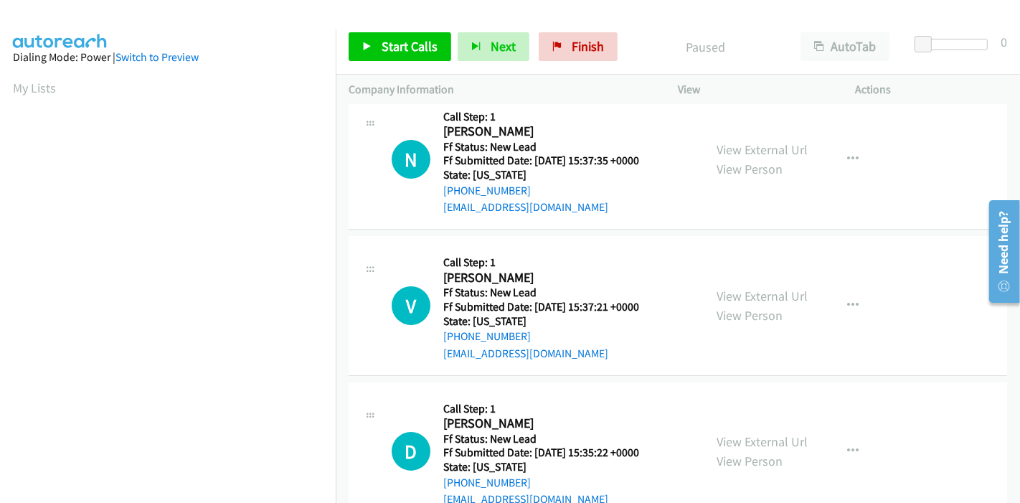
scroll to position [0, 0]
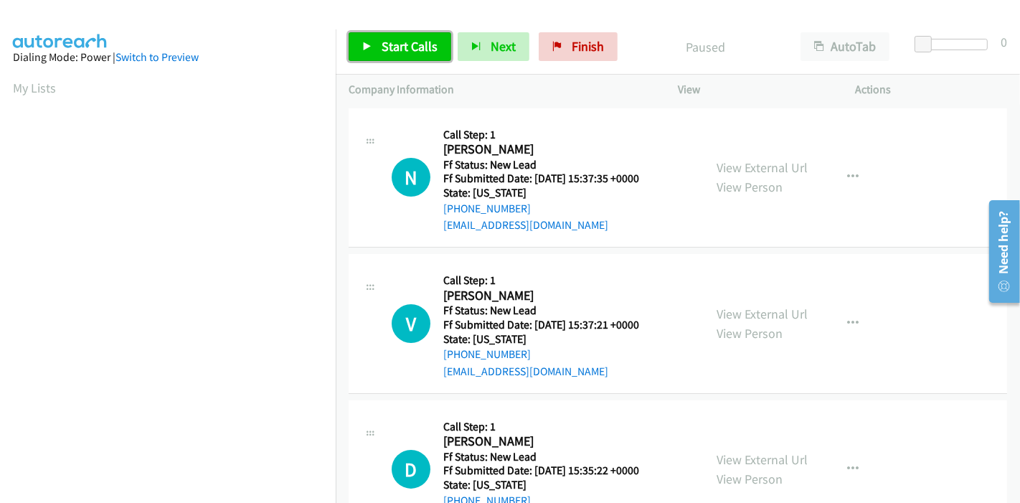
click at [374, 46] on link "Start Calls" at bounding box center [400, 46] width 103 height 29
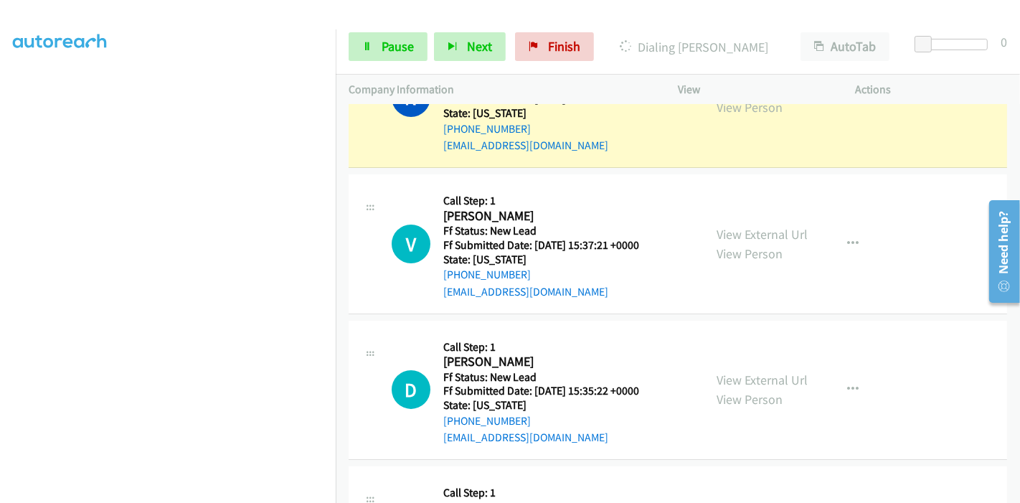
scroll to position [95, 0]
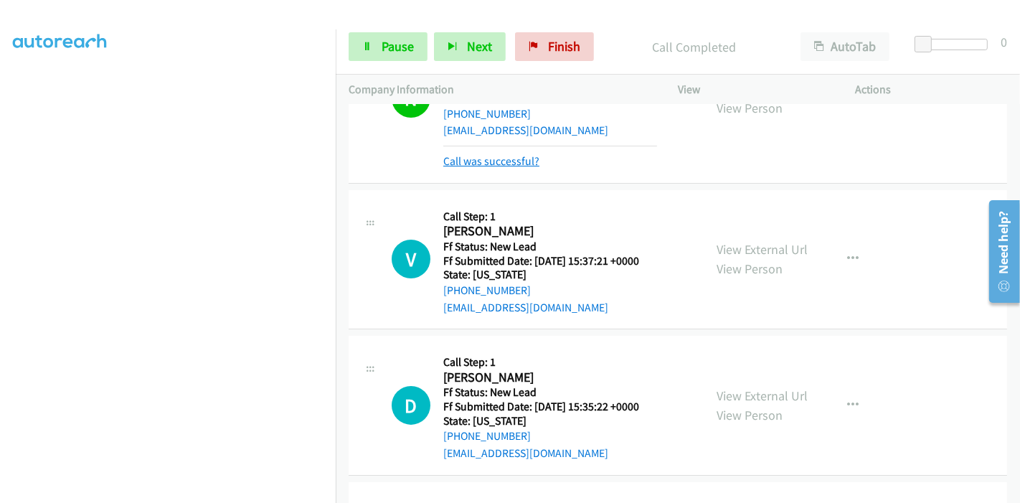
click at [488, 161] on link "Call was successful?" at bounding box center [491, 161] width 96 height 14
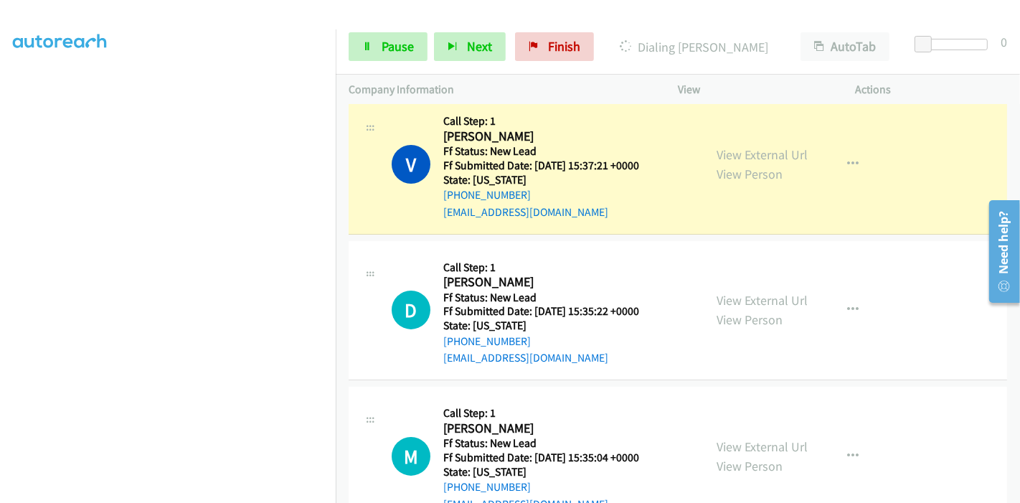
scroll to position [303, 0]
click at [374, 46] on link "Pause" at bounding box center [388, 46] width 79 height 29
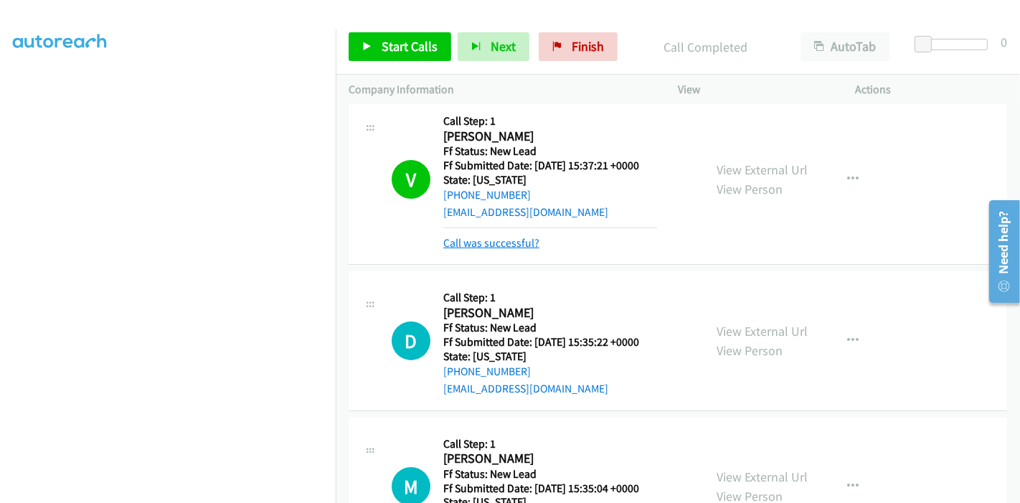
click at [508, 245] on link "Call was successful?" at bounding box center [491, 243] width 96 height 14
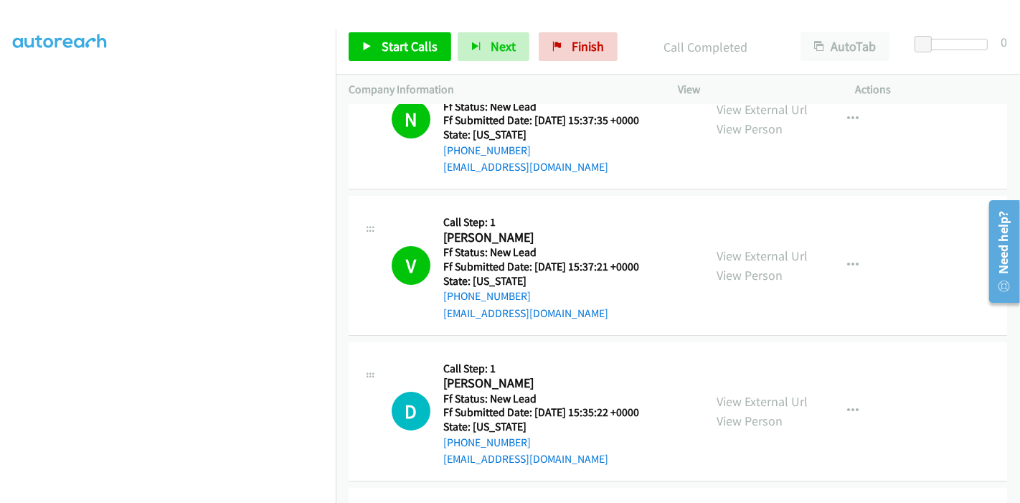
scroll to position [159, 0]
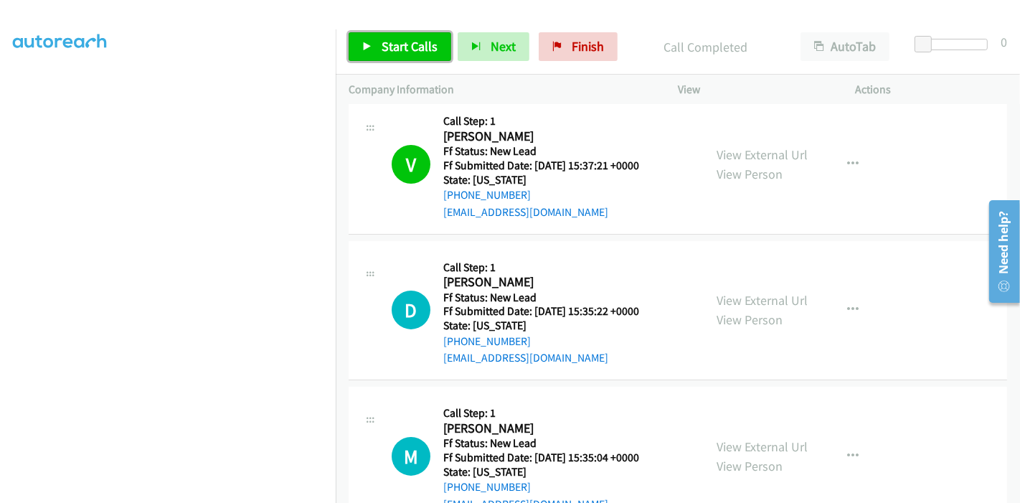
click at [364, 34] on link "Start Calls" at bounding box center [400, 46] width 103 height 29
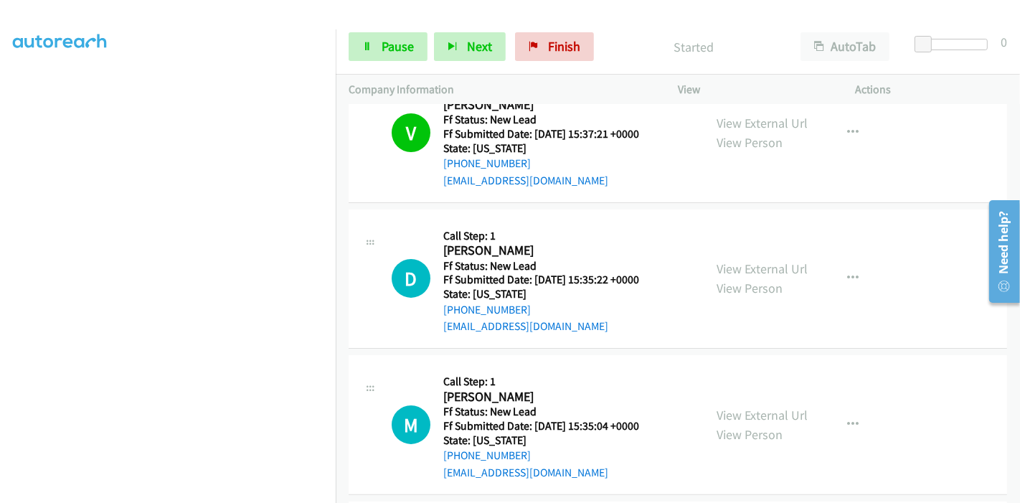
scroll to position [239, 0]
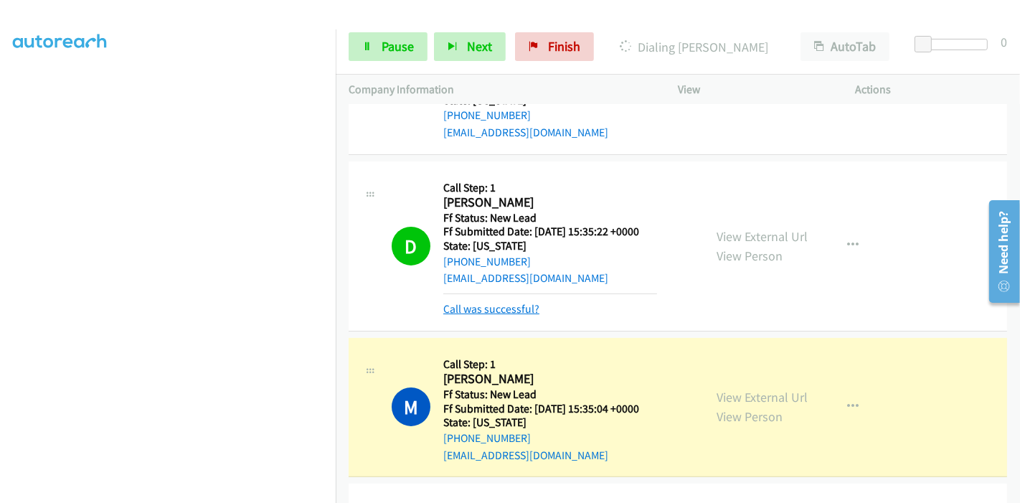
click at [497, 306] on link "Call was successful?" at bounding box center [491, 309] width 96 height 14
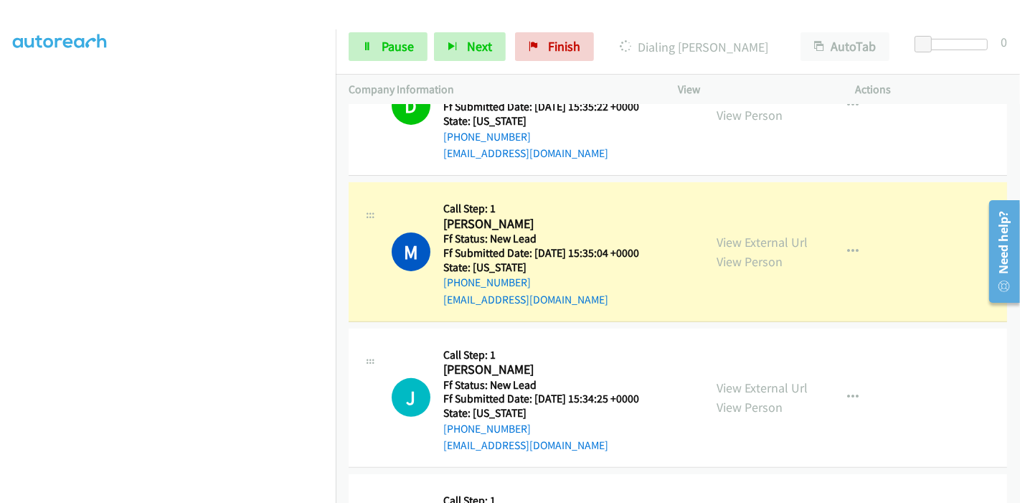
scroll to position [398, 0]
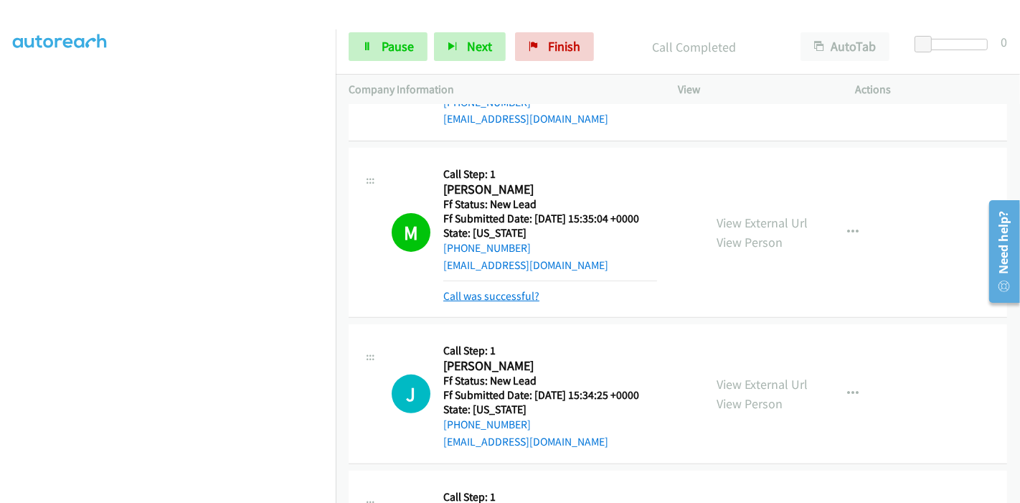
click at [493, 290] on link "Call was successful?" at bounding box center [491, 296] width 96 height 14
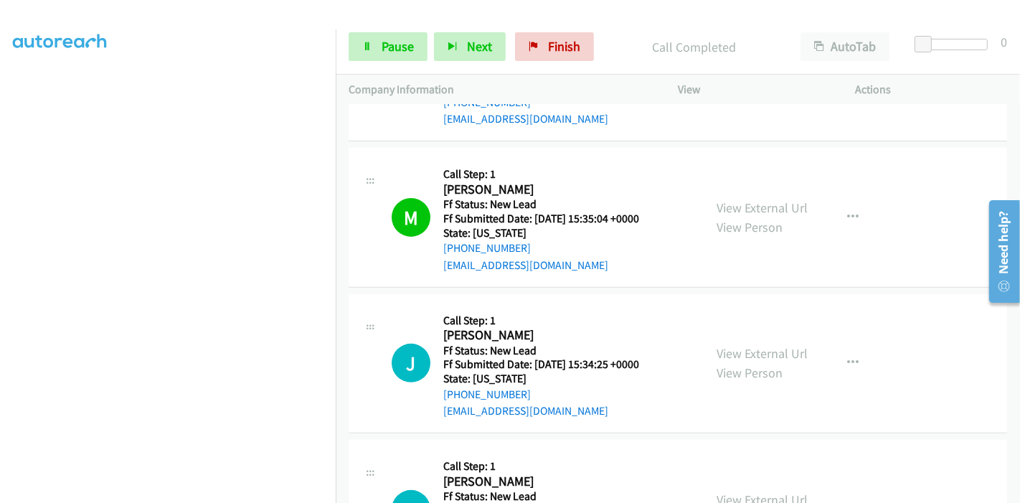
scroll to position [478, 0]
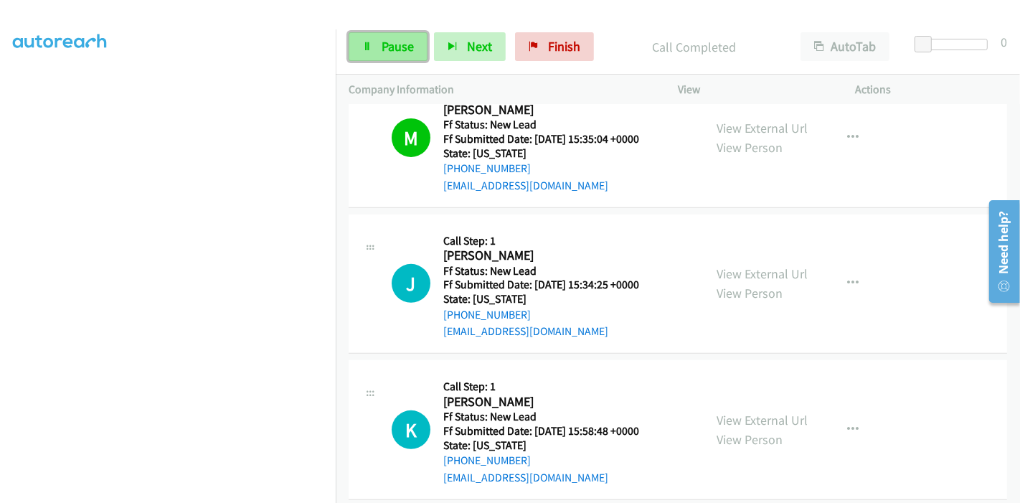
click at [401, 49] on span "Pause" at bounding box center [397, 46] width 32 height 16
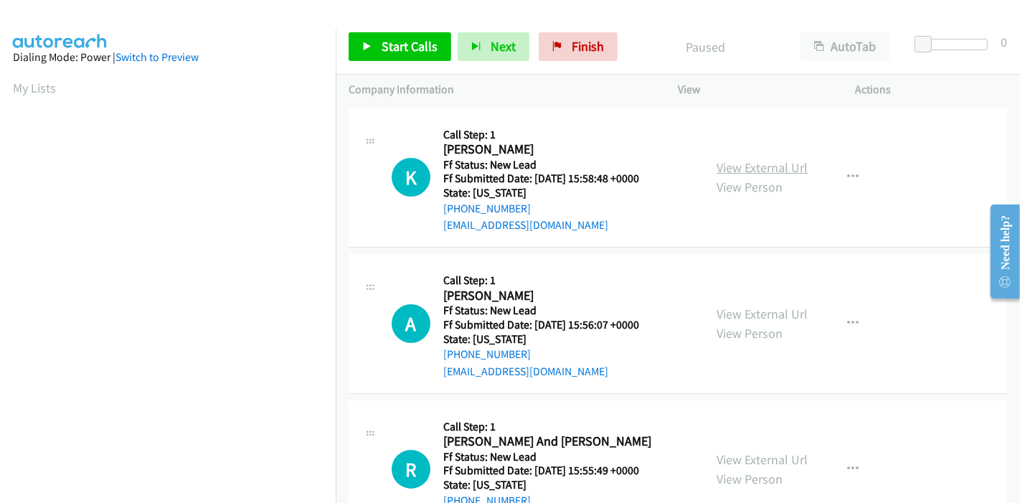
click at [759, 169] on link "View External Url" at bounding box center [761, 167] width 91 height 16
click at [735, 306] on link "View External Url" at bounding box center [761, 313] width 91 height 16
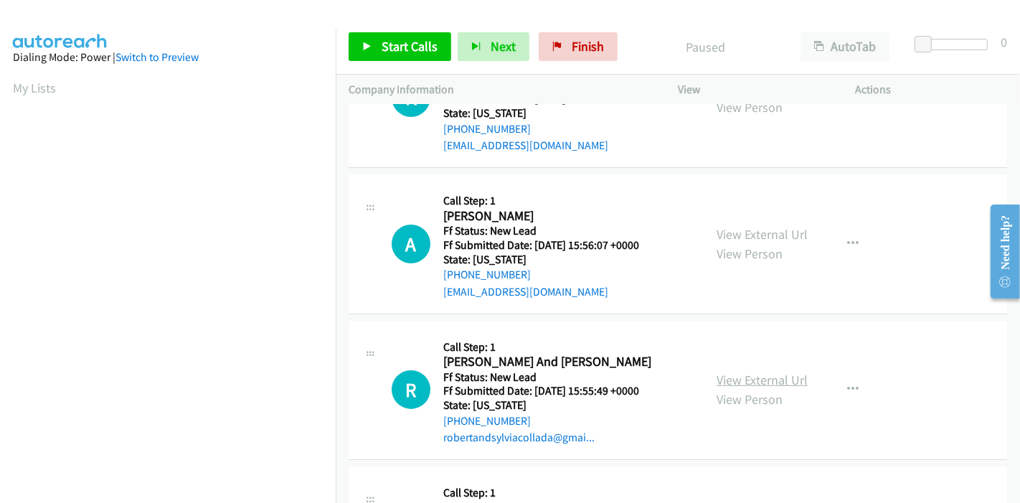
click at [754, 380] on link "View External Url" at bounding box center [761, 379] width 91 height 16
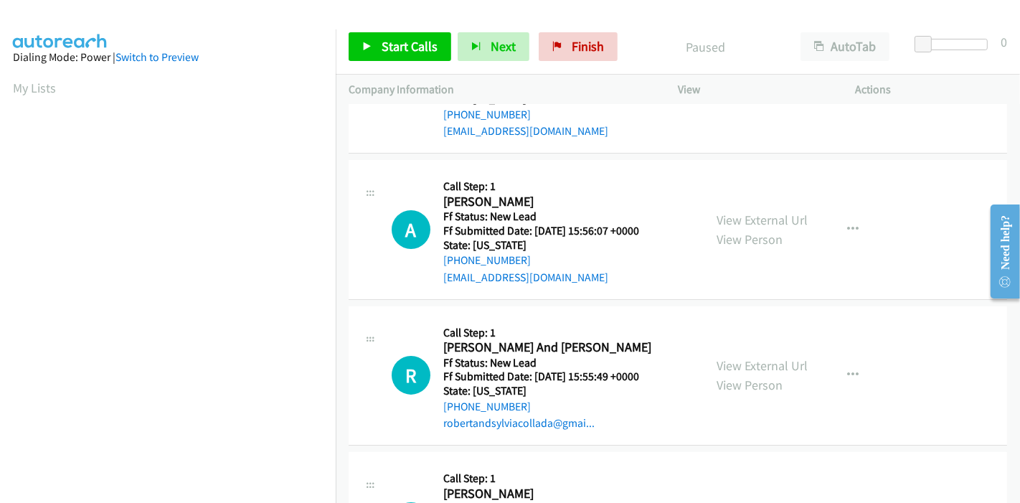
scroll to position [0, 0]
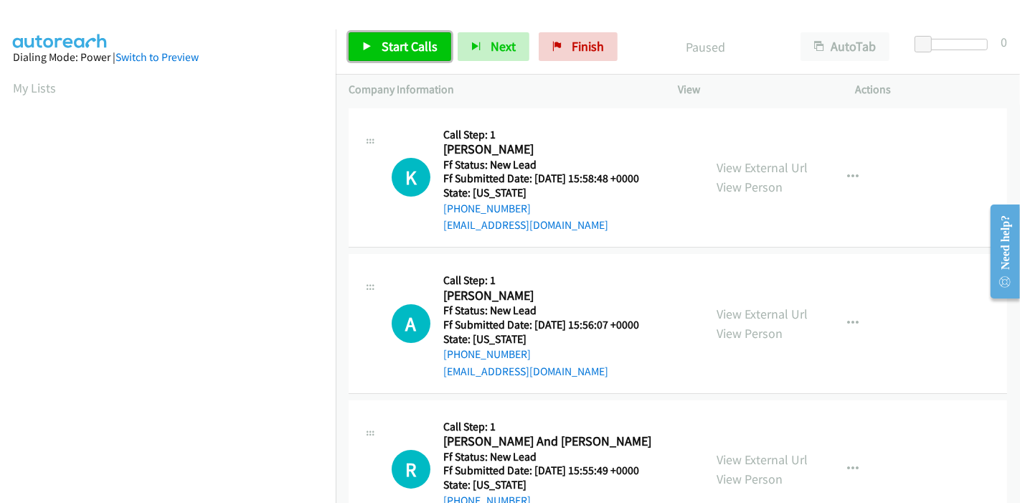
click at [375, 49] on link "Start Calls" at bounding box center [400, 46] width 103 height 29
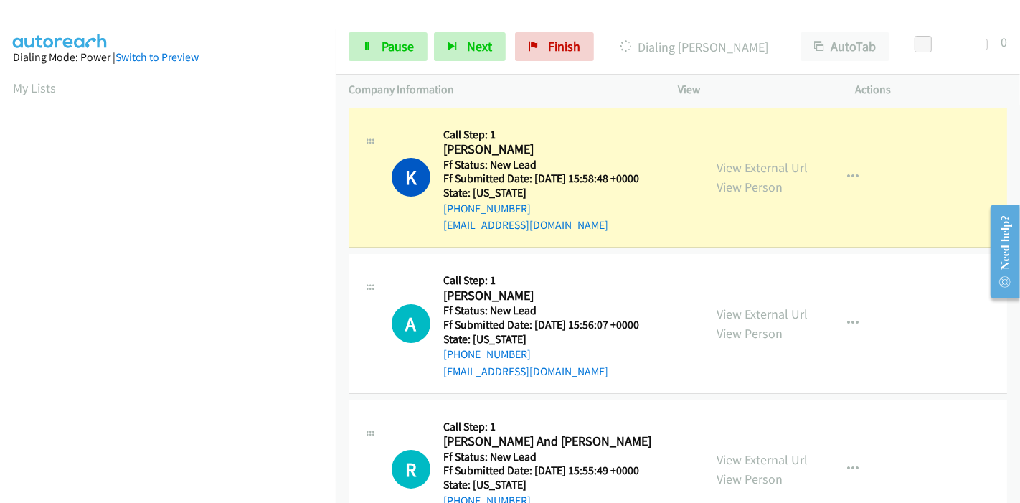
scroll to position [80, 0]
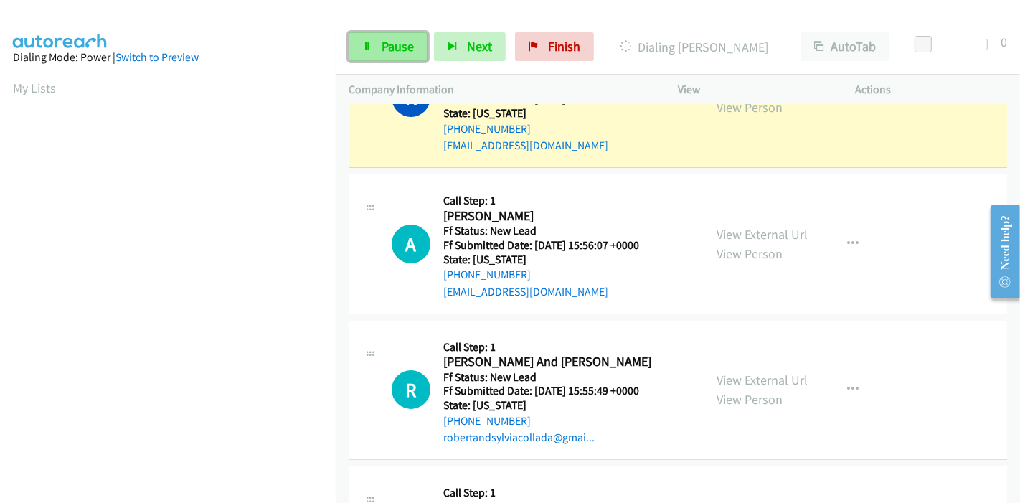
click at [383, 58] on link "Pause" at bounding box center [388, 46] width 79 height 29
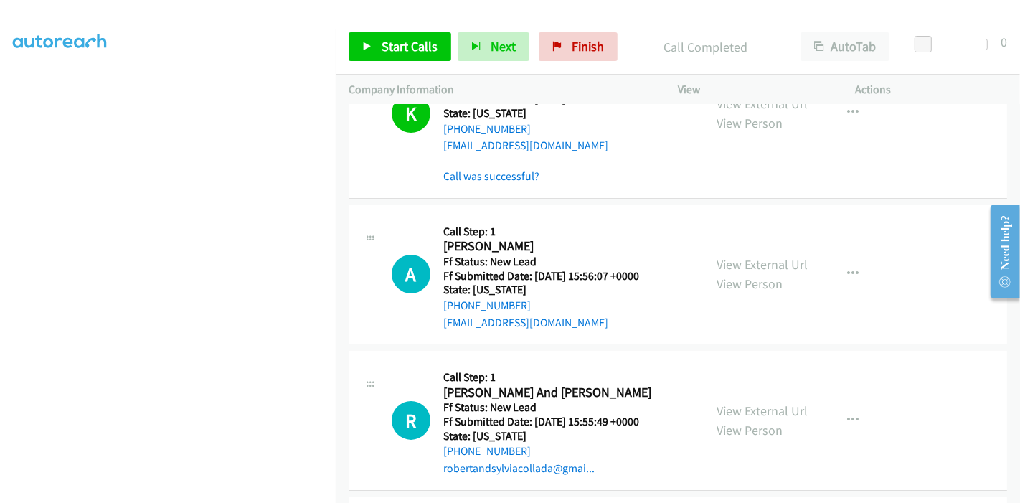
scroll to position [95, 0]
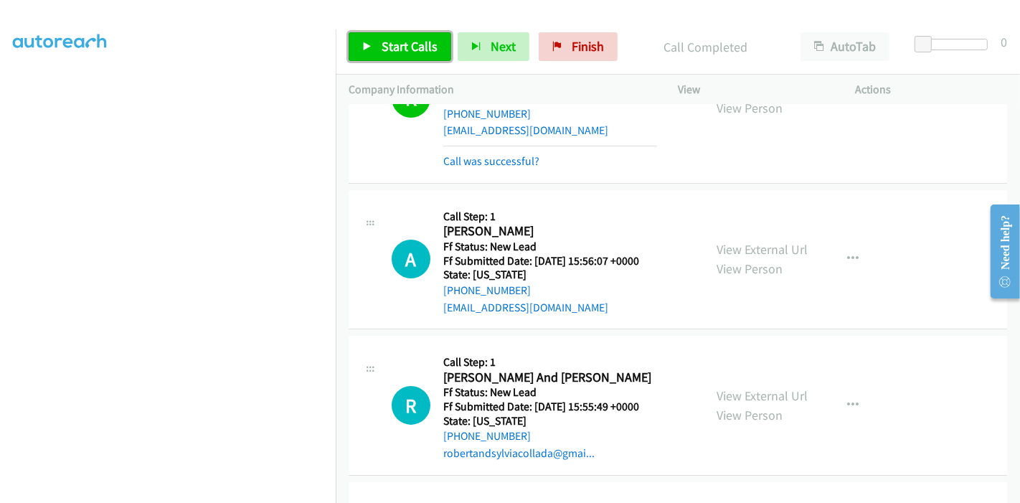
click at [407, 46] on span "Start Calls" at bounding box center [409, 46] width 56 height 16
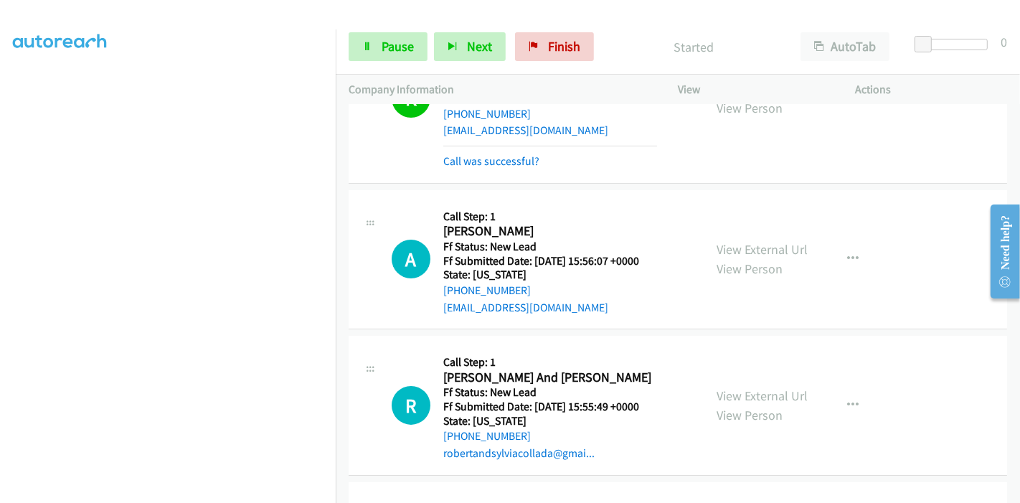
click at [497, 169] on div "Call was successful?" at bounding box center [550, 161] width 214 height 17
click at [498, 161] on link "Call was successful?" at bounding box center [491, 161] width 96 height 14
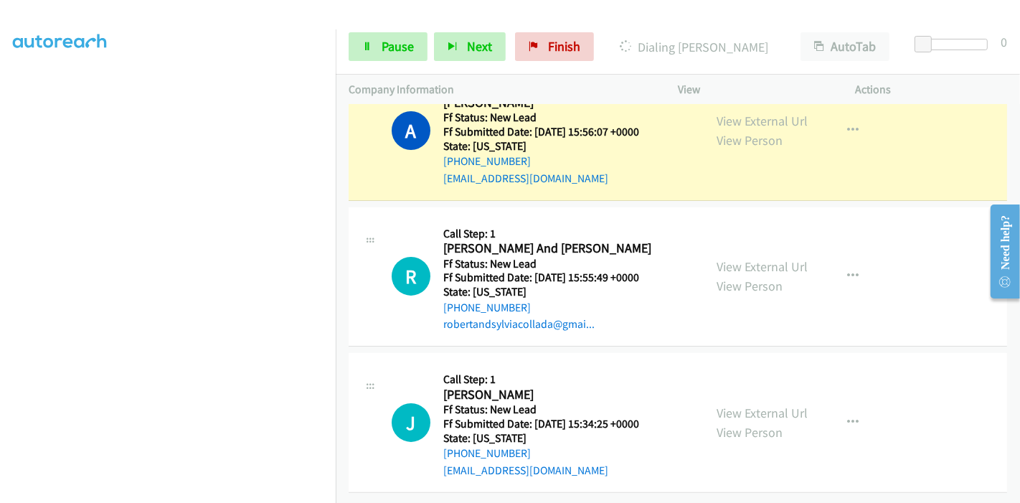
scroll to position [219, 0]
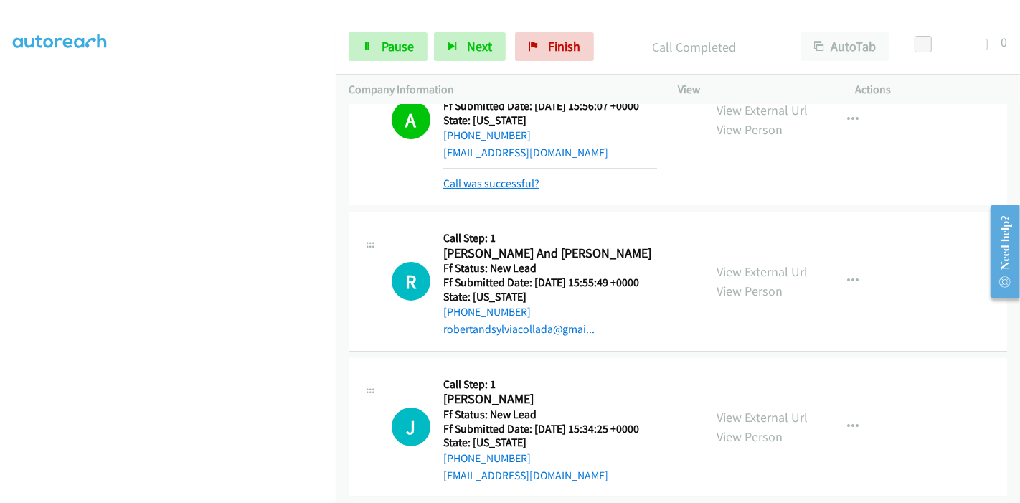
click at [499, 188] on link "Call was successful?" at bounding box center [491, 183] width 96 height 14
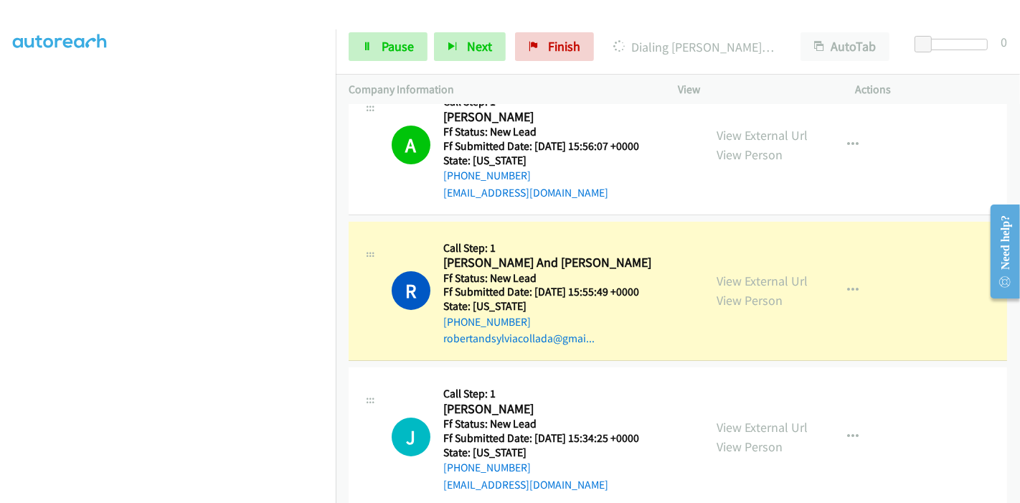
scroll to position [204, 0]
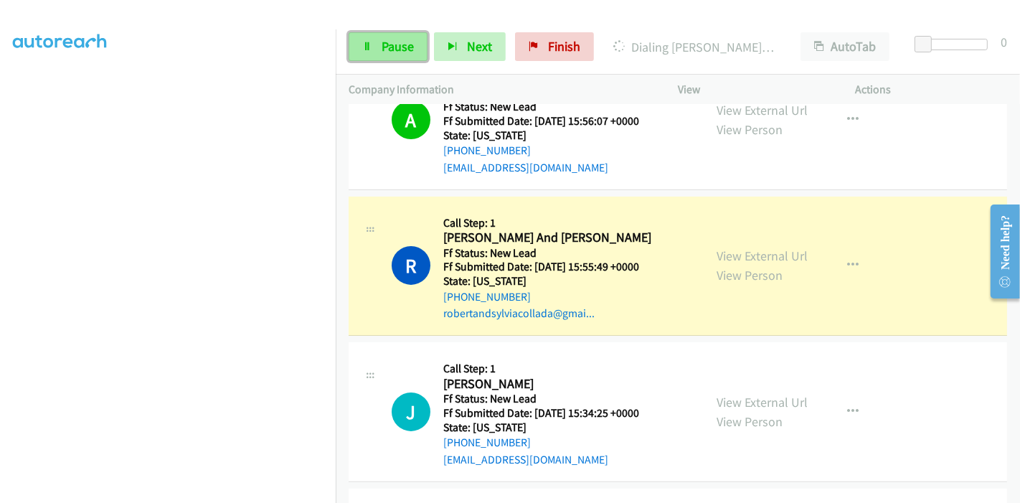
click at [405, 39] on span "Pause" at bounding box center [397, 46] width 32 height 16
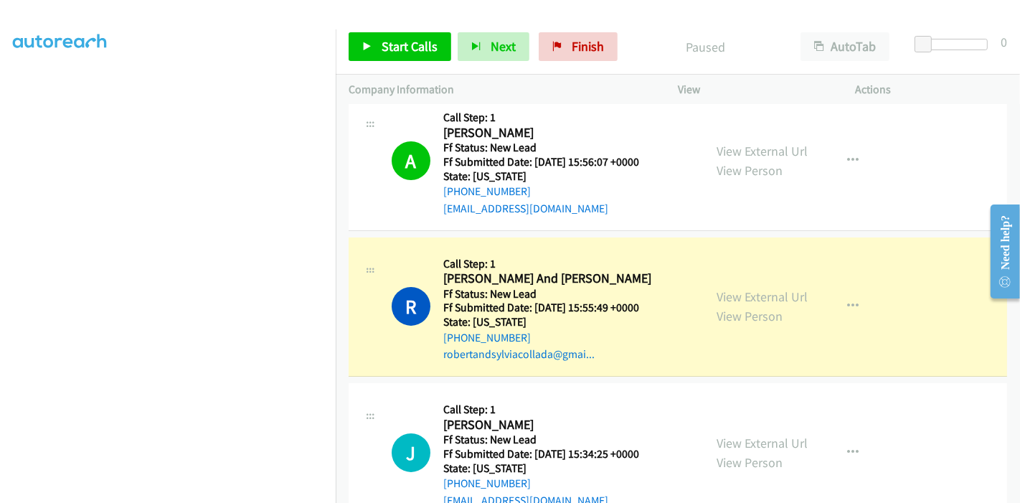
scroll to position [0, 0]
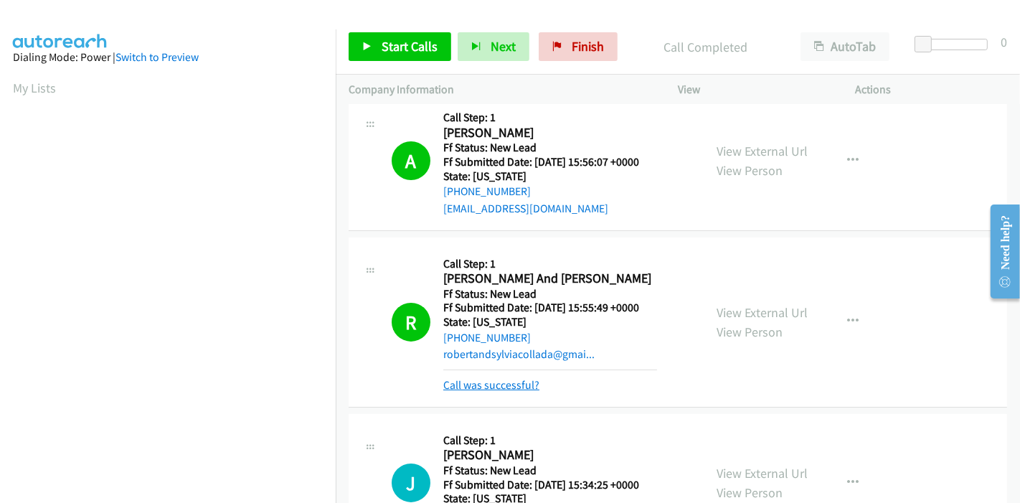
click at [487, 389] on link "Call was successful?" at bounding box center [491, 385] width 96 height 14
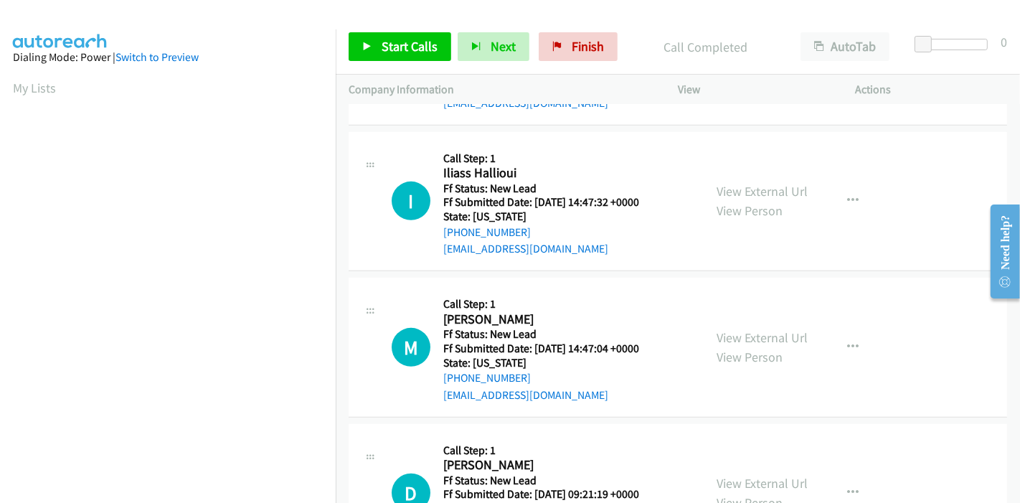
scroll to position [561, 0]
click at [737, 193] on link "View External Url" at bounding box center [761, 190] width 91 height 16
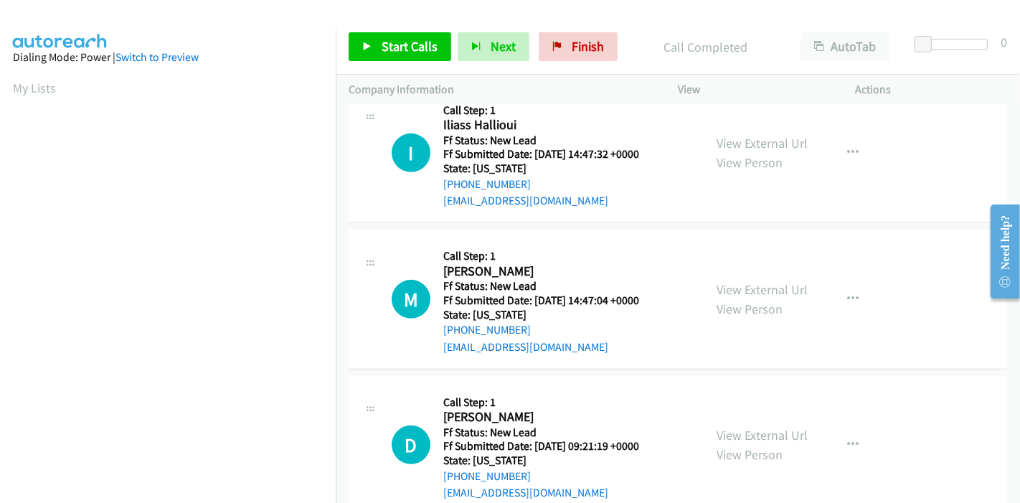
scroll to position [641, 0]
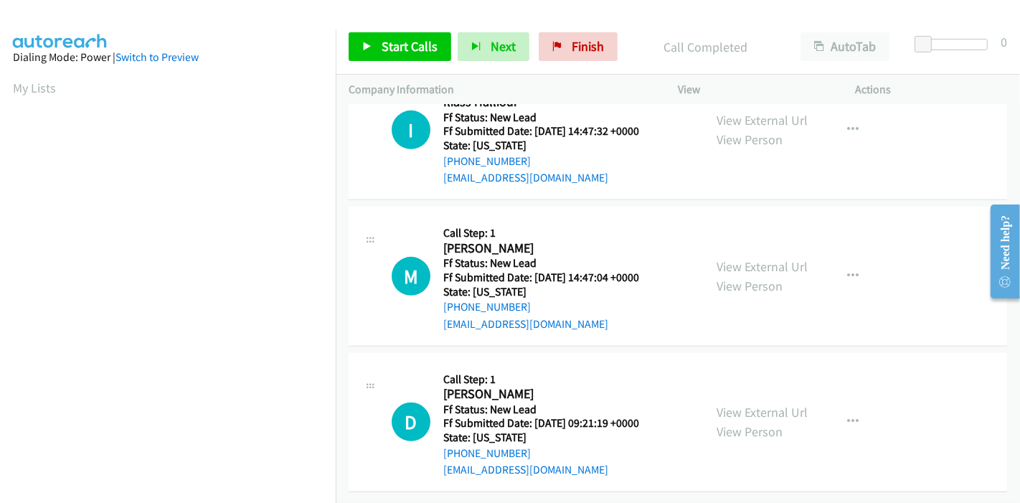
click at [724, 264] on div "View External Url View Person" at bounding box center [761, 276] width 91 height 39
click at [725, 261] on link "View External Url" at bounding box center [761, 266] width 91 height 16
click at [716, 404] on link "View External Url" at bounding box center [761, 412] width 91 height 16
click at [369, 46] on icon at bounding box center [367, 47] width 10 height 10
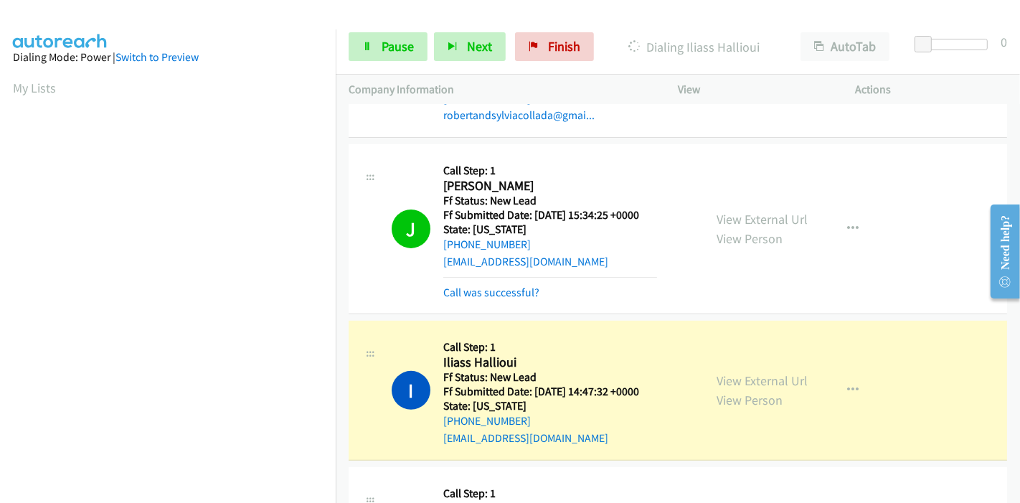
scroll to position [303, 0]
click at [483, 287] on link "Call was successful?" at bounding box center [491, 292] width 96 height 14
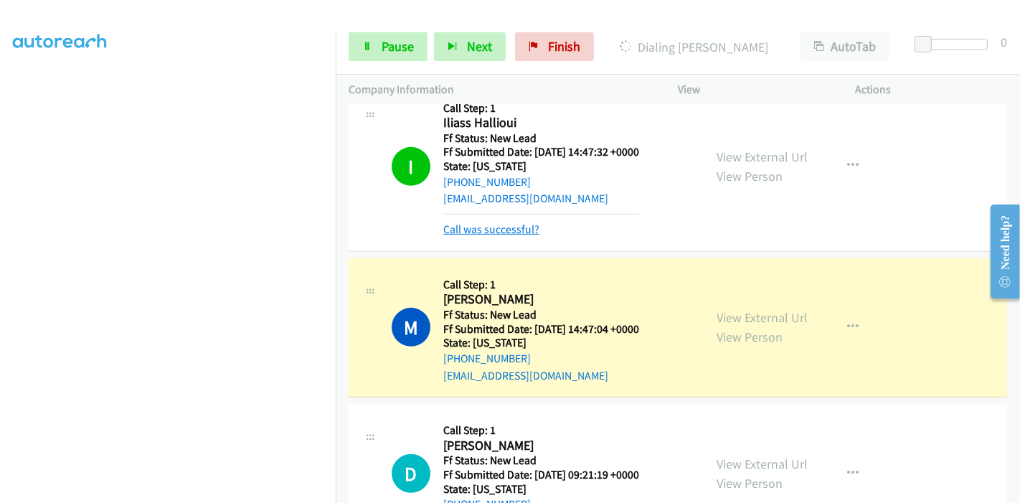
click at [483, 234] on link "Call was successful?" at bounding box center [491, 229] width 96 height 14
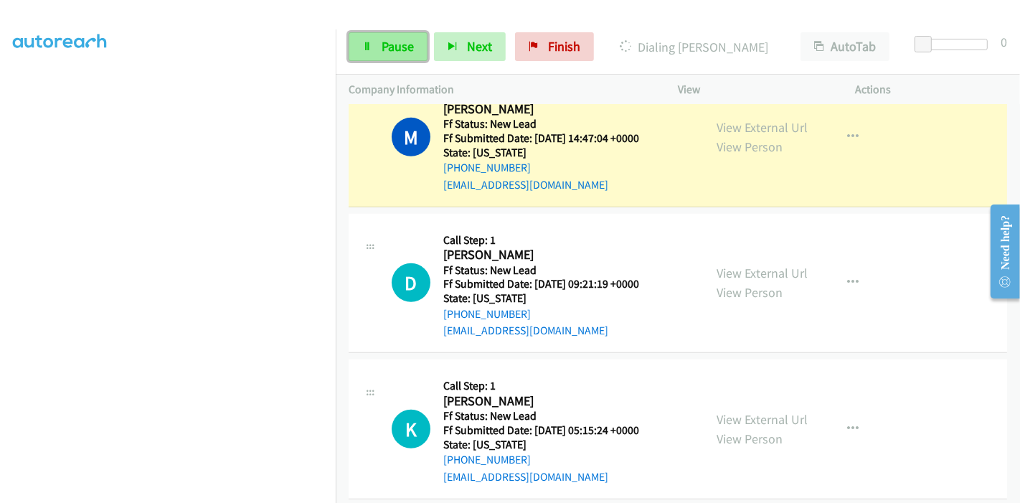
click at [390, 46] on span "Pause" at bounding box center [397, 46] width 32 height 16
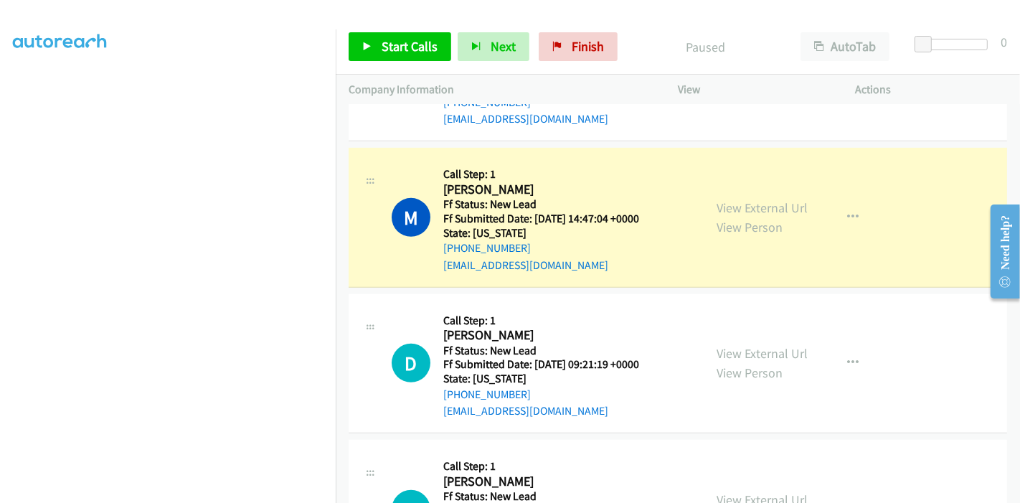
scroll to position [451, 0]
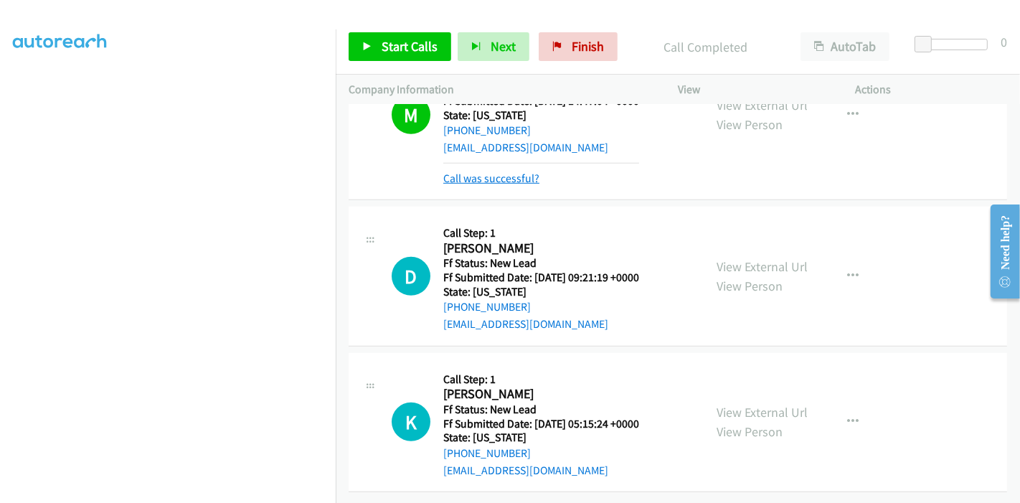
click at [512, 173] on link "Call was successful?" at bounding box center [491, 178] width 96 height 14
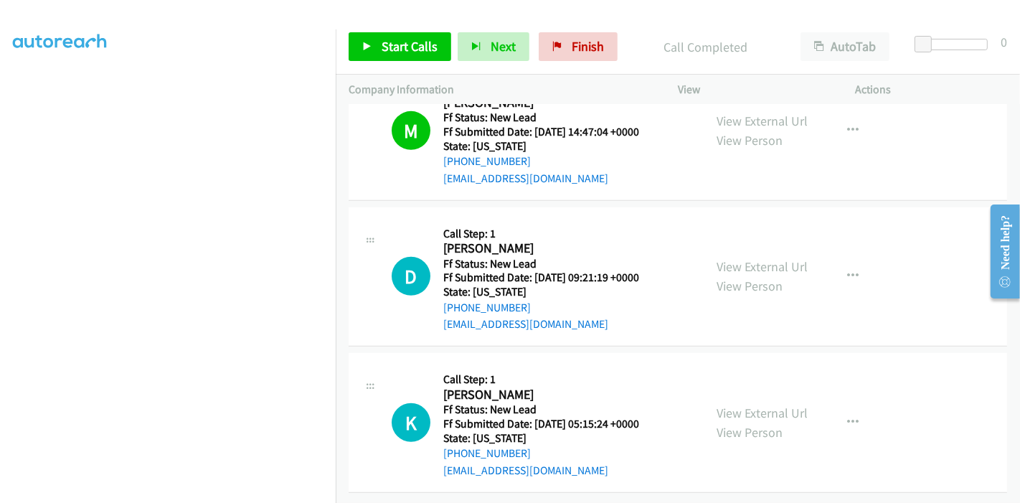
scroll to position [787, 0]
click at [417, 35] on link "Start Calls" at bounding box center [400, 46] width 103 height 29
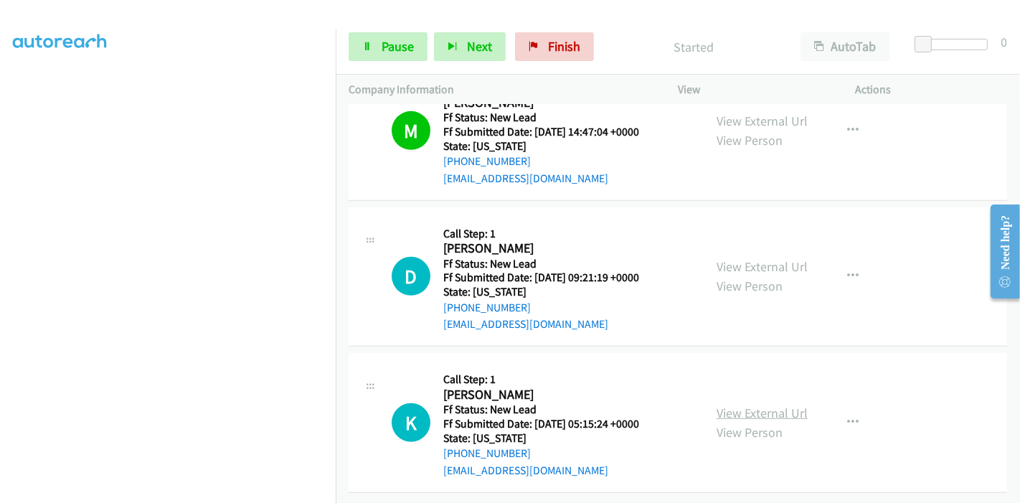
click at [741, 404] on link "View External Url" at bounding box center [761, 412] width 91 height 16
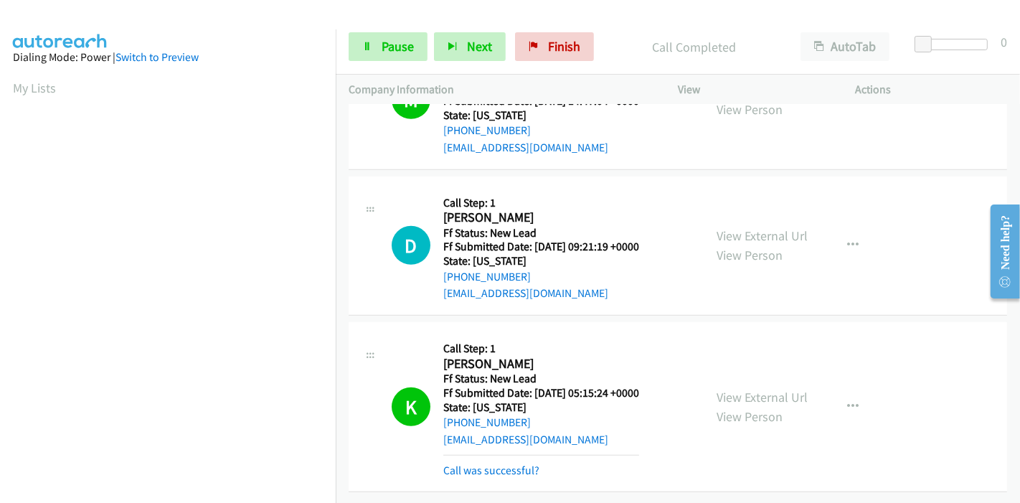
scroll to position [817, 0]
click at [496, 463] on link "Call was successful?" at bounding box center [491, 470] width 96 height 14
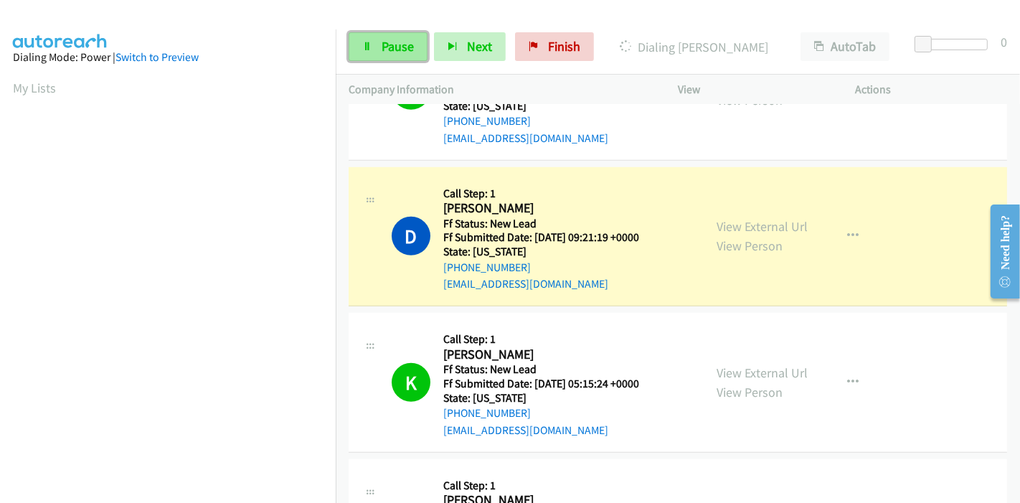
click at [371, 46] on link "Pause" at bounding box center [388, 46] width 79 height 29
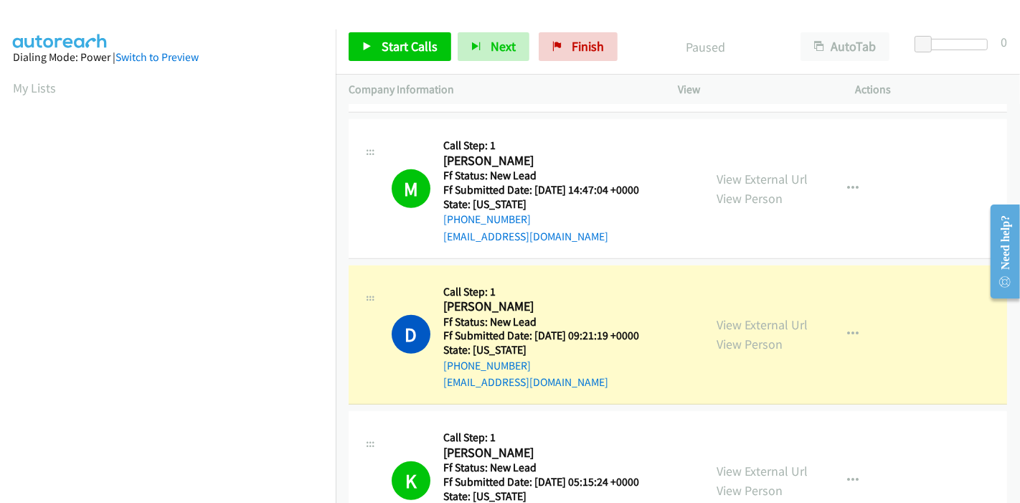
scroll to position [303, 0]
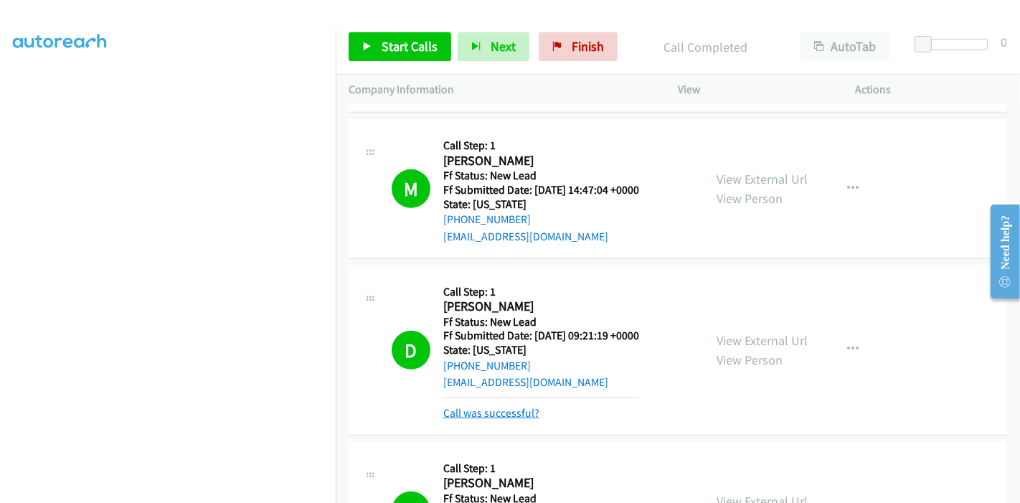
click at [463, 409] on link "Call was successful?" at bounding box center [491, 413] width 96 height 14
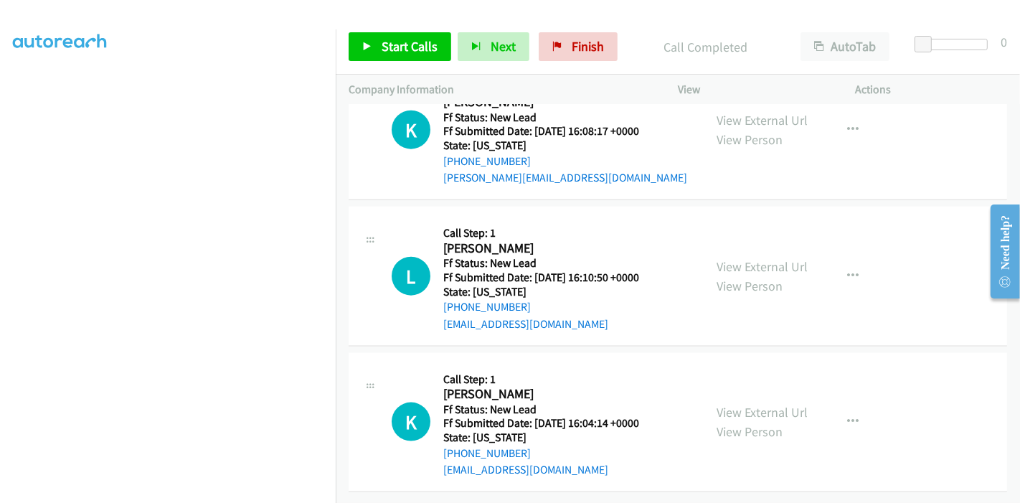
scroll to position [1276, 0]
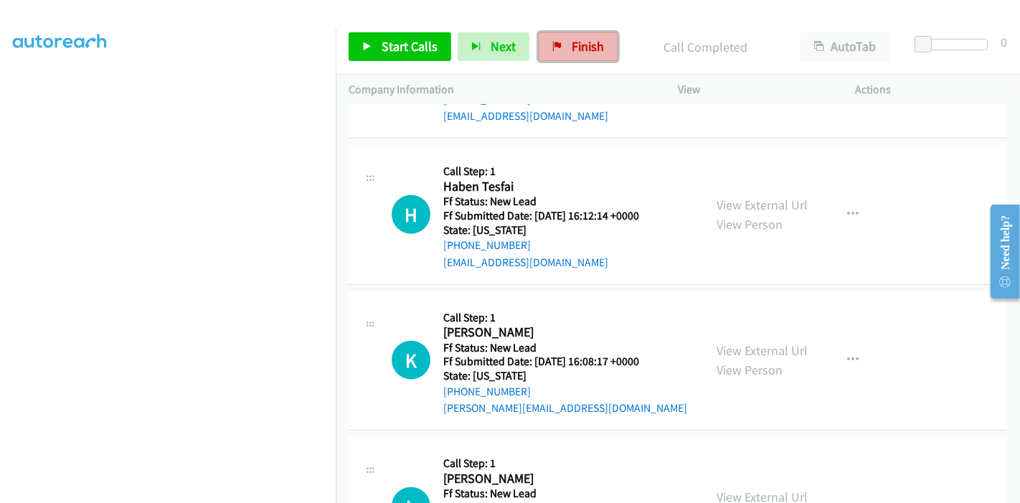
click at [579, 44] on span "Finish" at bounding box center [588, 46] width 32 height 16
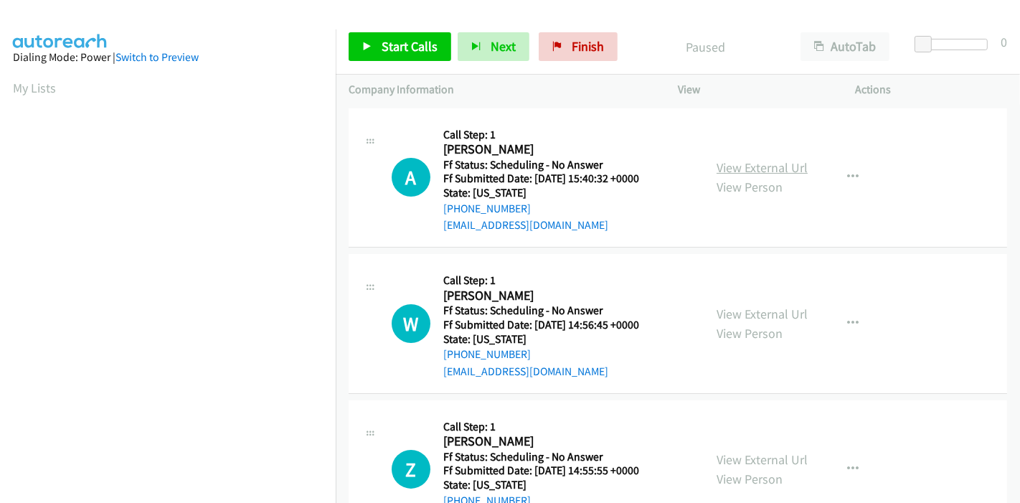
click at [749, 166] on link "View External Url" at bounding box center [761, 167] width 91 height 16
click at [746, 313] on link "View External Url" at bounding box center [761, 313] width 91 height 16
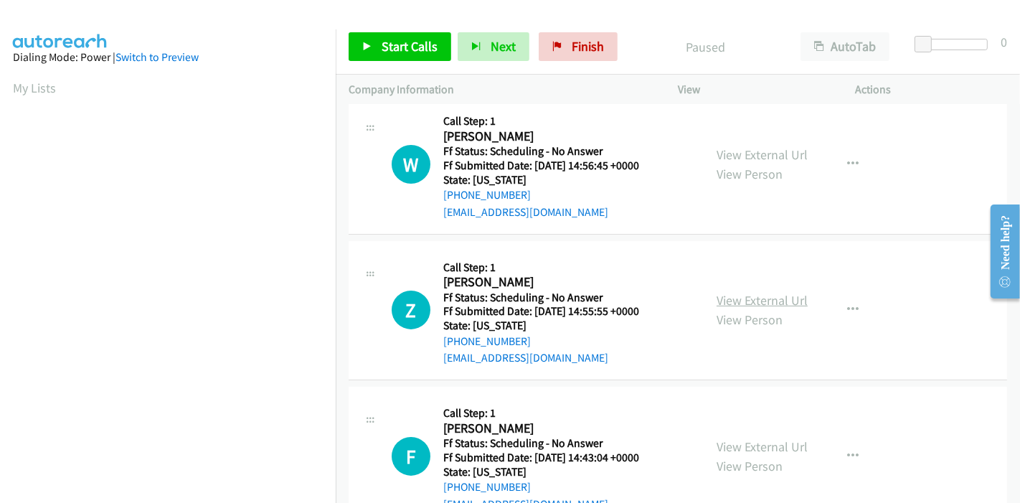
click at [744, 298] on link "View External Url" at bounding box center [761, 300] width 91 height 16
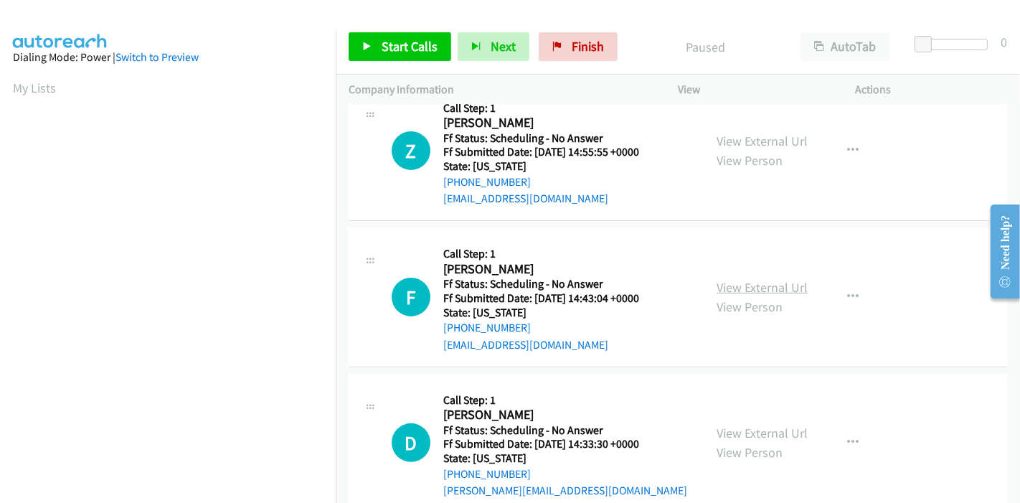
click at [766, 285] on link "View External Url" at bounding box center [761, 287] width 91 height 16
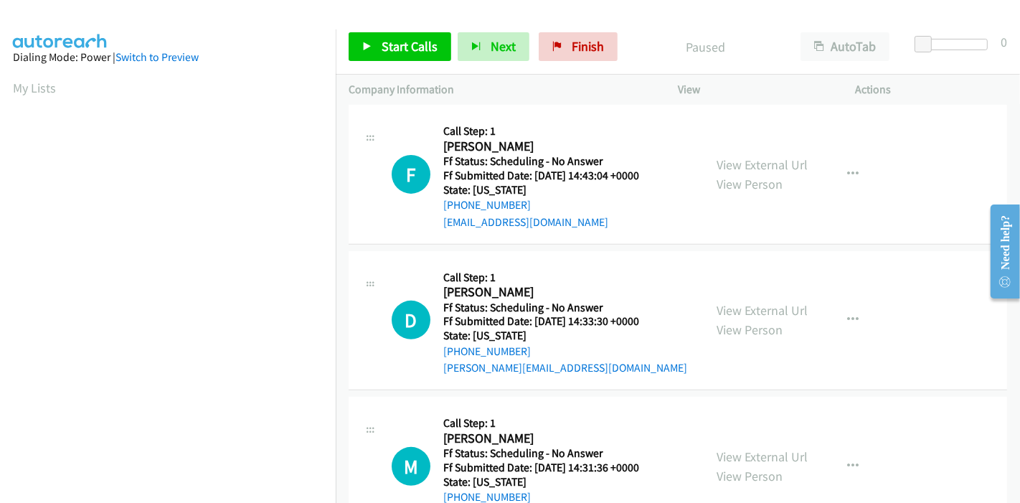
scroll to position [478, 0]
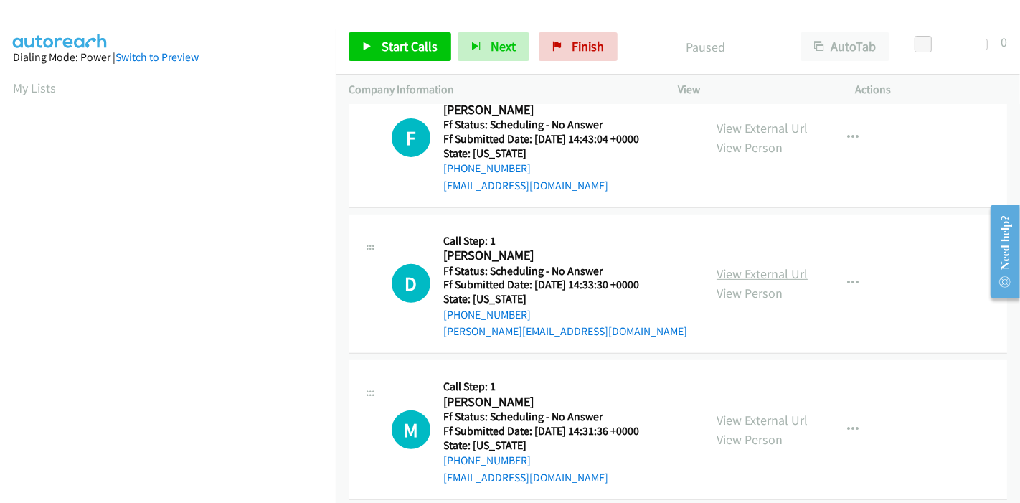
click at [768, 271] on link "View External Url" at bounding box center [761, 273] width 91 height 16
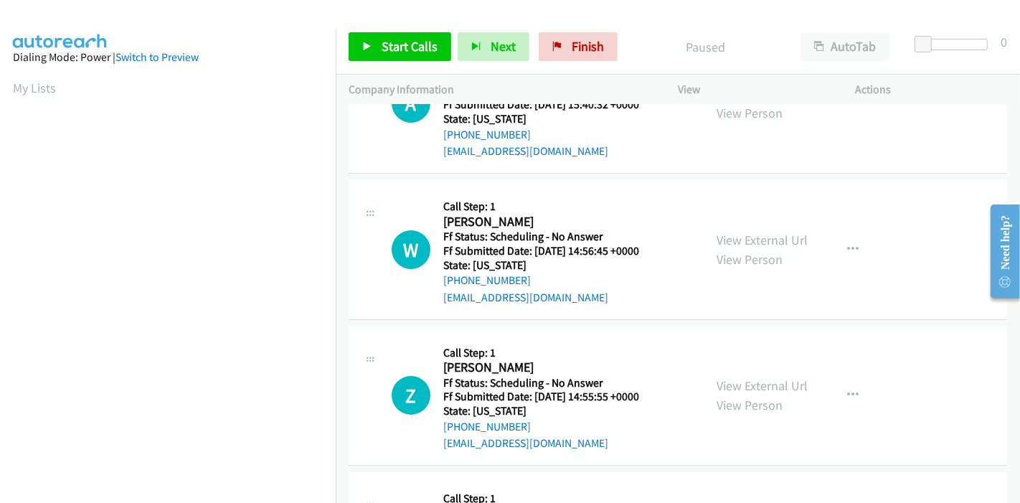
scroll to position [0, 0]
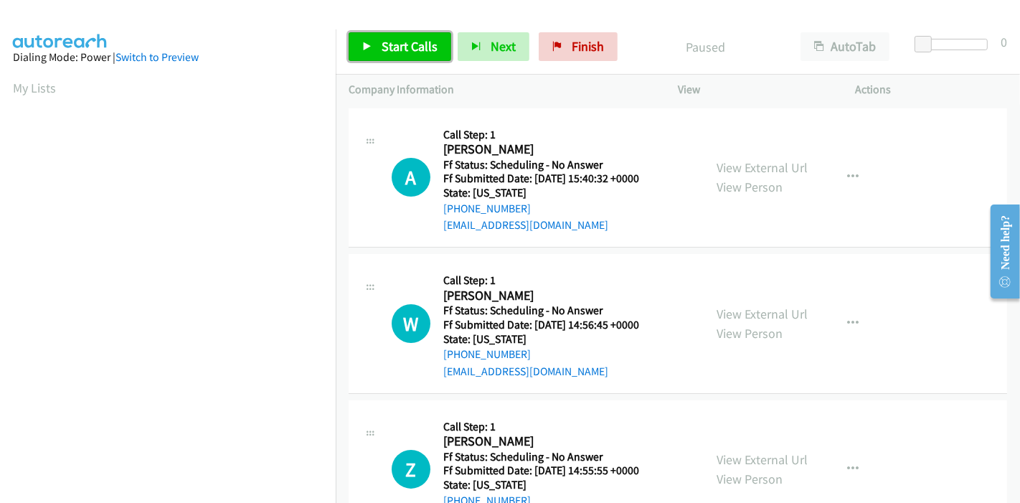
click at [374, 42] on link "Start Calls" at bounding box center [400, 46] width 103 height 29
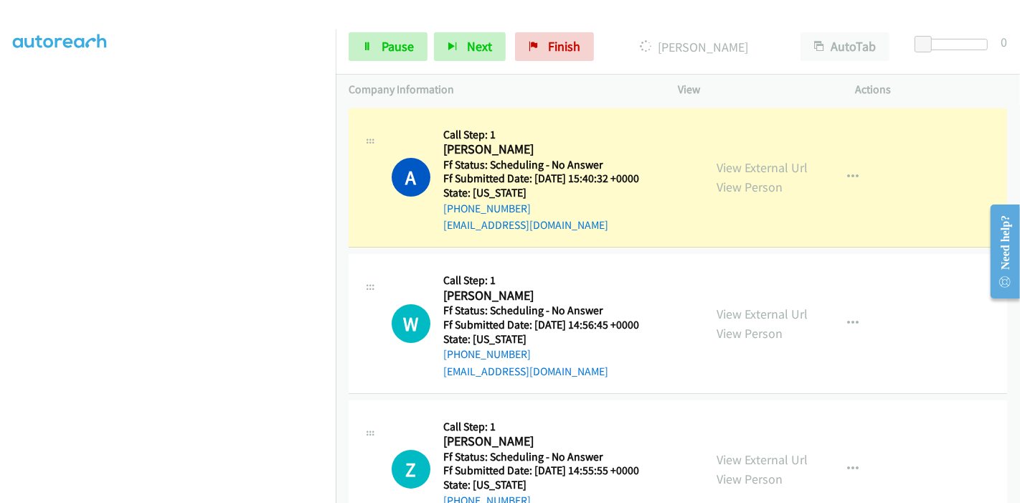
scroll to position [303, 0]
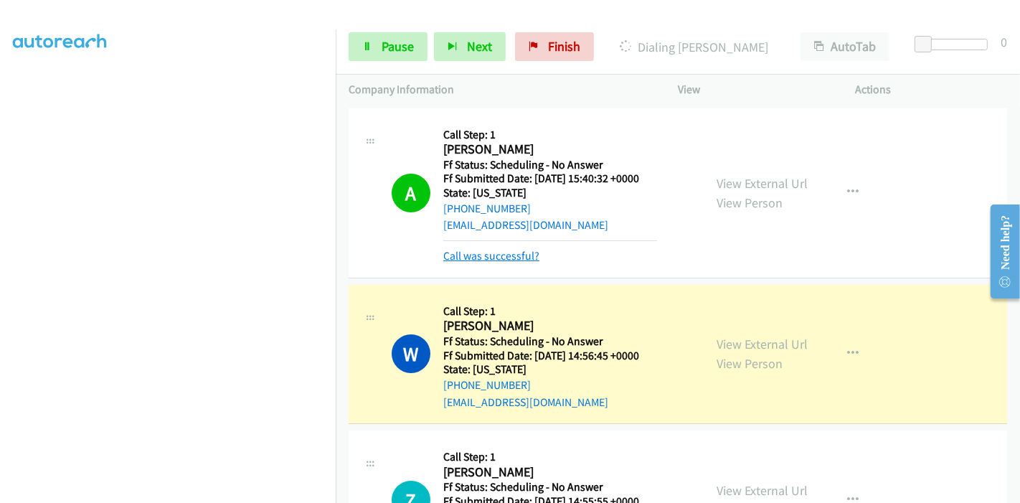
click at [482, 252] on link "Call was successful?" at bounding box center [491, 256] width 96 height 14
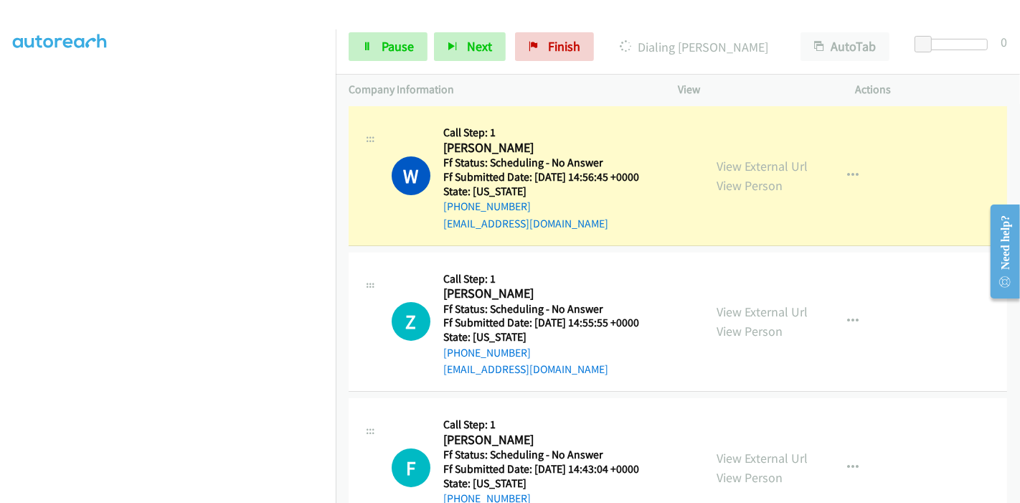
scroll to position [159, 0]
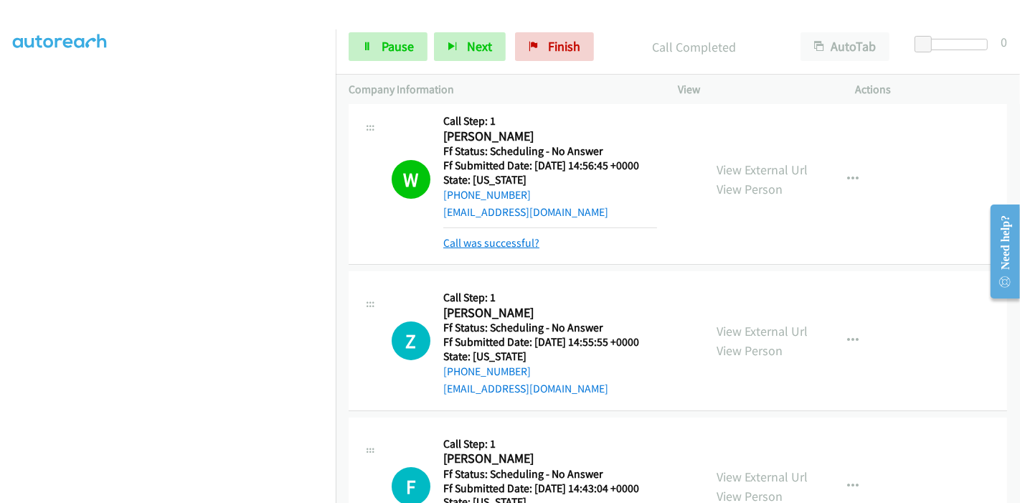
click at [494, 243] on link "Call was successful?" at bounding box center [491, 243] width 96 height 14
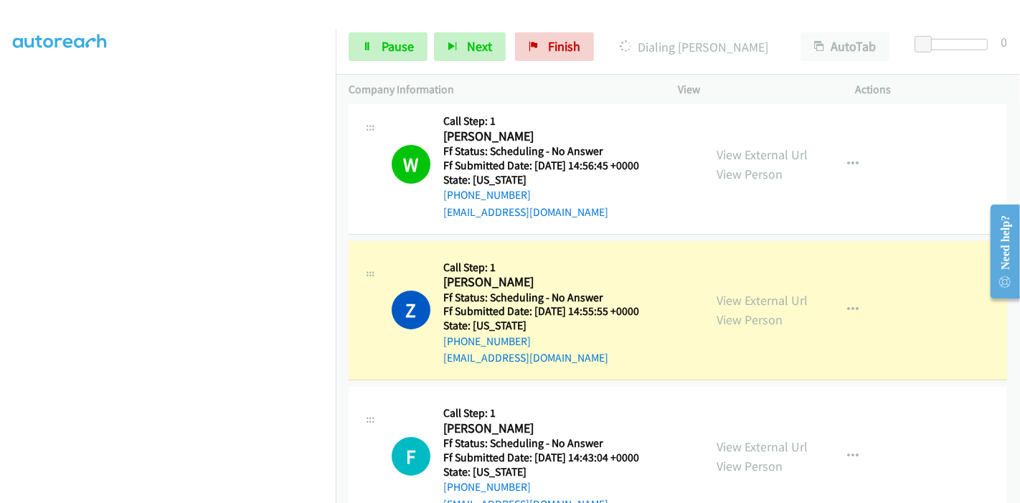
scroll to position [239, 0]
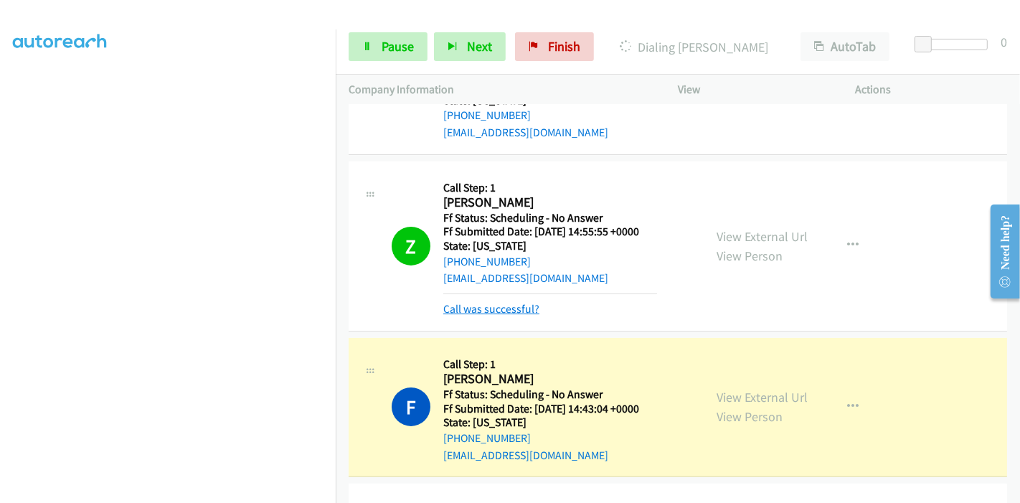
click at [491, 303] on link "Call was successful?" at bounding box center [491, 309] width 96 height 14
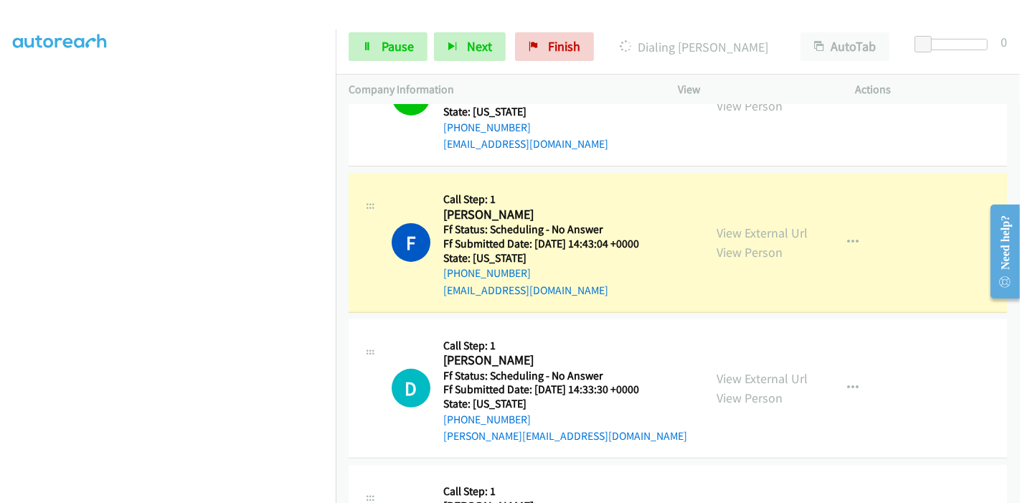
scroll to position [398, 0]
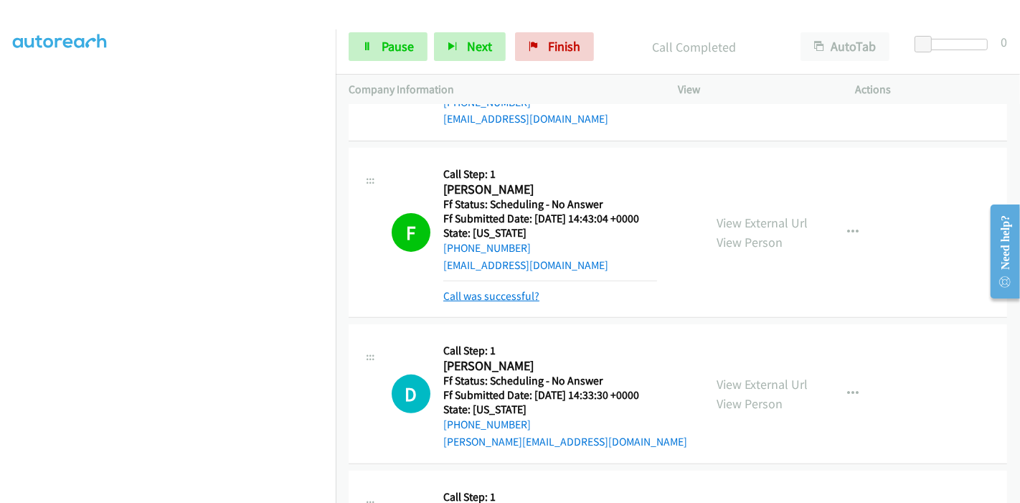
click at [491, 295] on link "Call was successful?" at bounding box center [491, 296] width 96 height 14
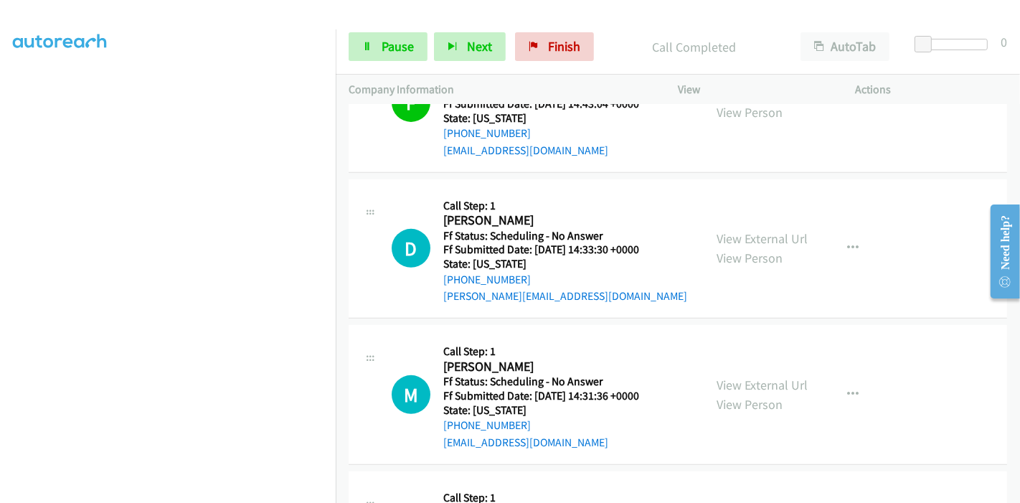
scroll to position [557, 0]
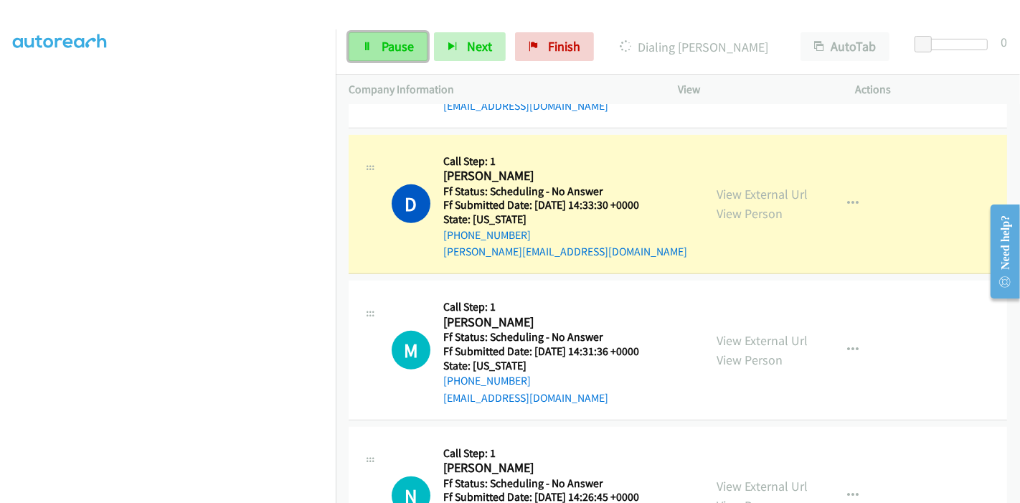
click at [397, 47] on span "Pause" at bounding box center [397, 46] width 32 height 16
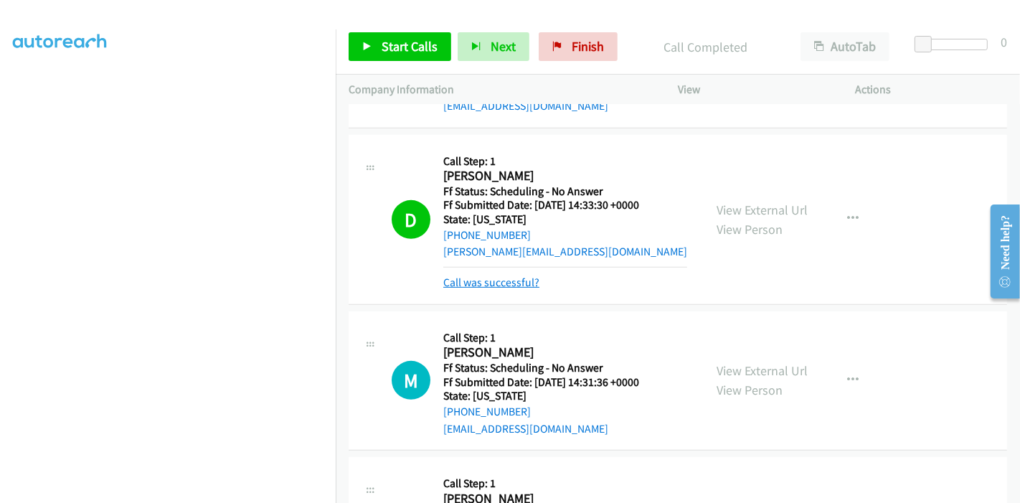
click at [502, 287] on link "Call was successful?" at bounding box center [491, 282] width 96 height 14
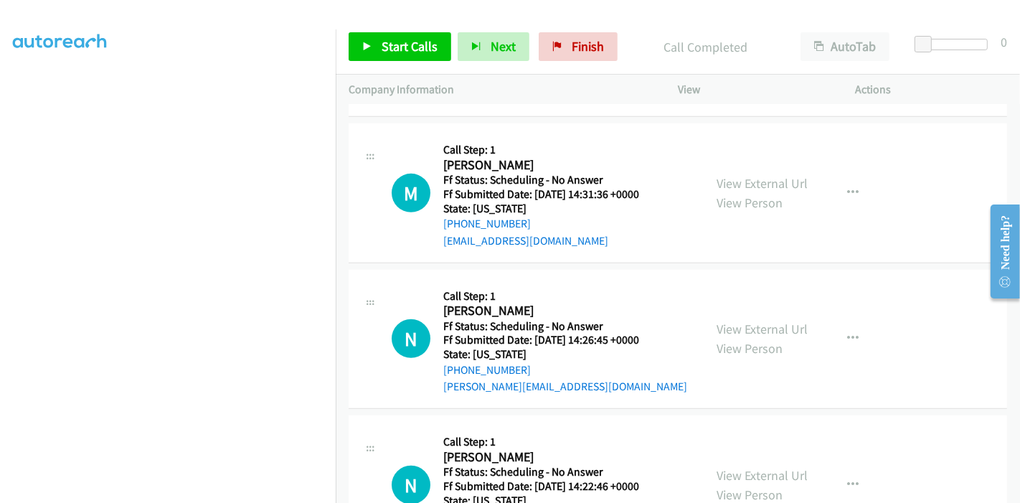
scroll to position [717, 0]
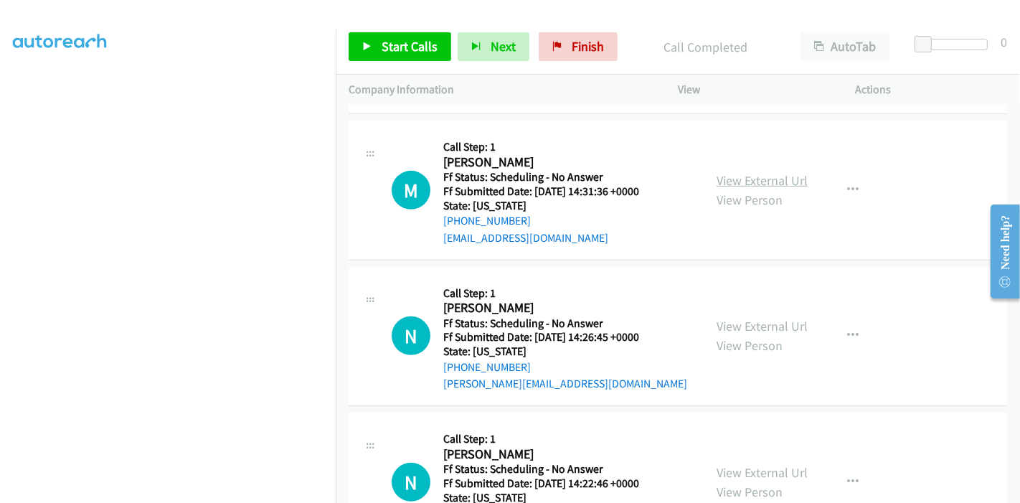
click at [762, 183] on link "View External Url" at bounding box center [761, 180] width 91 height 16
click at [733, 318] on link "View External Url" at bounding box center [761, 326] width 91 height 16
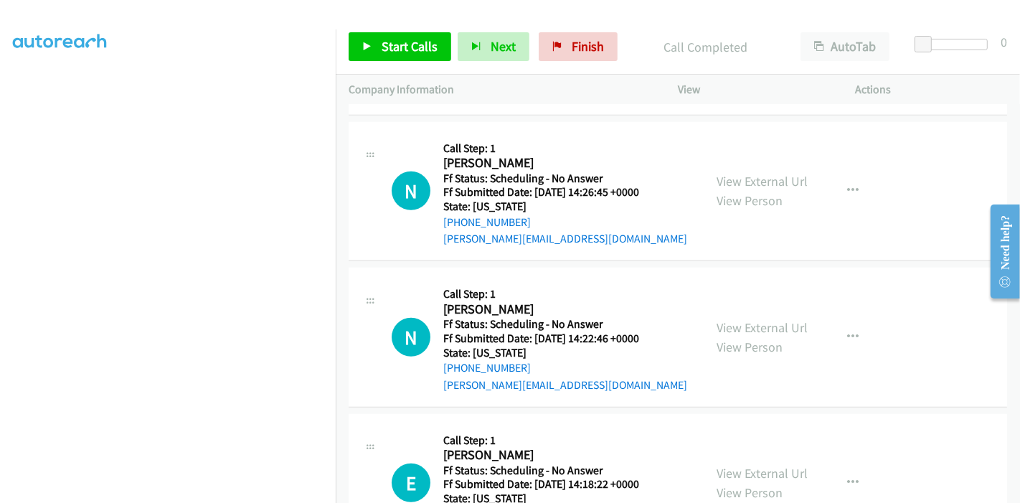
scroll to position [876, 0]
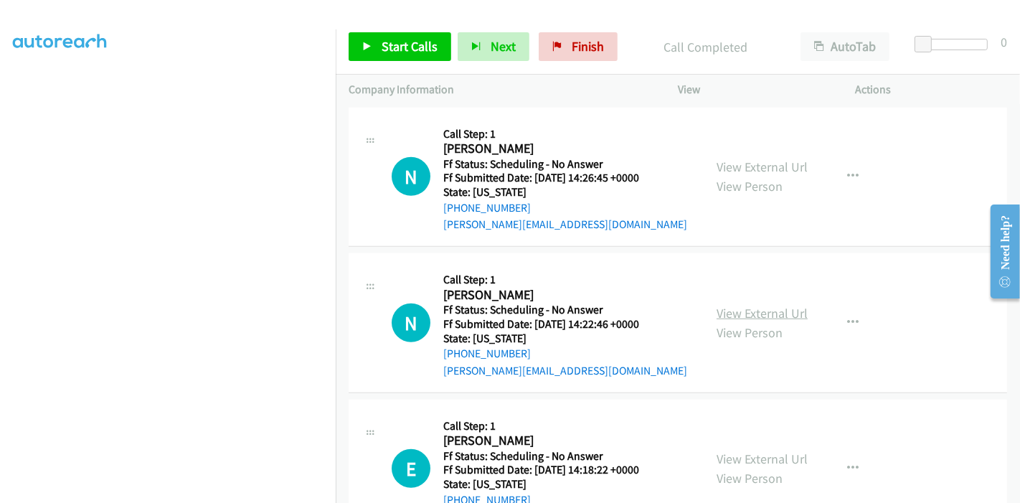
click at [734, 305] on link "View External Url" at bounding box center [761, 313] width 91 height 16
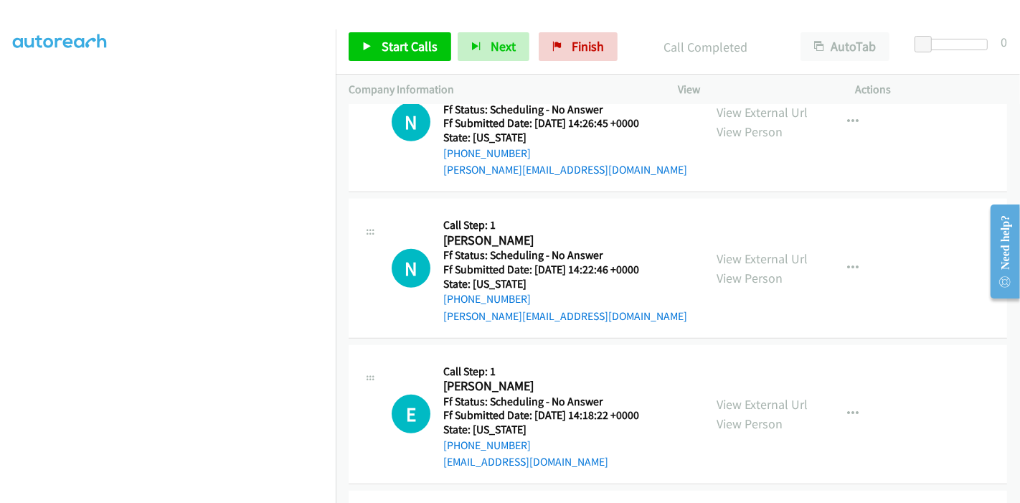
scroll to position [956, 0]
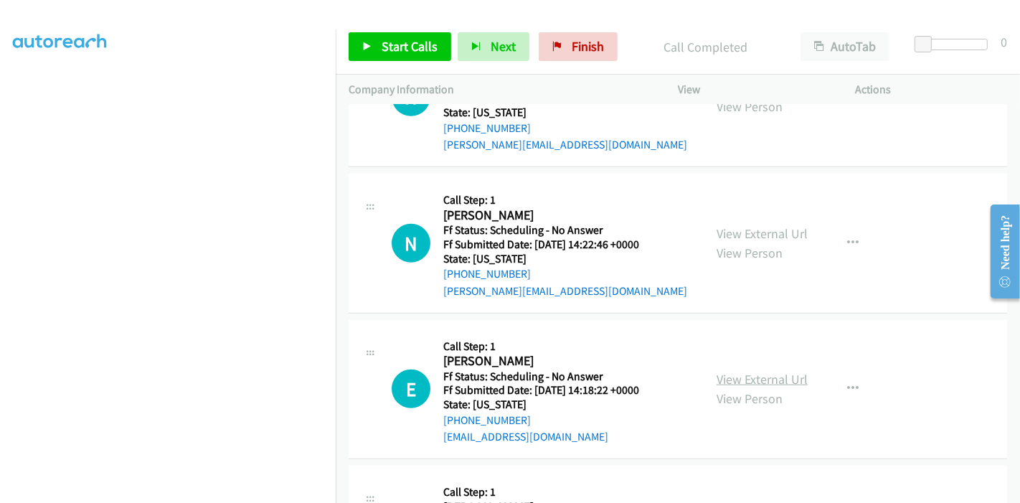
click at [754, 381] on link "View External Url" at bounding box center [761, 379] width 91 height 16
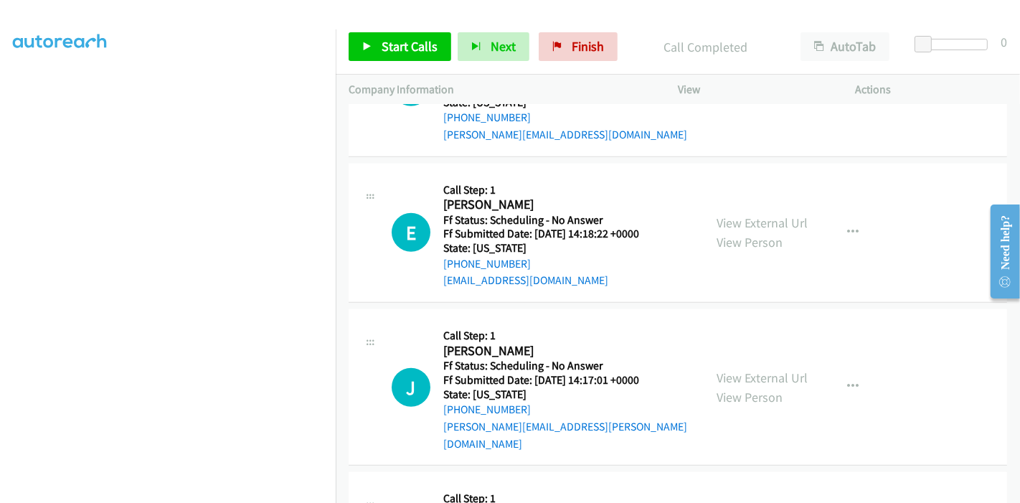
scroll to position [1115, 0]
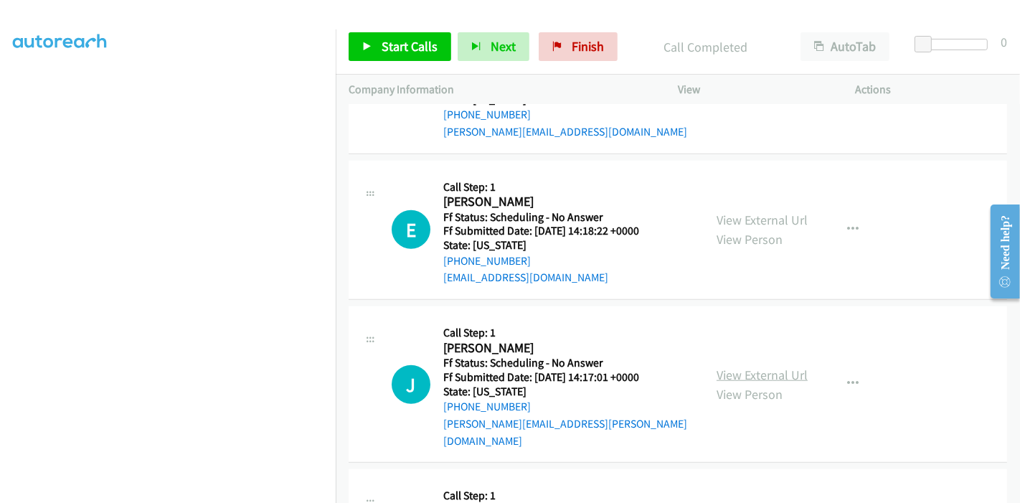
click at [737, 366] on link "View External Url" at bounding box center [761, 374] width 91 height 16
click at [365, 62] on div "Start Calls Pause Next Finish Call Completed AutoTab AutoTab 0" at bounding box center [678, 46] width 684 height 55
click at [371, 48] on icon at bounding box center [367, 47] width 10 height 10
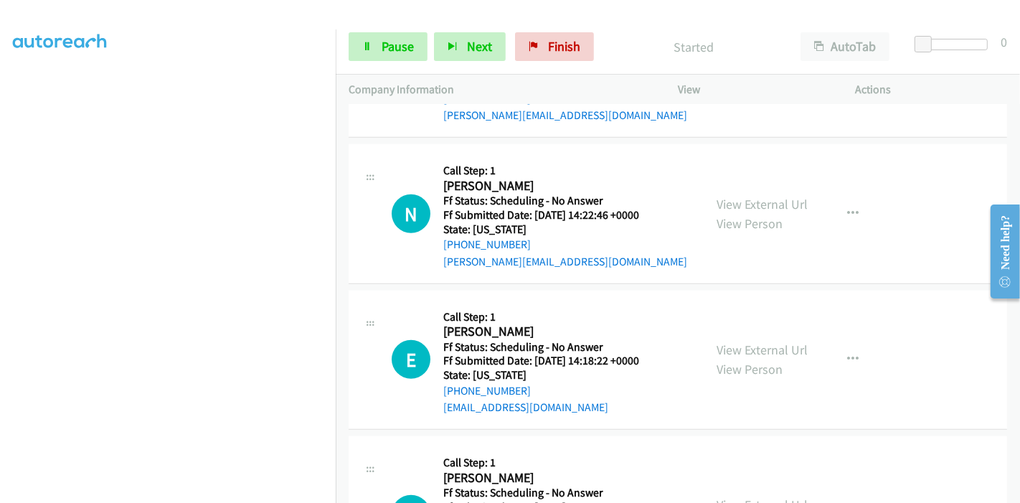
scroll to position [956, 0]
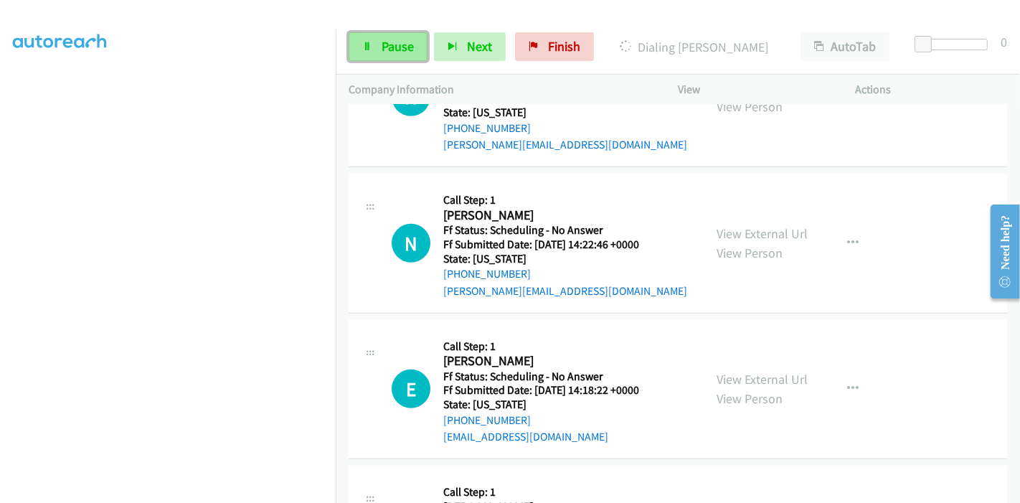
click at [387, 46] on span "Pause" at bounding box center [397, 46] width 32 height 16
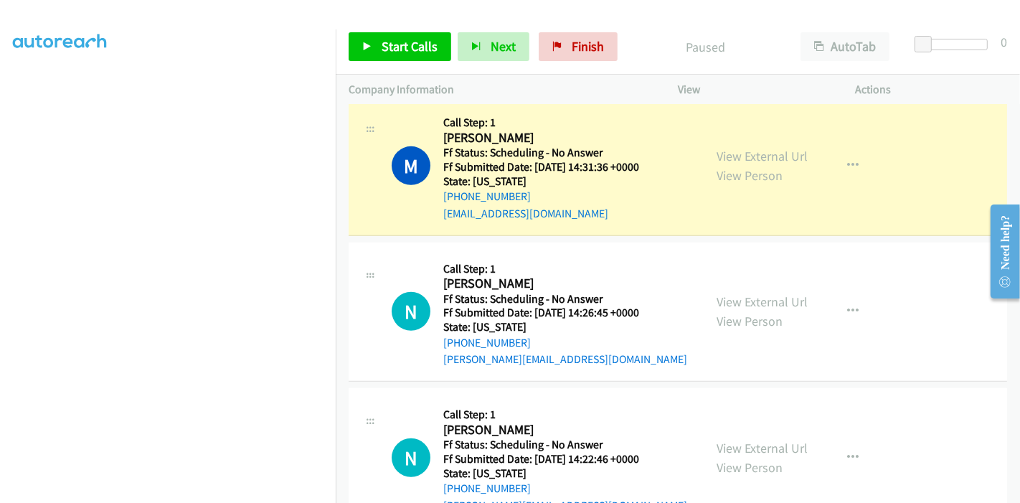
scroll to position [717, 0]
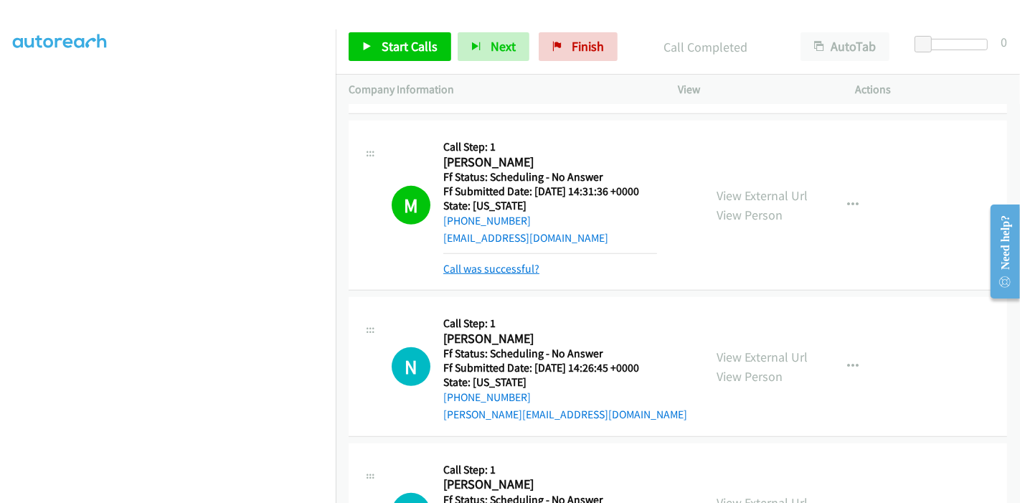
click at [501, 270] on link "Call was successful?" at bounding box center [491, 269] width 96 height 14
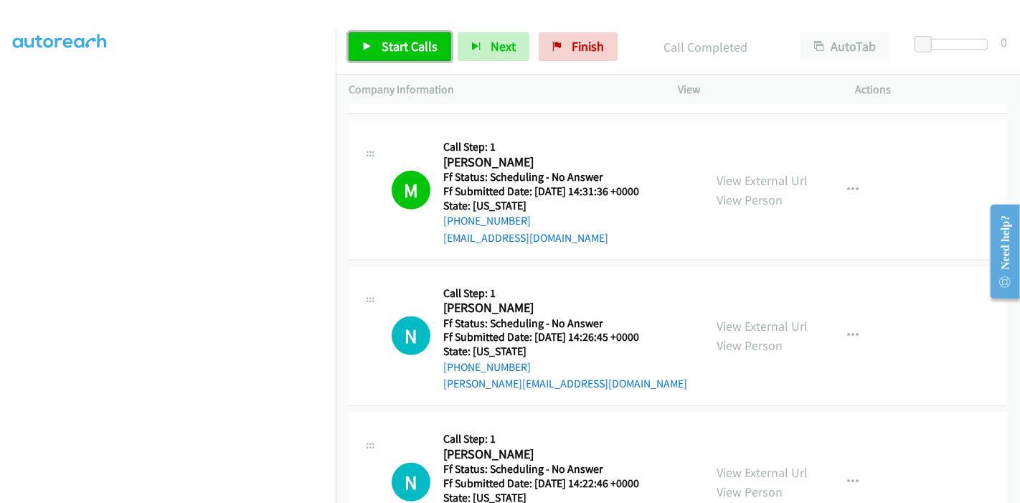
click at [391, 48] on span "Start Calls" at bounding box center [409, 46] width 56 height 16
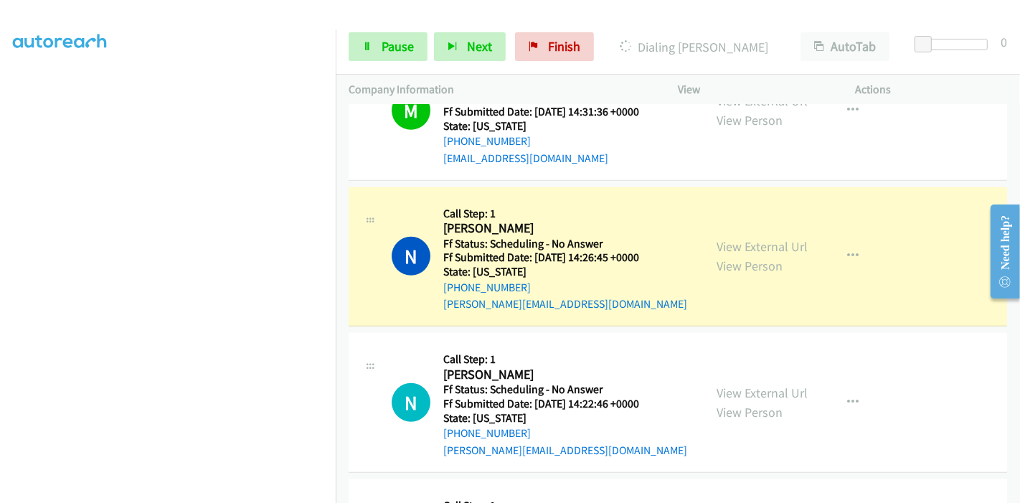
scroll to position [876, 0]
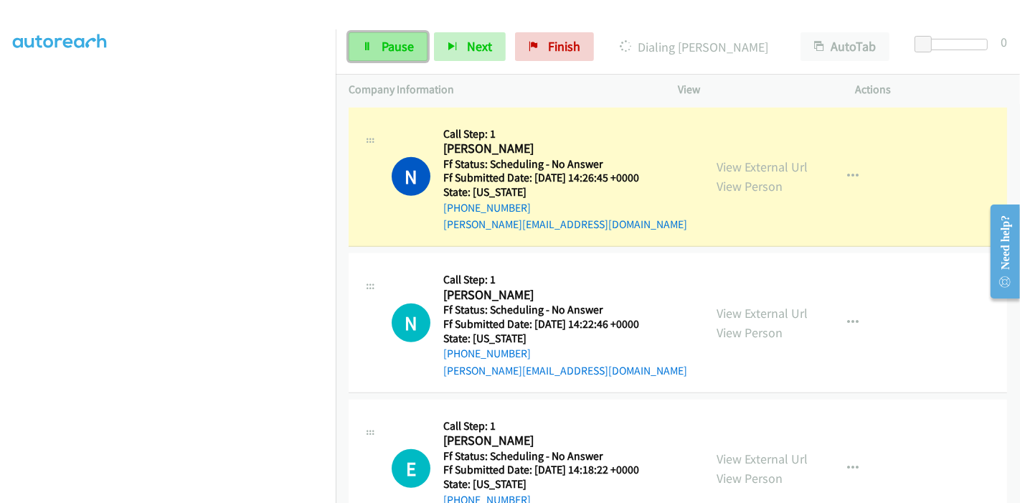
click at [391, 42] on span "Pause" at bounding box center [397, 46] width 32 height 16
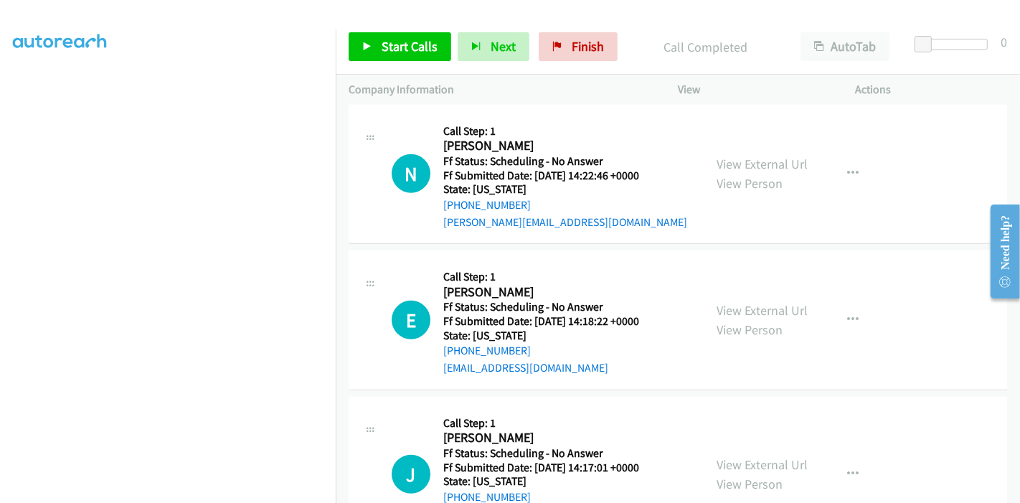
scroll to position [1035, 0]
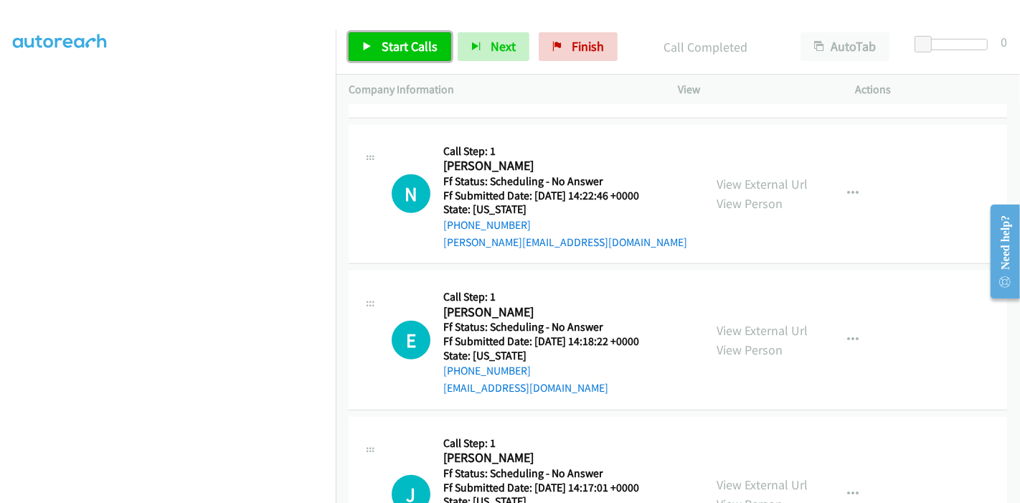
click at [392, 55] on link "Start Calls" at bounding box center [400, 46] width 103 height 29
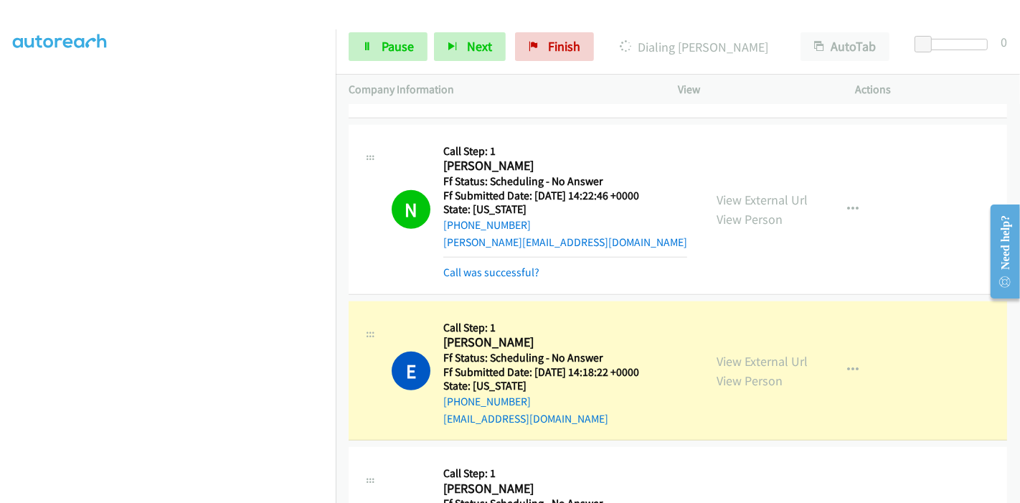
scroll to position [1195, 0]
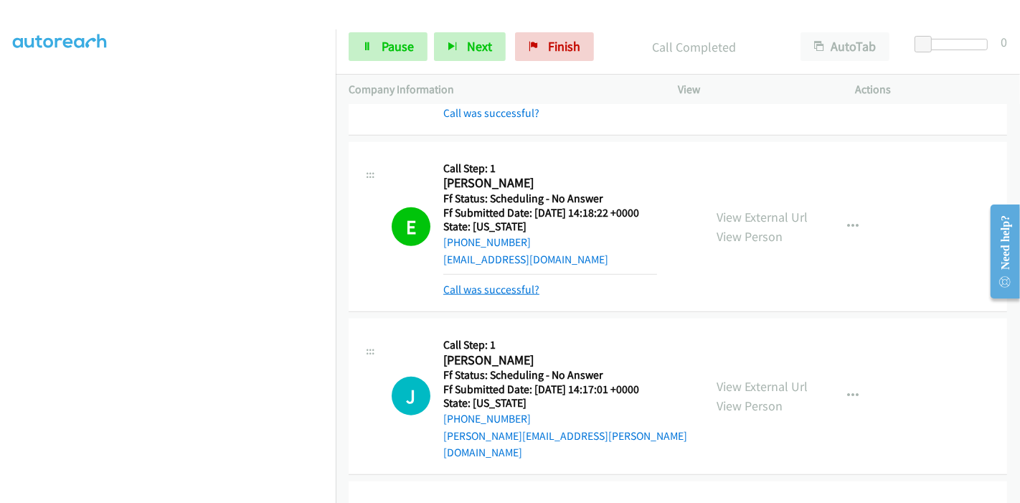
click at [480, 286] on link "Call was successful?" at bounding box center [491, 290] width 96 height 14
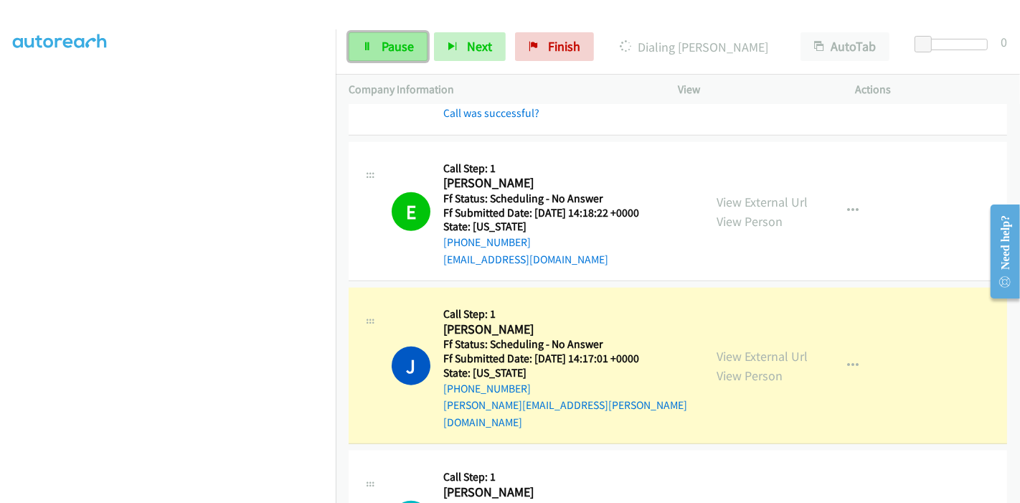
click at [376, 50] on link "Pause" at bounding box center [388, 46] width 79 height 29
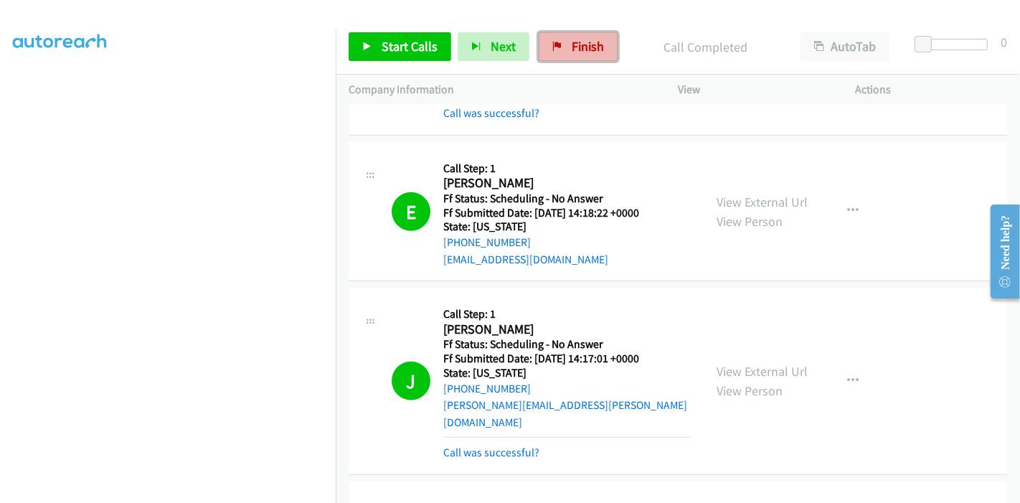
drag, startPoint x: 587, startPoint y: 42, endPoint x: 558, endPoint y: 58, distance: 33.1
click at [586, 42] on span "Finish" at bounding box center [588, 46] width 32 height 16
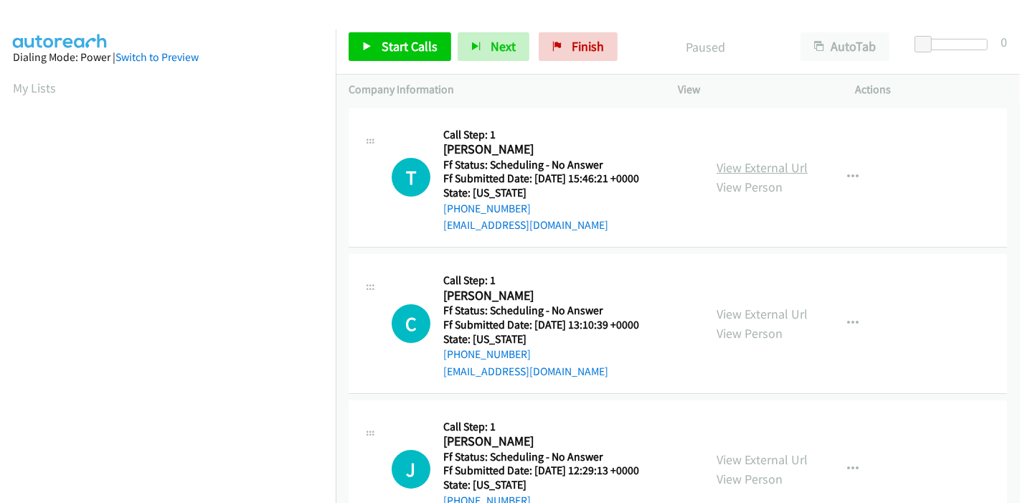
click at [762, 166] on link "View External Url" at bounding box center [761, 167] width 91 height 16
click at [725, 313] on link "View External Url" at bounding box center [761, 313] width 91 height 16
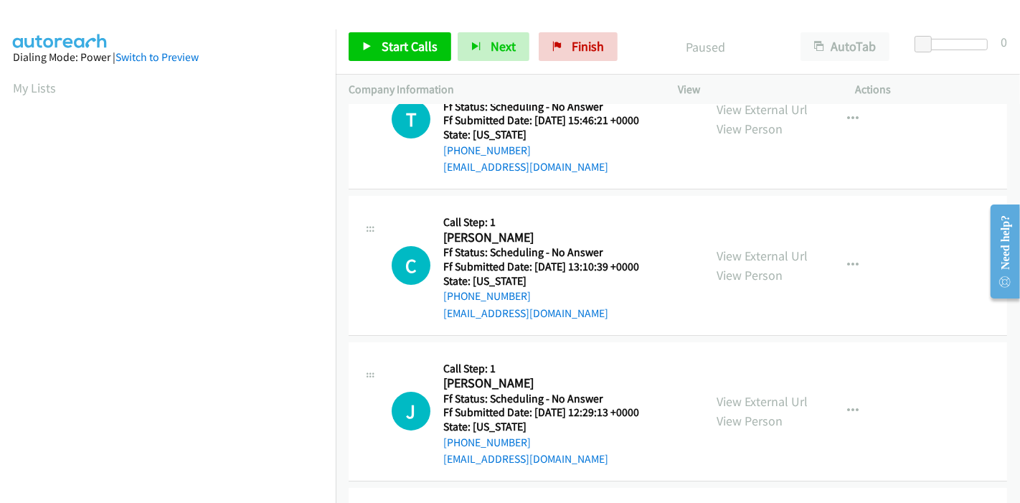
scroll to position [80, 0]
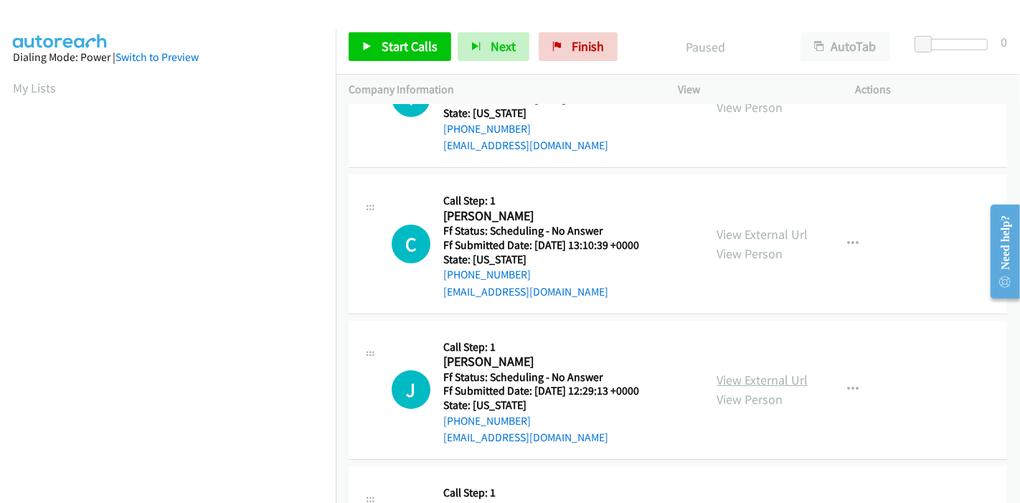
click at [726, 376] on link "View External Url" at bounding box center [761, 379] width 91 height 16
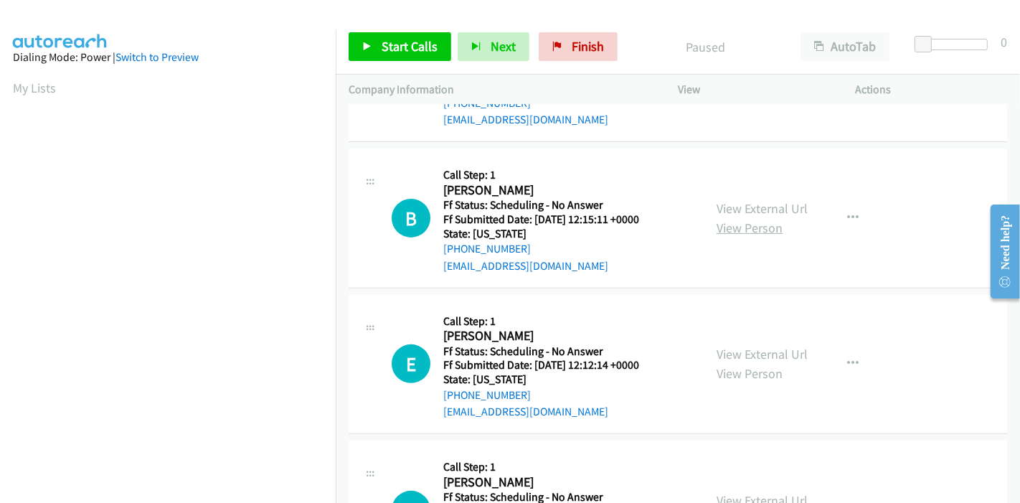
scroll to position [398, 0]
click at [726, 213] on link "View External Url" at bounding box center [761, 207] width 91 height 16
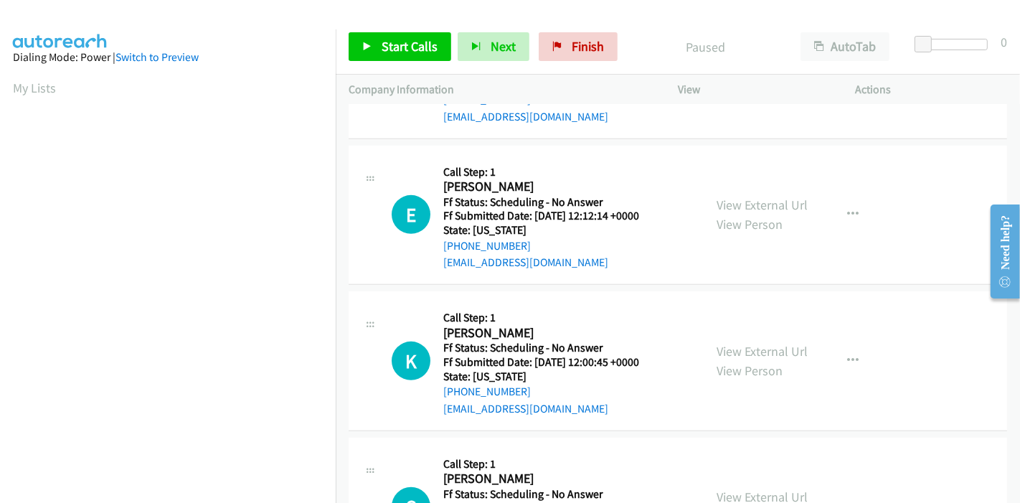
scroll to position [557, 0]
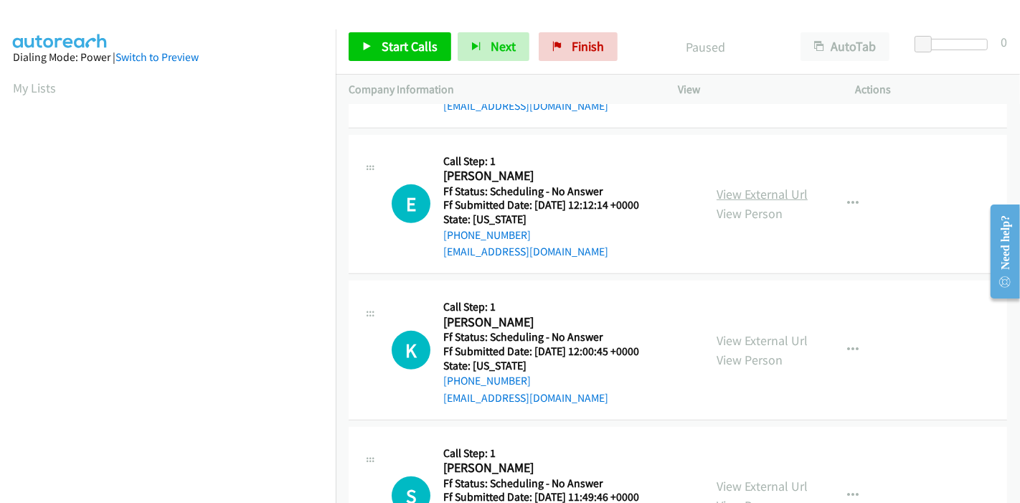
click at [727, 187] on link "View External Url" at bounding box center [761, 194] width 91 height 16
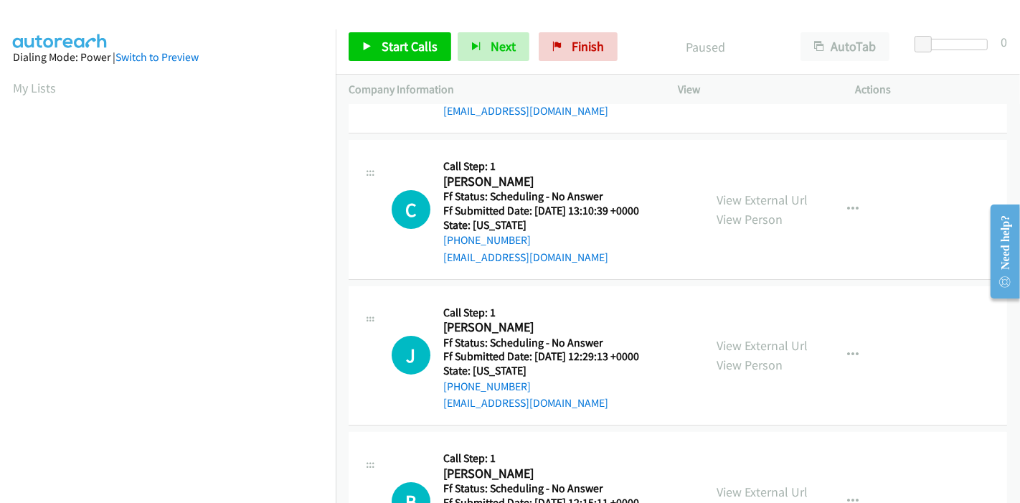
scroll to position [0, 0]
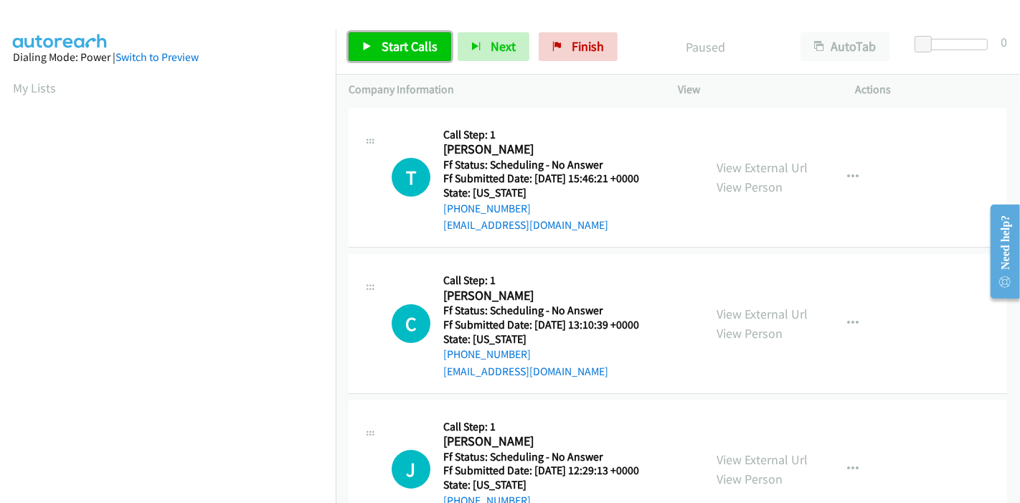
click at [399, 48] on span "Start Calls" at bounding box center [409, 46] width 56 height 16
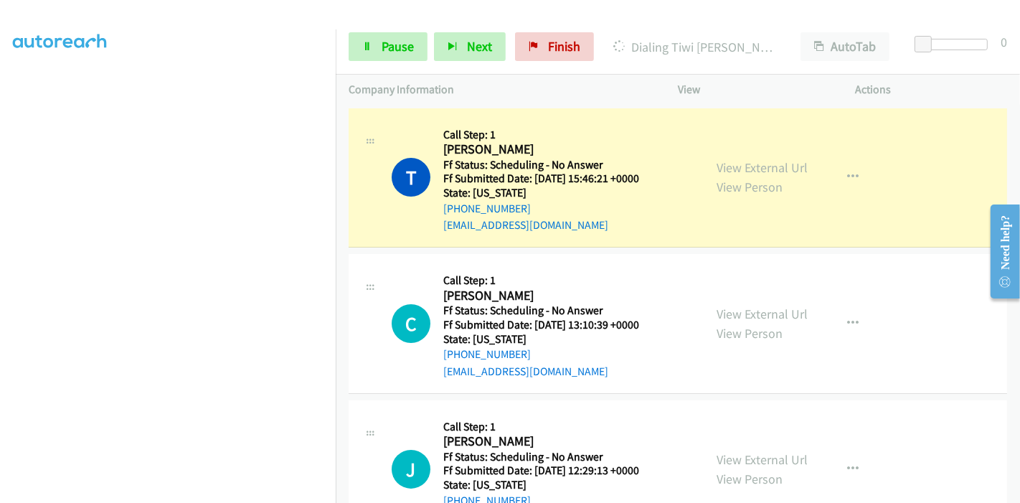
scroll to position [303, 0]
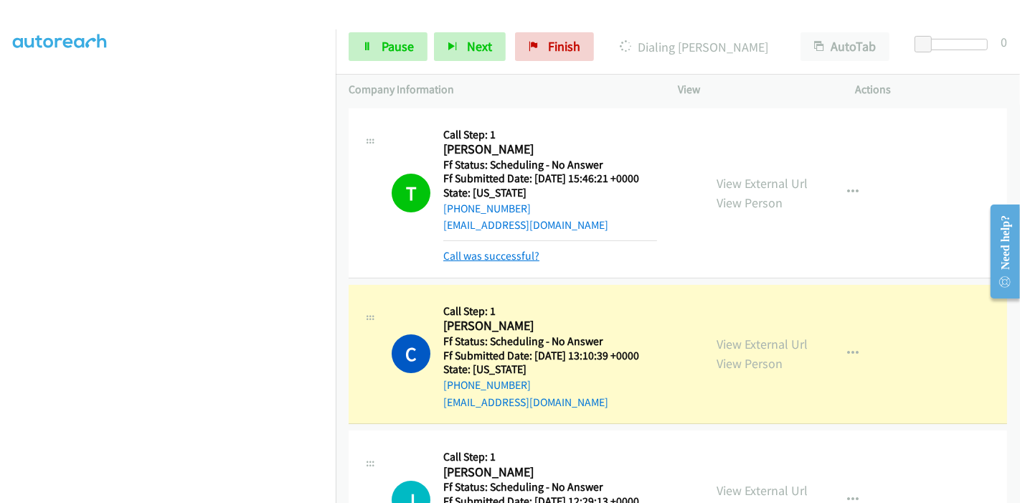
click at [483, 259] on link "Call was successful?" at bounding box center [491, 256] width 96 height 14
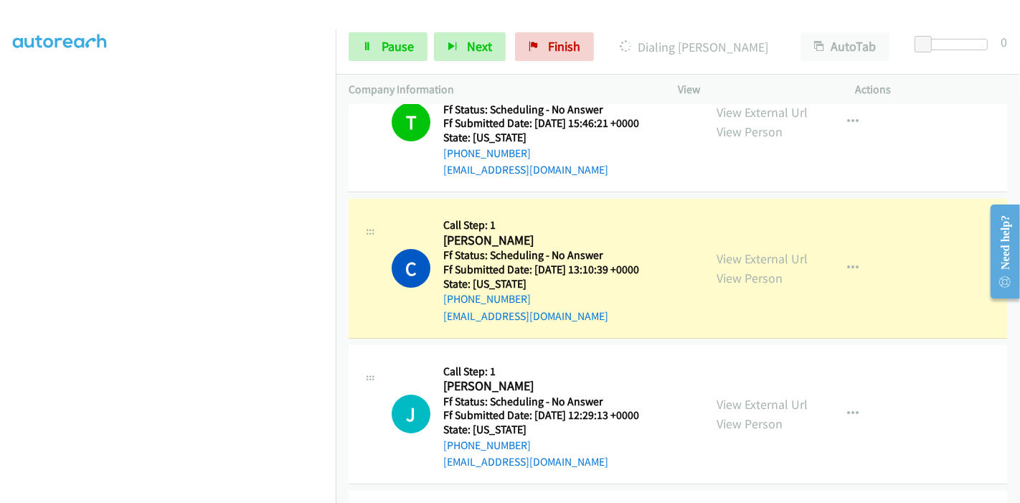
scroll to position [80, 0]
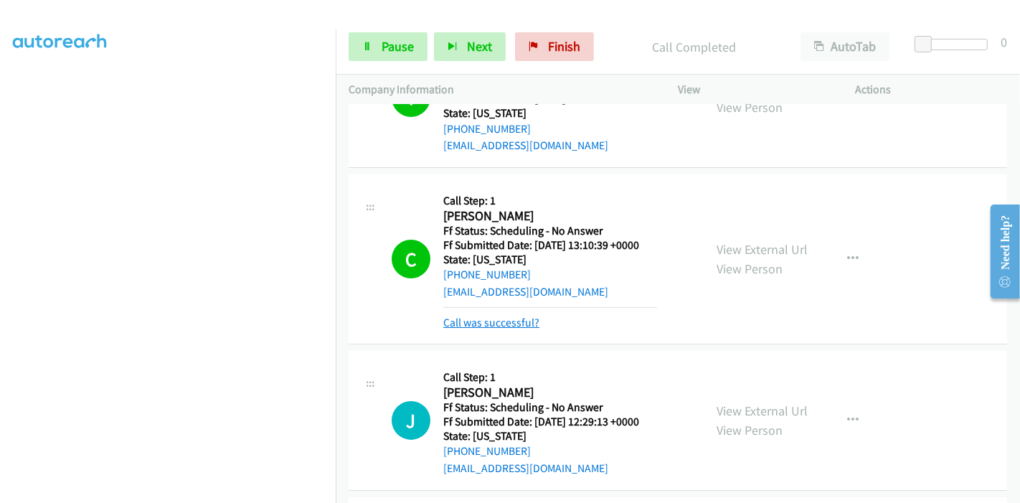
click at [508, 320] on link "Call was successful?" at bounding box center [491, 323] width 96 height 14
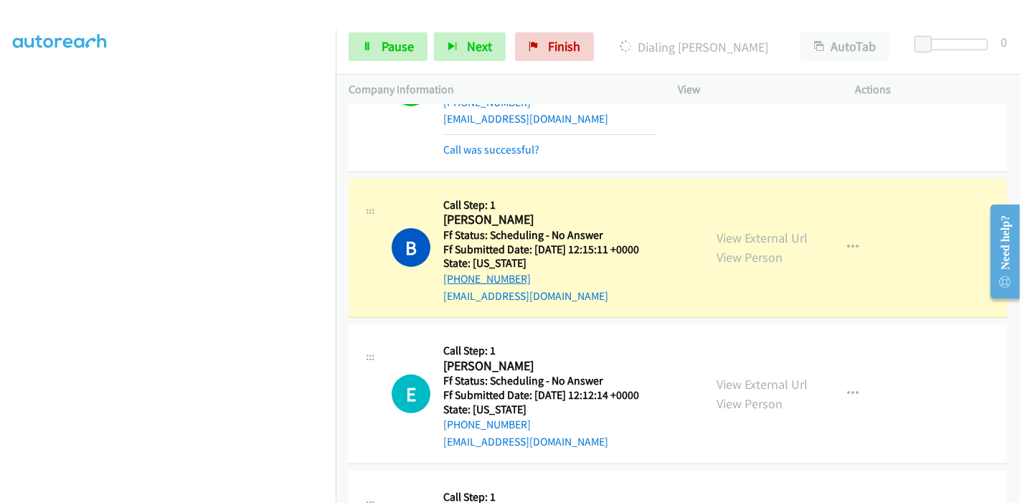
scroll to position [478, 0]
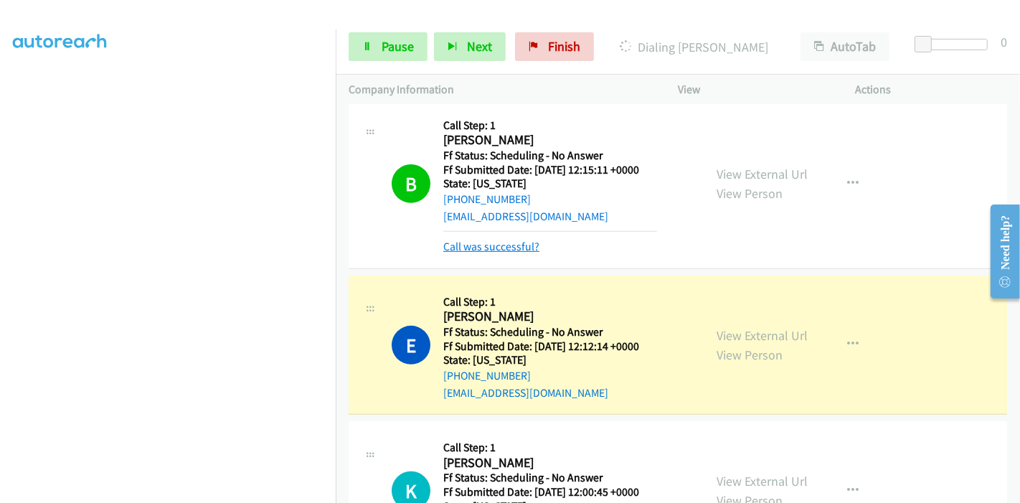
click at [513, 249] on link "Call was successful?" at bounding box center [491, 247] width 96 height 14
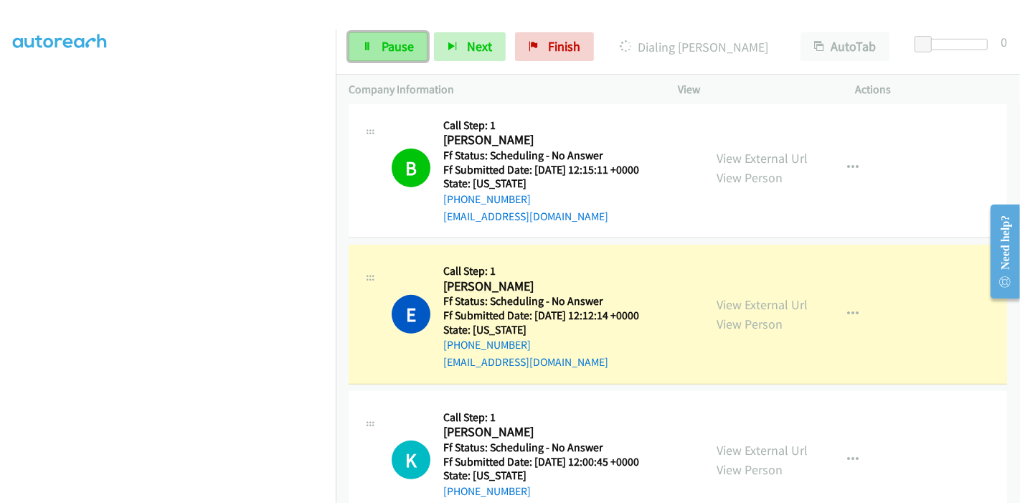
click at [358, 48] on link "Pause" at bounding box center [388, 46] width 79 height 29
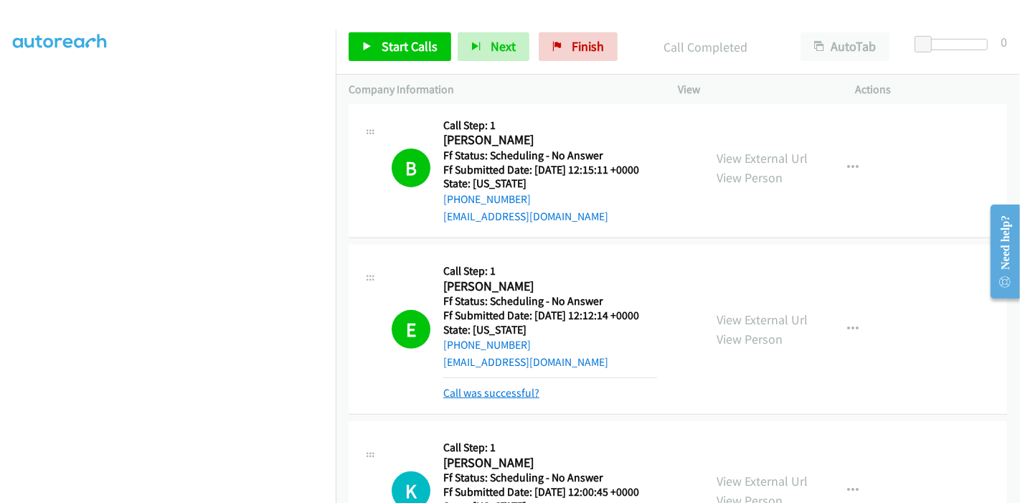
click at [508, 387] on link "Call was successful?" at bounding box center [491, 393] width 96 height 14
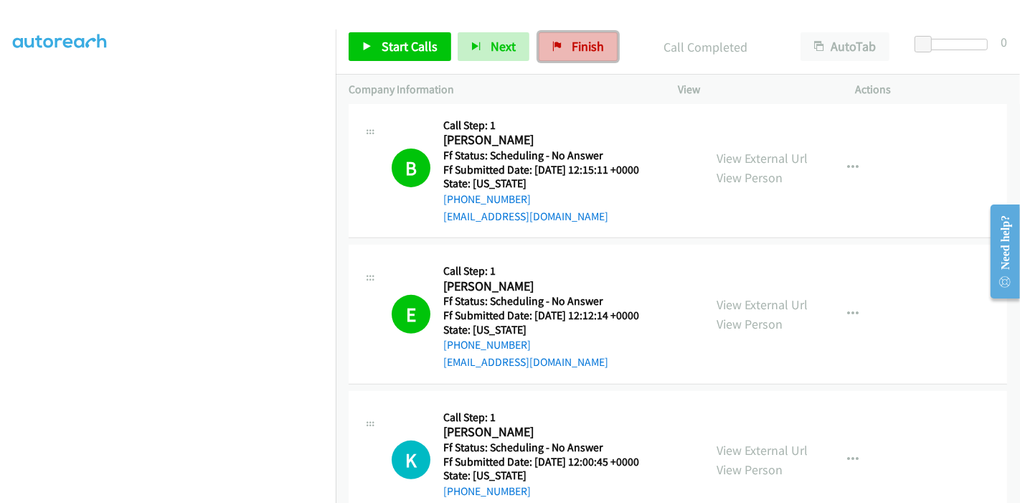
click at [575, 42] on span "Finish" at bounding box center [588, 46] width 32 height 16
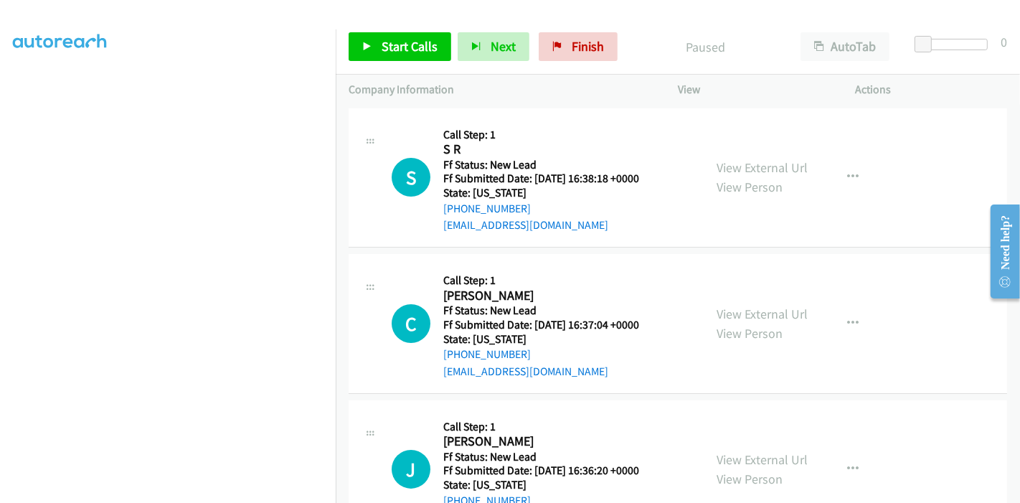
scroll to position [143, 0]
click at [764, 164] on link "View External Url" at bounding box center [761, 167] width 91 height 16
click at [732, 311] on link "View External Url" at bounding box center [761, 313] width 91 height 16
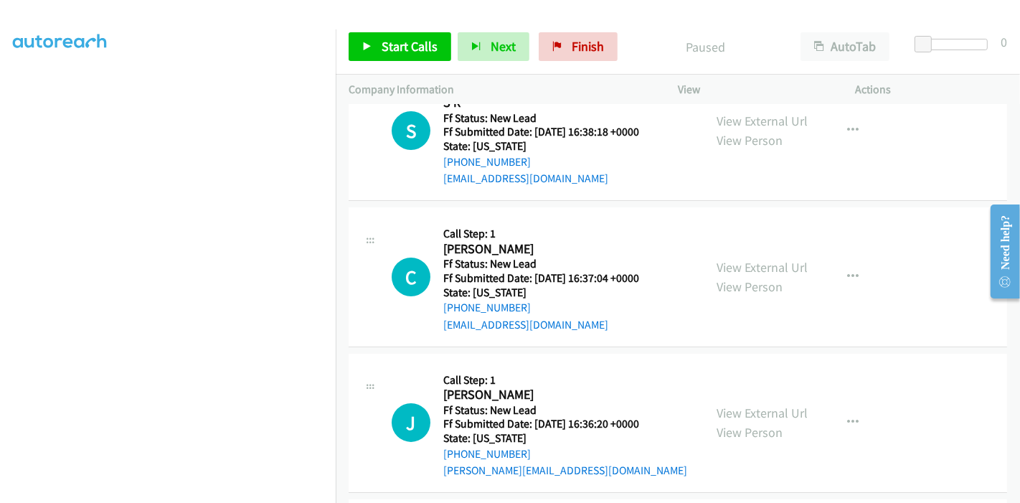
scroll to position [80, 0]
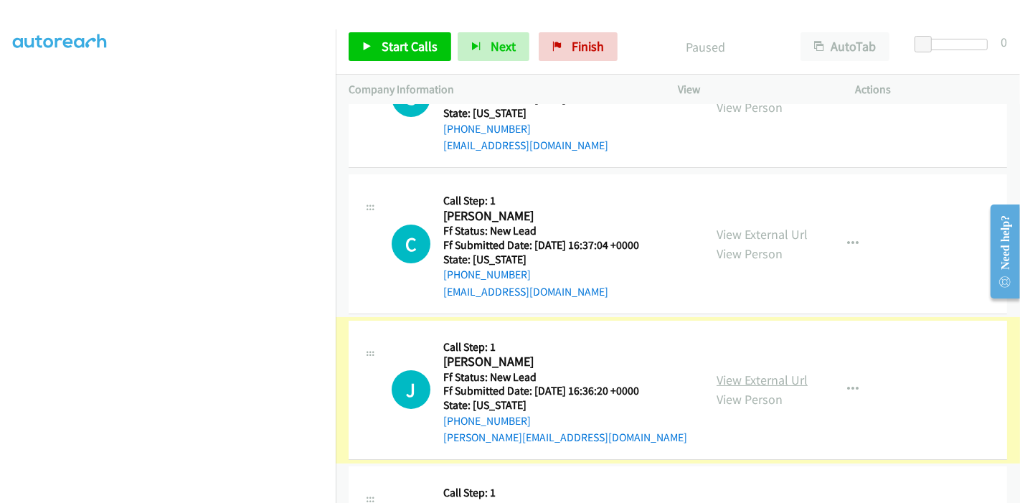
click at [731, 381] on link "View External Url" at bounding box center [761, 379] width 91 height 16
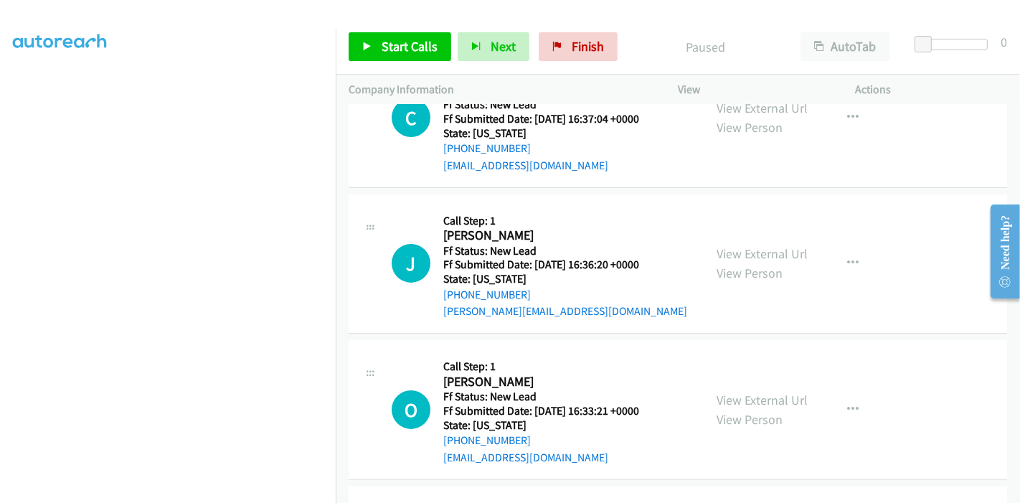
scroll to position [239, 0]
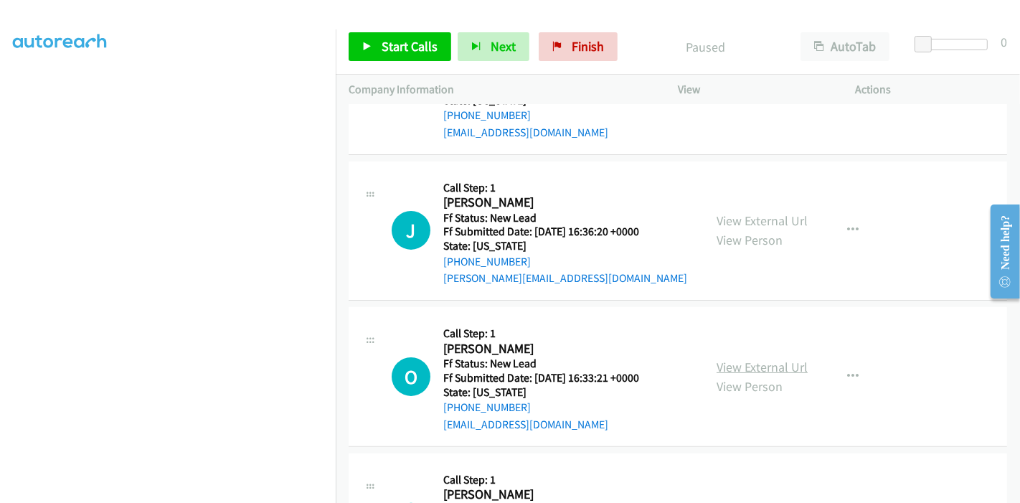
click at [754, 359] on link "View External Url" at bounding box center [761, 367] width 91 height 16
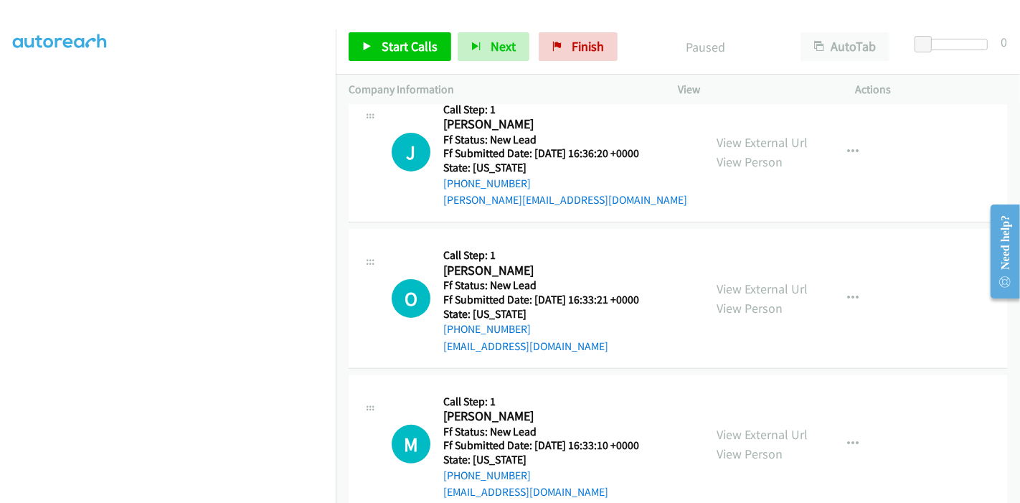
scroll to position [318, 0]
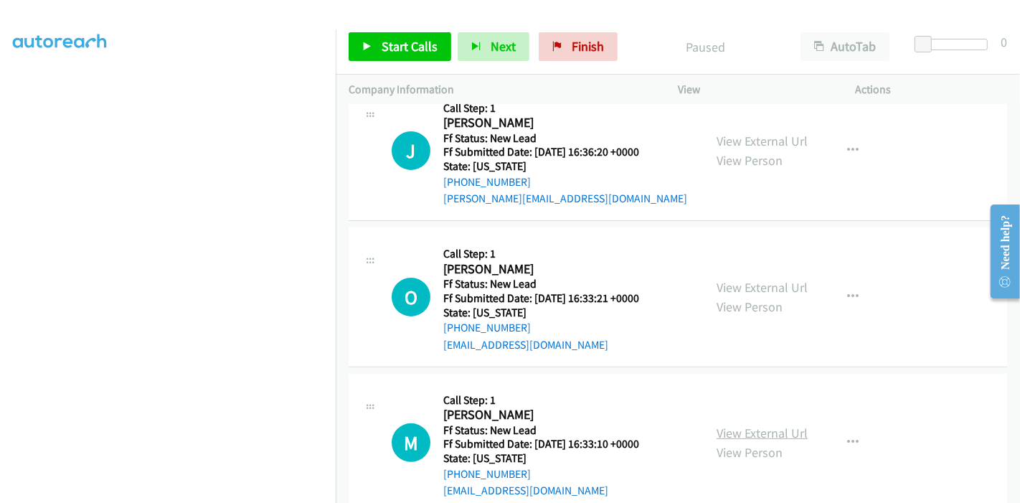
click at [734, 427] on link "View External Url" at bounding box center [761, 433] width 91 height 16
drag, startPoint x: 575, startPoint y: 40, endPoint x: 553, endPoint y: 50, distance: 24.4
click at [575, 40] on span "Finish" at bounding box center [588, 46] width 32 height 16
